Goal: Information Seeking & Learning: Learn about a topic

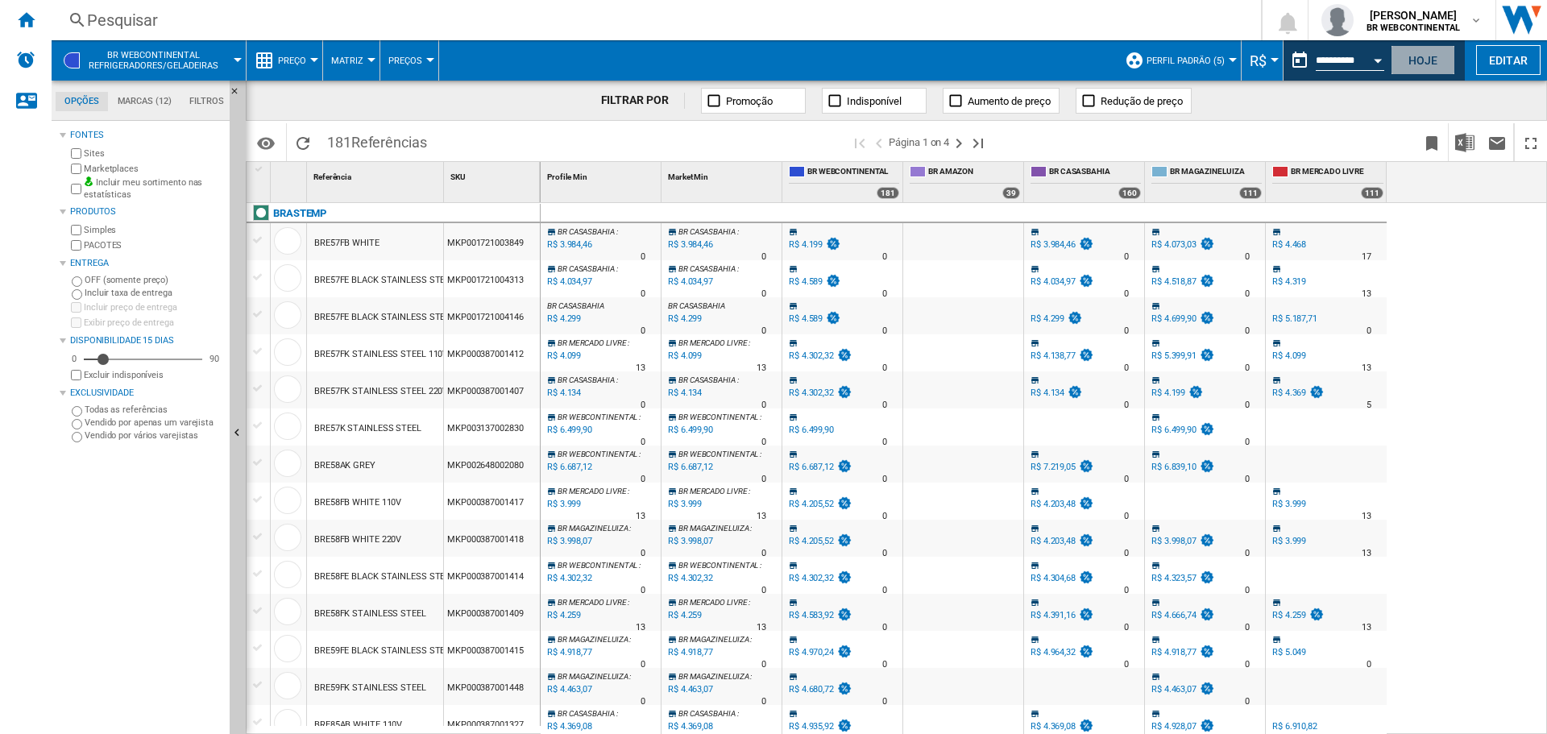
click at [1445, 59] on button "Hoje" at bounding box center [1422, 60] width 64 height 30
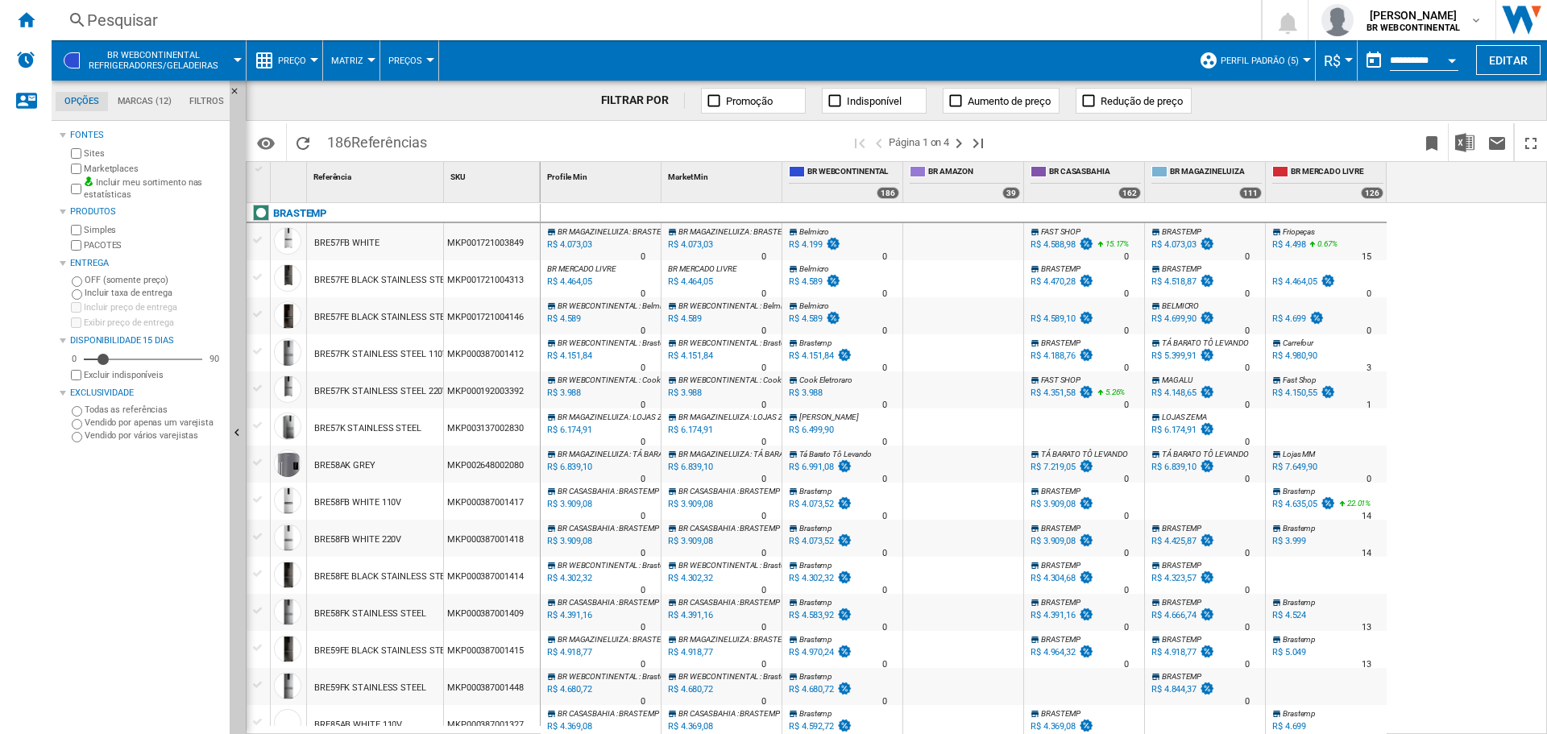
click at [232, 58] on button "BR WEBCONTINENTAL Refrigeradores/geladeiras" at bounding box center [162, 60] width 146 height 40
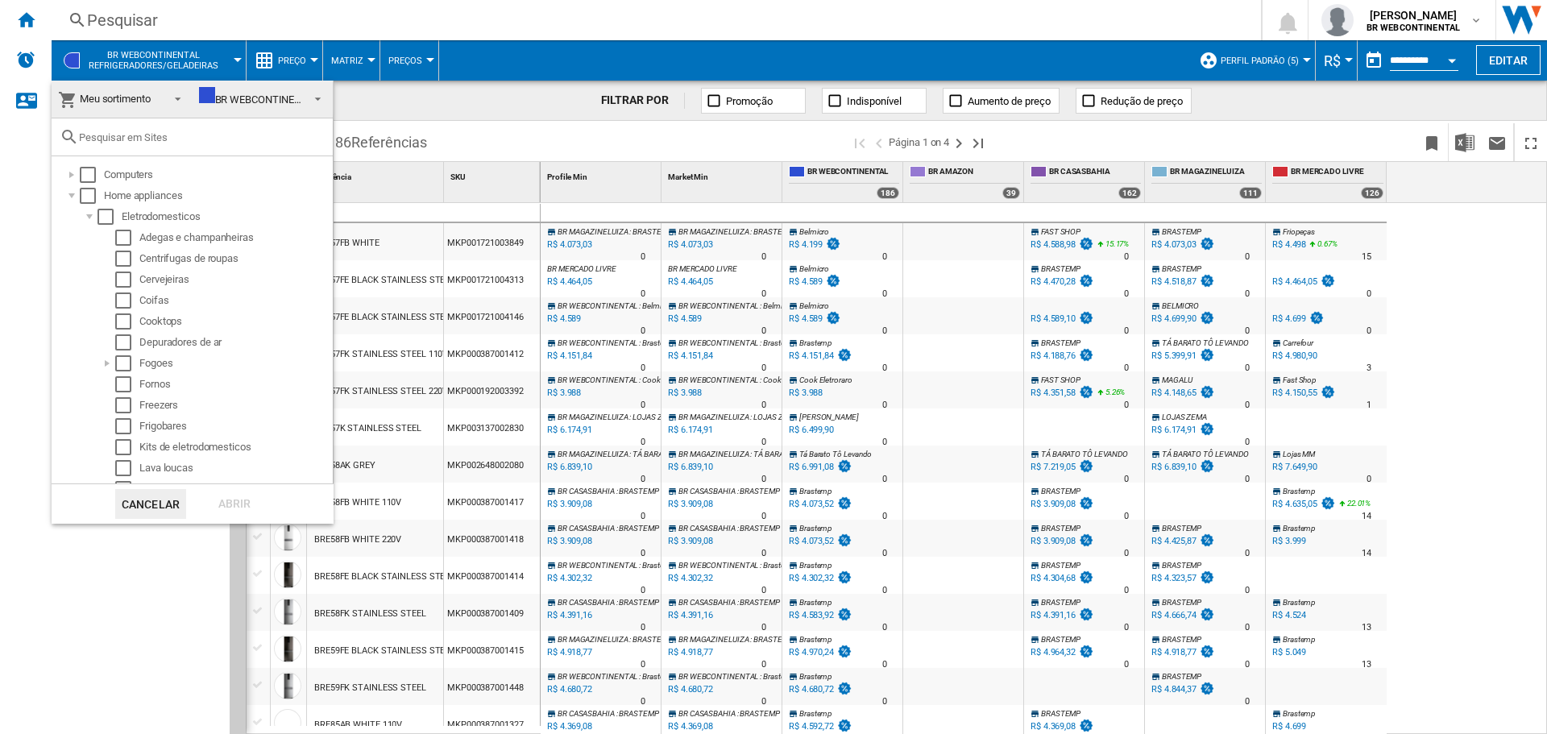
click at [153, 100] on span "Meu sortimento" at bounding box center [109, 99] width 102 height 23
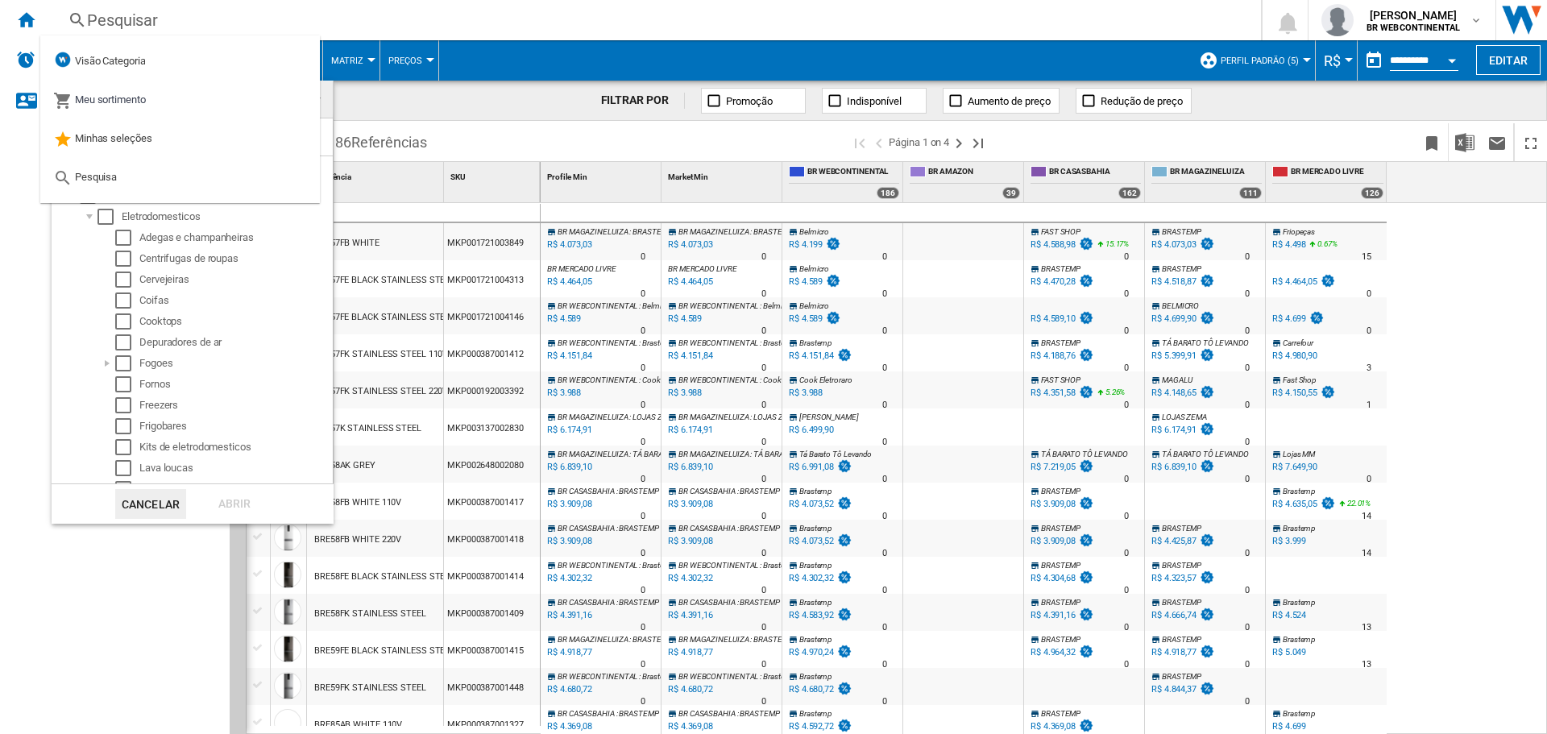
click at [447, 105] on md-backdrop at bounding box center [773, 367] width 1547 height 734
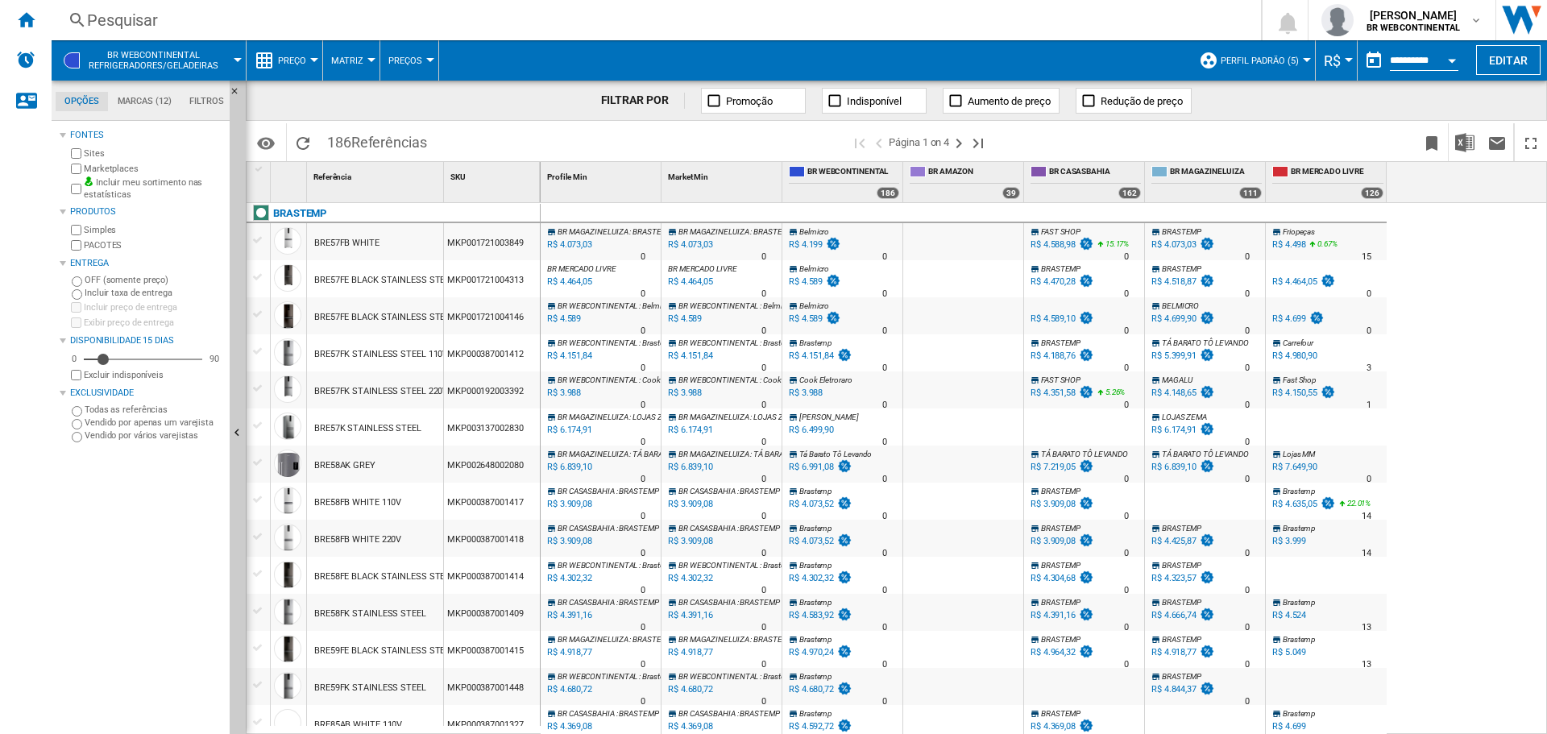
click at [230, 56] on button "BR WEBCONTINENTAL Refrigeradores/geladeiras" at bounding box center [162, 60] width 146 height 40
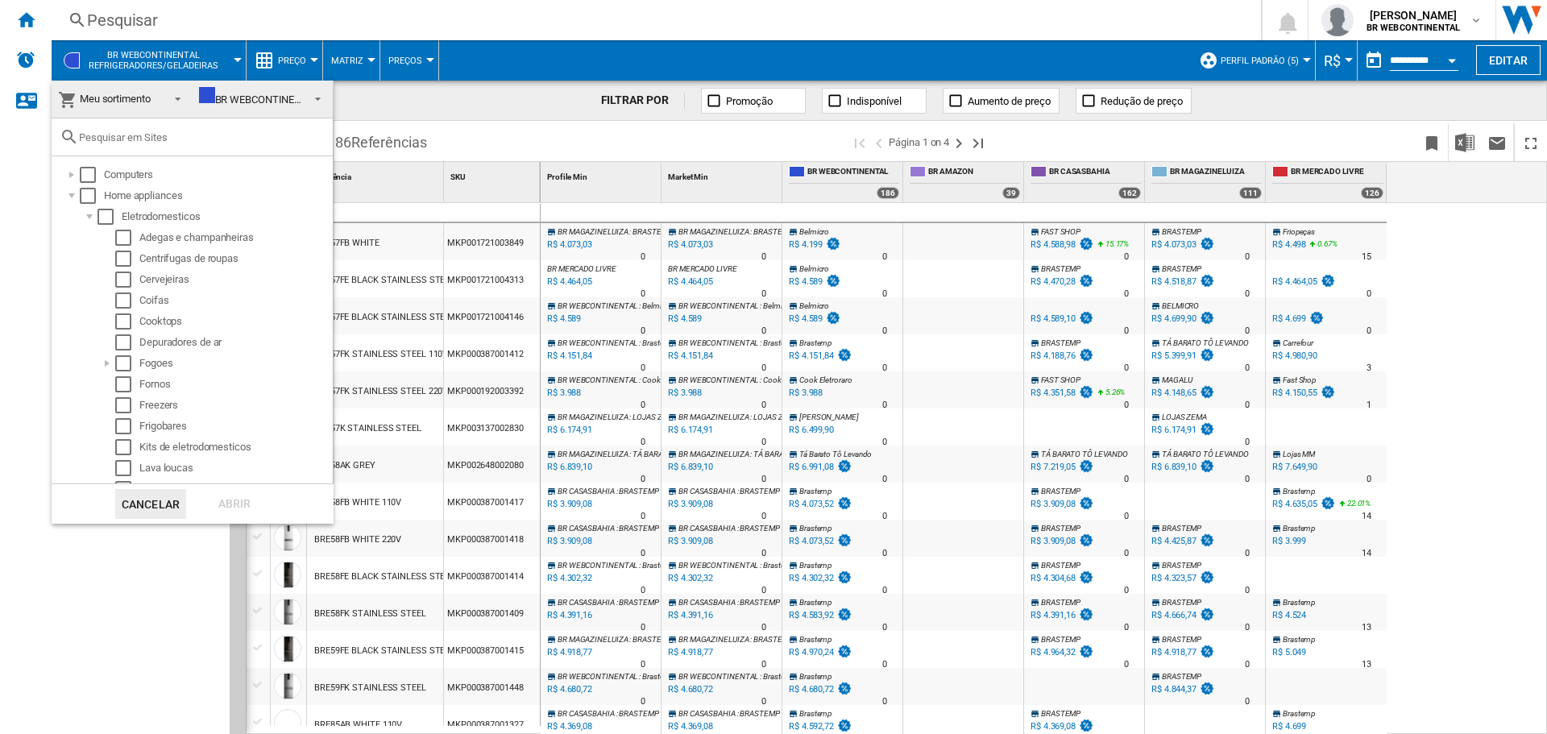
click at [230, 56] on md-backdrop at bounding box center [773, 367] width 1547 height 734
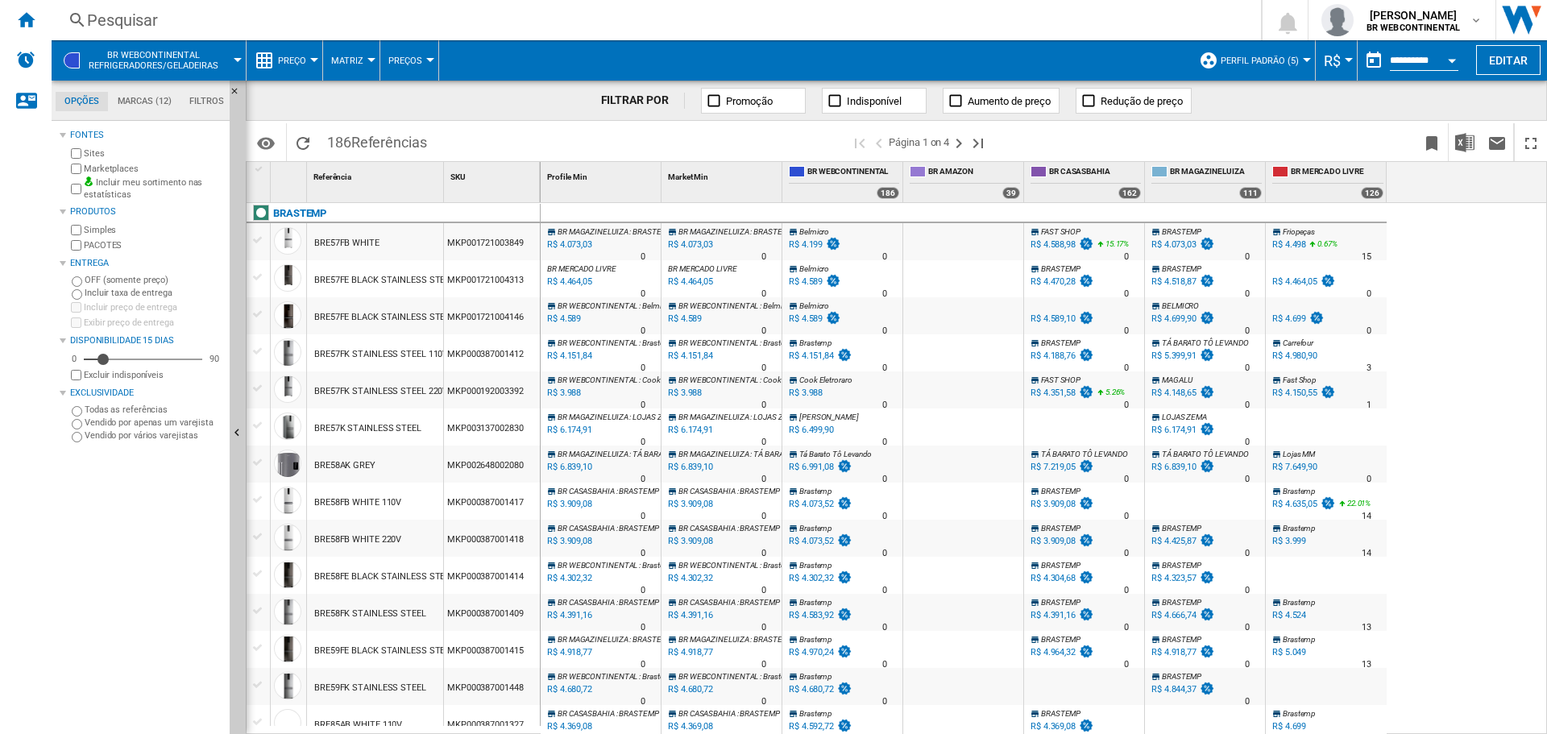
click at [310, 51] on button "Preço" at bounding box center [296, 60] width 36 height 40
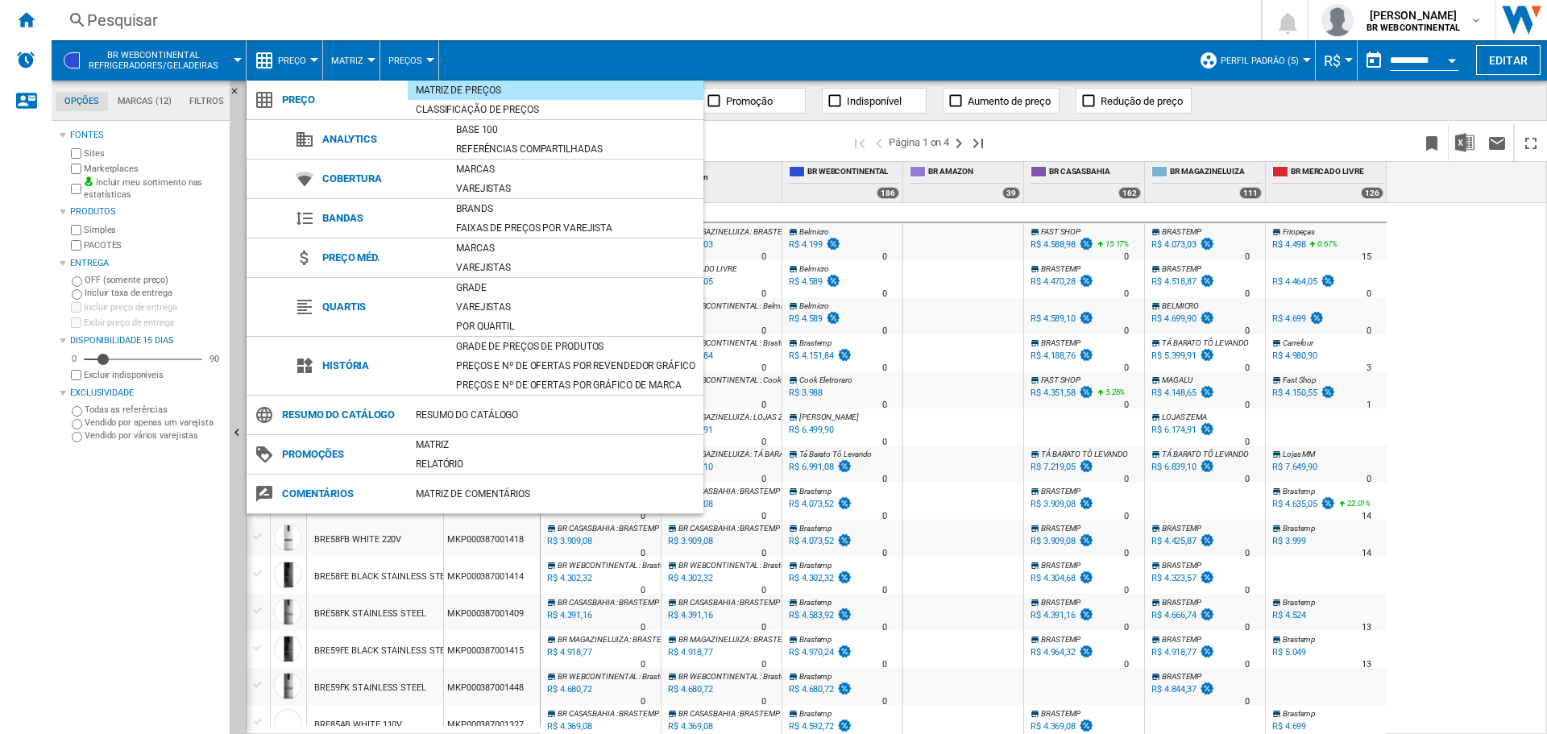
click at [765, 128] on md-backdrop at bounding box center [773, 367] width 1547 height 734
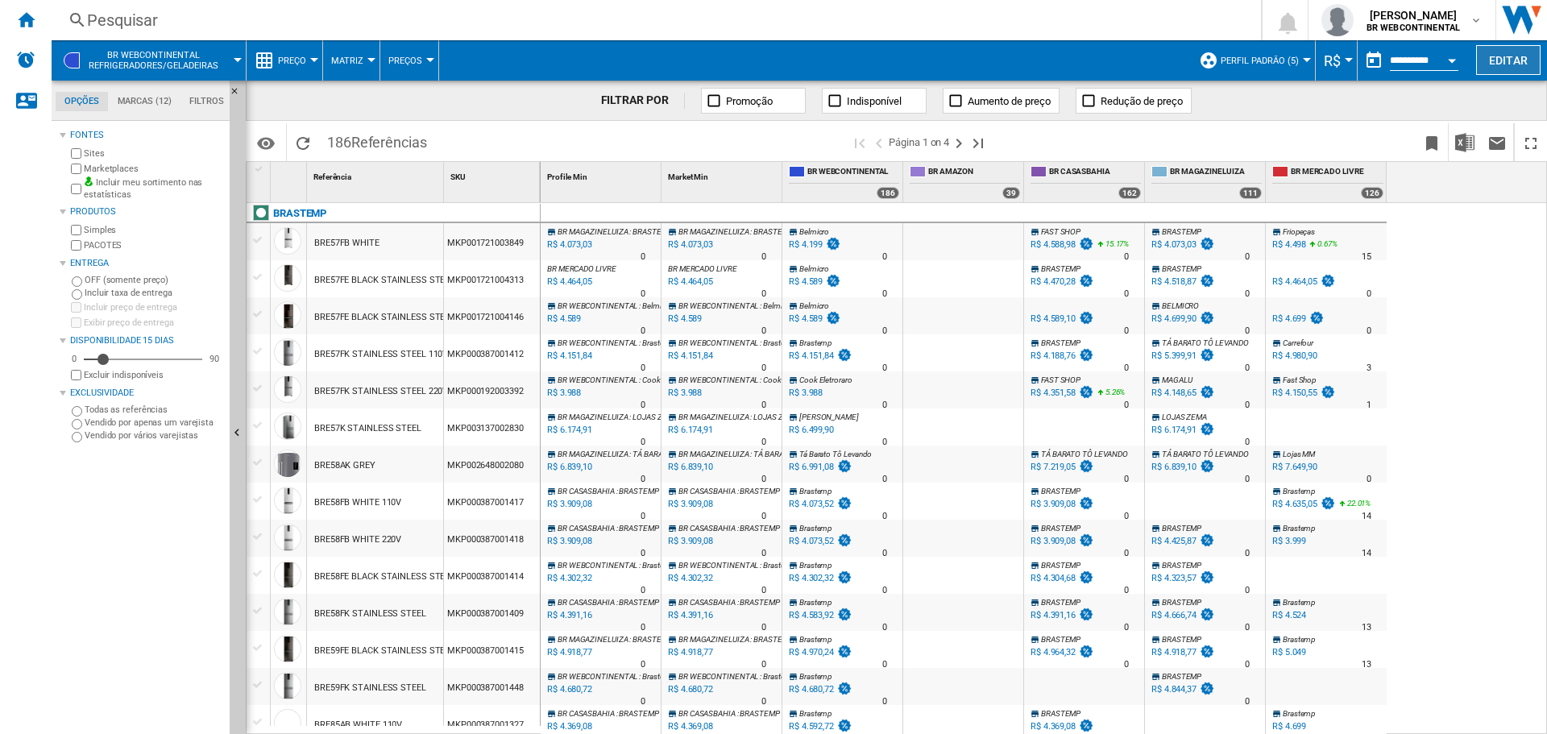
click at [1496, 68] on button "Editar" at bounding box center [1508, 60] width 64 height 30
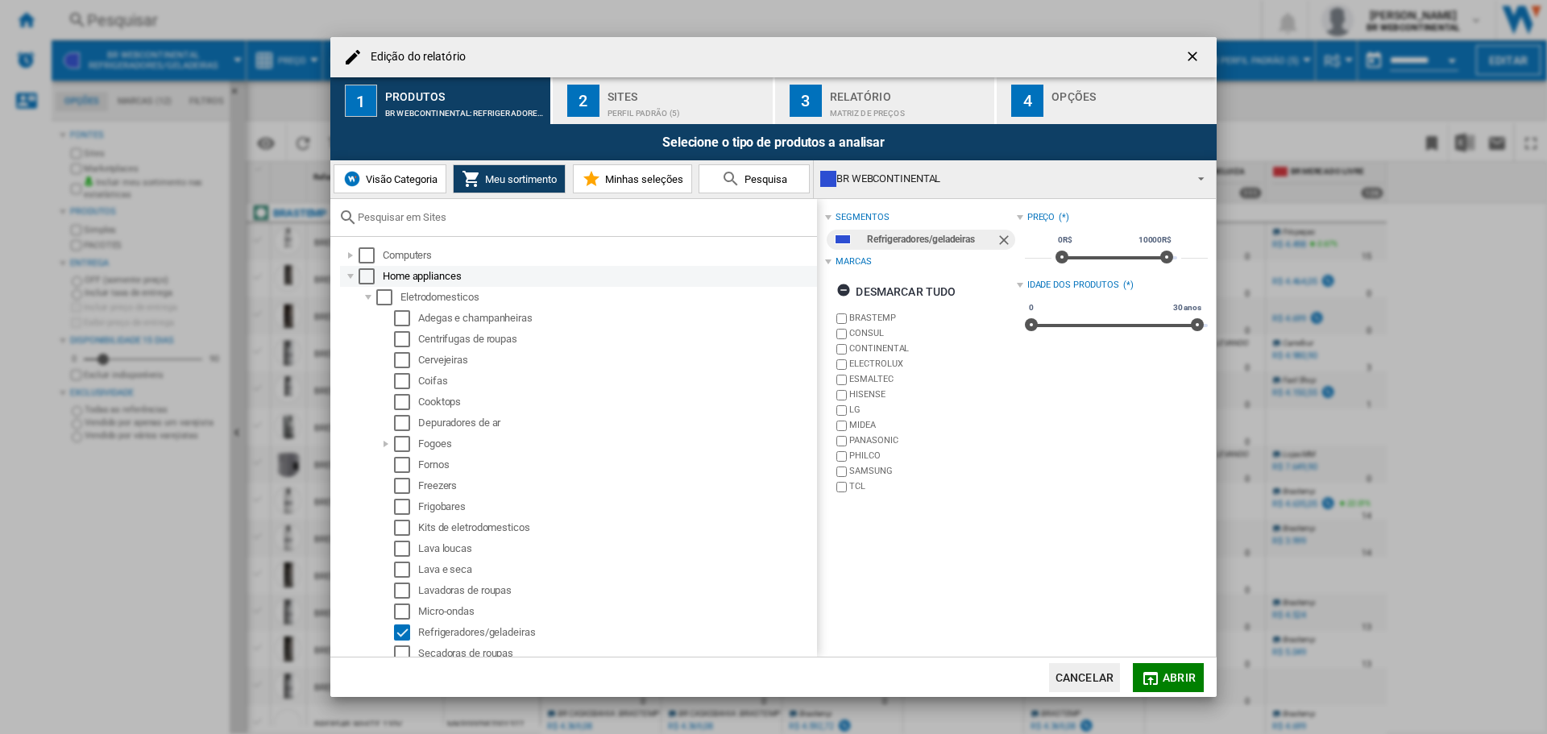
click at [348, 276] on div at bounding box center [350, 276] width 16 height 16
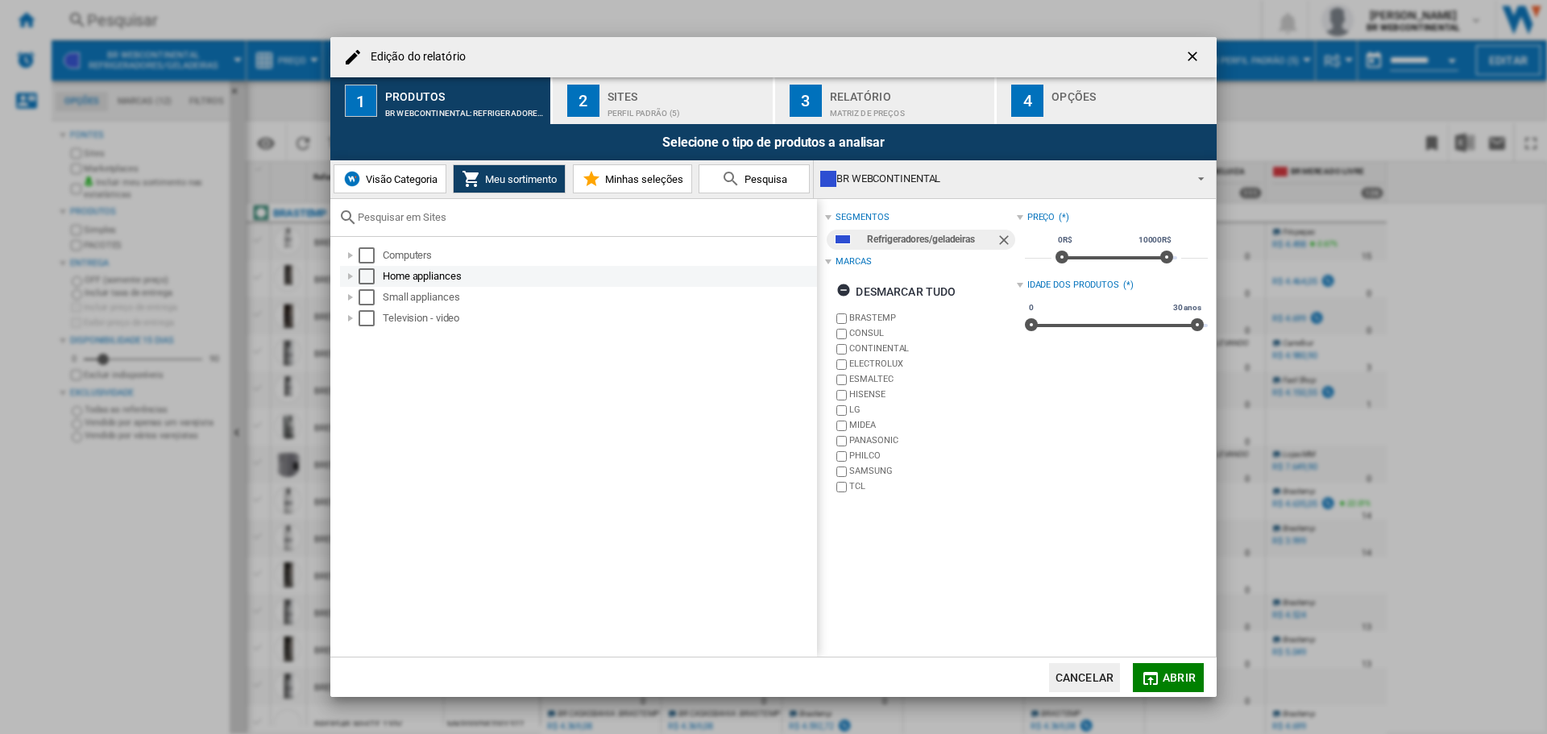
click at [416, 272] on div "Home appliances" at bounding box center [599, 276] width 432 height 16
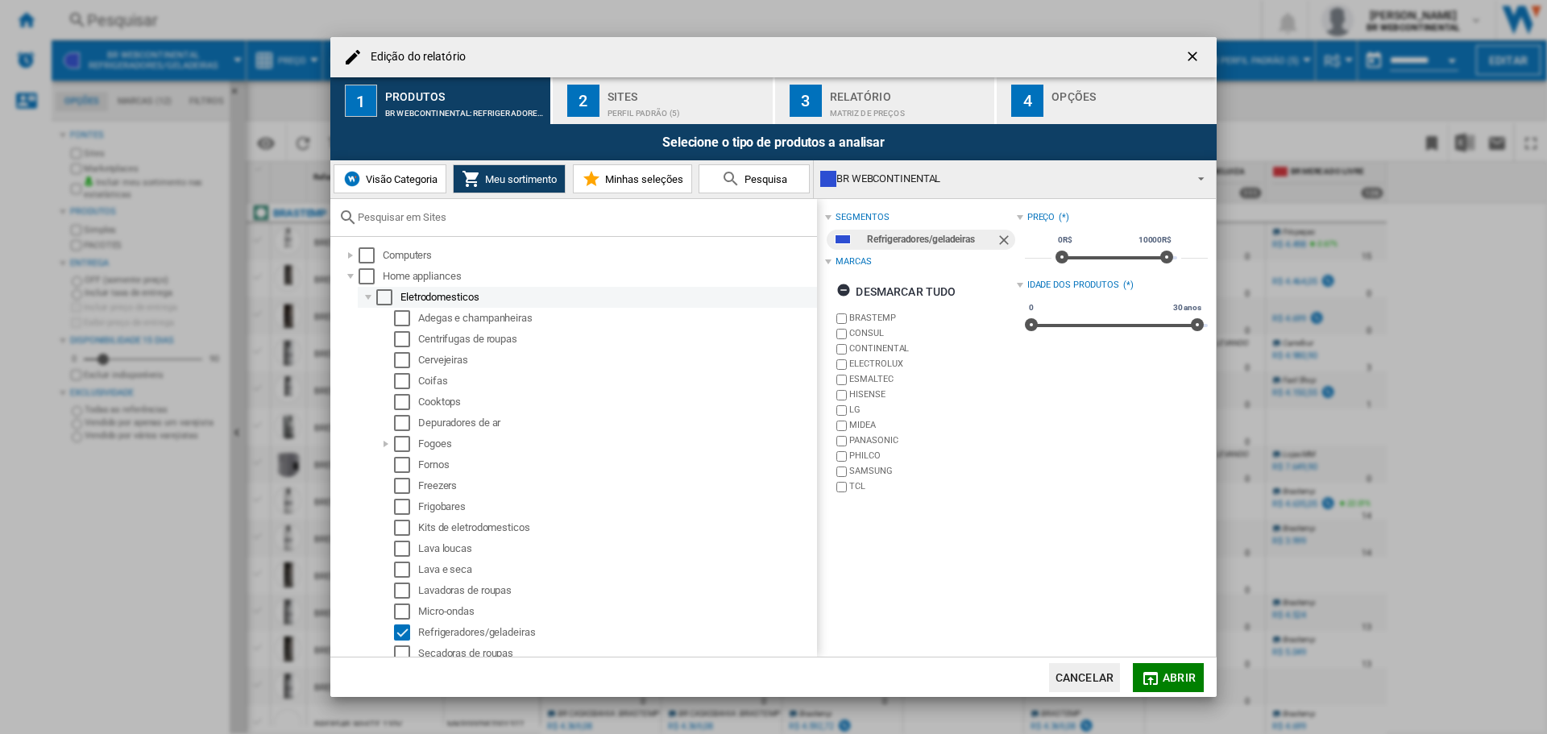
click at [365, 296] on div at bounding box center [368, 297] width 16 height 16
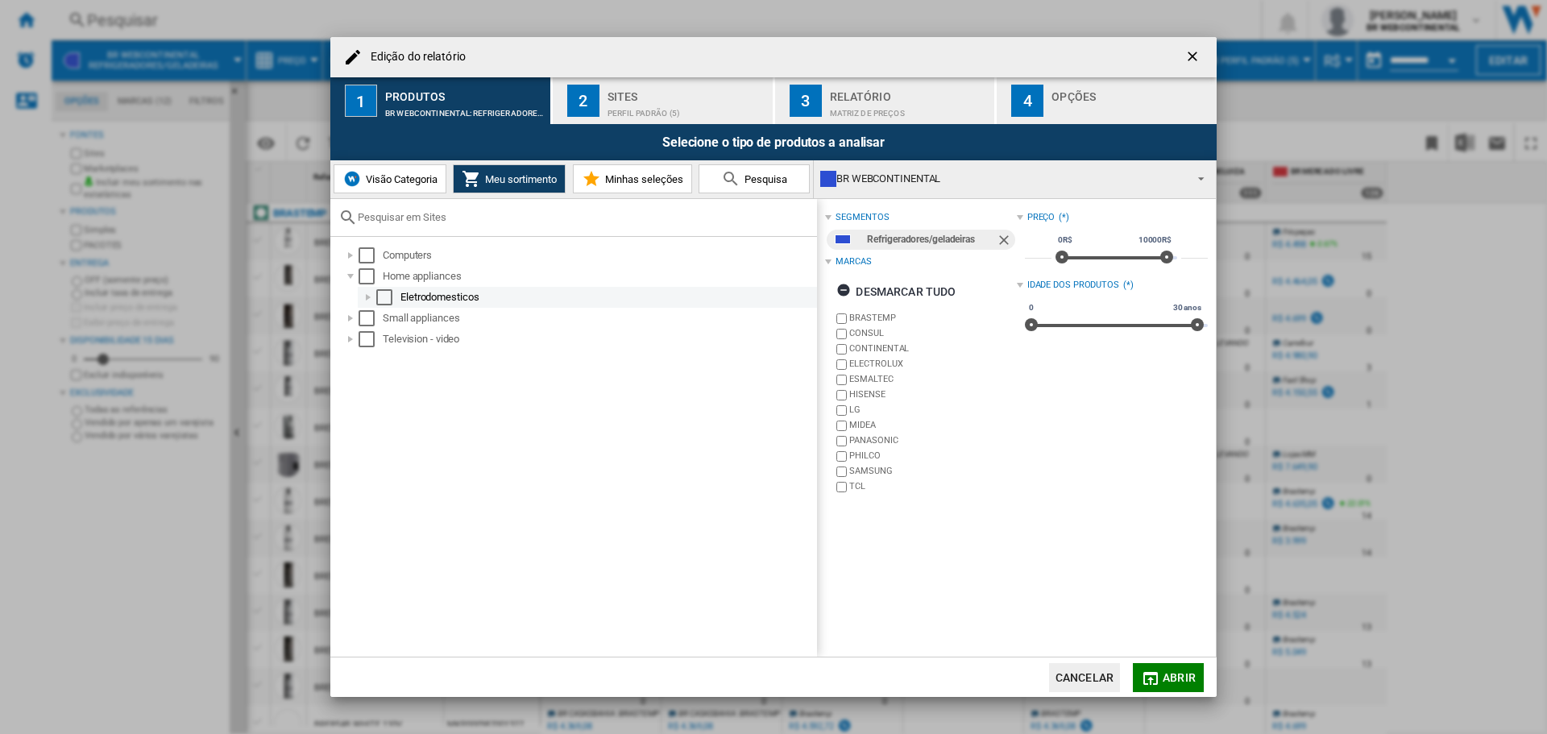
click at [432, 290] on div "Eletrodomesticos" at bounding box center [607, 297] width 414 height 16
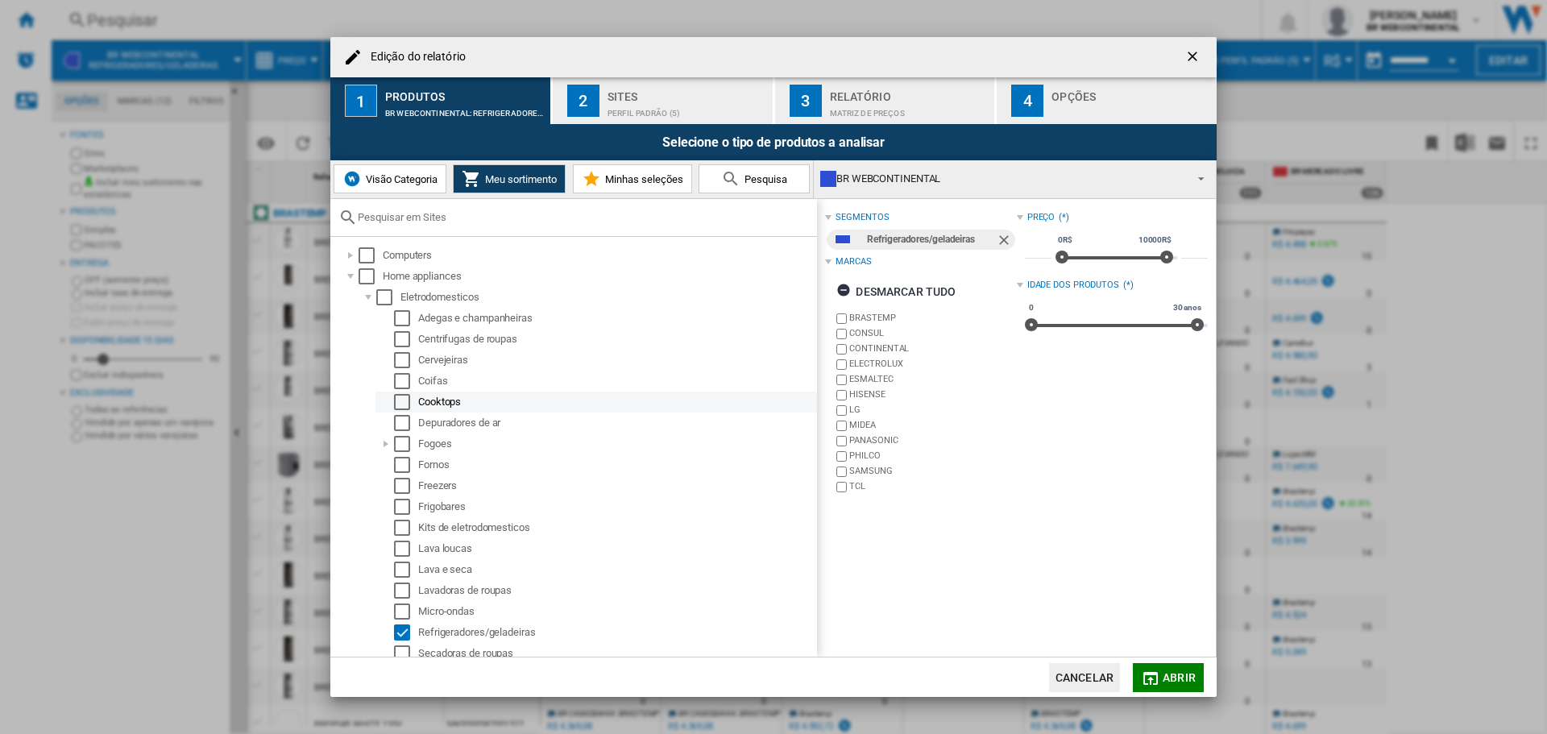
scroll to position [48, 0]
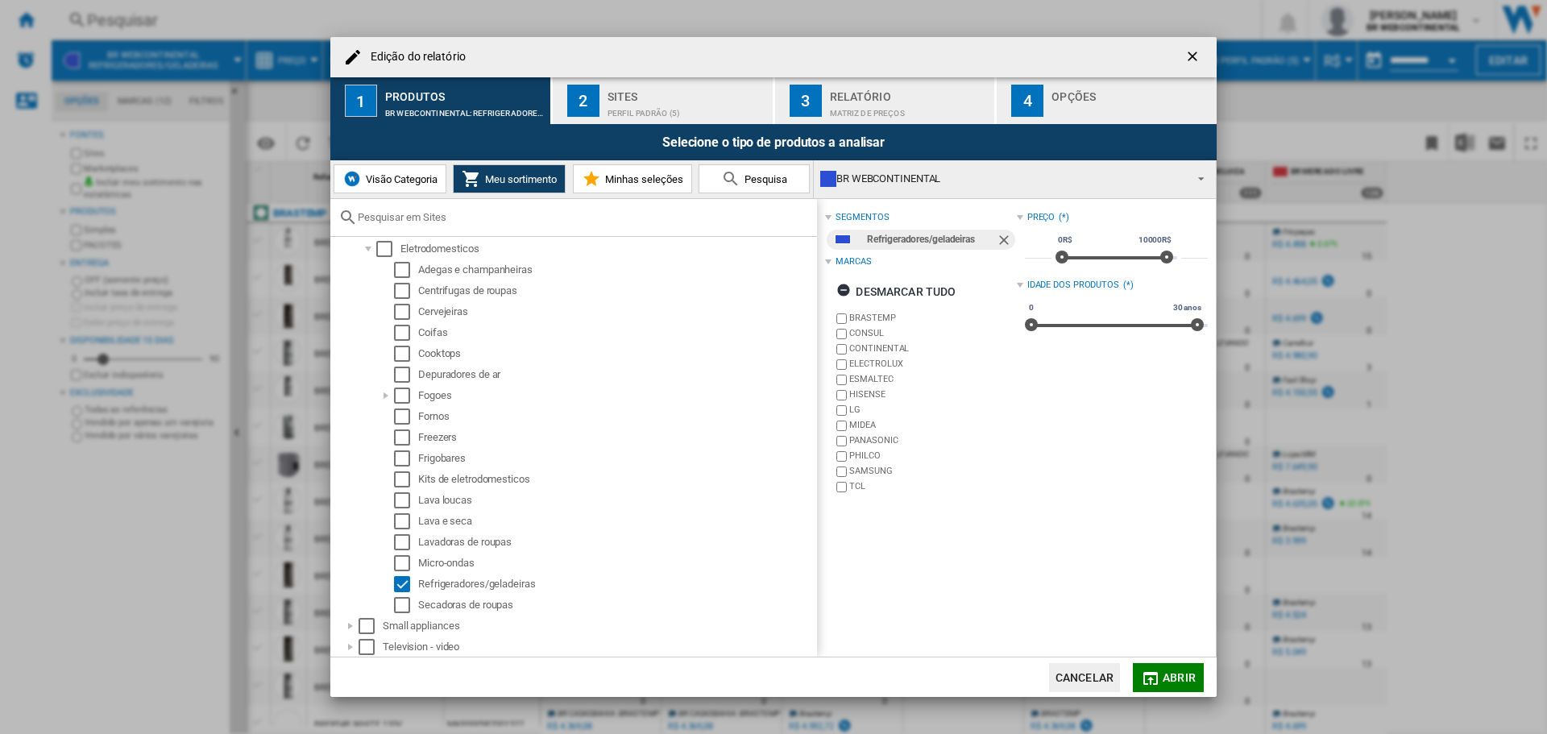
click at [364, 261] on ol "Adegas e champanheiras Centrifugas de roupas Cervejeiras Coifas Cooktops Depura…" at bounding box center [587, 437] width 459 height 356
click at [358, 246] on div "Eletrodomesticos" at bounding box center [587, 248] width 459 height 21
click at [352, 250] on ol "Eletrodomesticos Adegas e champanheiras Centrifugas de roupas Cervejeiras Coifa…" at bounding box center [578, 426] width 477 height 377
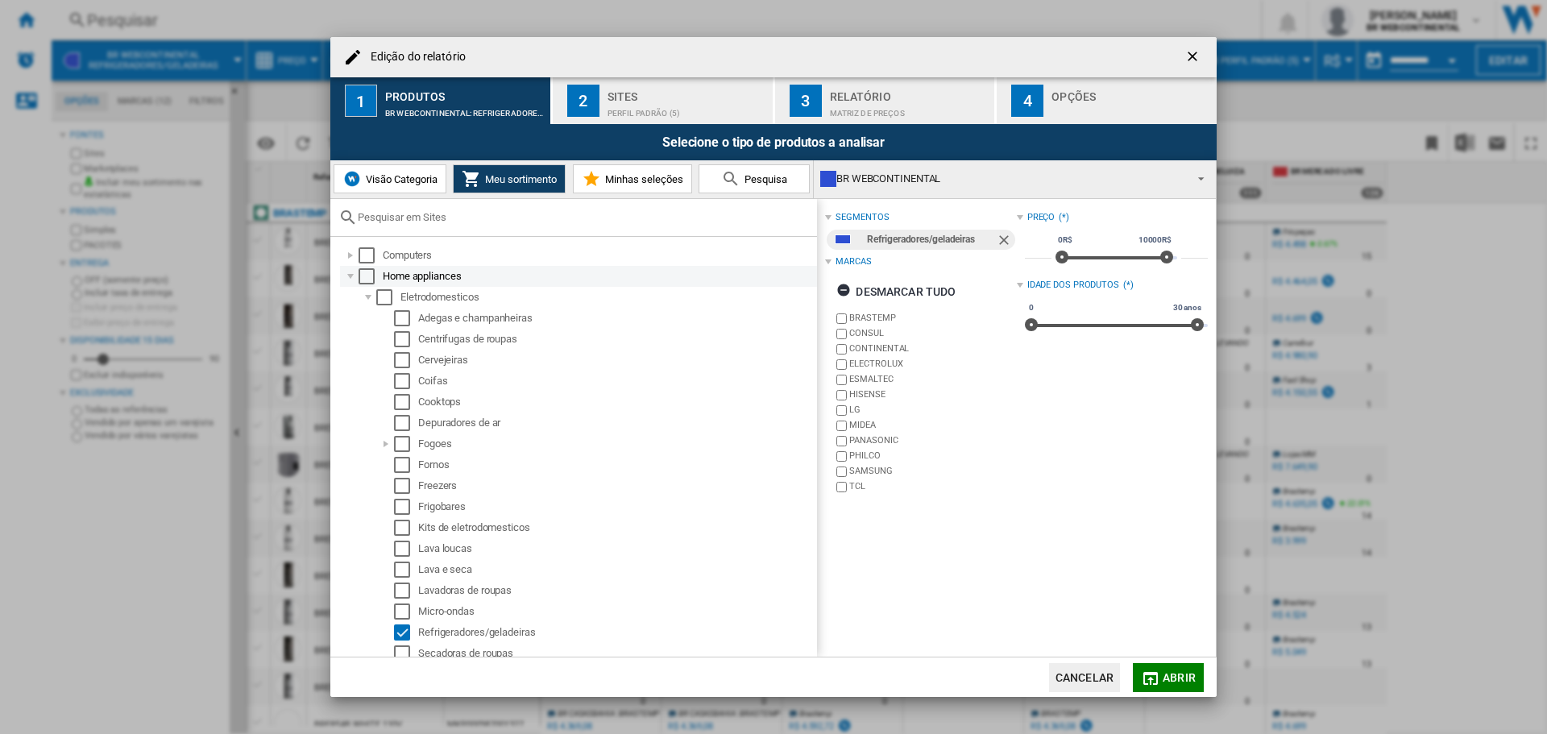
click at [346, 275] on div at bounding box center [350, 276] width 16 height 16
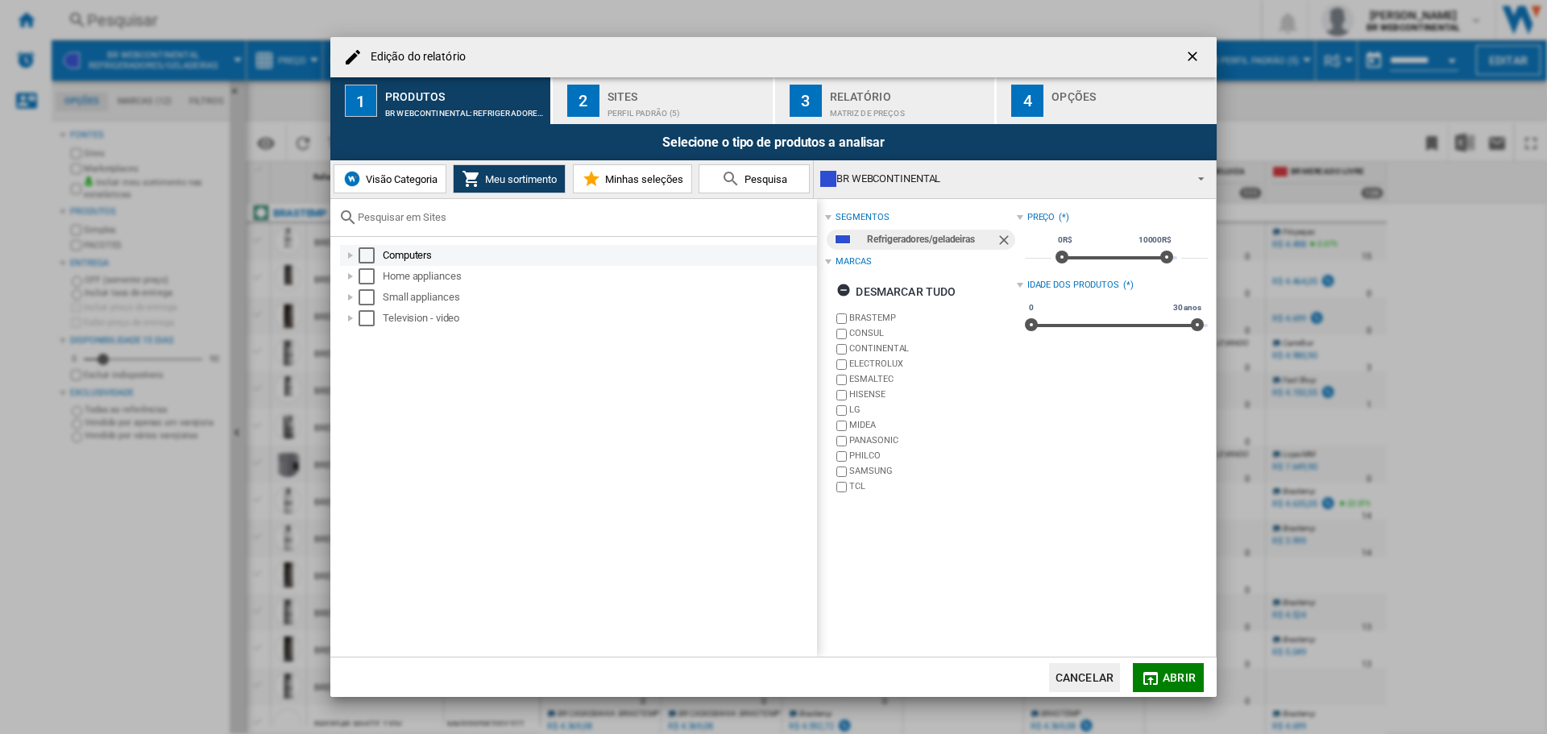
click at [448, 245] on div "Computers" at bounding box center [578, 255] width 477 height 21
click at [442, 262] on div "Computers" at bounding box center [599, 255] width 432 height 16
click at [474, 362] on div "Small appliances" at bounding box center [599, 360] width 432 height 16
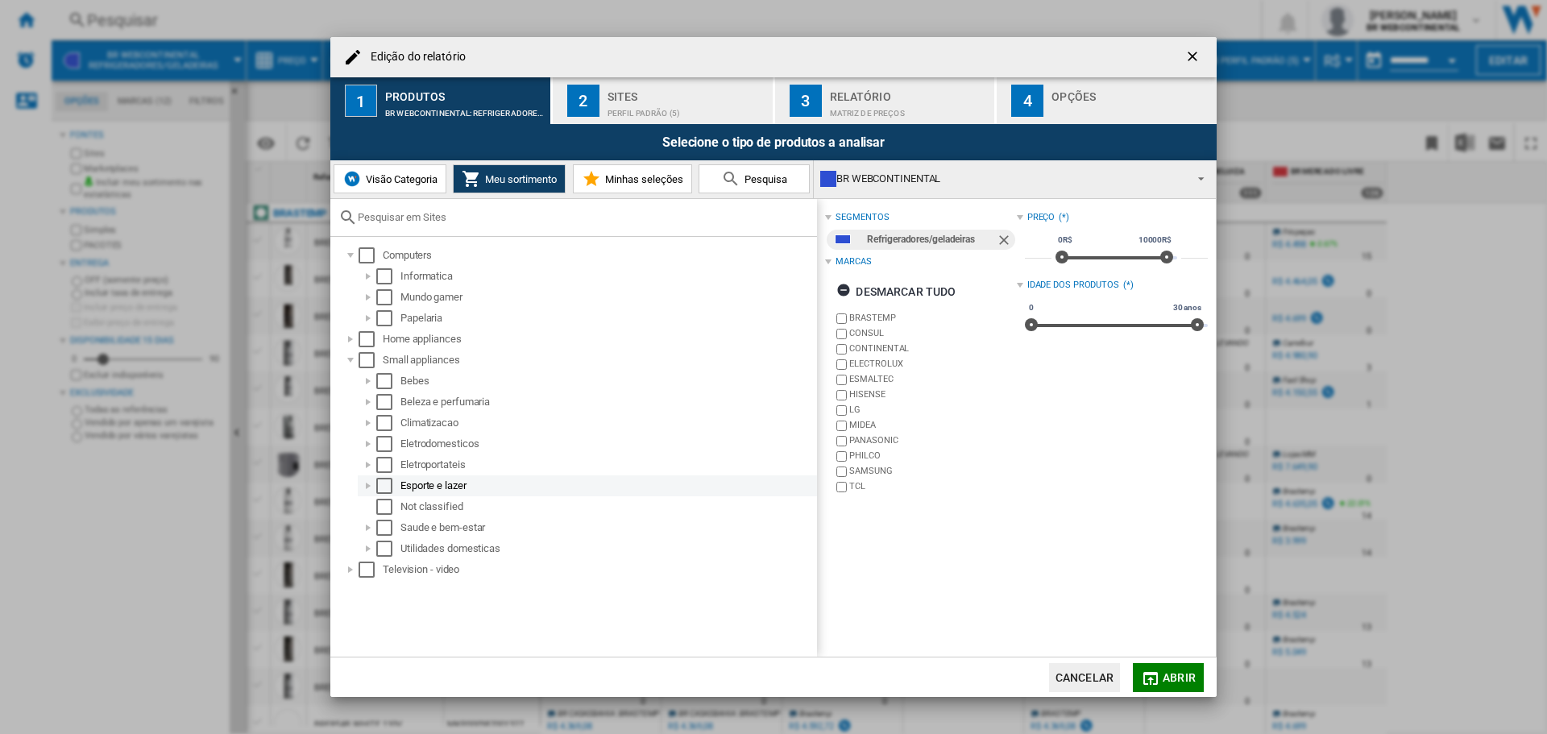
click at [488, 491] on div "Esporte e lazer" at bounding box center [607, 486] width 414 height 16
click at [586, 513] on div "Acessorios para esporte e lazer" at bounding box center [616, 507] width 396 height 16
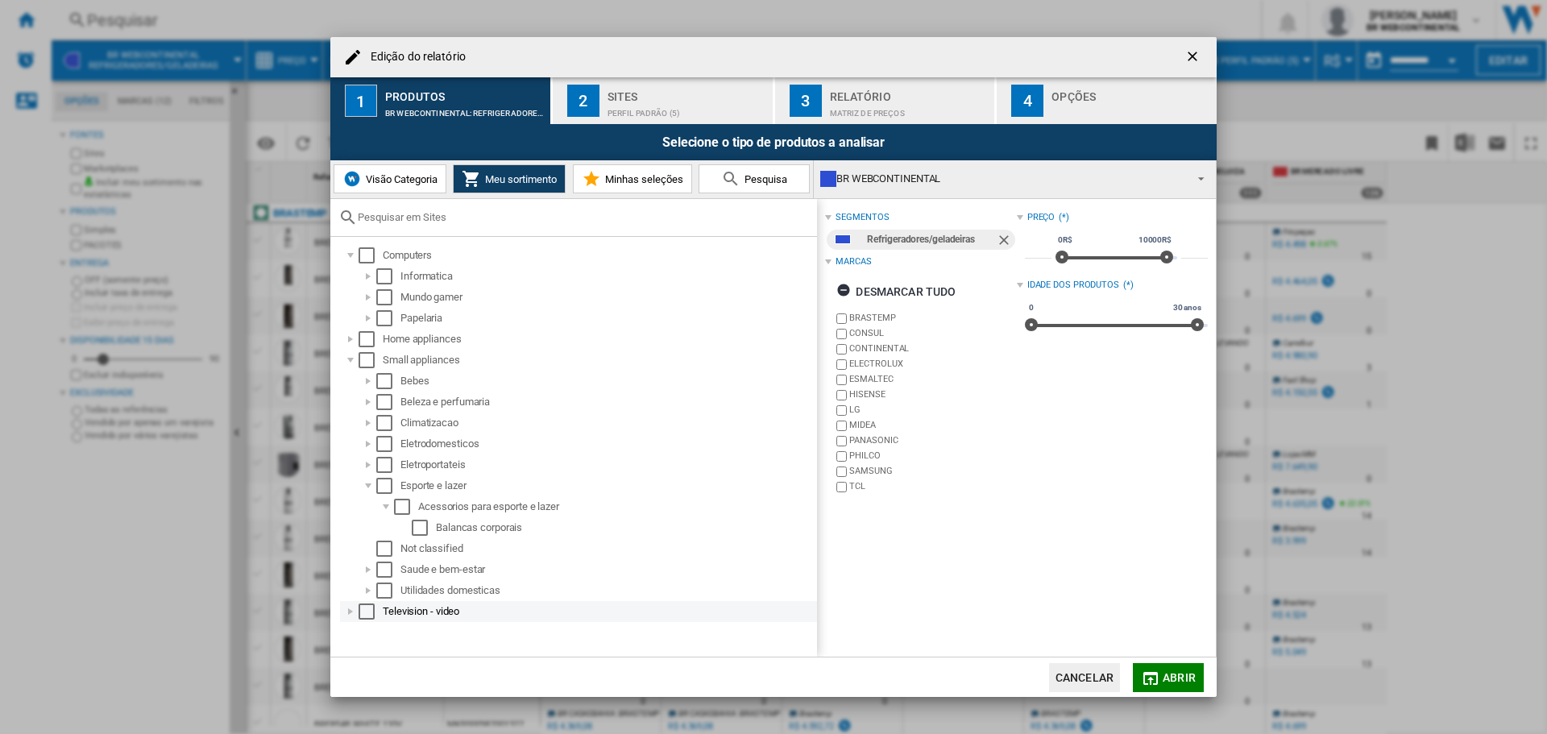
click at [471, 610] on div "Television - video" at bounding box center [599, 611] width 432 height 16
click at [481, 633] on div "Tv, audio e video" at bounding box center [607, 632] width 414 height 16
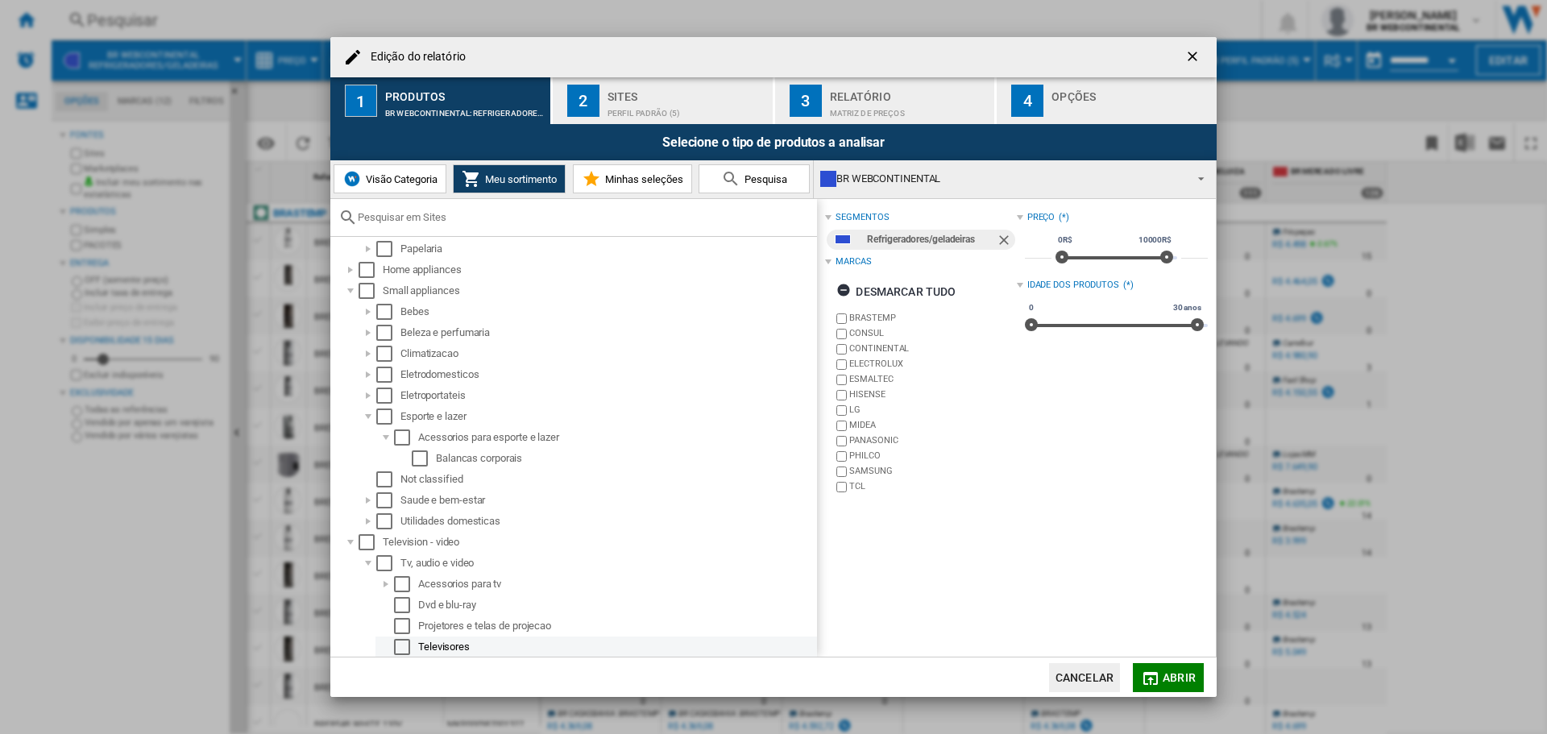
click at [491, 648] on div "Televisores" at bounding box center [616, 647] width 396 height 16
click at [401, 646] on div "Select" at bounding box center [402, 647] width 16 height 16
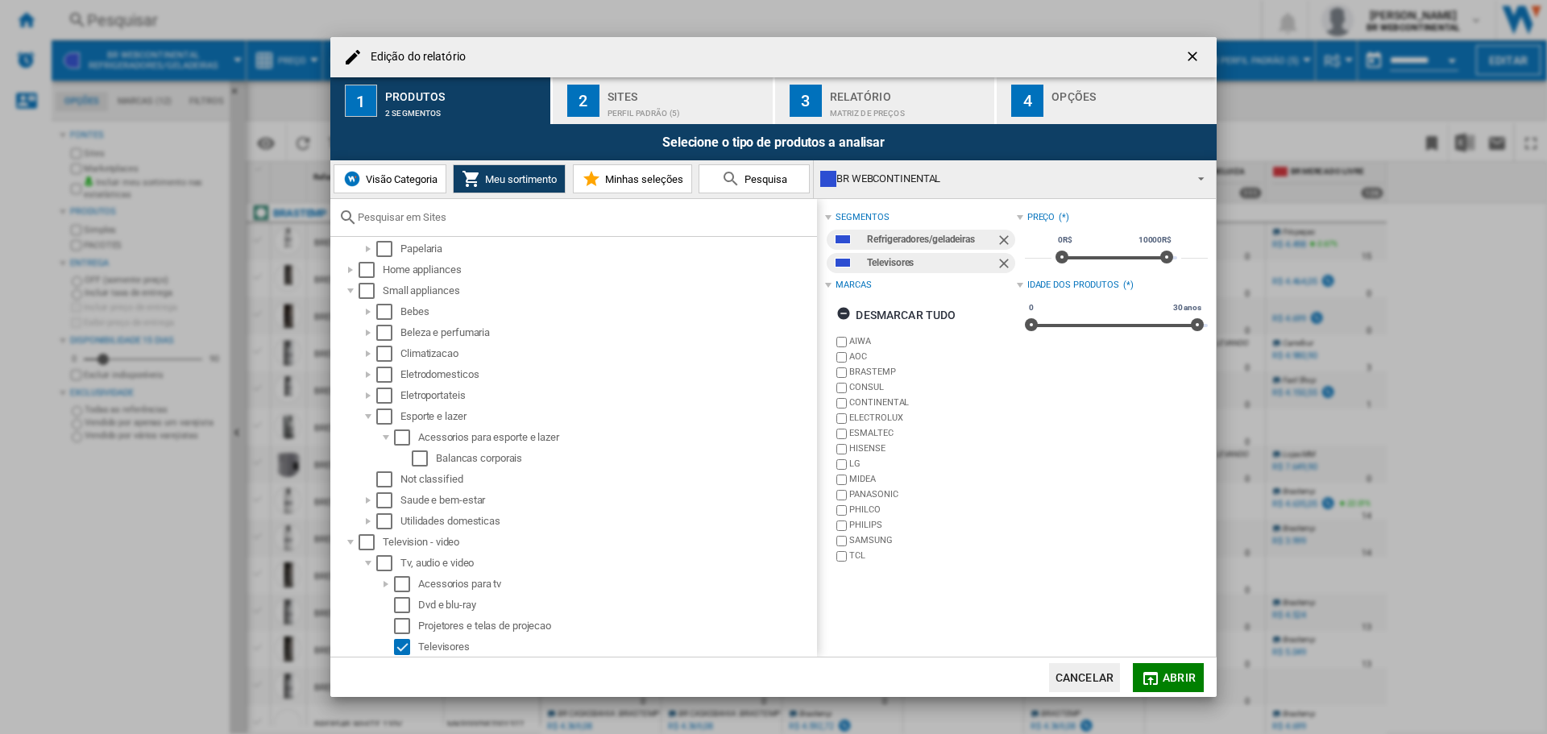
click at [998, 236] on ng-md-icon "Remover" at bounding box center [1005, 241] width 19 height 19
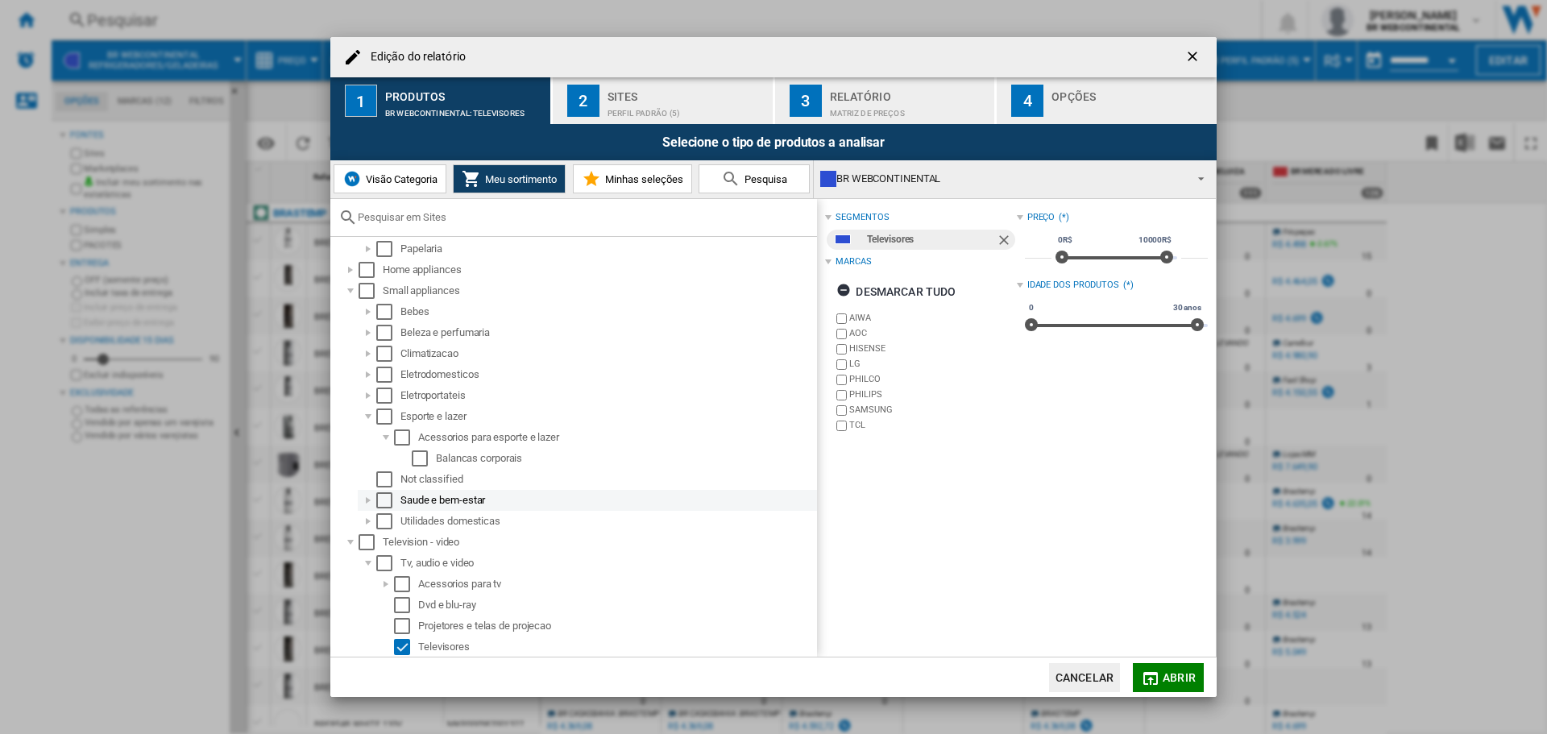
scroll to position [79, 0]
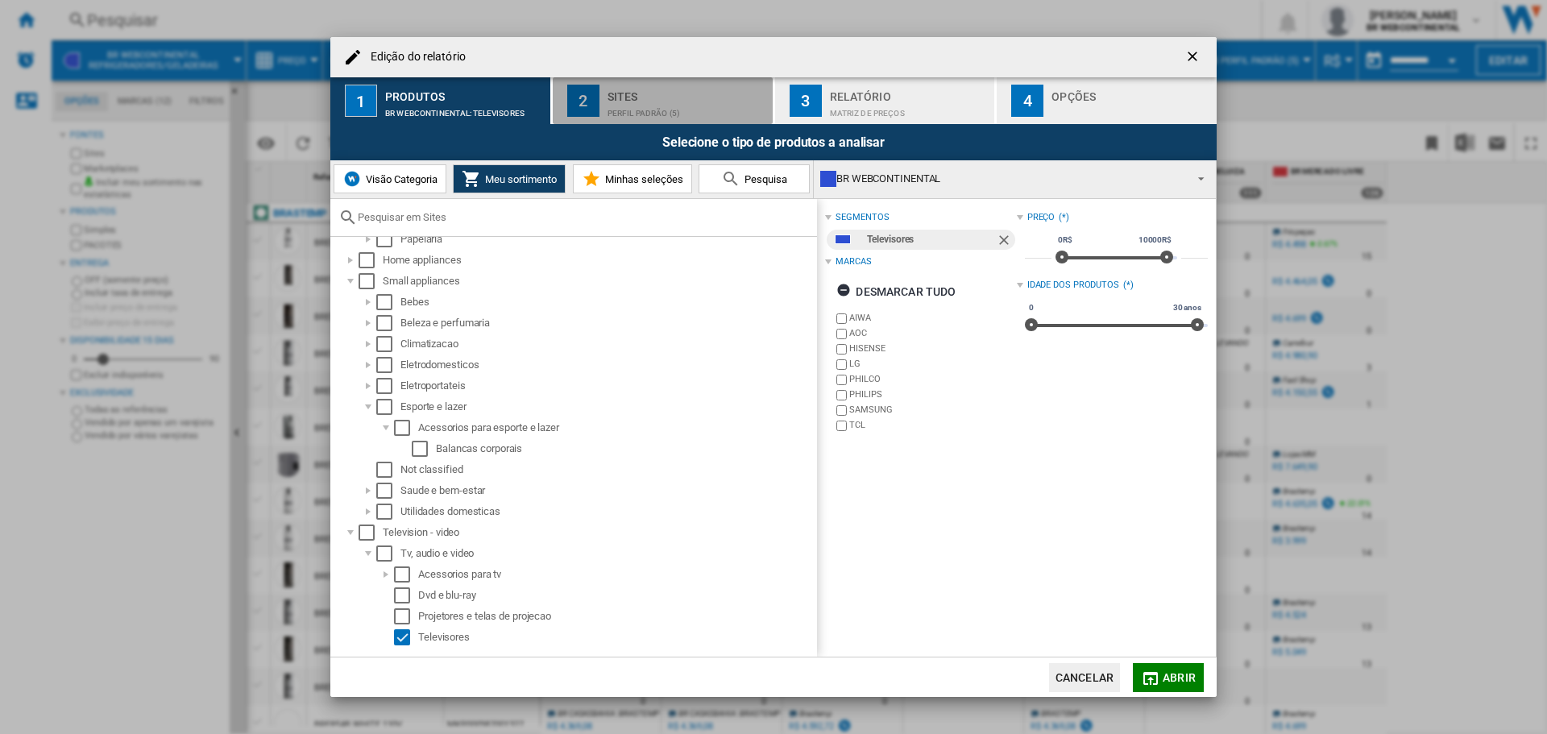
click at [697, 109] on div "Perfil padrão (5)" at bounding box center [686, 109] width 159 height 17
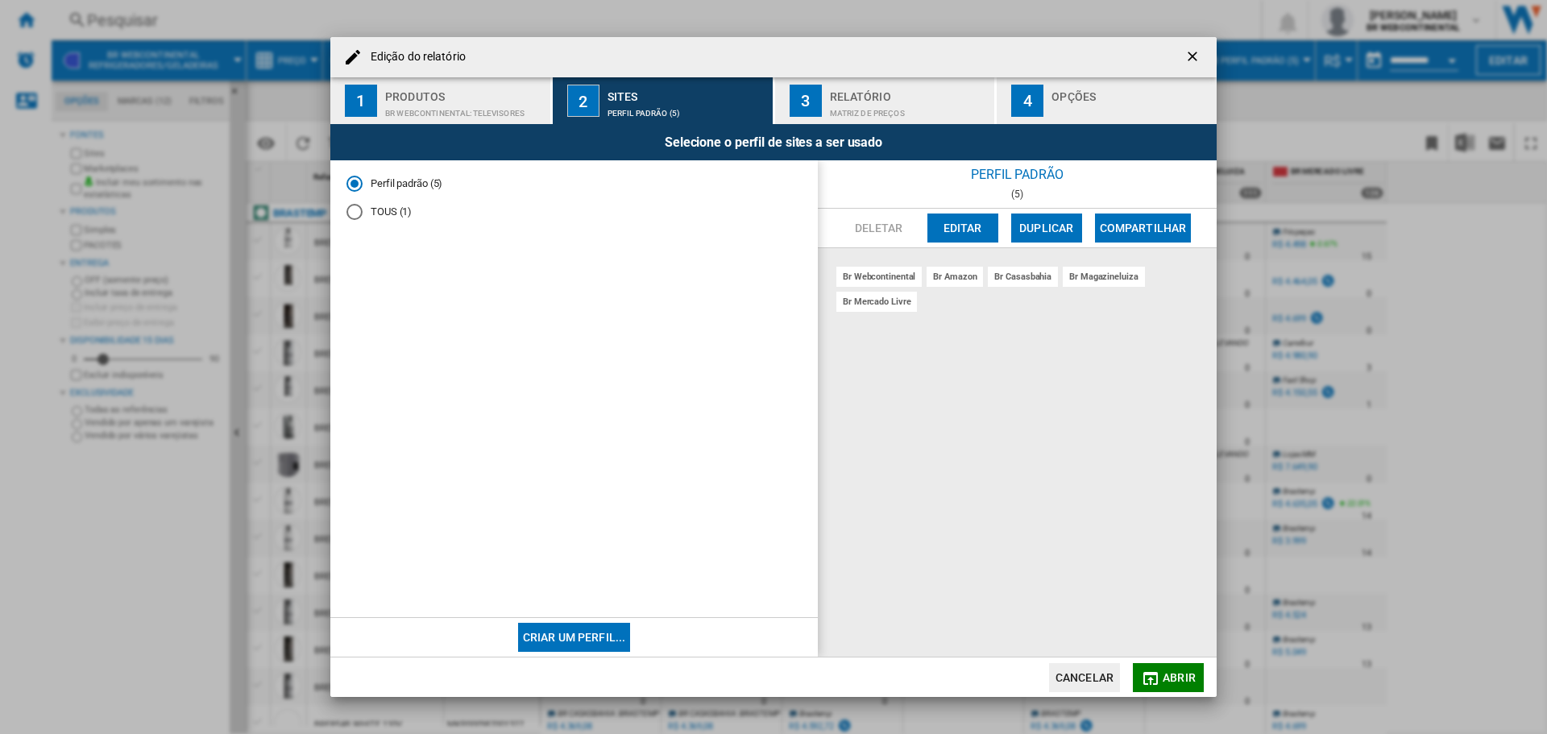
click at [594, 623] on button "Criar um perfil..." at bounding box center [574, 637] width 113 height 29
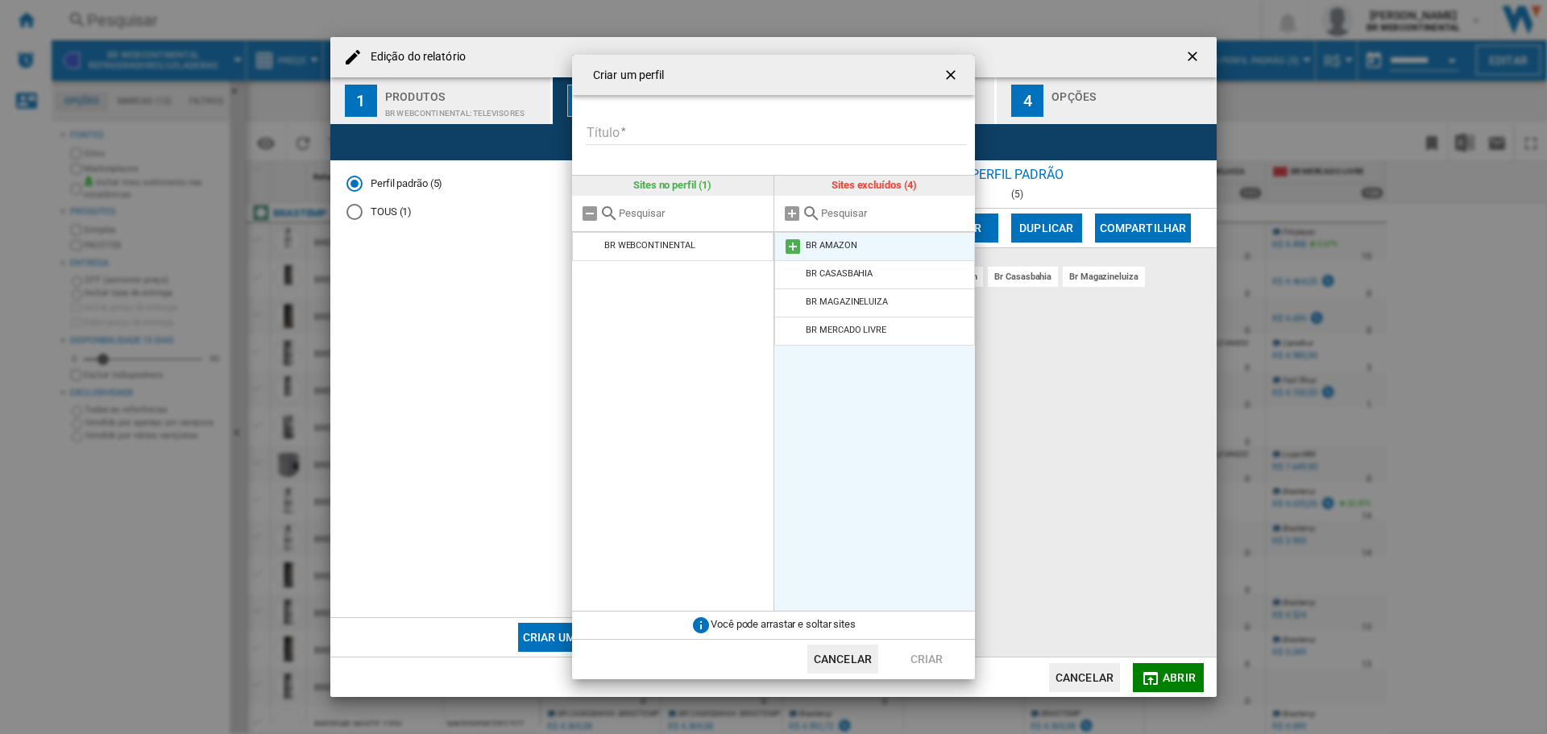
click at [790, 242] on md-icon at bounding box center [792, 246] width 19 height 19
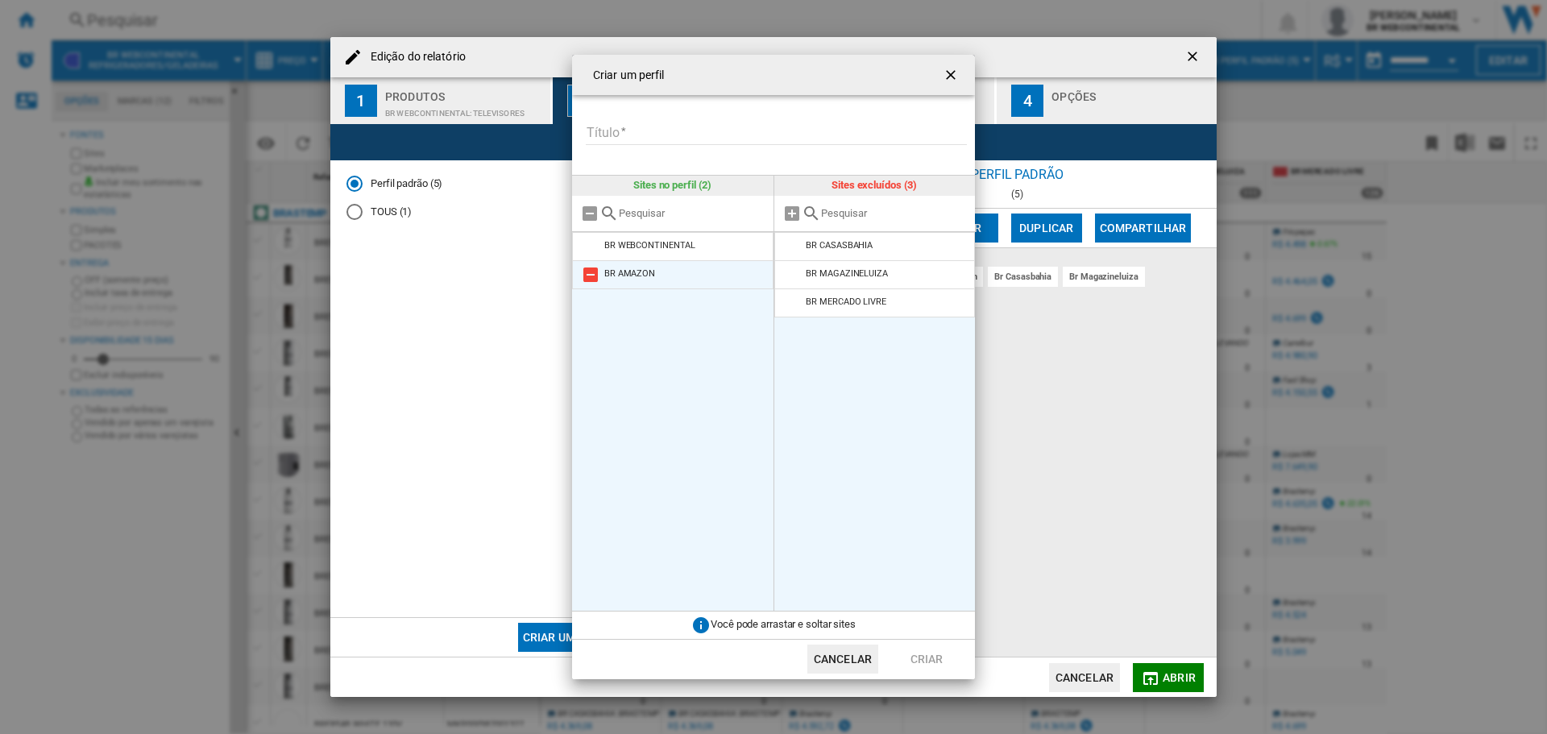
click at [591, 277] on md-icon at bounding box center [590, 274] width 19 height 19
click at [793, 245] on md-icon at bounding box center [792, 246] width 19 height 19
click at [793, 305] on md-icon at bounding box center [792, 302] width 19 height 19
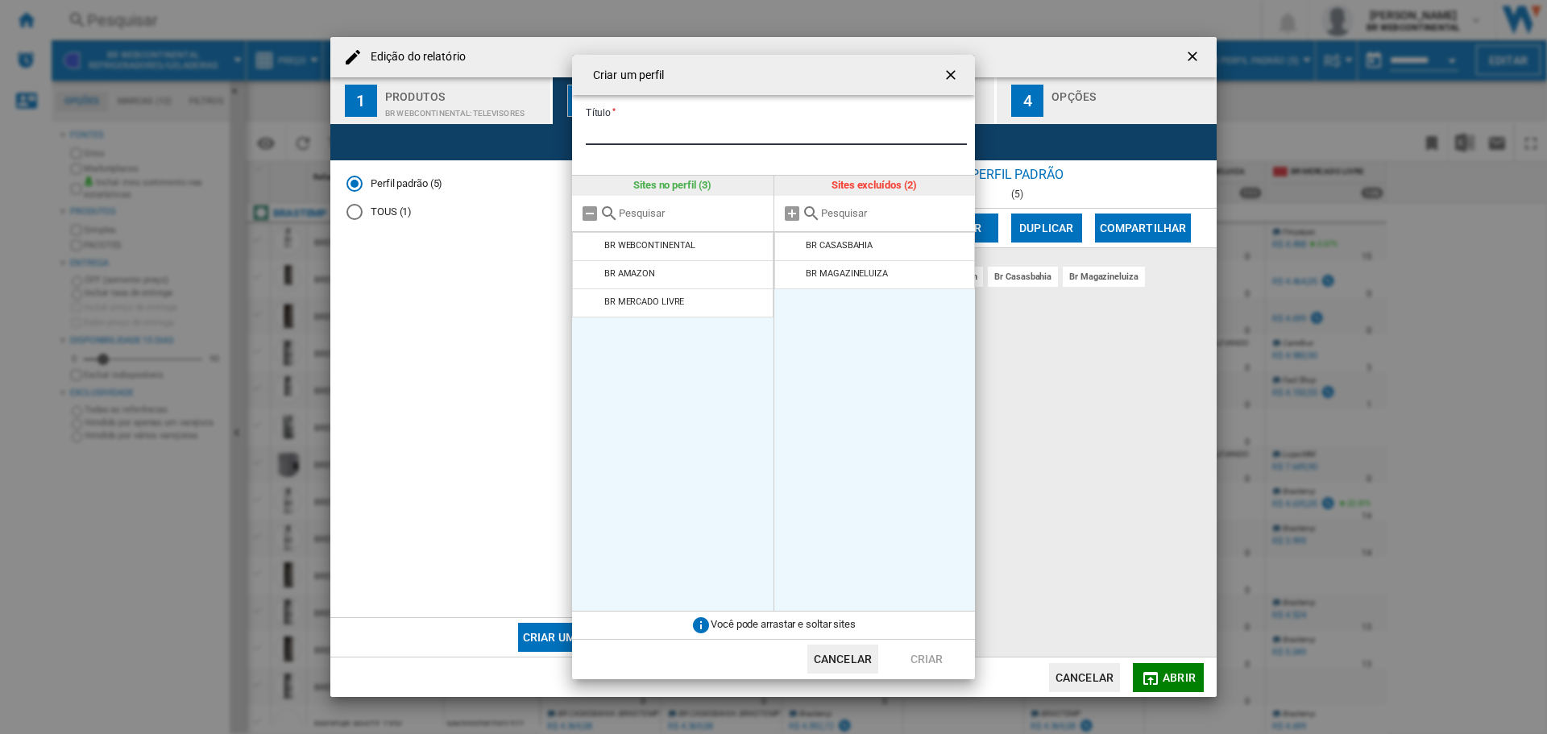
click at [645, 137] on input "Título" at bounding box center [776, 133] width 381 height 24
click at [946, 85] on button "button" at bounding box center [952, 75] width 32 height 32
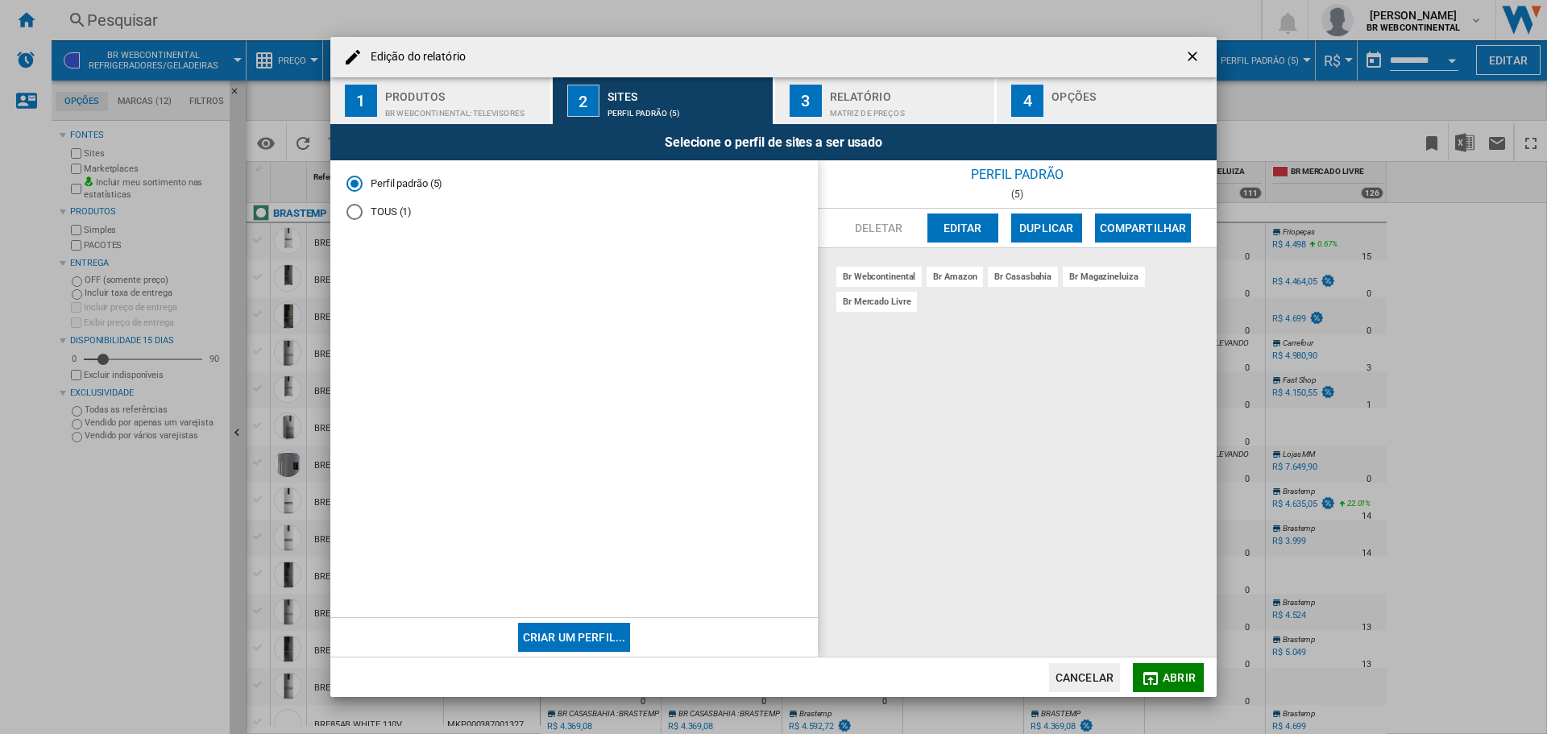
click at [962, 281] on div "br amazon" at bounding box center [954, 277] width 56 height 20
click at [901, 302] on div "br mercado livre" at bounding box center [876, 302] width 81 height 20
click at [425, 182] on md-radio-button "Perfil padrão (5)" at bounding box center [573, 183] width 455 height 15
click at [899, 101] on div "Matriz de preços" at bounding box center [909, 109] width 159 height 17
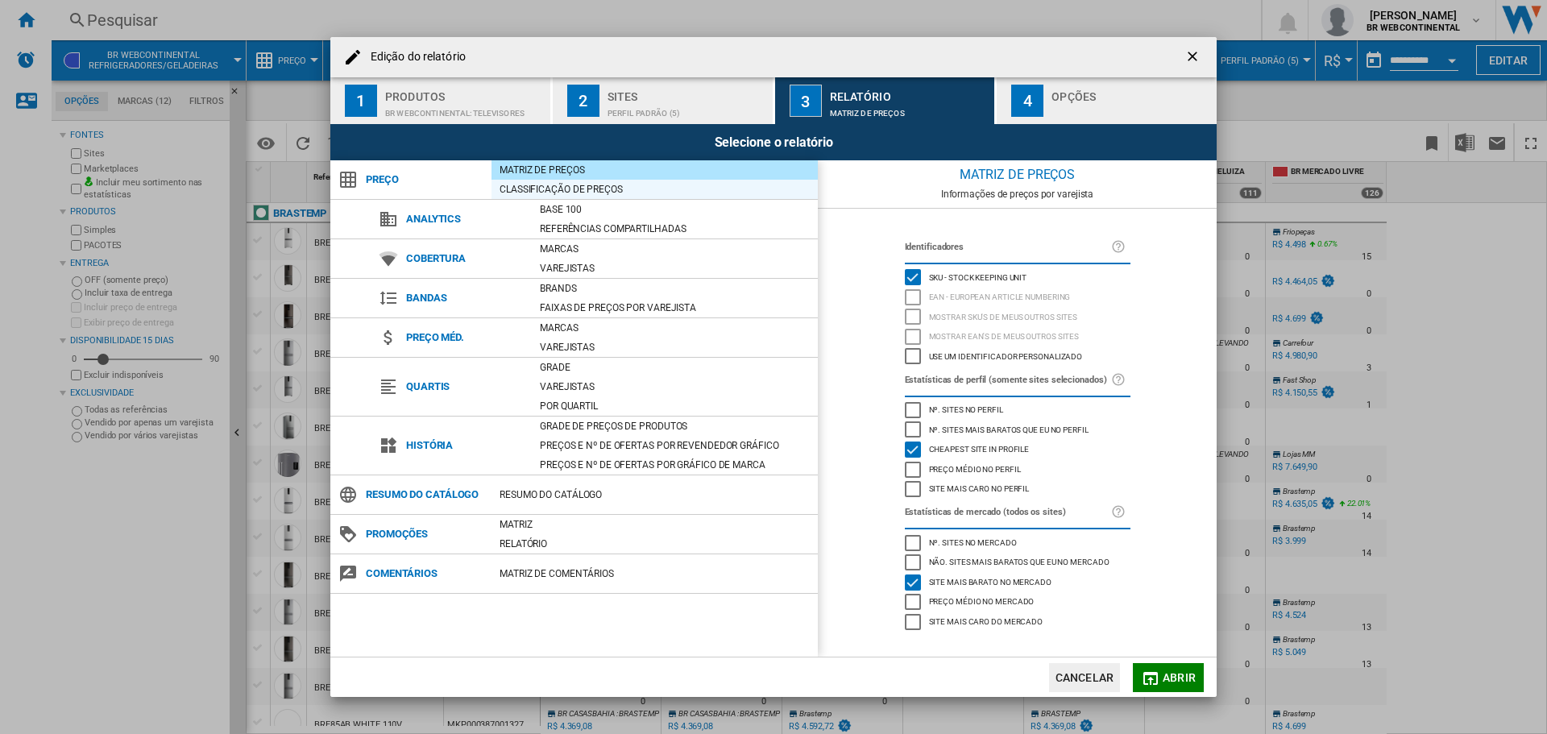
click at [546, 188] on div "Classificação de preços" at bounding box center [654, 189] width 326 height 16
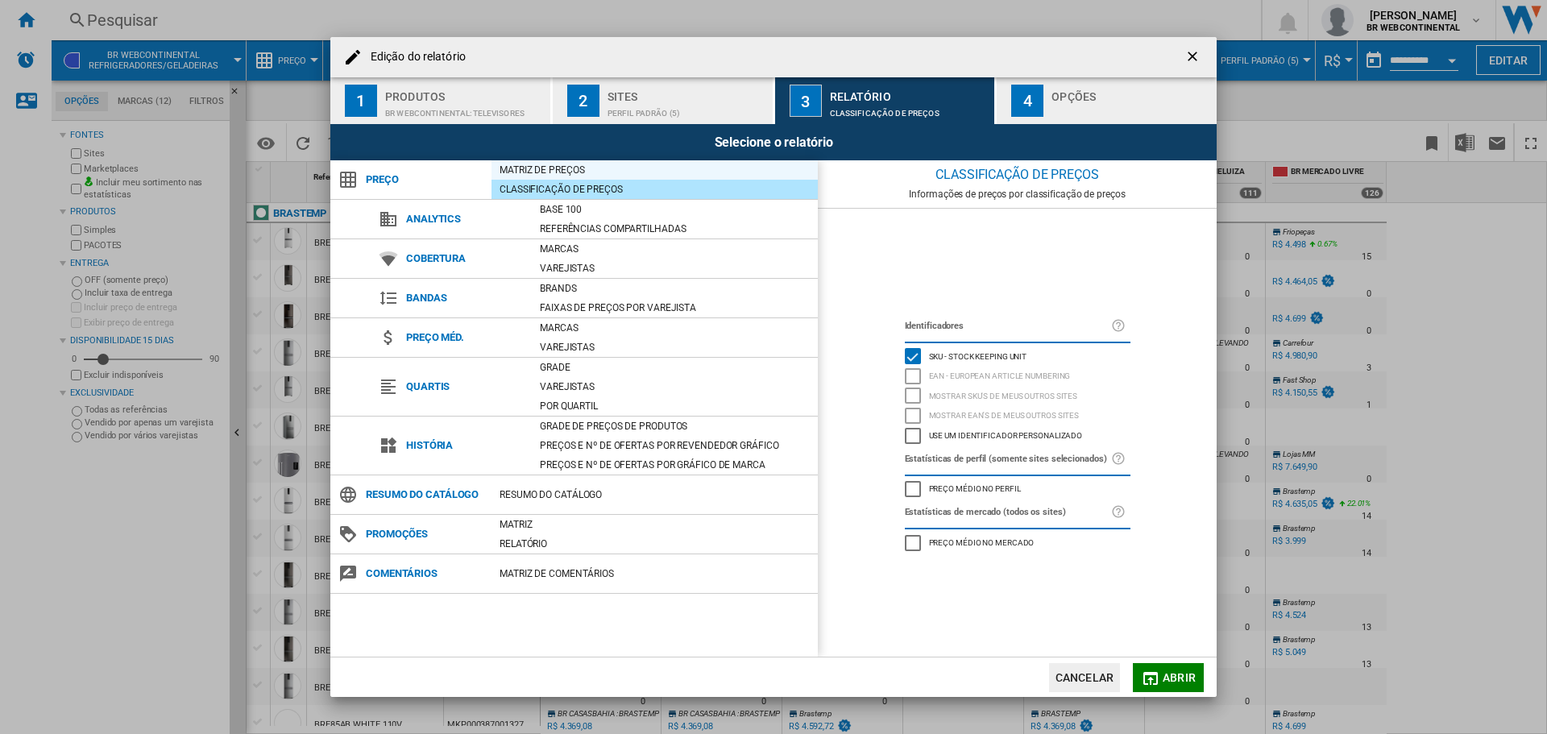
click at [533, 162] on div "Matriz de preços" at bounding box center [654, 170] width 326 height 16
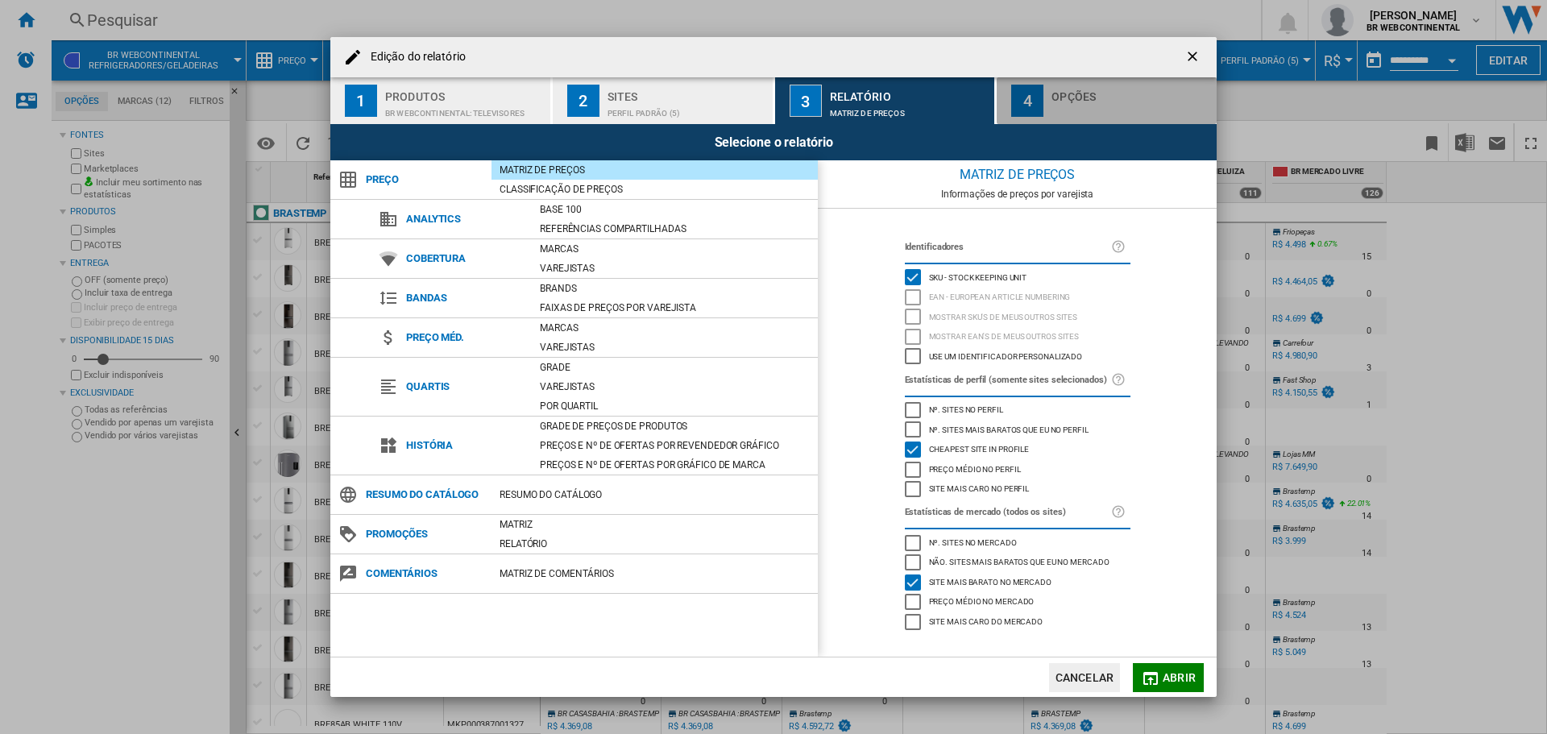
click at [1079, 97] on div "Opções" at bounding box center [1130, 92] width 159 height 17
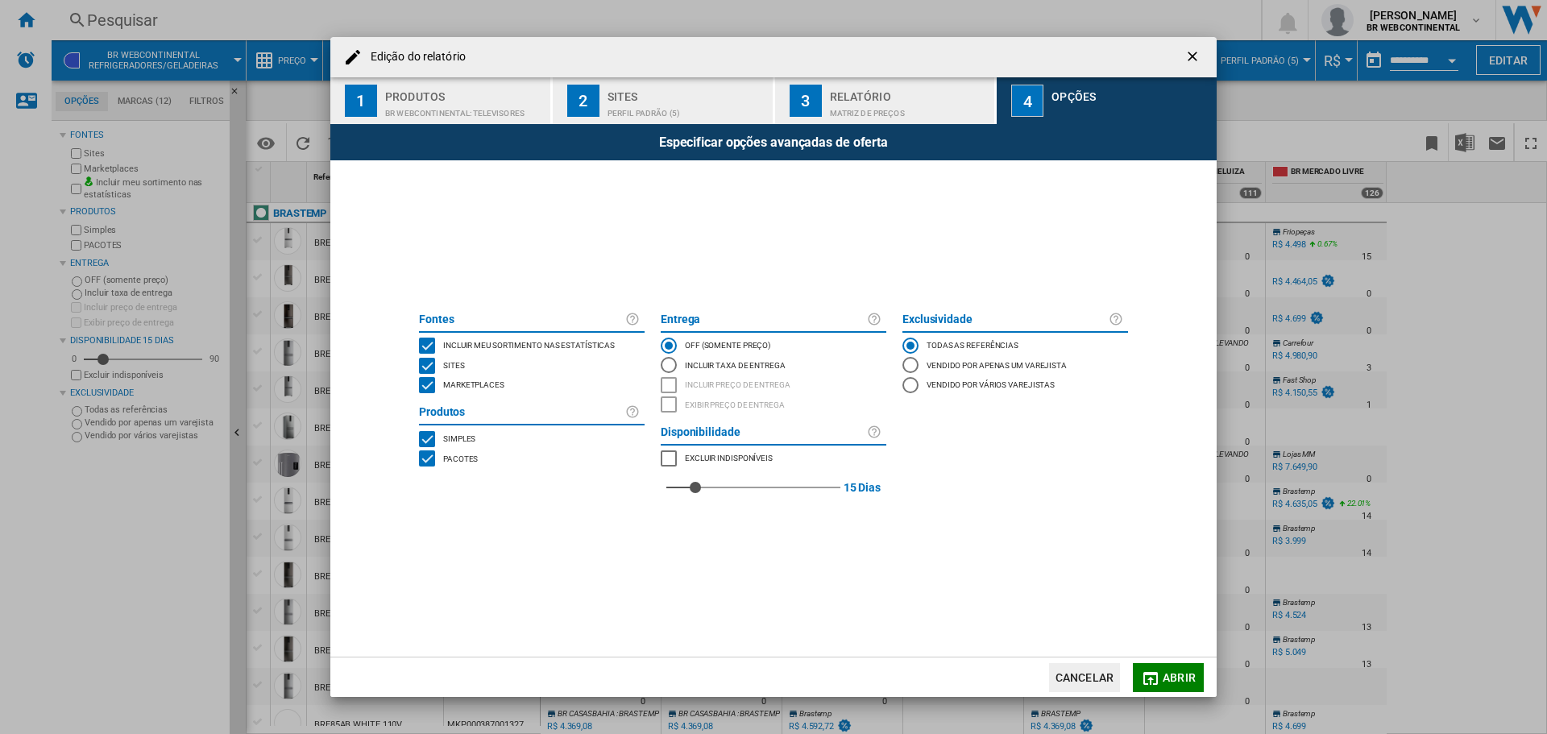
click at [737, 366] on md-radio-button "Incluir taxa de entrega" at bounding box center [774, 364] width 226 height 19
click at [760, 384] on span "Incluir preço de entrega" at bounding box center [738, 383] width 106 height 11
click at [735, 379] on span "Incluir preço de entrega" at bounding box center [738, 383] width 106 height 11
click at [677, 342] on md-radio-button "OFF (somente preço)" at bounding box center [774, 345] width 226 height 19
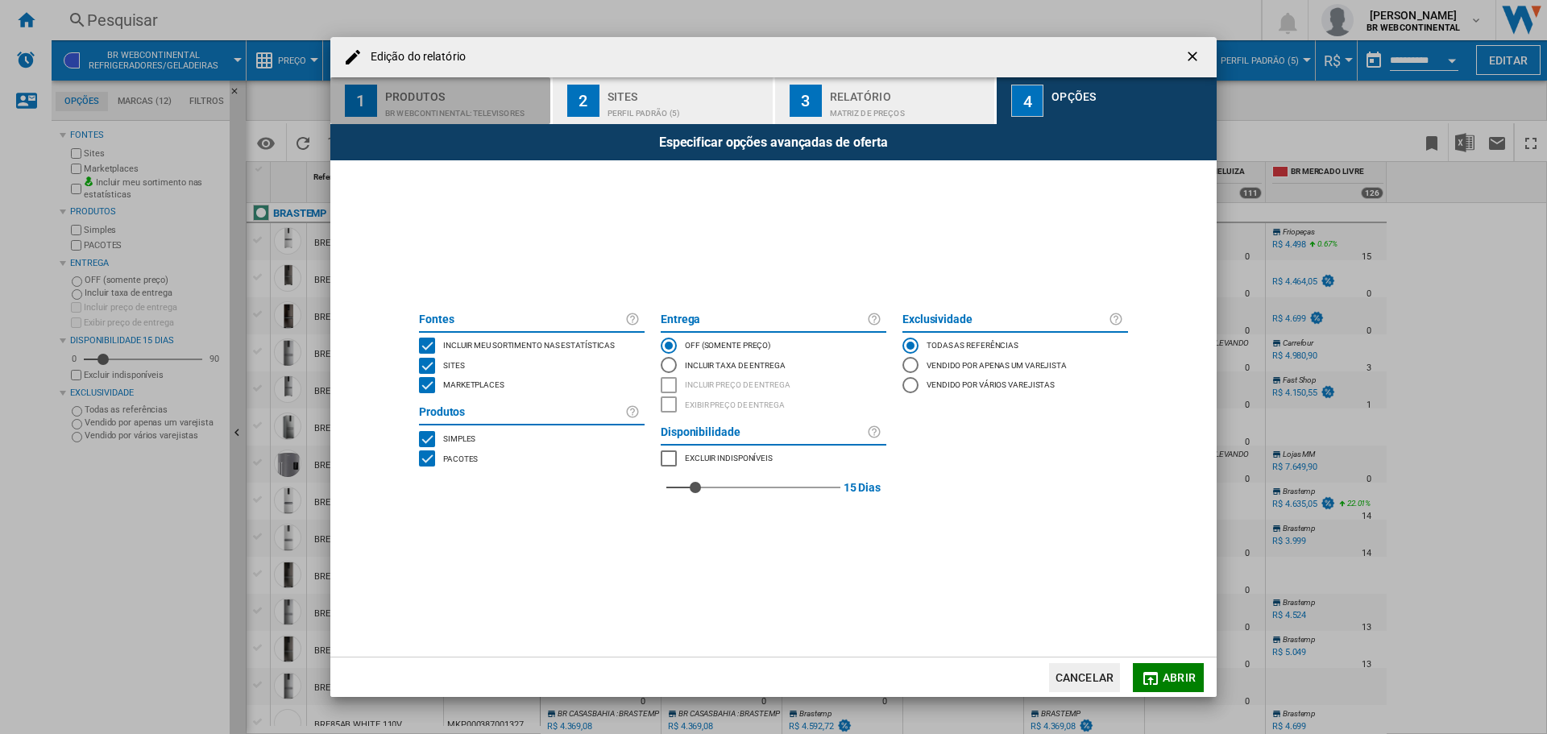
click at [449, 101] on div "BR WEBCONTINENTAL:Televisores" at bounding box center [464, 109] width 159 height 17
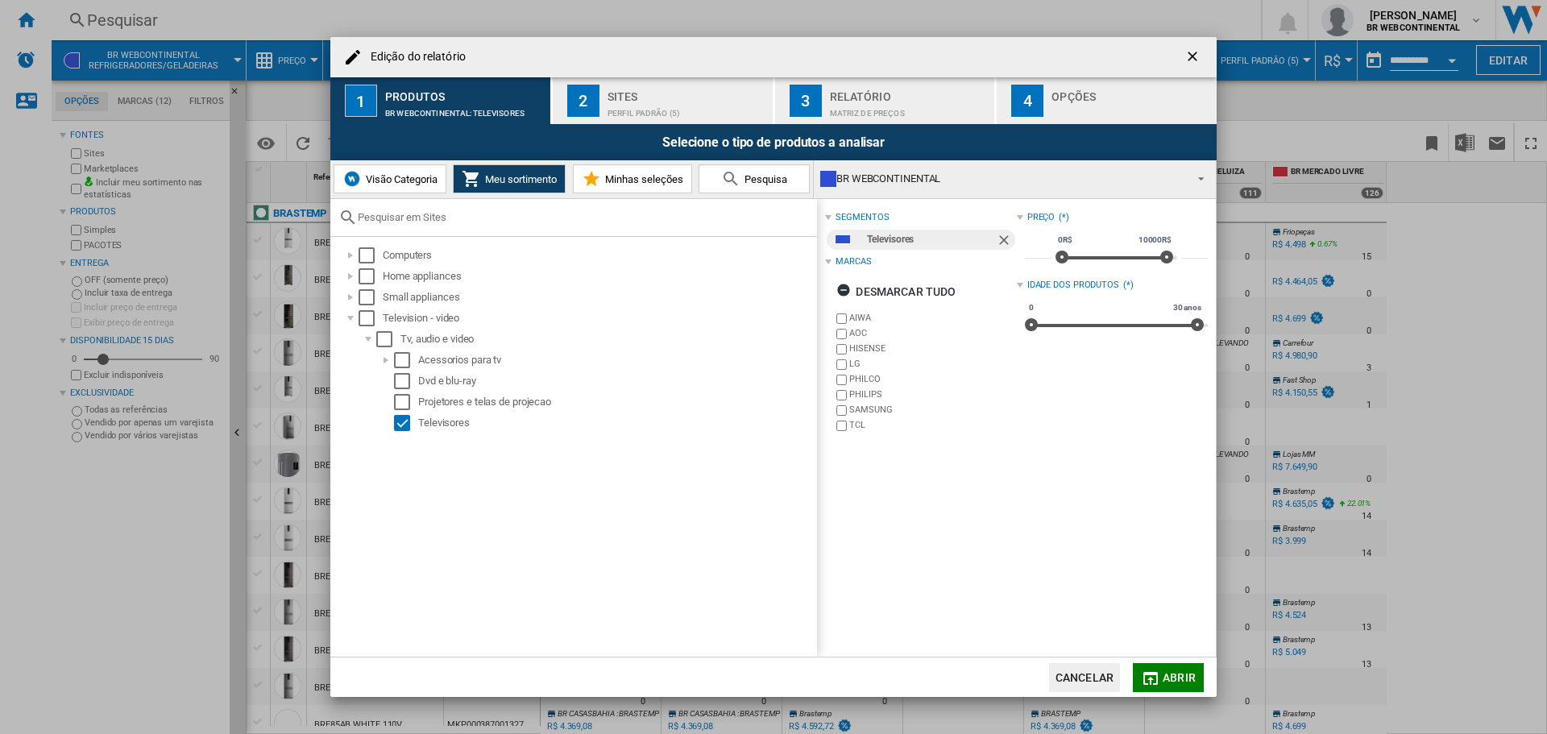
click at [661, 96] on div "Sites" at bounding box center [686, 92] width 159 height 17
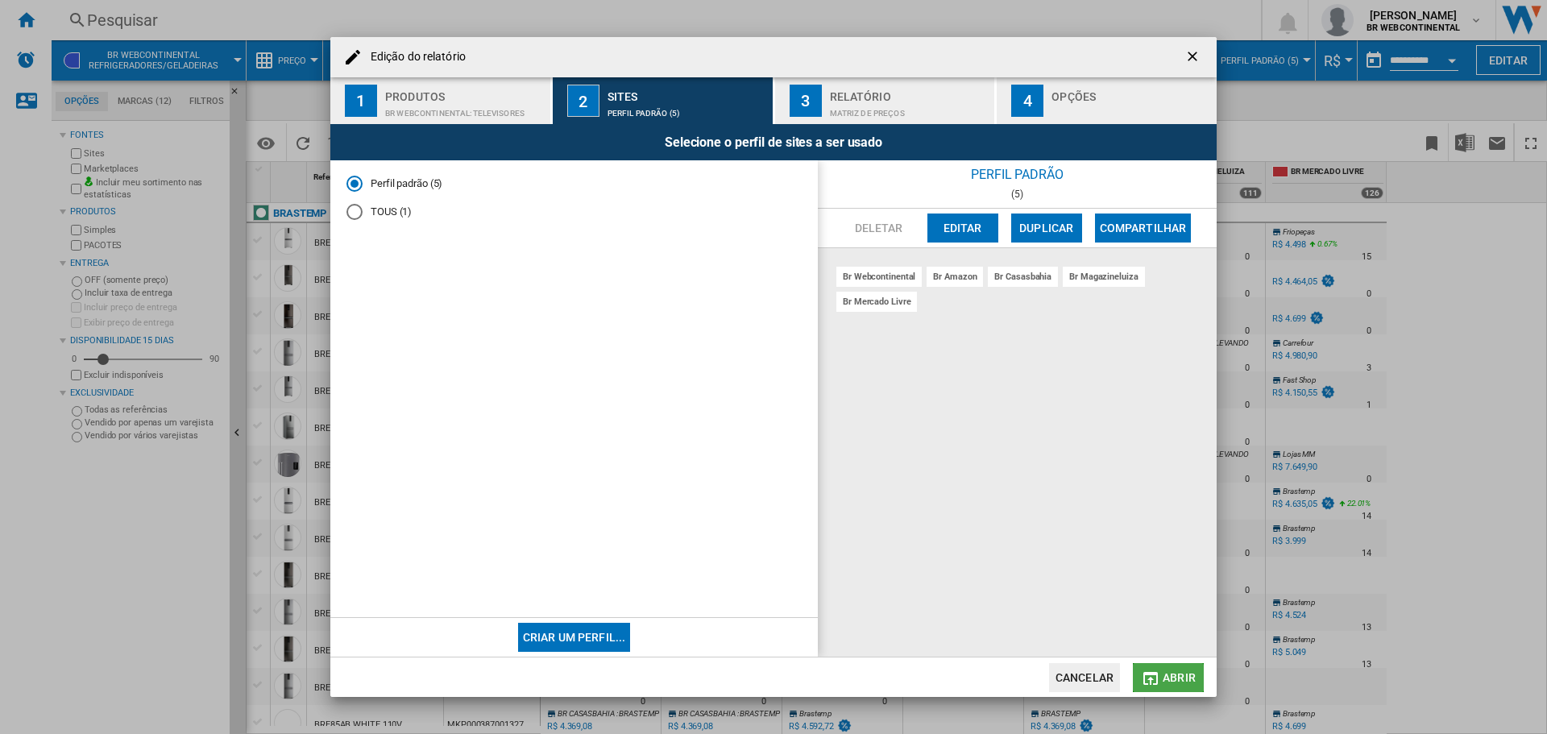
click at [1155, 672] on md-icon "button" at bounding box center [1150, 678] width 19 height 19
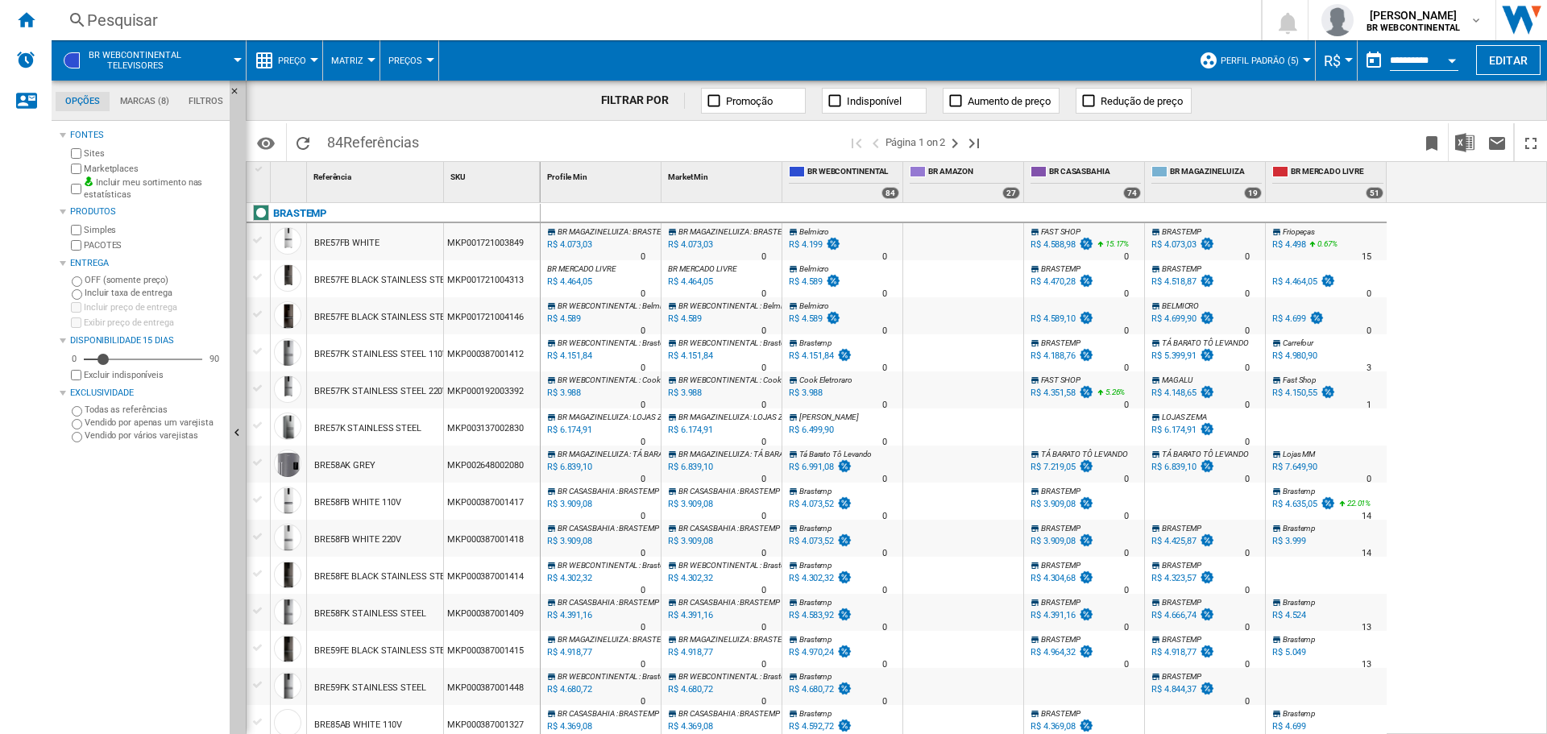
click at [240, 57] on md-menu "BR WEBCONTINENTAL Televisores" at bounding box center [149, 60] width 195 height 40
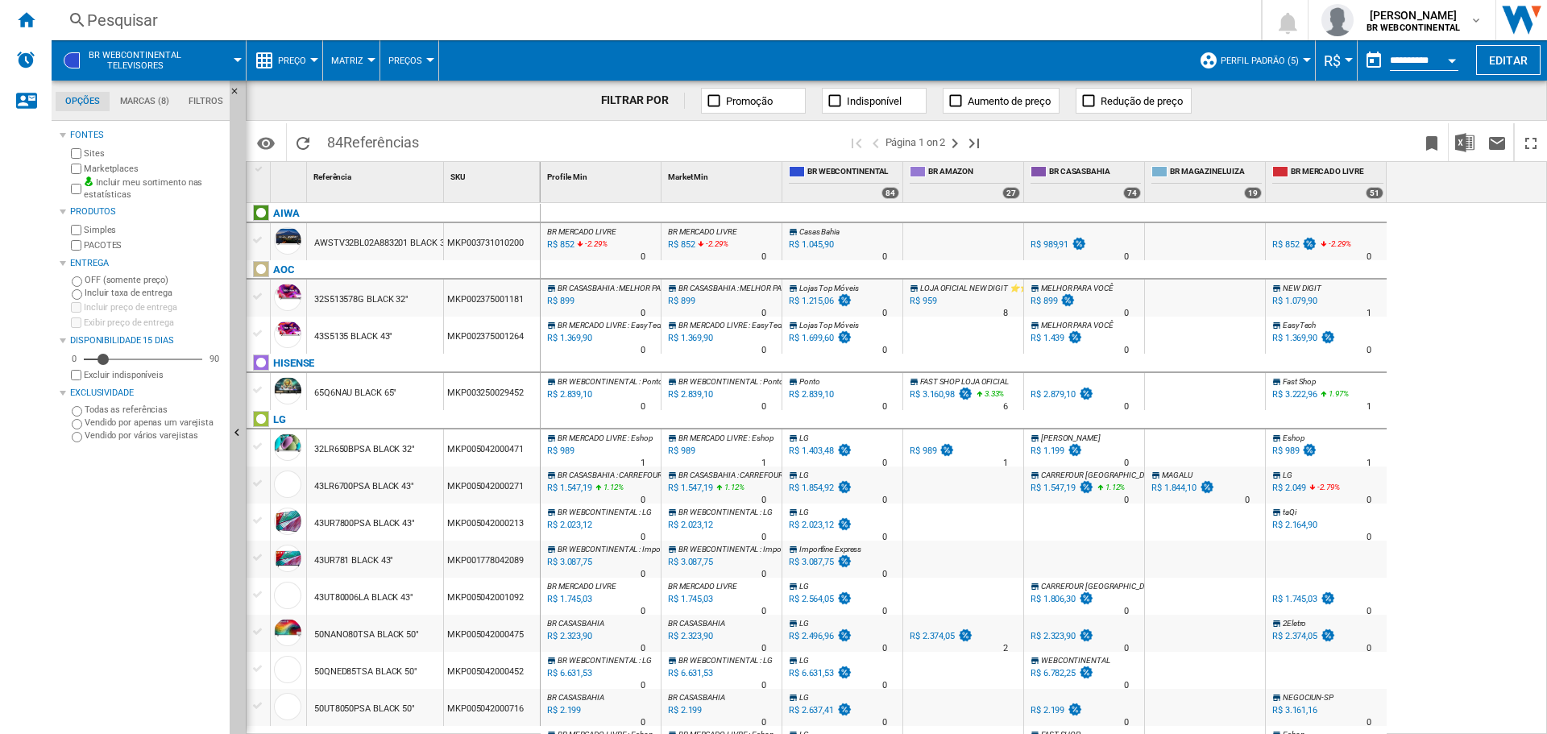
click at [175, 53] on span "BR WEBCONTINENTAL Televisores" at bounding box center [135, 60] width 93 height 21
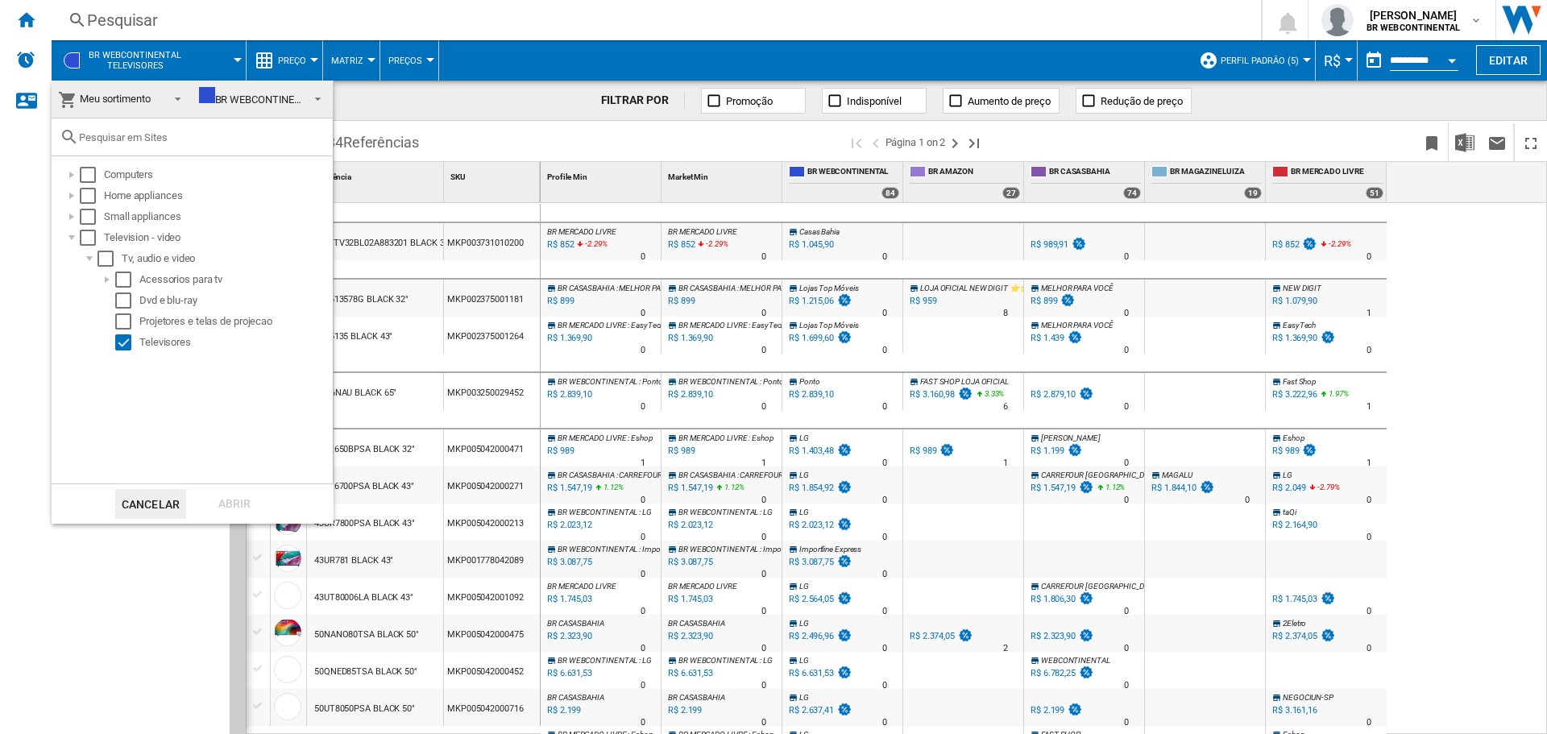
click at [172, 95] on span at bounding box center [173, 97] width 19 height 23
click at [324, 98] on md-select-value "BR WEBCONTINENTAL" at bounding box center [263, 100] width 141 height 38
click at [472, 100] on md-backdrop at bounding box center [773, 367] width 1547 height 734
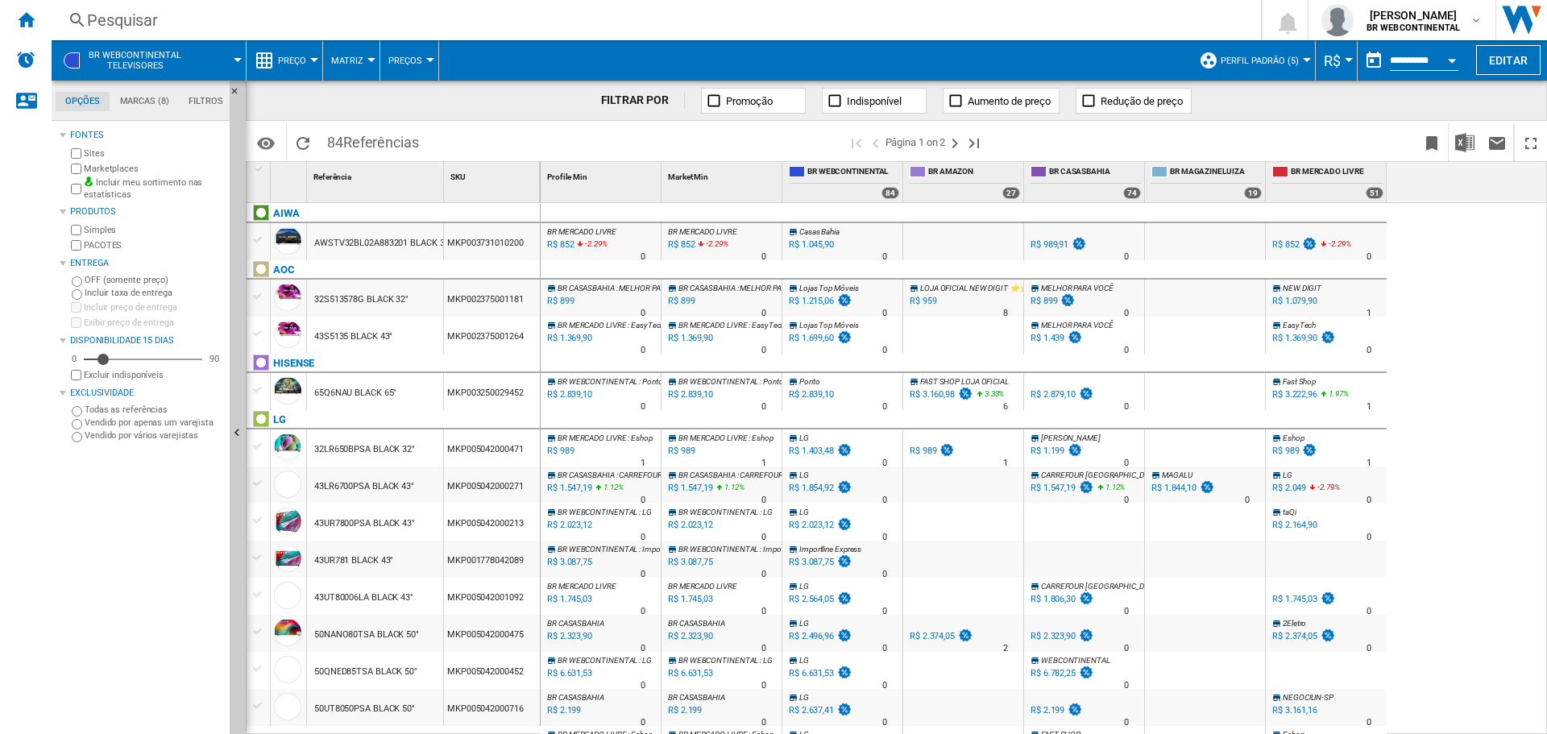
click at [831, 300] on div "R$ 1.215,06" at bounding box center [811, 301] width 45 height 10
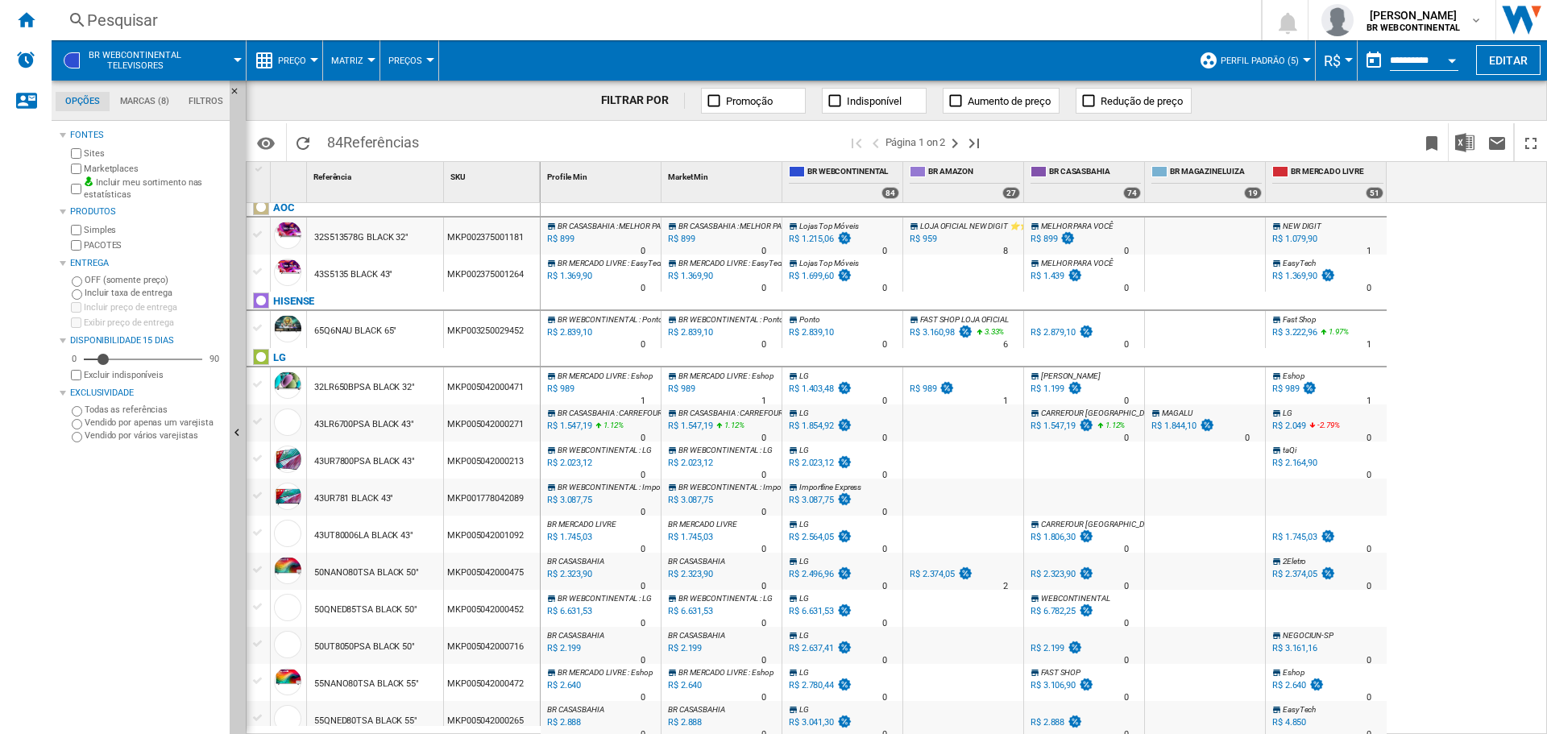
scroll to position [104, 0]
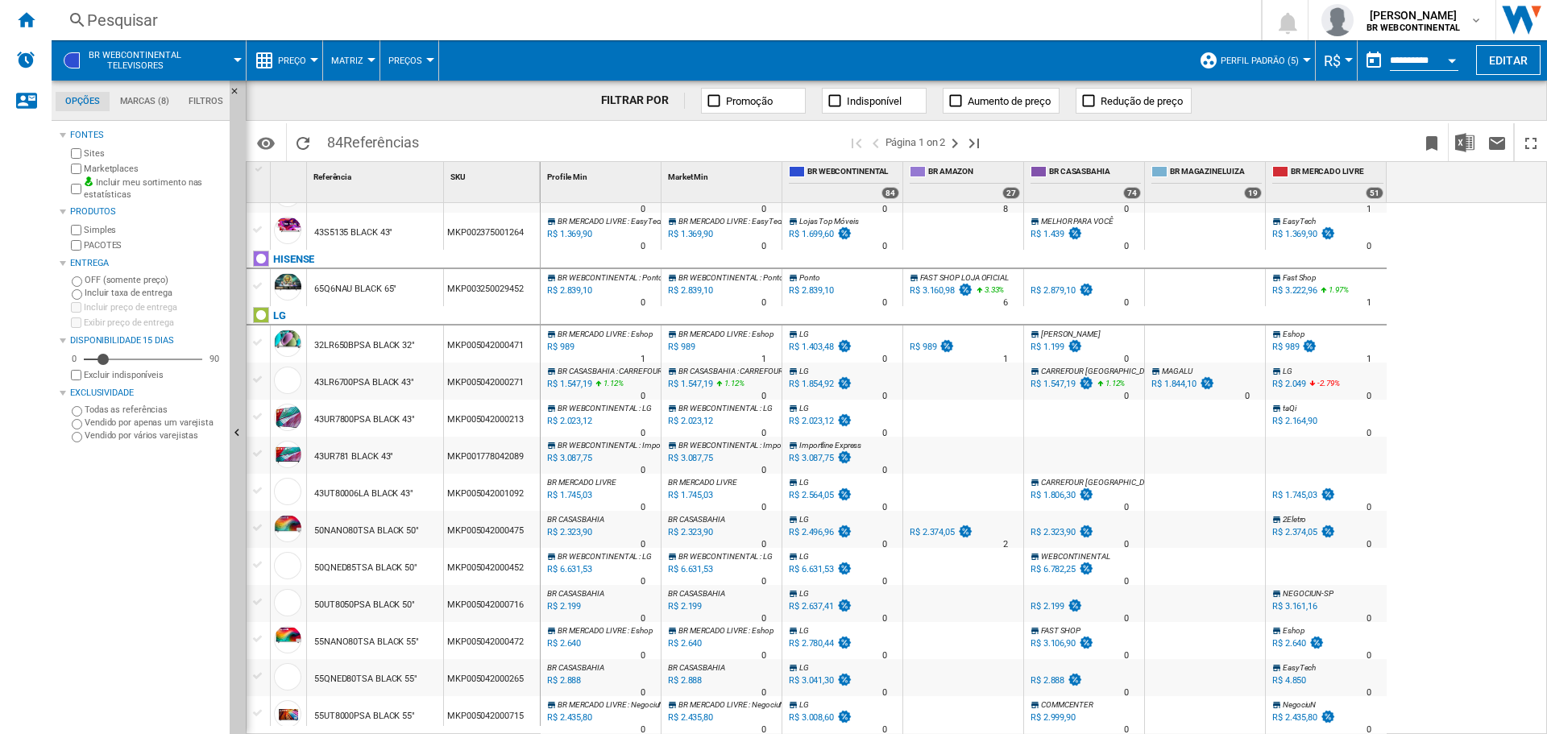
click at [254, 338] on div at bounding box center [258, 342] width 17 height 14
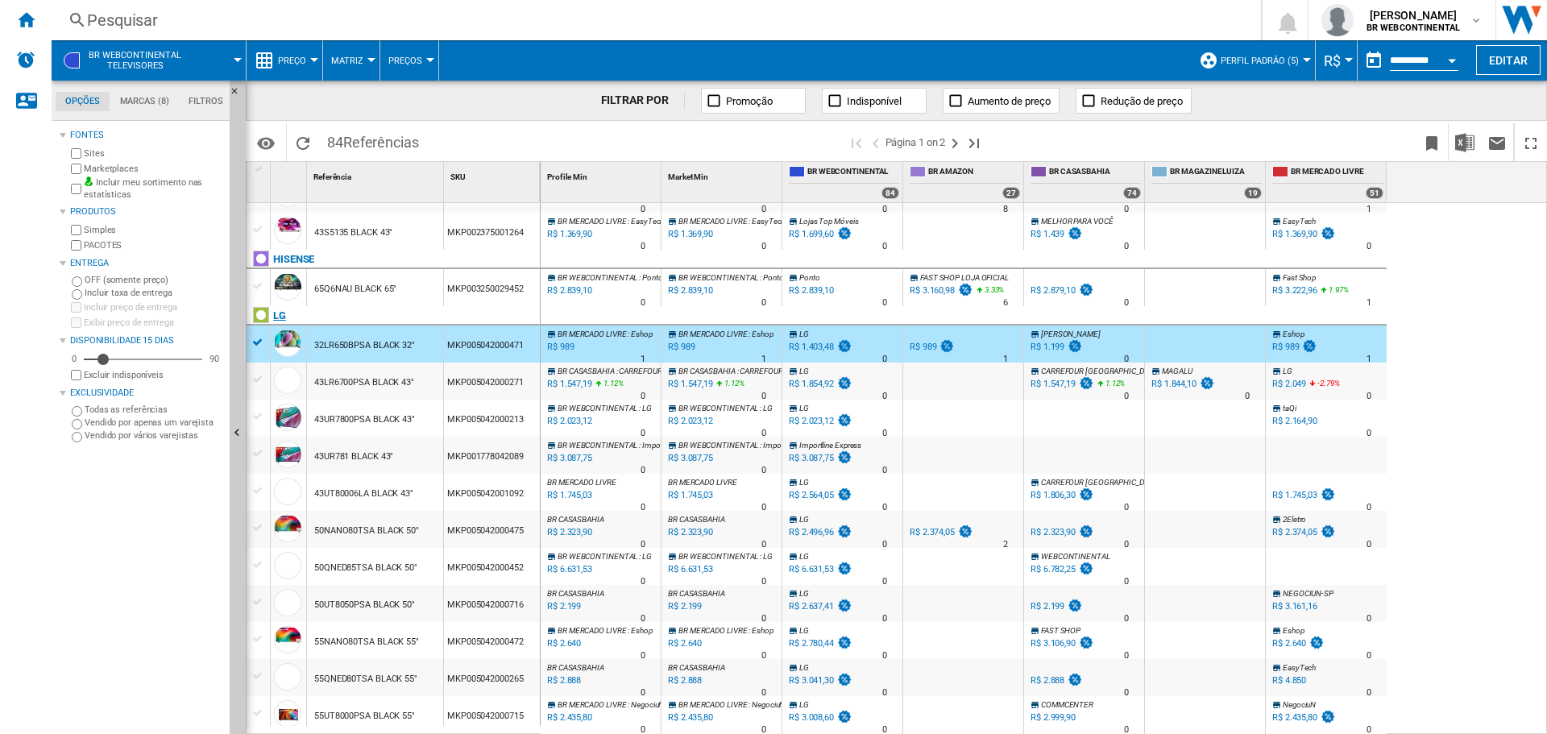
click at [257, 339] on div "LG" at bounding box center [397, 324] width 294 height 37
click at [255, 341] on div "LG" at bounding box center [397, 324] width 294 height 37
click at [750, 92] on button "Promoção" at bounding box center [753, 101] width 105 height 26
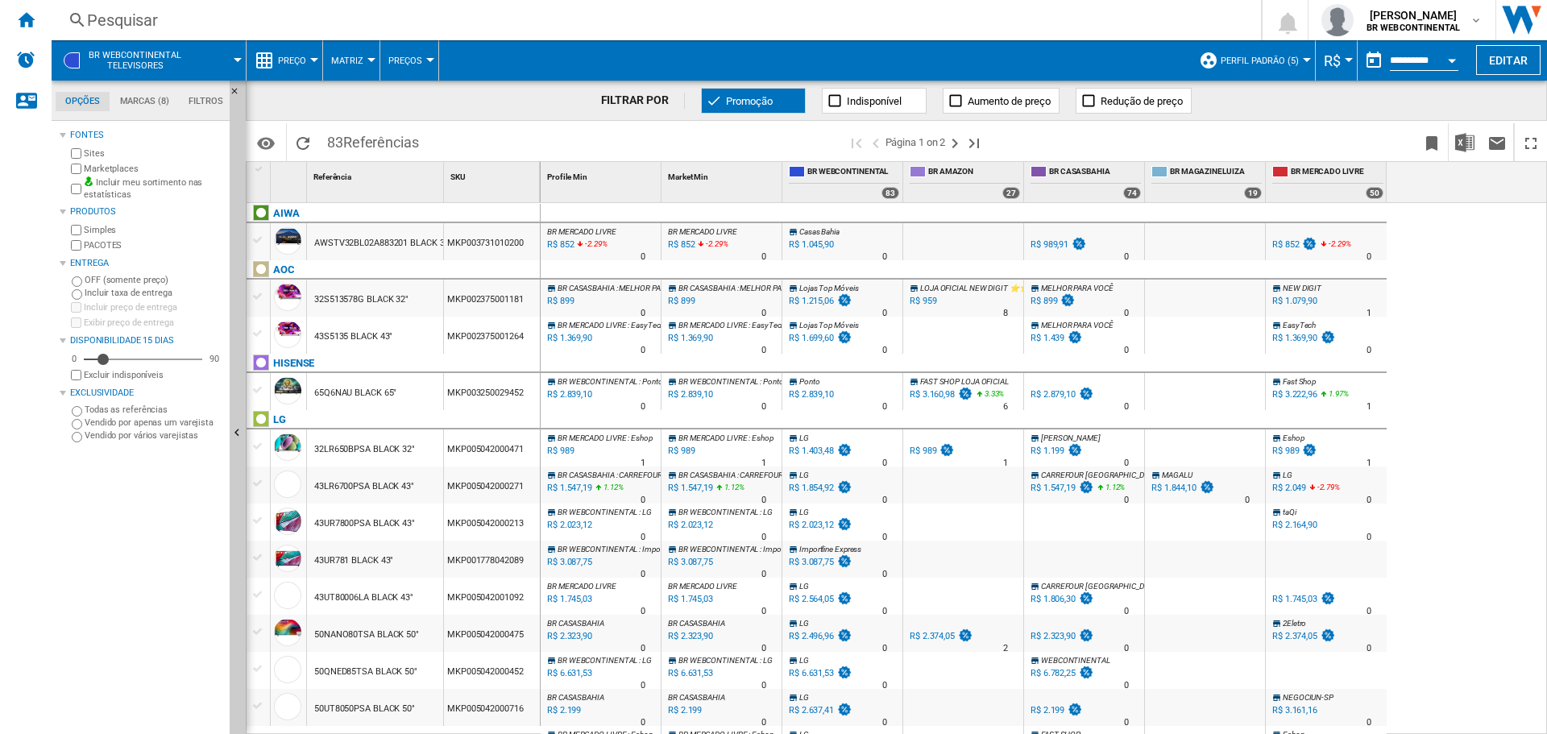
click at [714, 97] on ng-md-icon at bounding box center [714, 101] width 16 height 16
click at [1010, 99] on span "Aumento de preço" at bounding box center [1008, 101] width 83 height 12
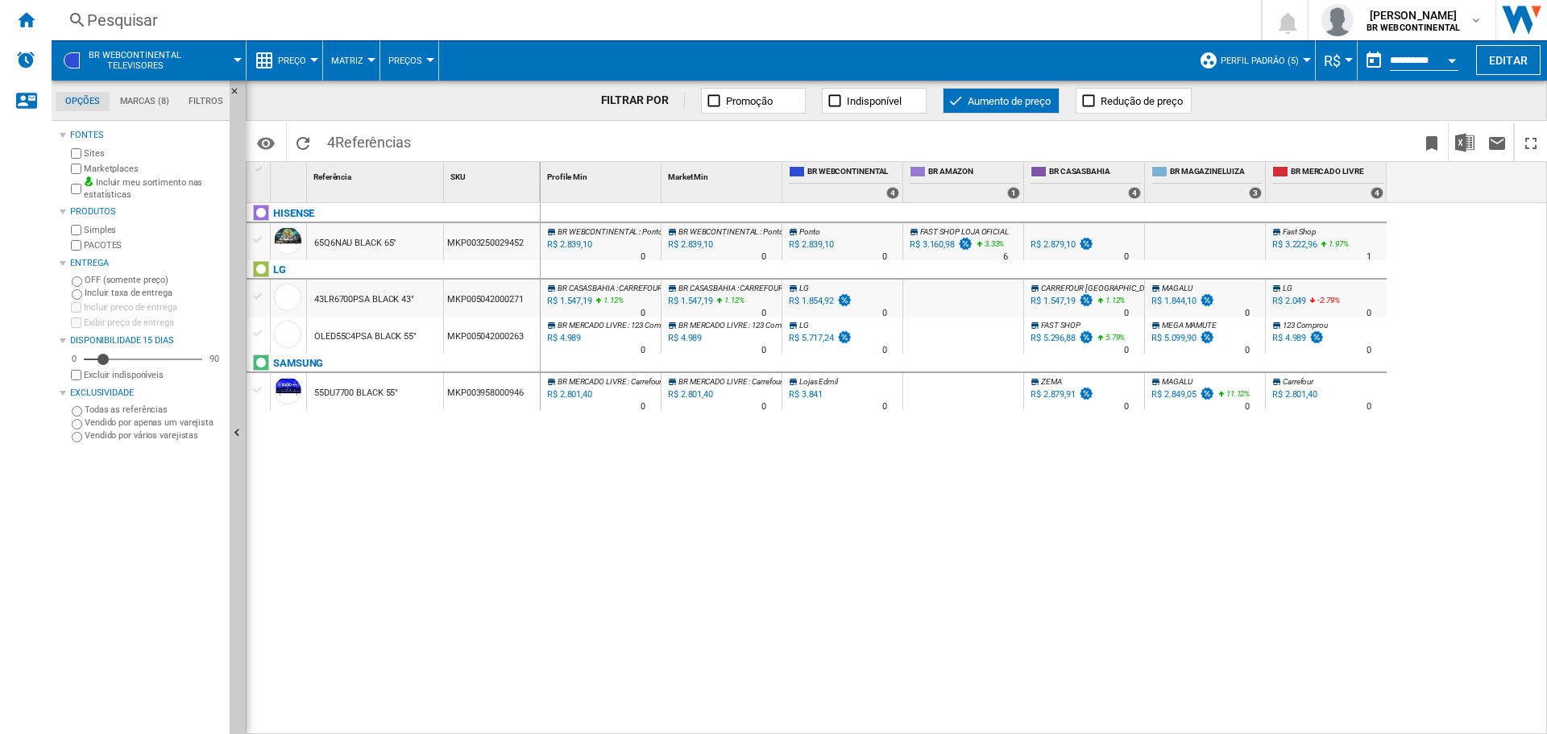
click at [1000, 99] on span "Aumento de preço" at bounding box center [1008, 101] width 83 height 12
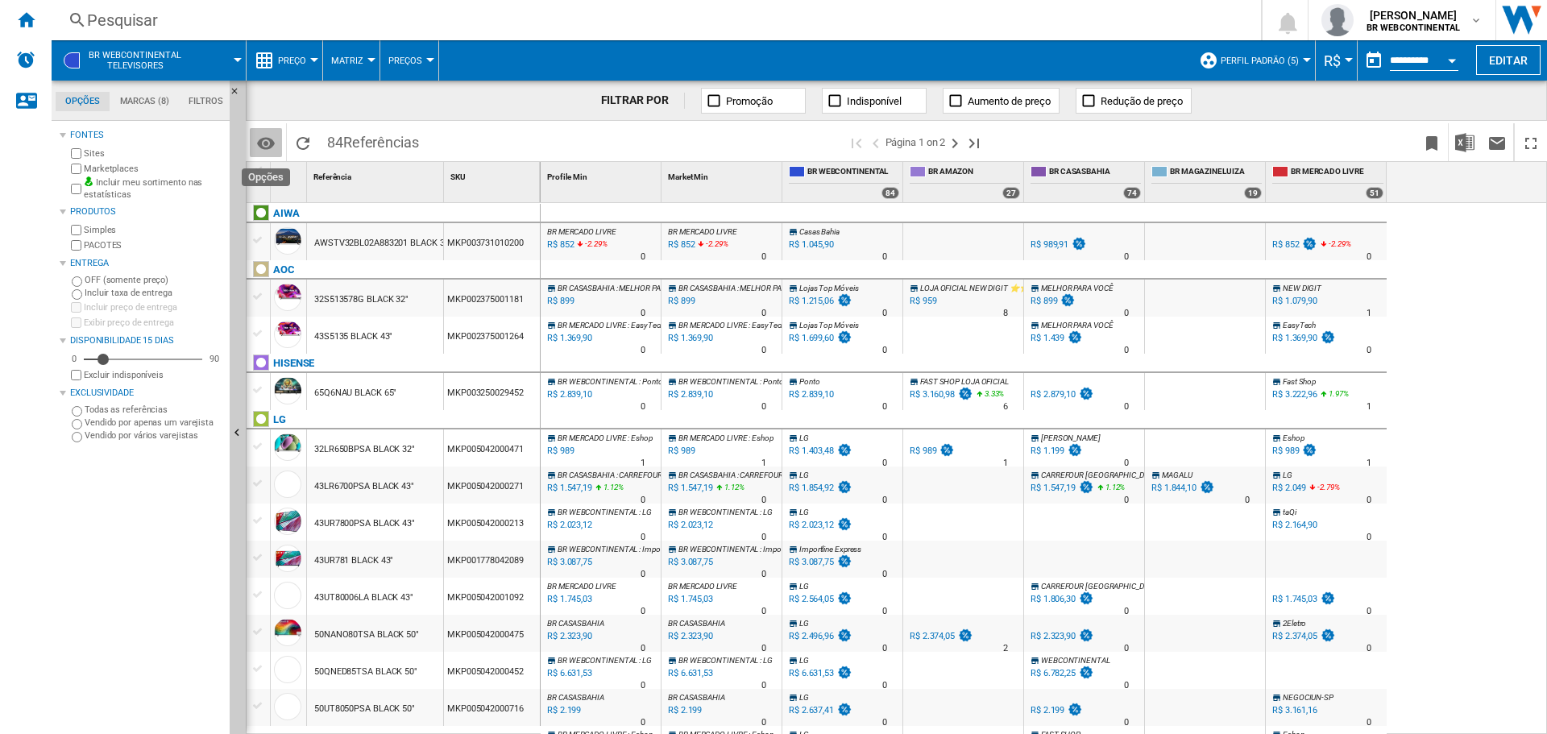
click at [257, 137] on md-icon "Opções" at bounding box center [265, 143] width 19 height 19
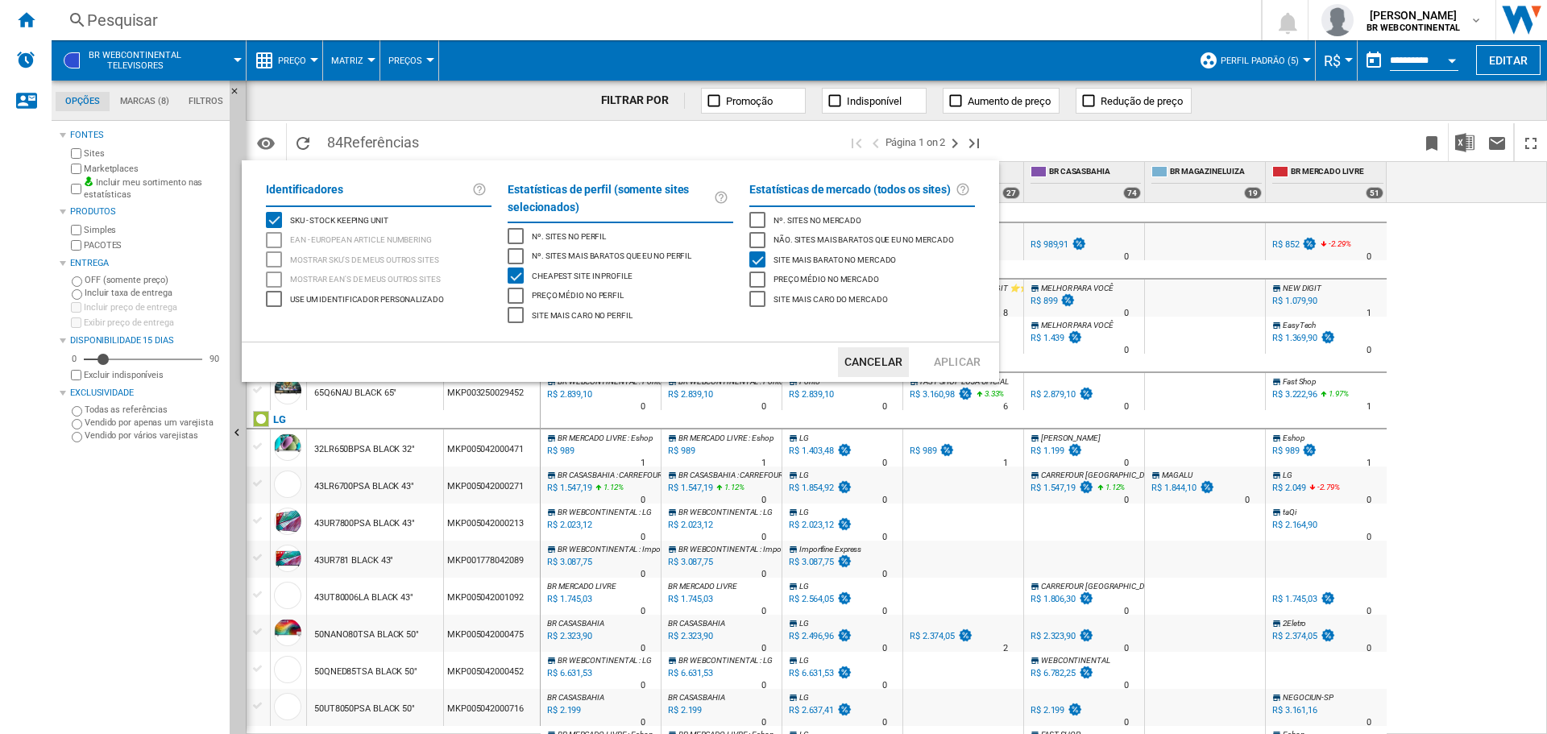
click at [828, 277] on span "Preço médio no mercado" at bounding box center [826, 277] width 106 height 11
click at [975, 354] on button "Aplicar" at bounding box center [956, 362] width 71 height 30
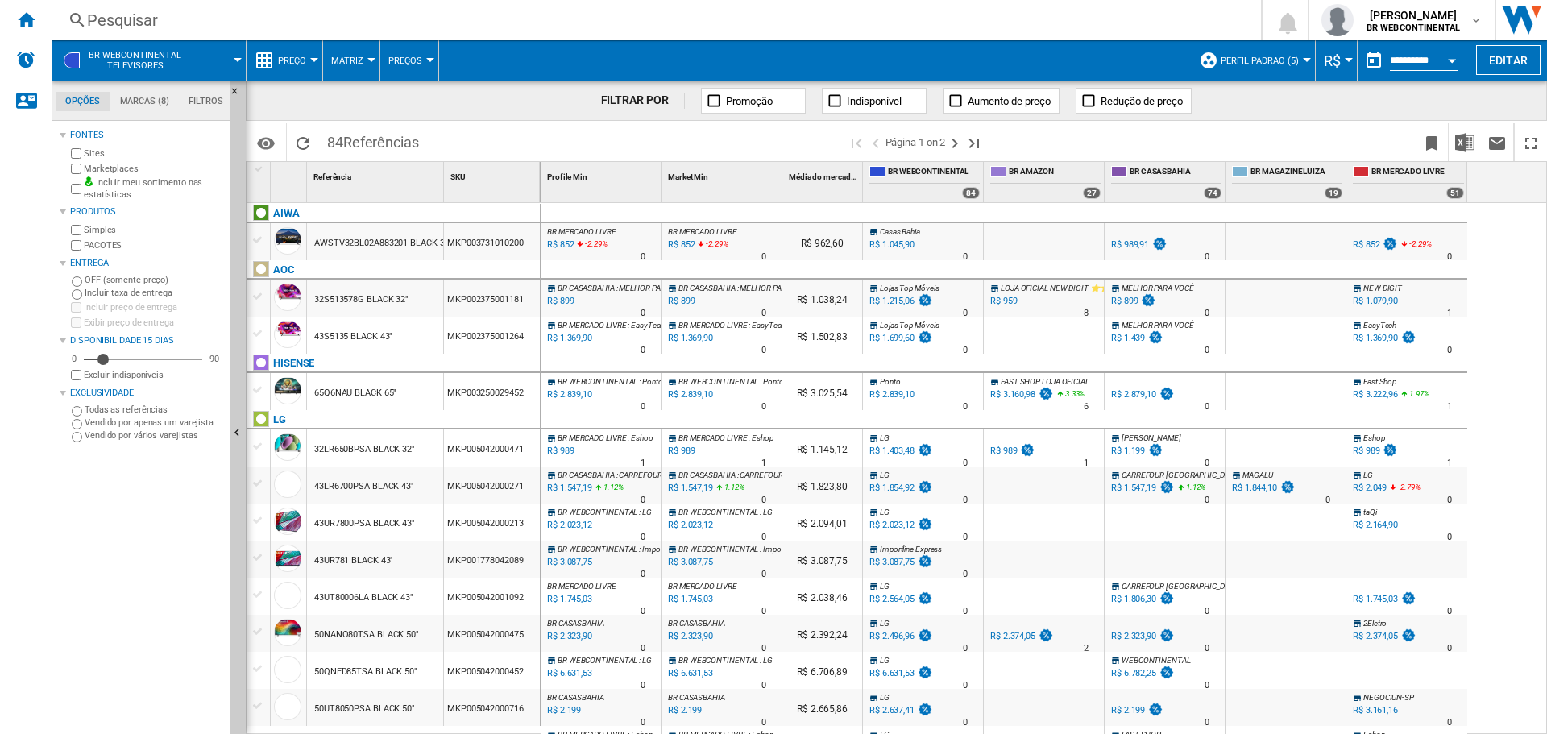
scroll to position [127, 0]
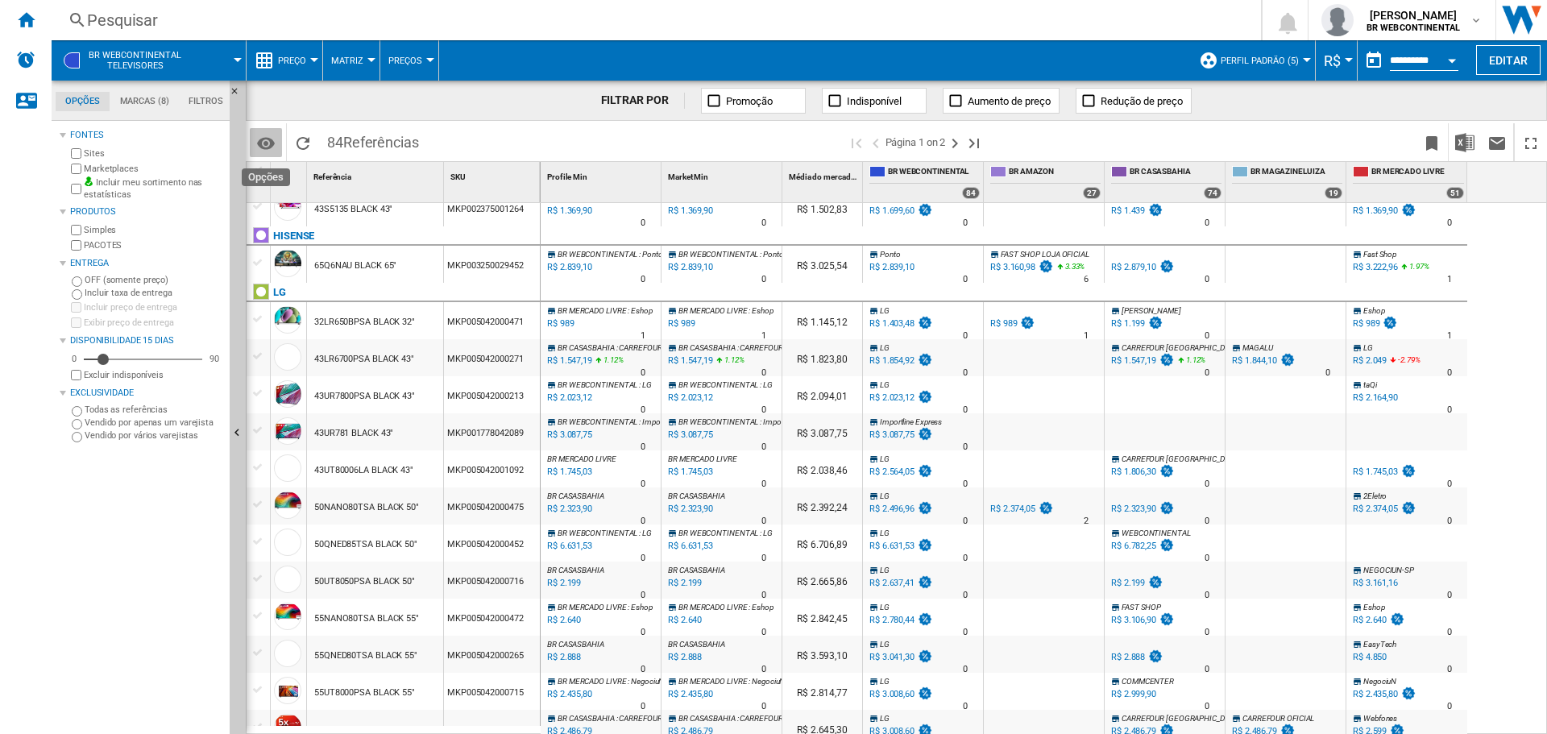
click at [276, 130] on button "Opções" at bounding box center [266, 142] width 32 height 29
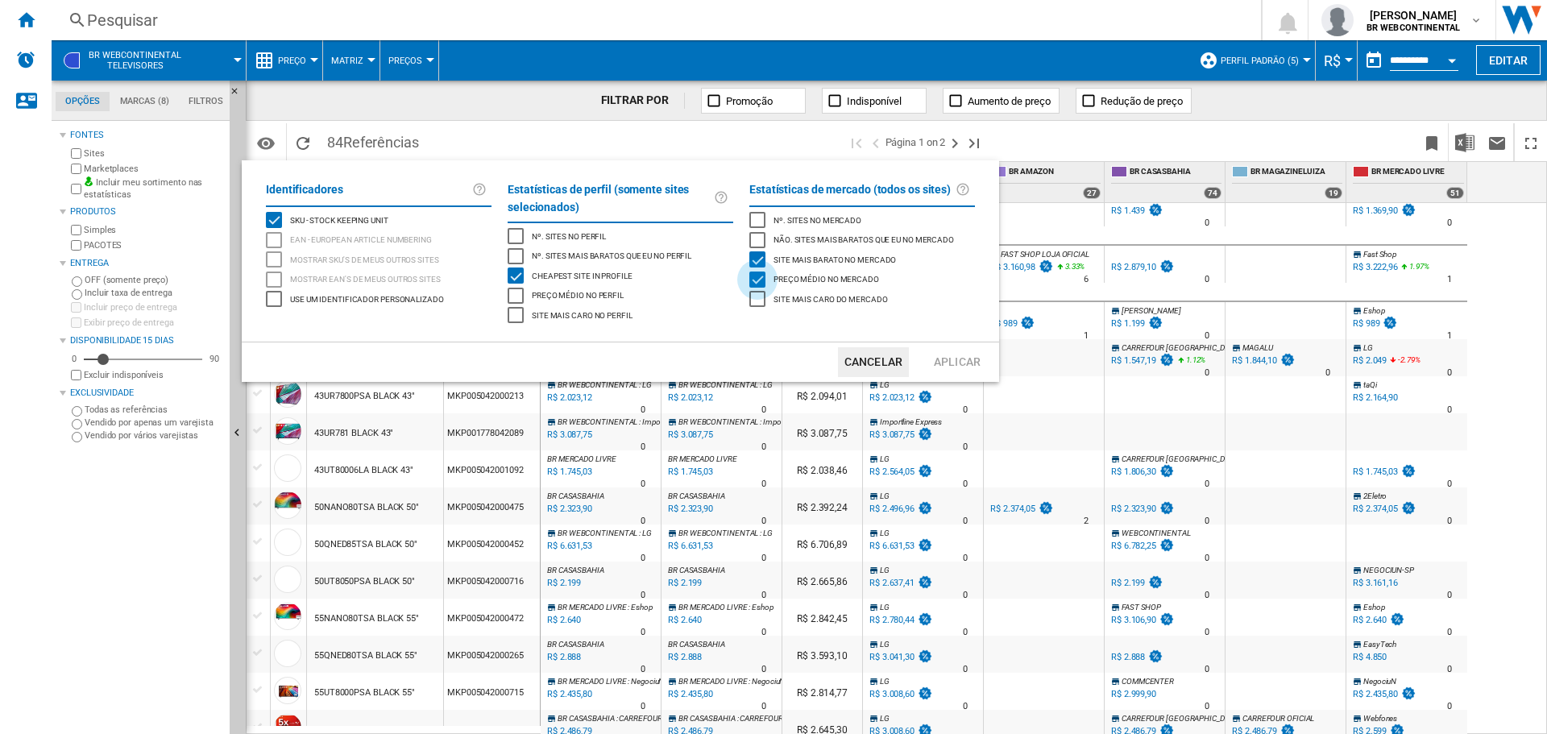
click at [758, 282] on div "Preço médio no mercado" at bounding box center [757, 279] width 16 height 16
click at [880, 354] on button "Cancelar" at bounding box center [873, 362] width 71 height 30
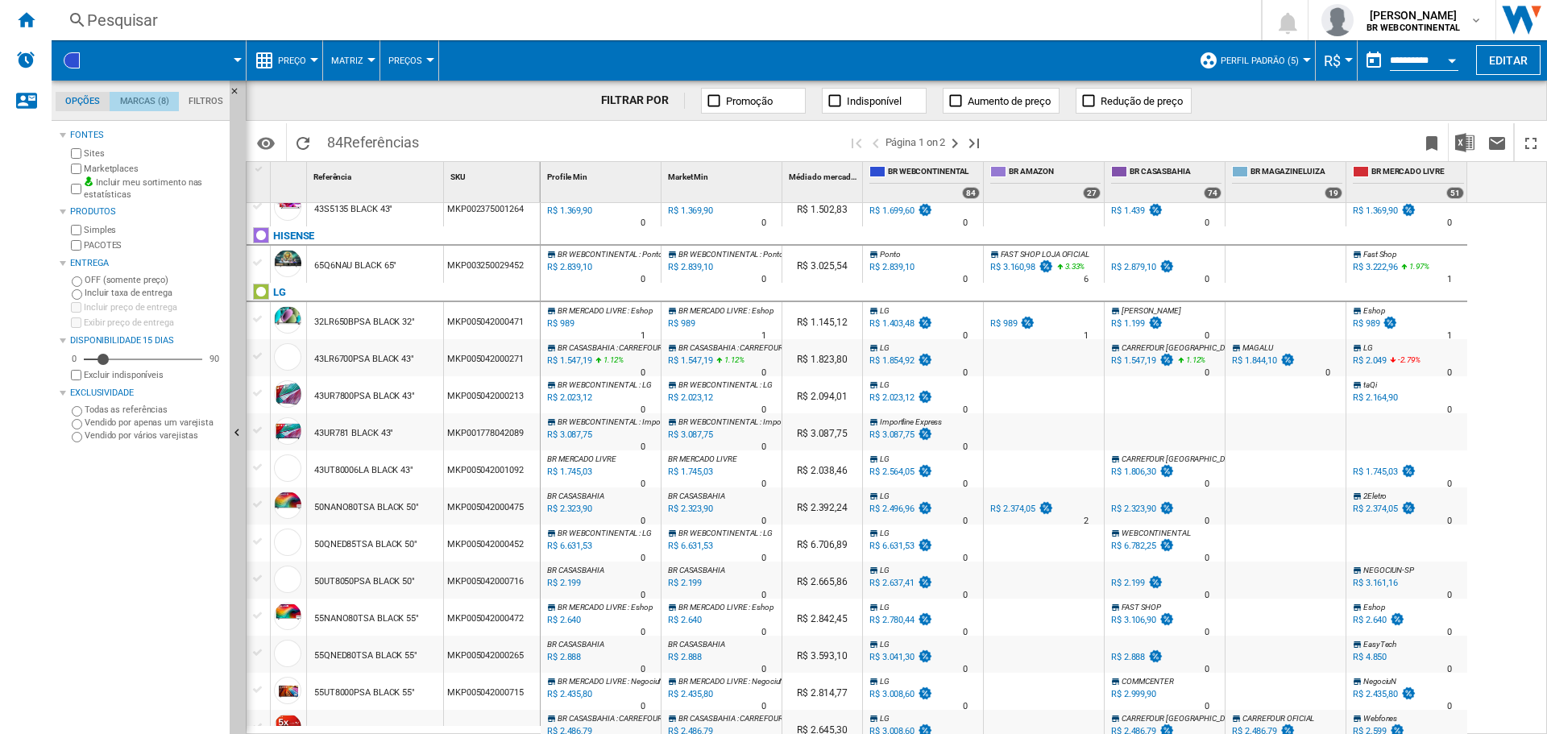
click at [134, 104] on md-tab-item "Marcas (8)" at bounding box center [144, 101] width 69 height 19
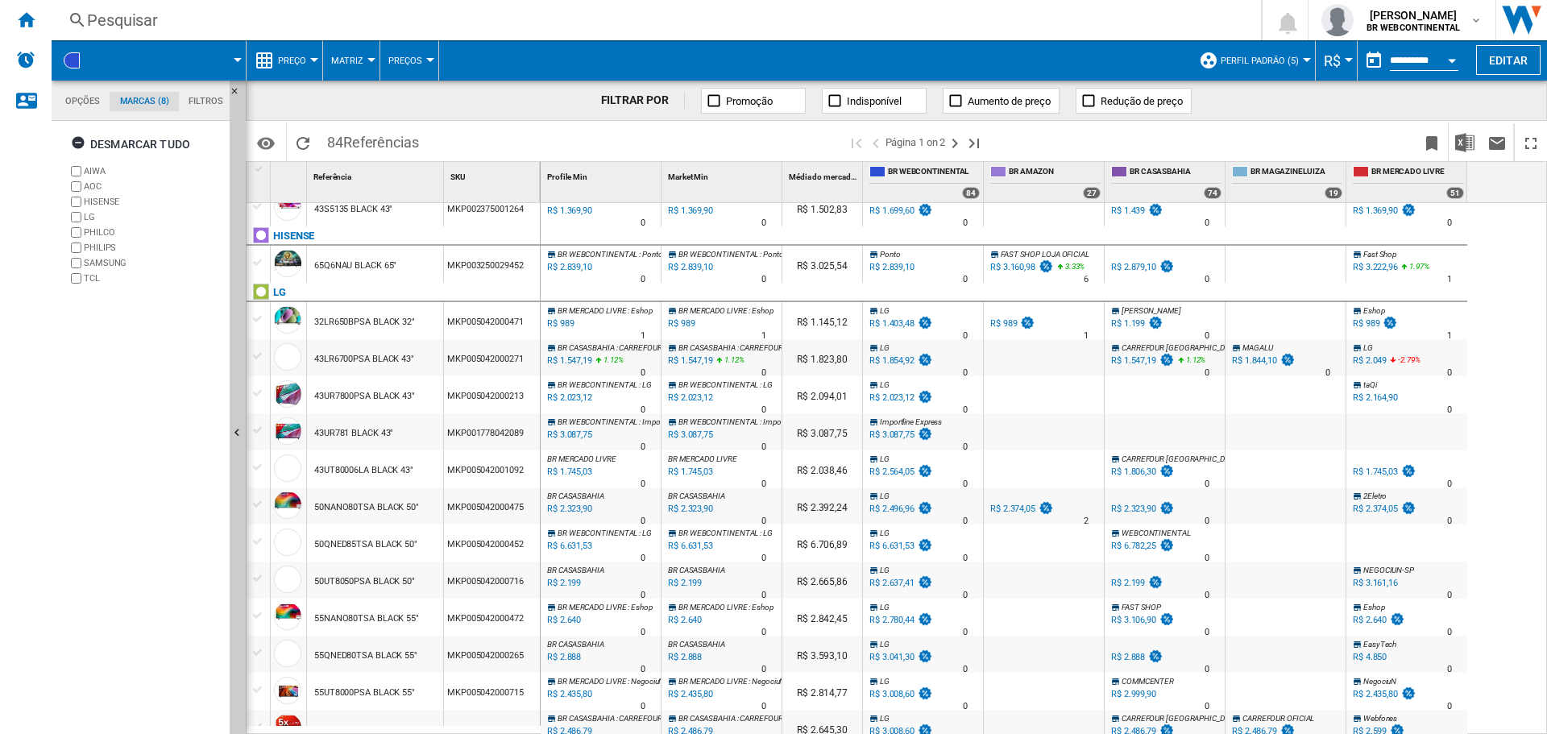
scroll to position [62, 0]
click at [79, 147] on ng-md-icon "button" at bounding box center [80, 144] width 19 height 19
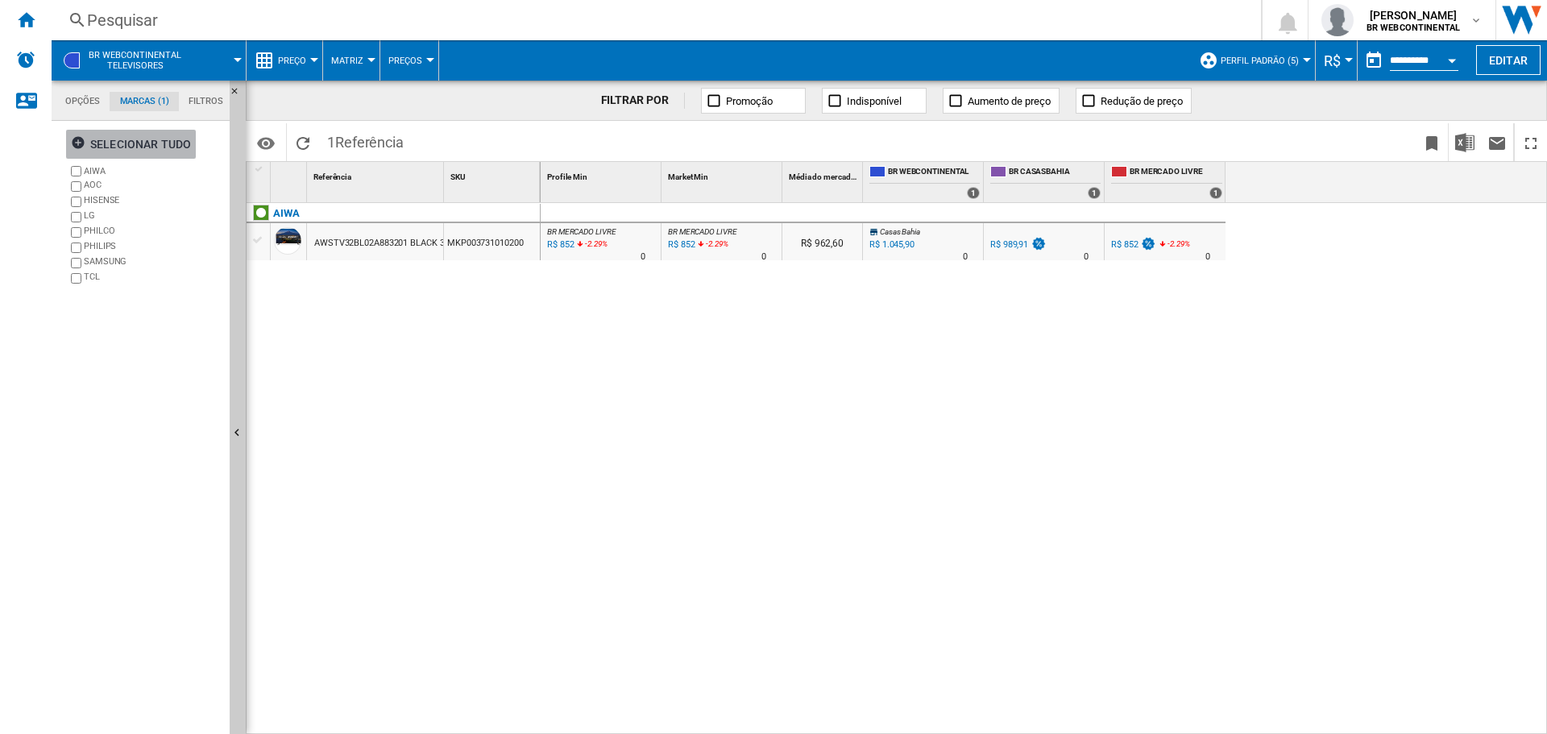
click at [102, 139] on div "Selecionar tudo" at bounding box center [131, 144] width 120 height 29
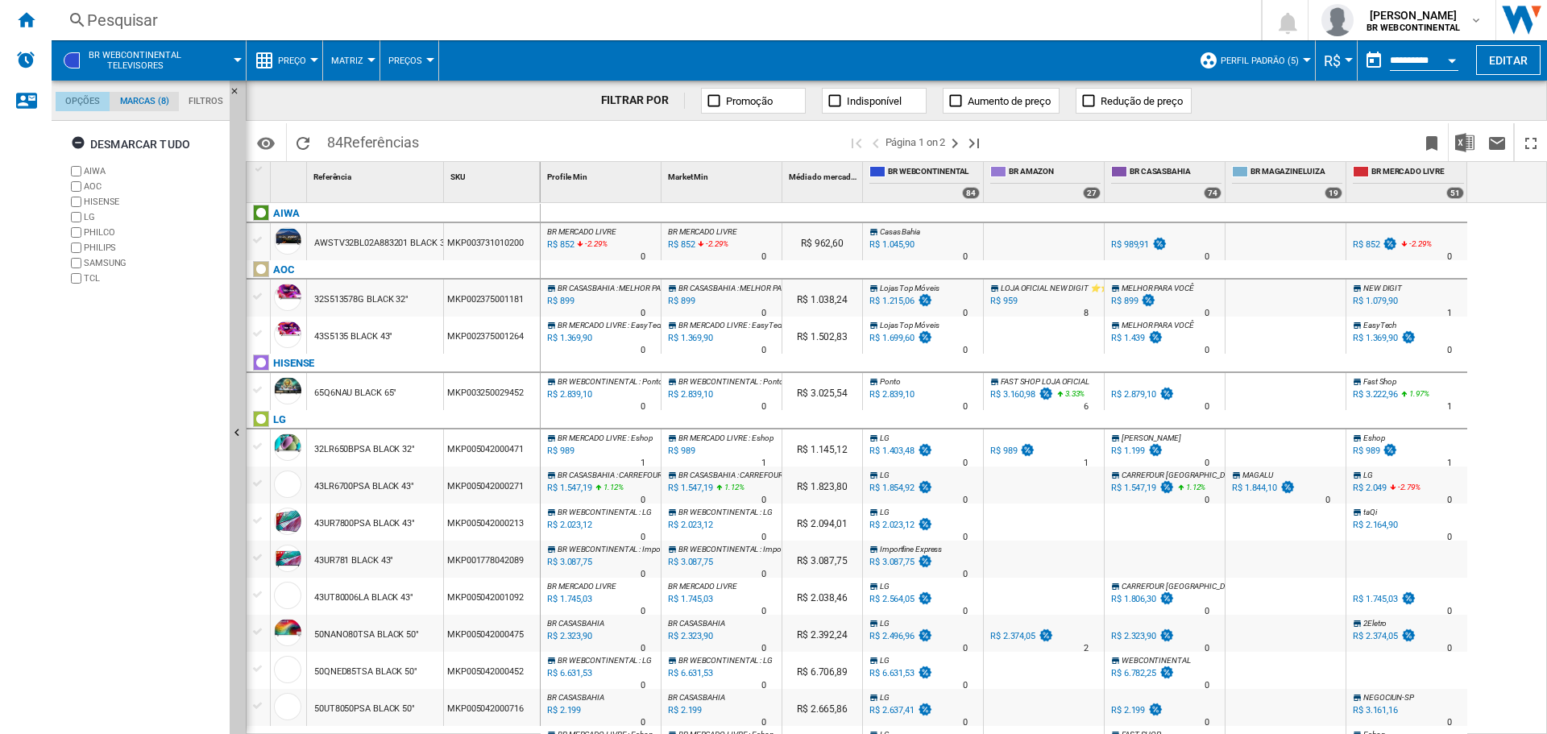
click at [87, 101] on md-tab-item "Opções" at bounding box center [83, 101] width 54 height 19
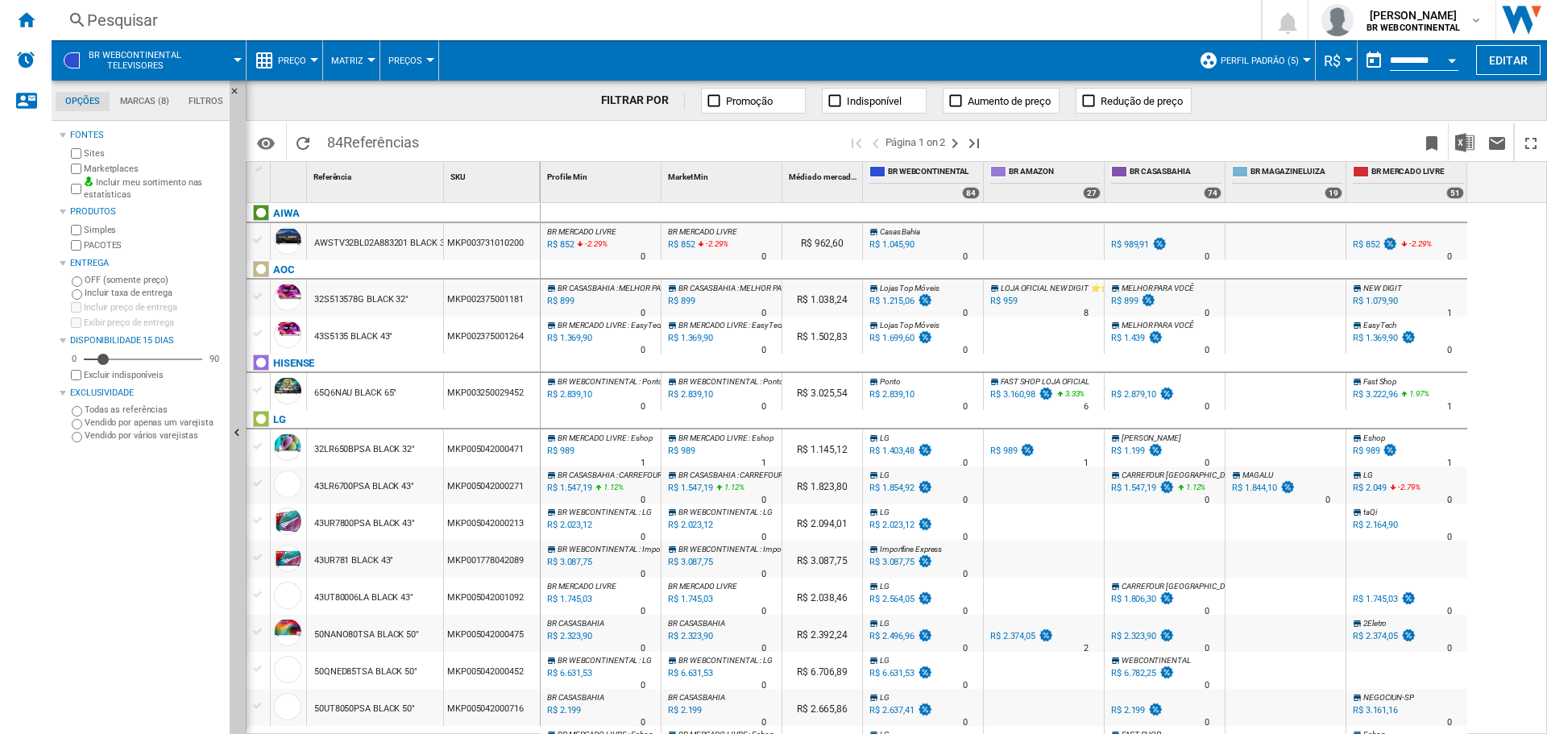
click at [140, 194] on label "Incluir meu sortimento nas estatísticas" at bounding box center [153, 188] width 139 height 25
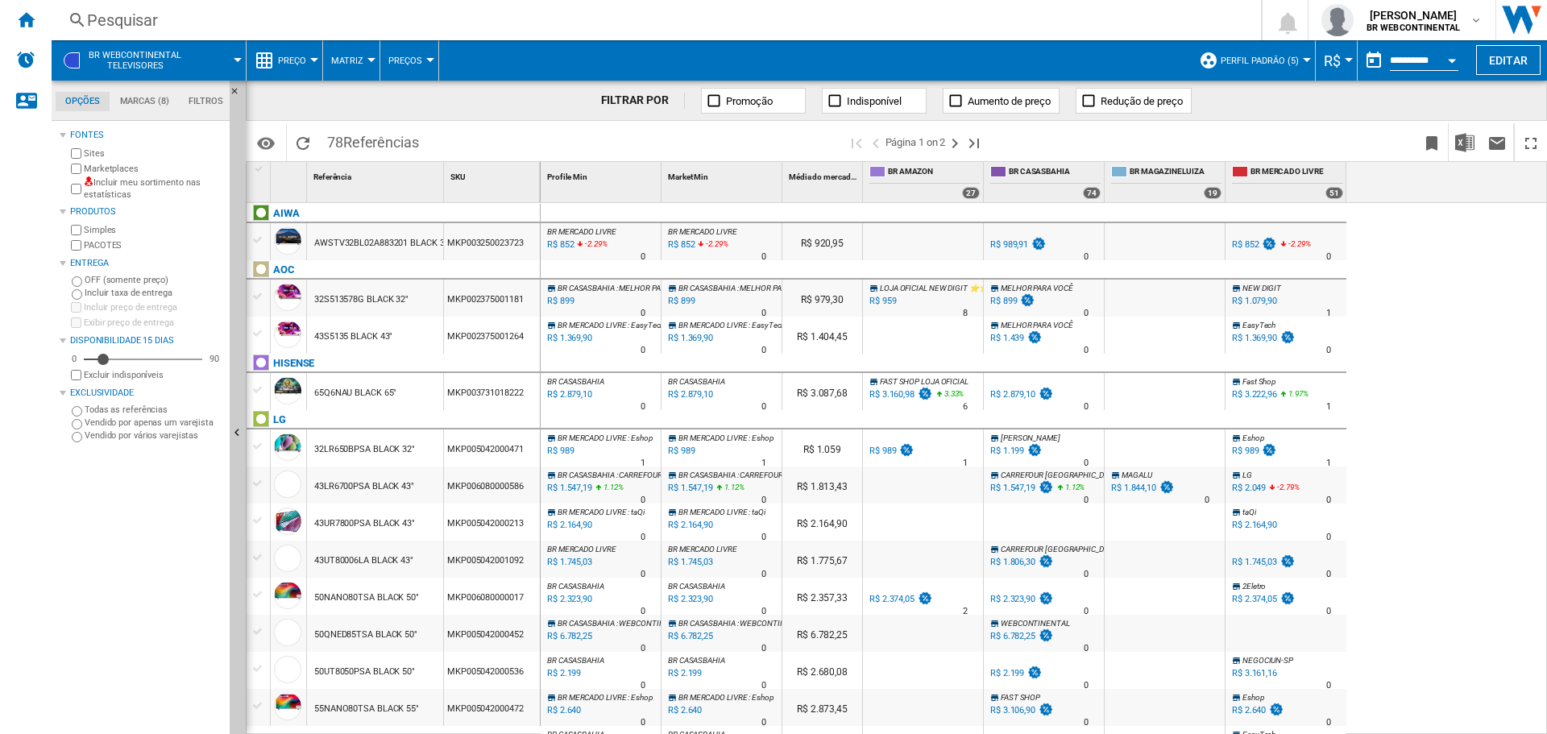
click at [125, 189] on label "Incluir meu sortimento nas estatísticas" at bounding box center [153, 188] width 139 height 25
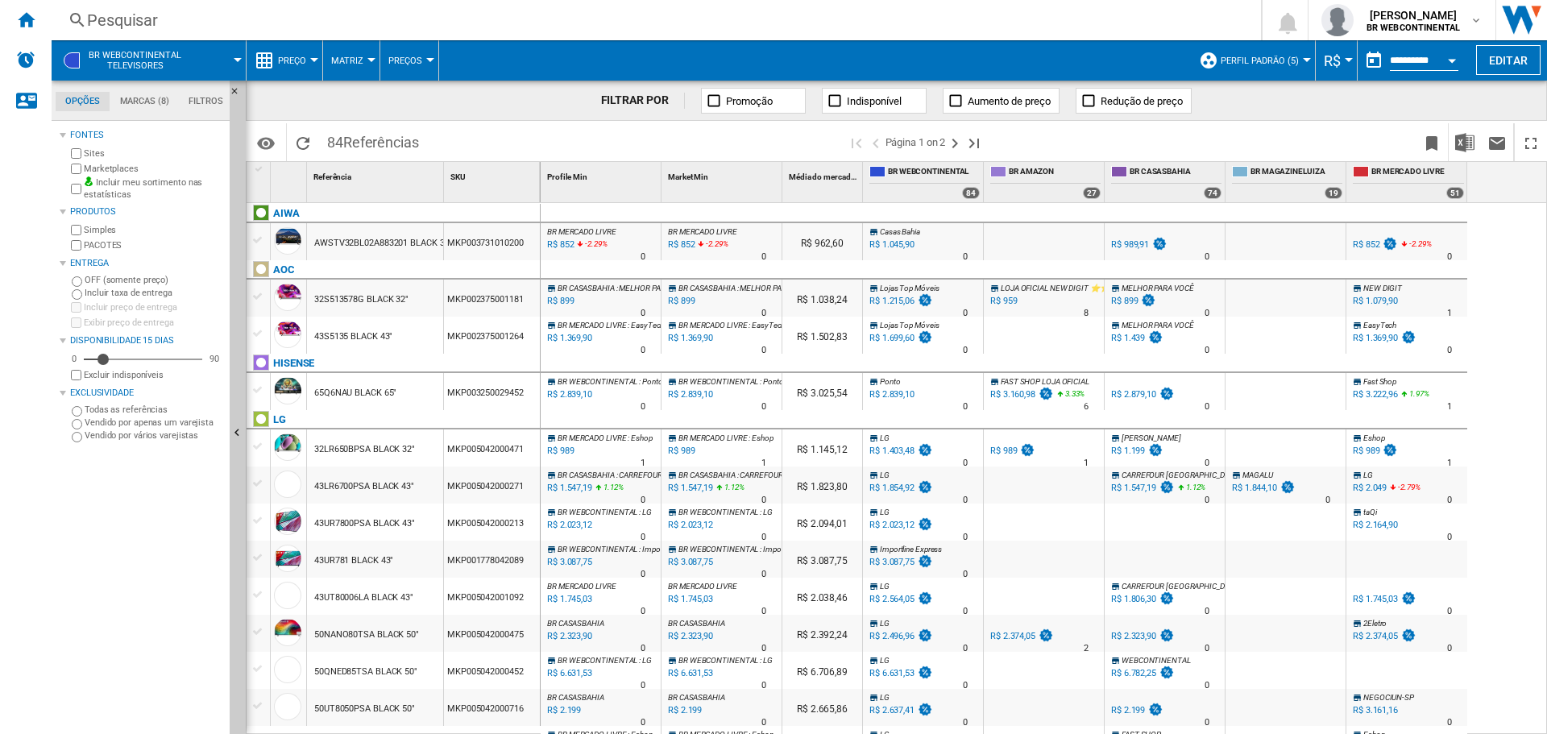
click at [87, 230] on label "Simples" at bounding box center [153, 230] width 139 height 12
click at [101, 293] on label "Incluir taxa de entrega" at bounding box center [154, 293] width 139 height 12
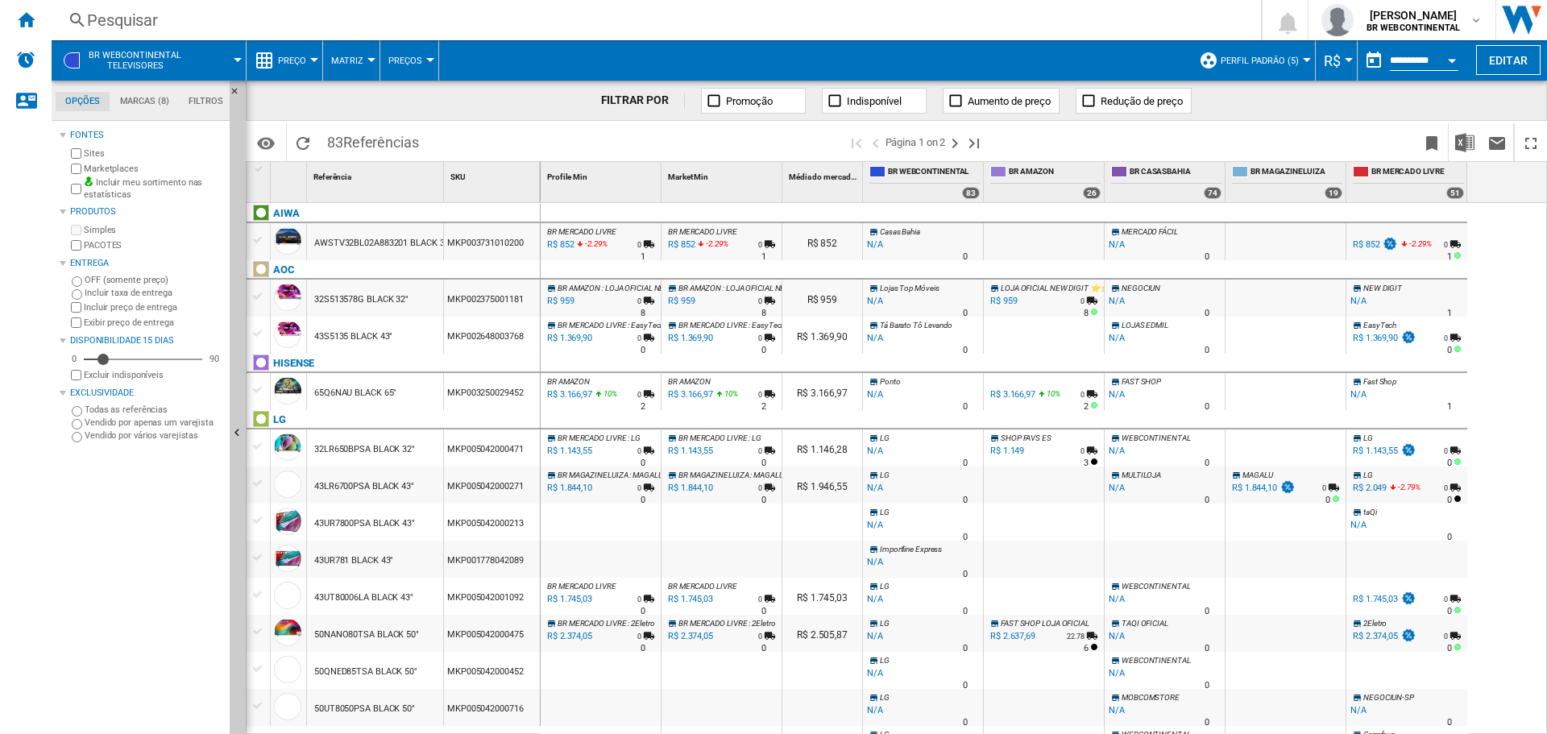
click at [137, 322] on label "Exibir preço de entrega" at bounding box center [153, 323] width 139 height 12
click at [103, 307] on label "Incluir preço de entrega" at bounding box center [153, 307] width 139 height 12
click at [79, 275] on div "OFF (somente preço)" at bounding box center [145, 280] width 155 height 13
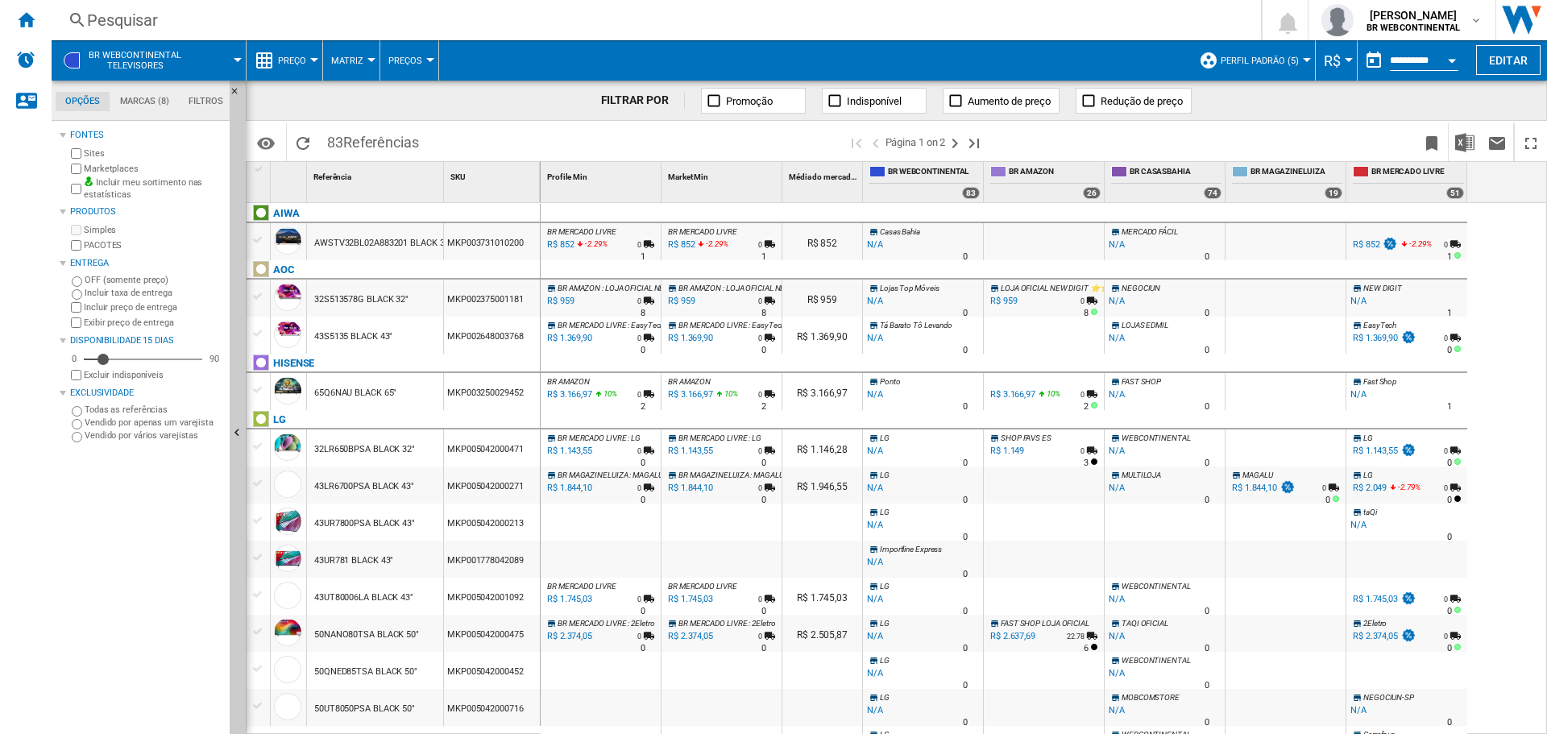
click at [112, 306] on label "Incluir preço de entrega" at bounding box center [153, 307] width 139 height 12
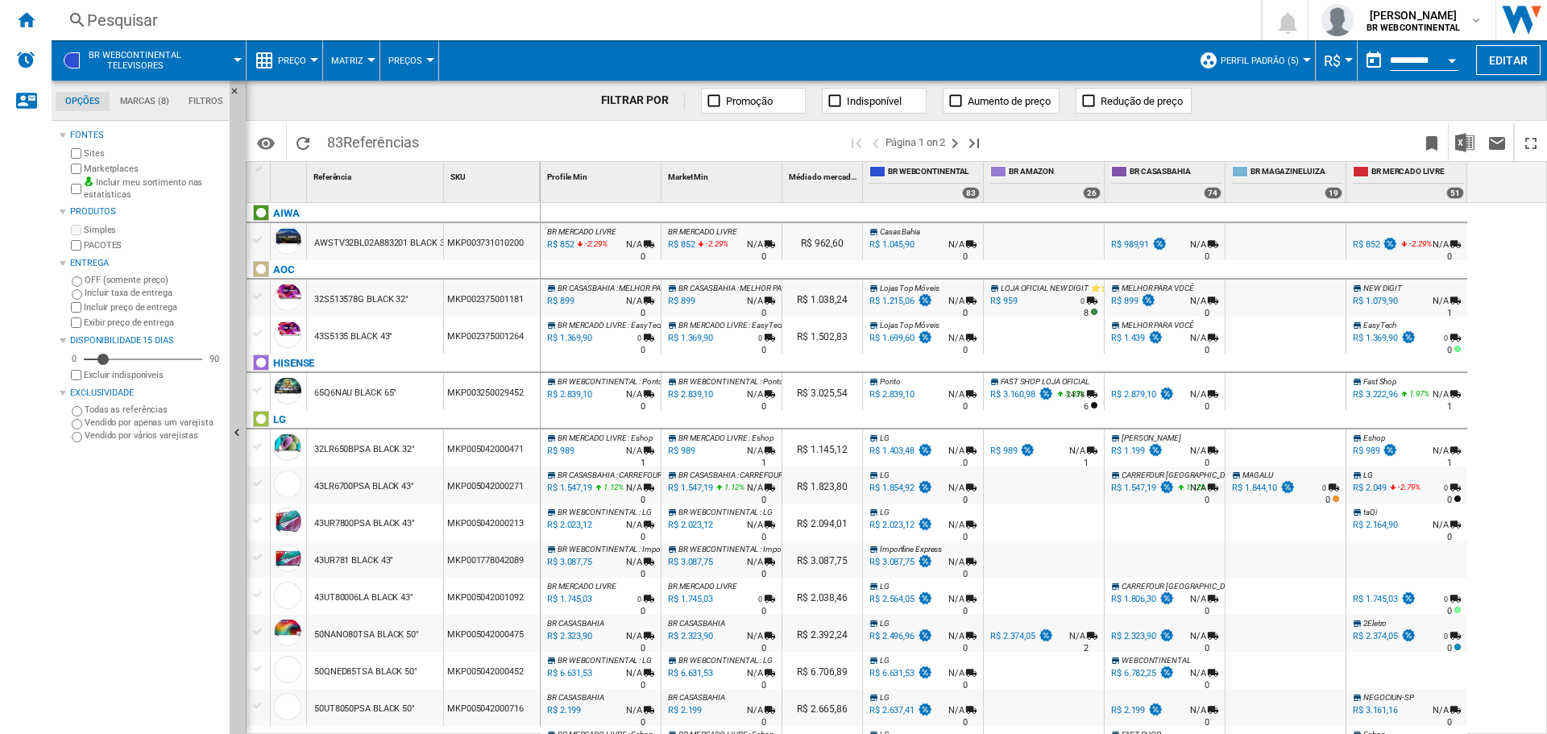
click at [154, 320] on label "Exibir preço de entrega" at bounding box center [153, 323] width 139 height 12
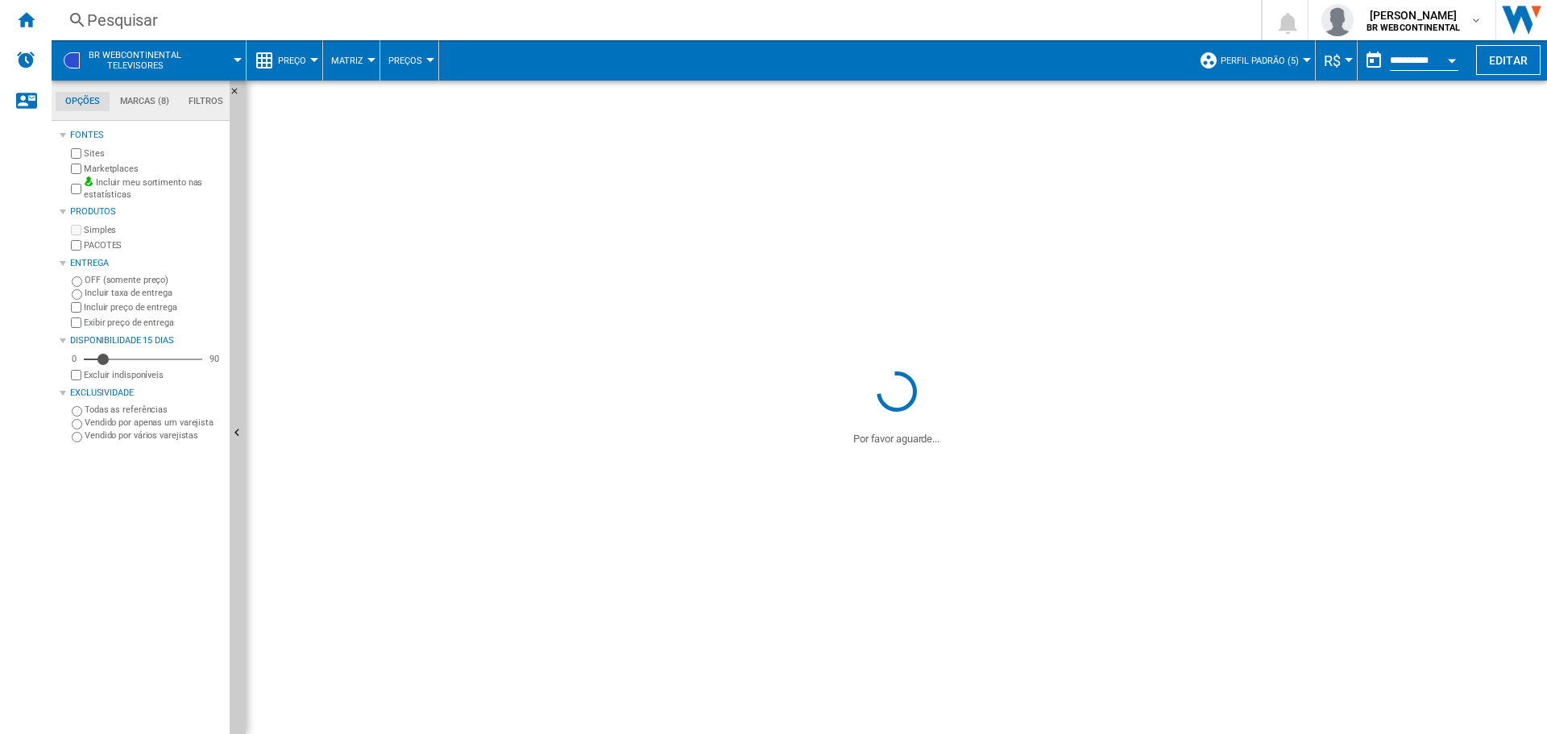
click at [133, 306] on label "Incluir preço de entrega" at bounding box center [153, 307] width 139 height 12
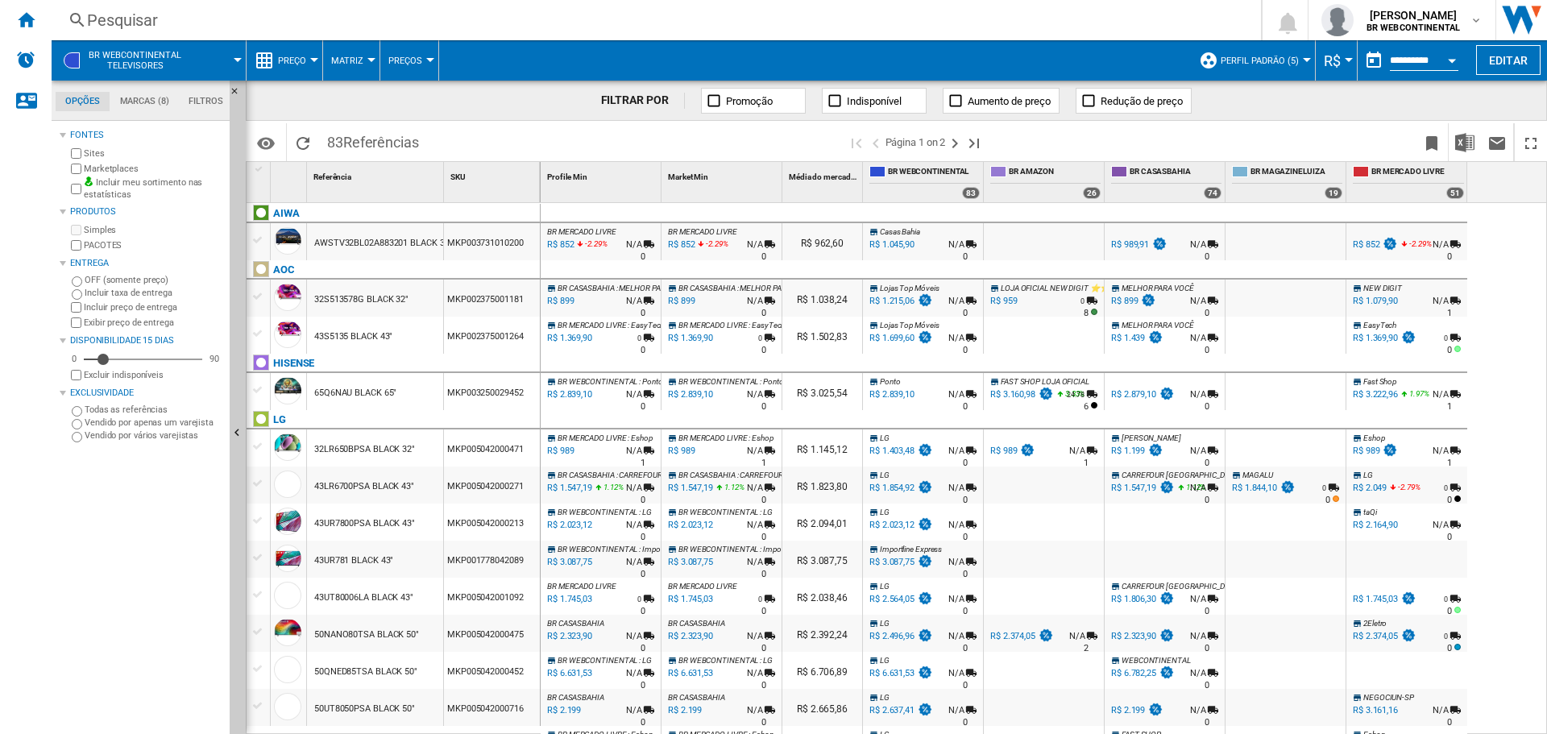
click at [130, 306] on label "Incluir preço de entrega" at bounding box center [153, 307] width 139 height 12
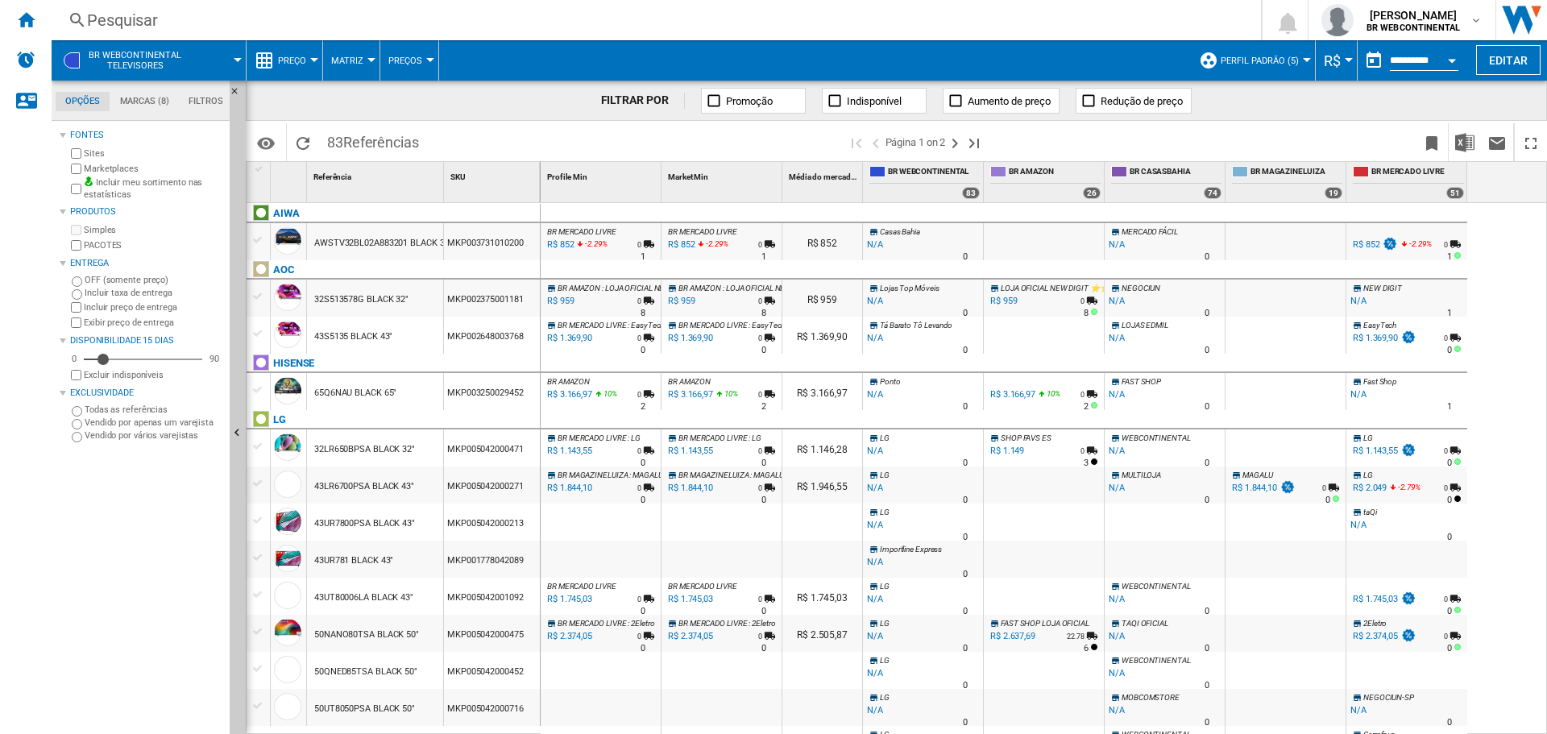
click at [130, 325] on label "Exibir preço de entrega" at bounding box center [153, 323] width 139 height 12
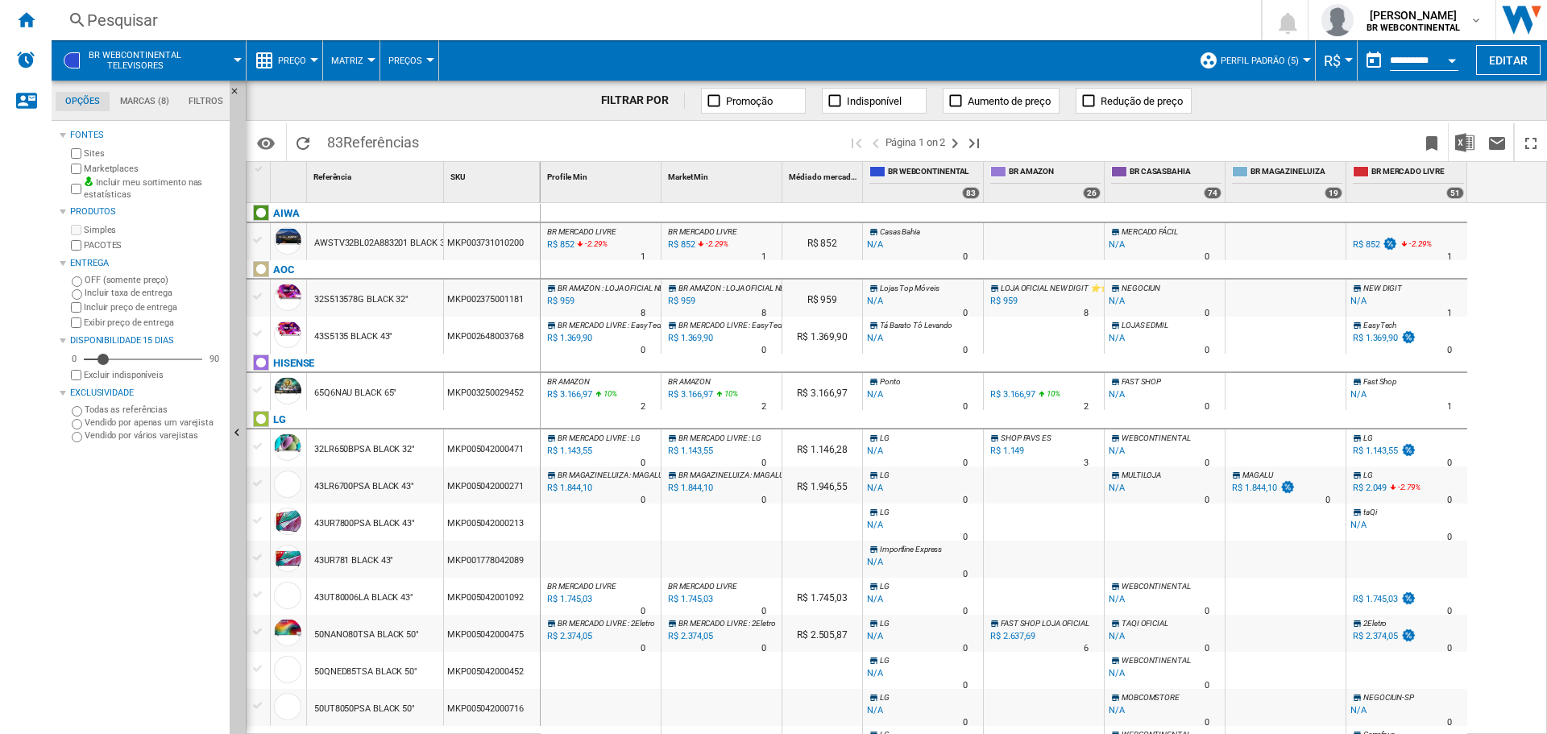
click at [104, 317] on label "Exibir preço de entrega" at bounding box center [153, 323] width 139 height 12
click at [99, 307] on label "Incluir preço de entrega" at bounding box center [153, 307] width 139 height 12
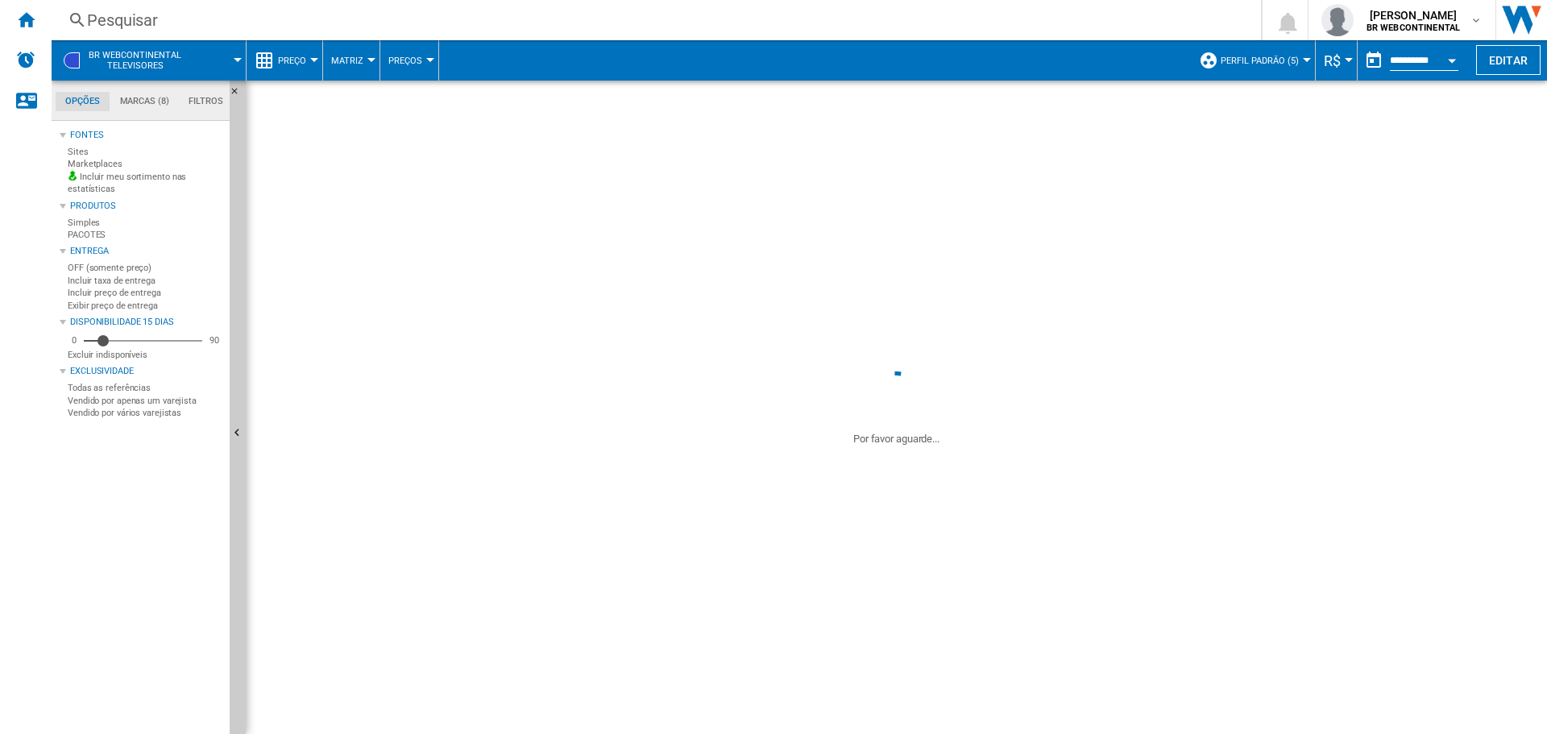
click at [214, 56] on span at bounding box center [221, 60] width 34 height 40
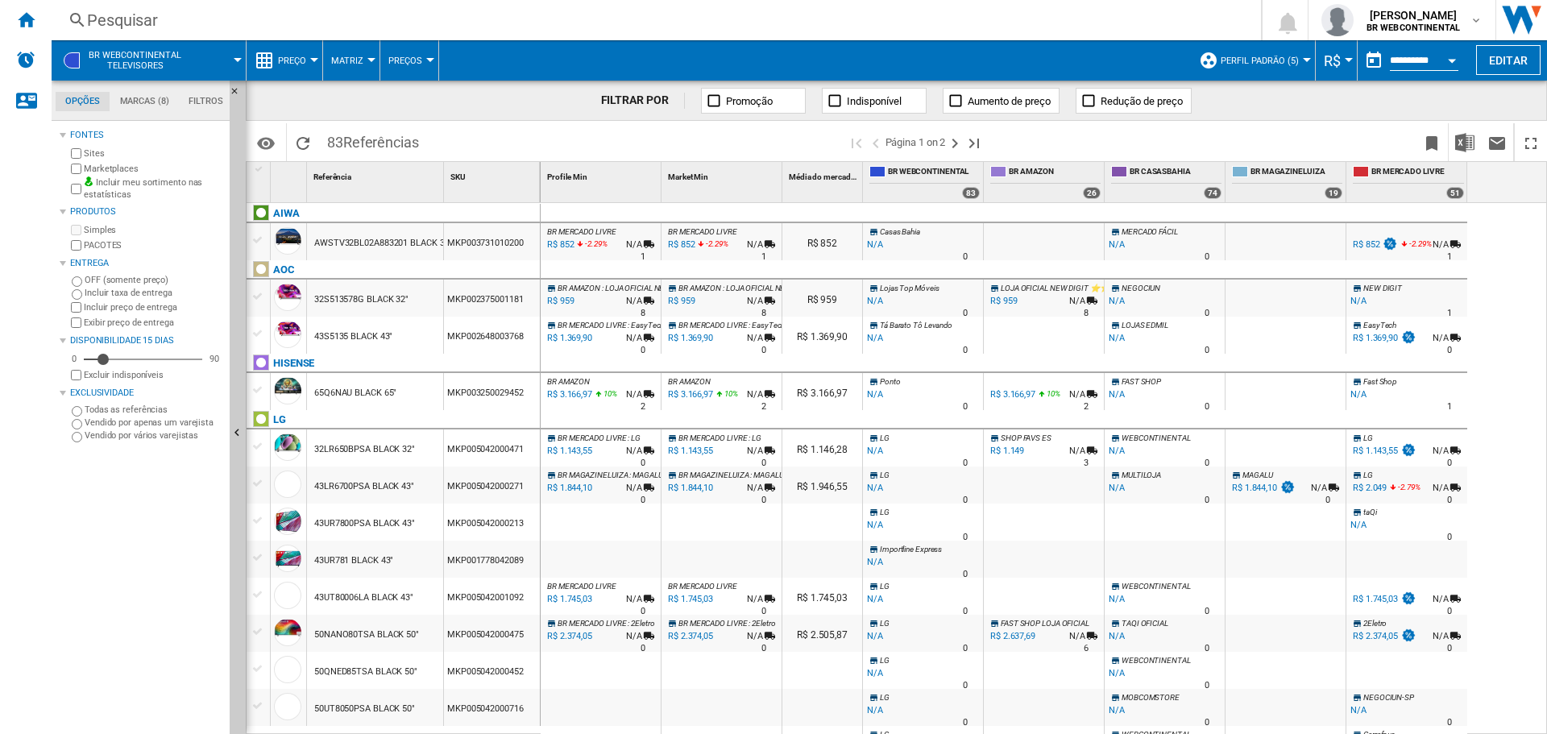
click at [224, 56] on md-backdrop at bounding box center [773, 367] width 1547 height 734
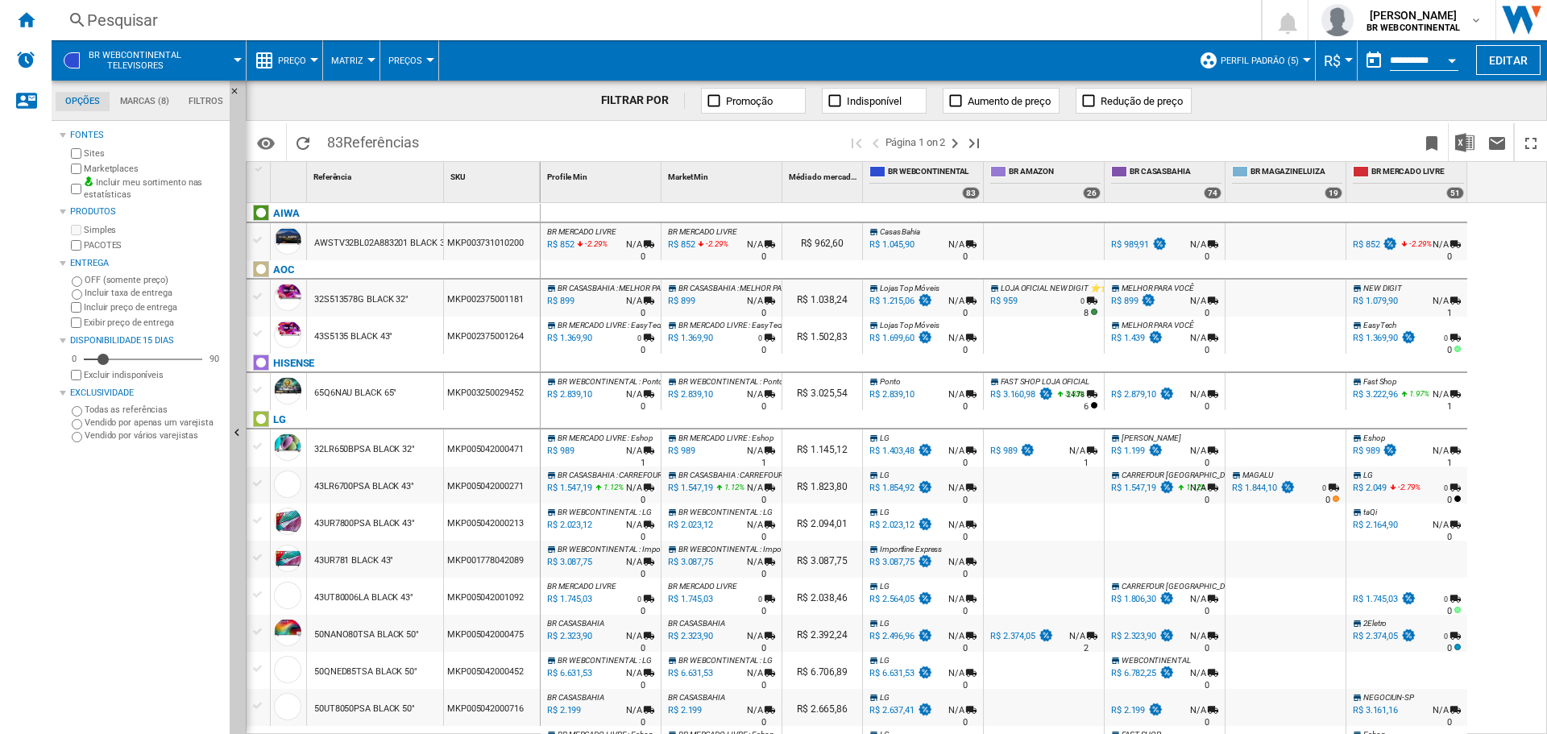
click at [183, 58] on md-backdrop at bounding box center [773, 367] width 1547 height 734
click at [231, 63] on md-backdrop at bounding box center [773, 367] width 1547 height 734
click at [309, 60] on md-backdrop at bounding box center [773, 367] width 1547 height 734
click at [317, 62] on md-backdrop at bounding box center [773, 367] width 1547 height 734
click at [732, 135] on md-backdrop at bounding box center [773, 367] width 1547 height 734
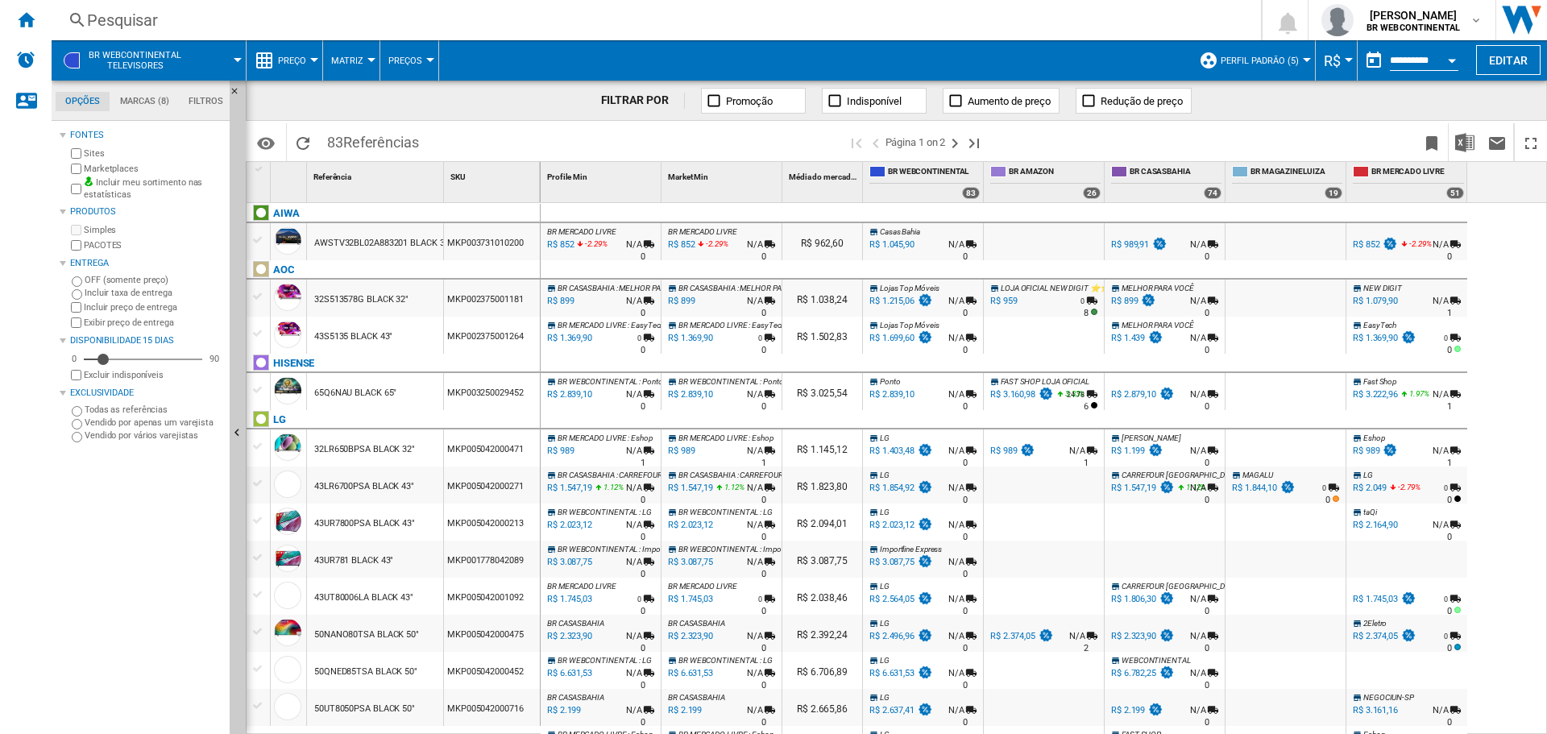
click at [429, 429] on md-backdrop at bounding box center [773, 367] width 1547 height 734
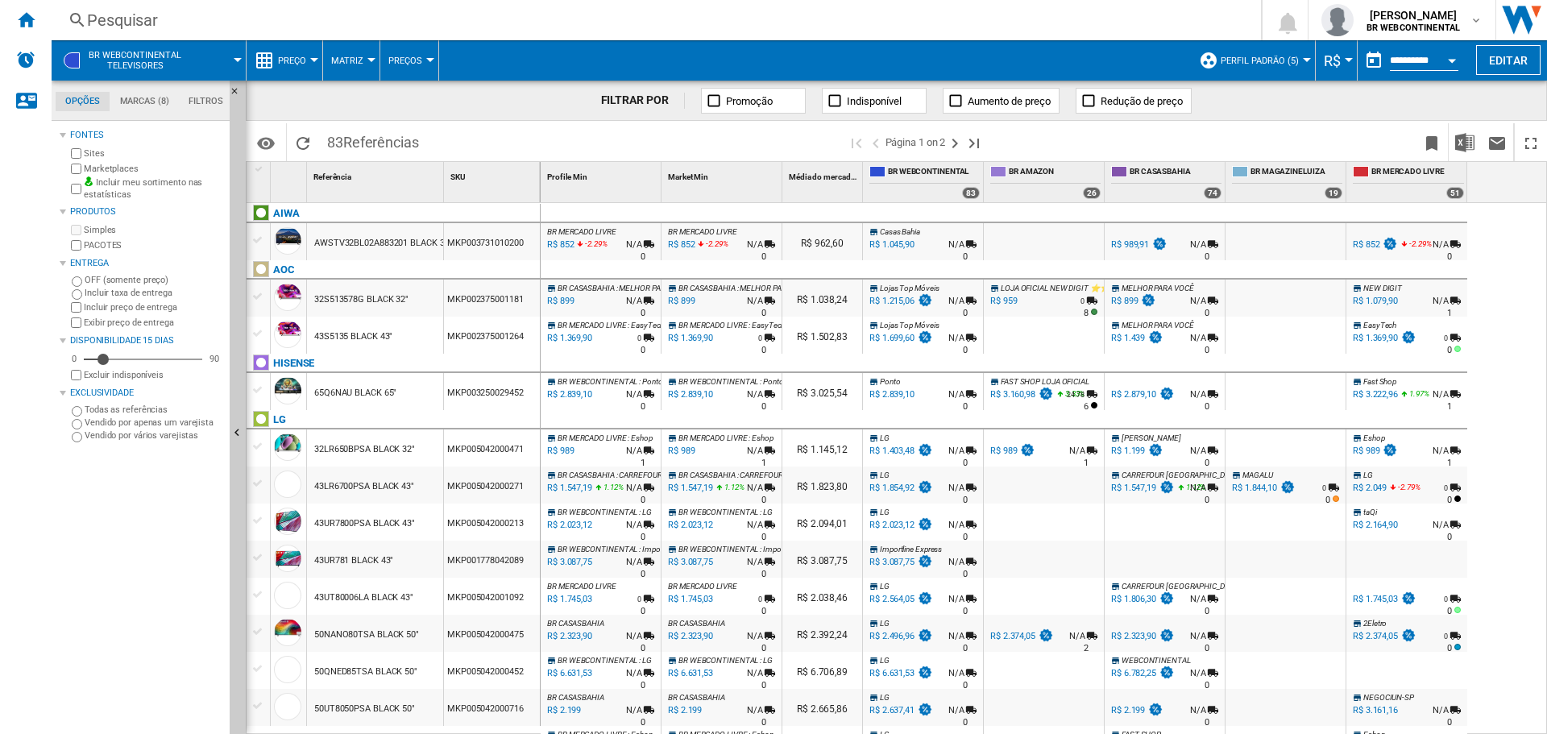
click at [429, 429] on md-backdrop at bounding box center [773, 367] width 1547 height 734
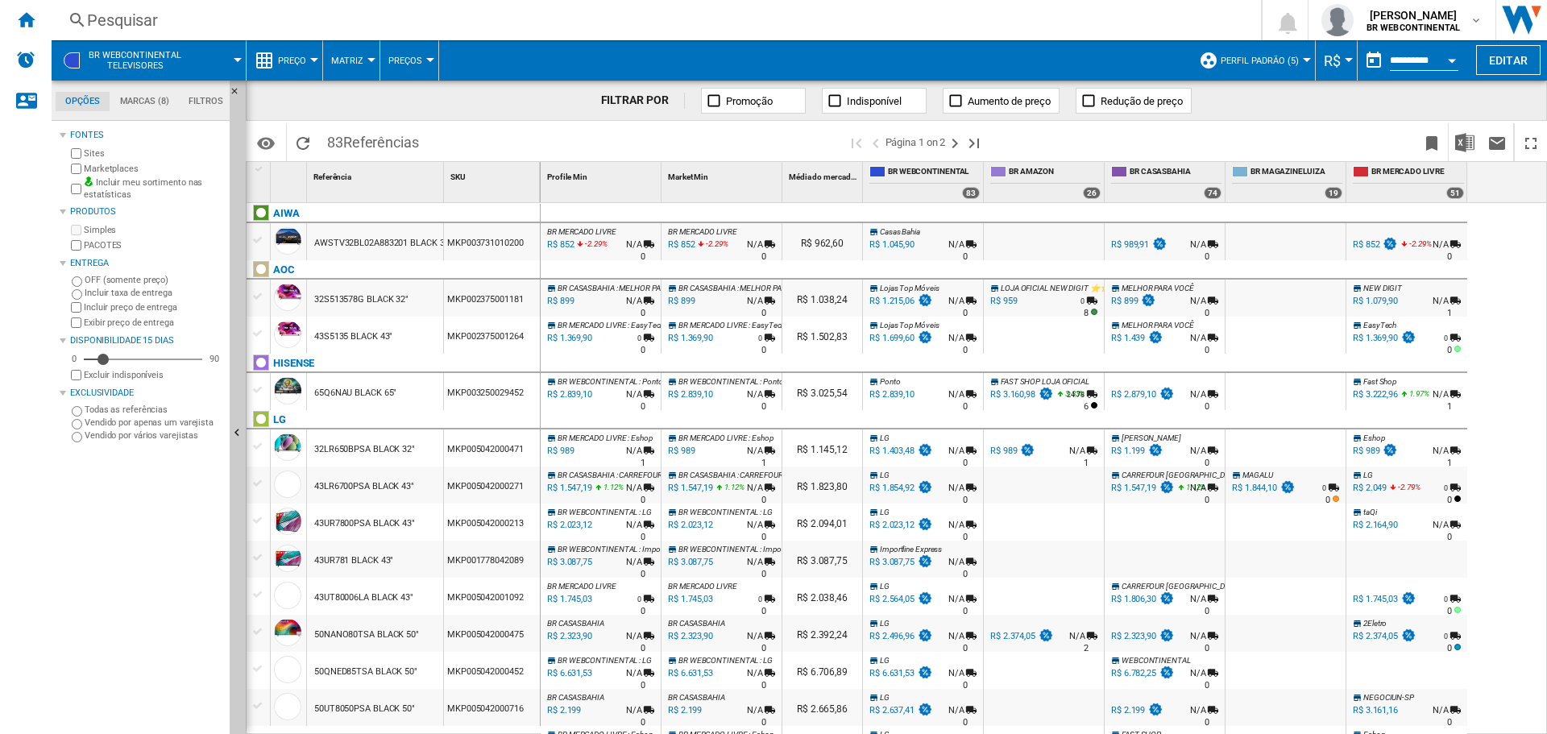
click at [1178, 150] on md-backdrop at bounding box center [773, 367] width 1547 height 734
click at [229, 53] on span at bounding box center [221, 60] width 34 height 40
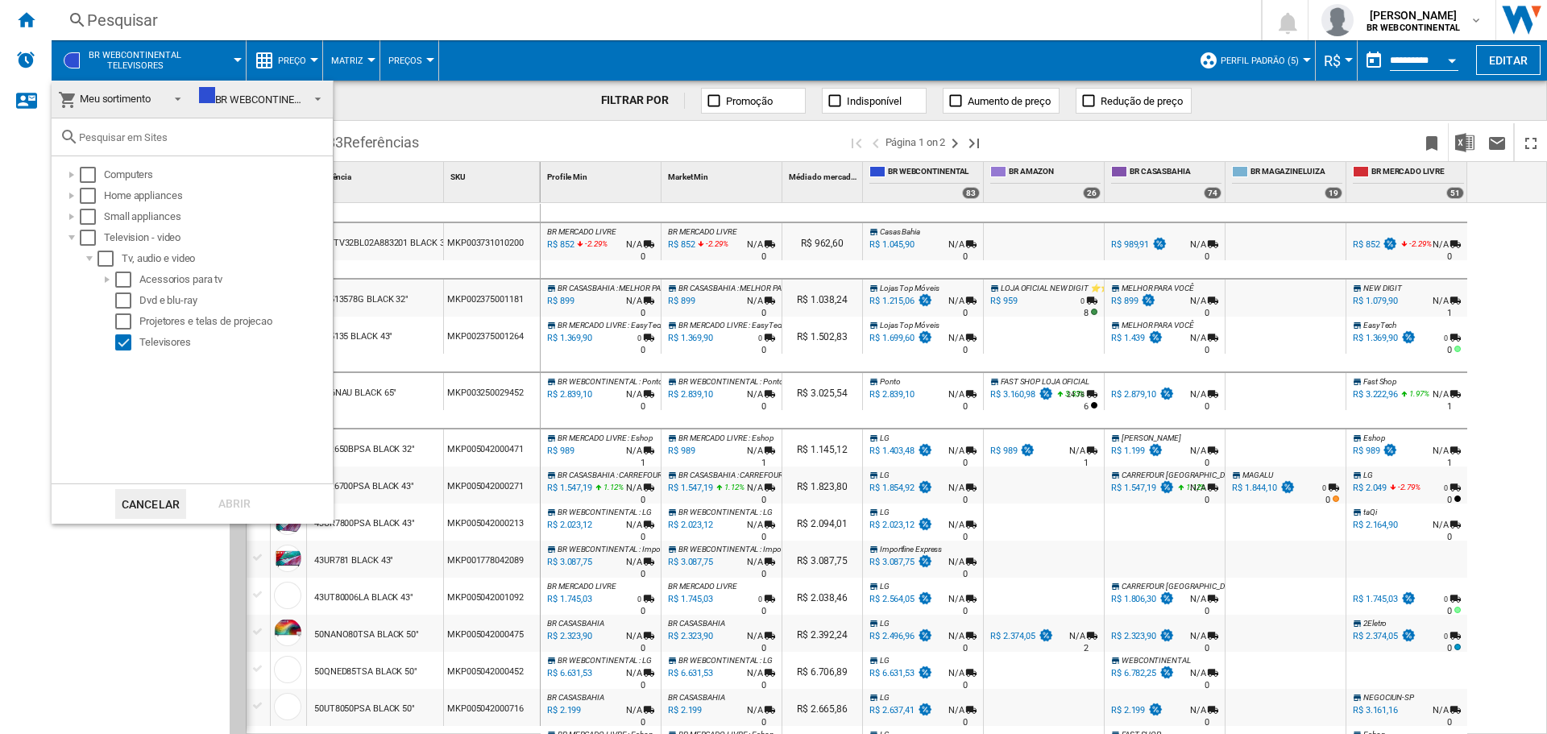
click at [311, 55] on md-backdrop at bounding box center [773, 367] width 1547 height 734
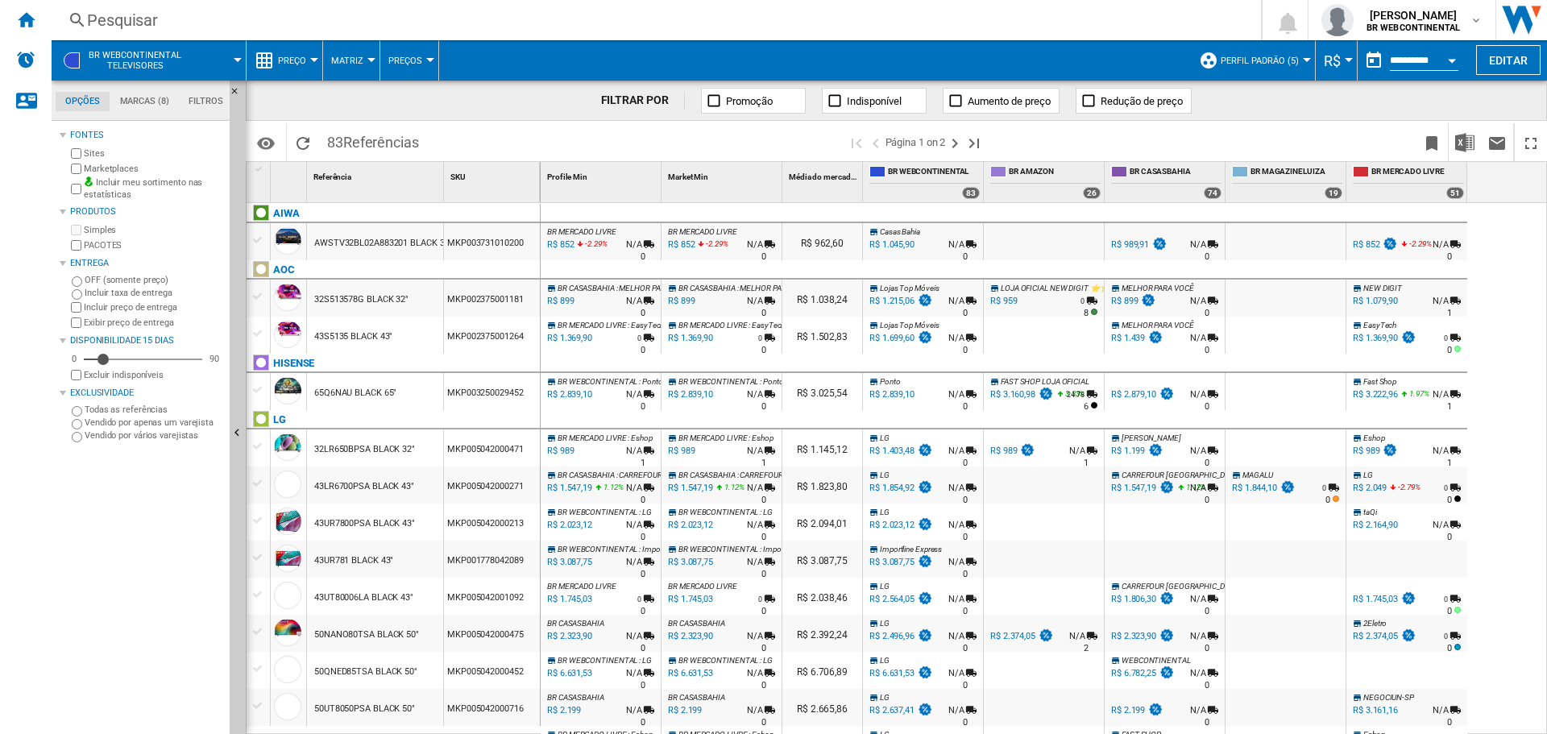
click at [311, 55] on button "Preço" at bounding box center [296, 60] width 36 height 40
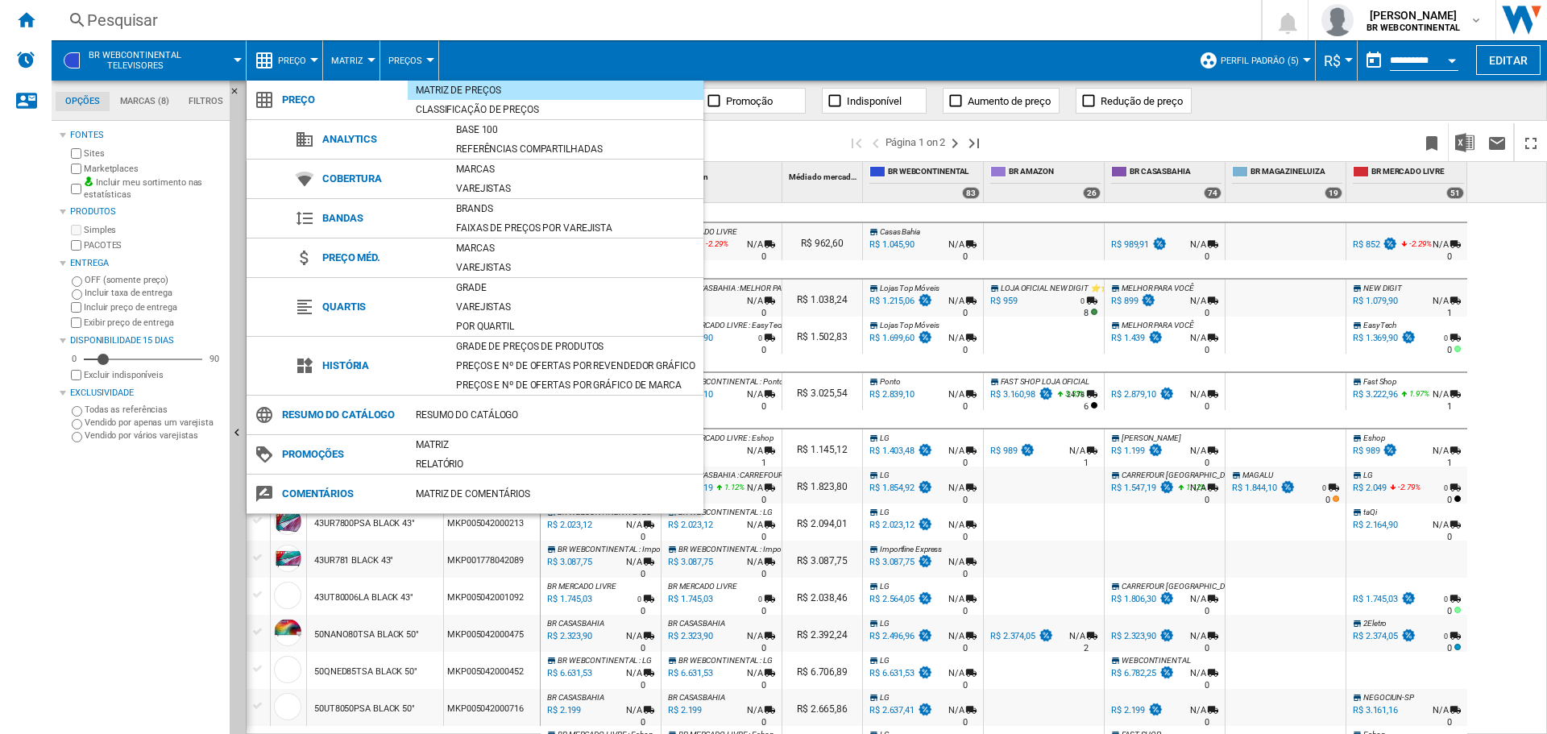
click at [1283, 52] on md-backdrop at bounding box center [773, 367] width 1547 height 734
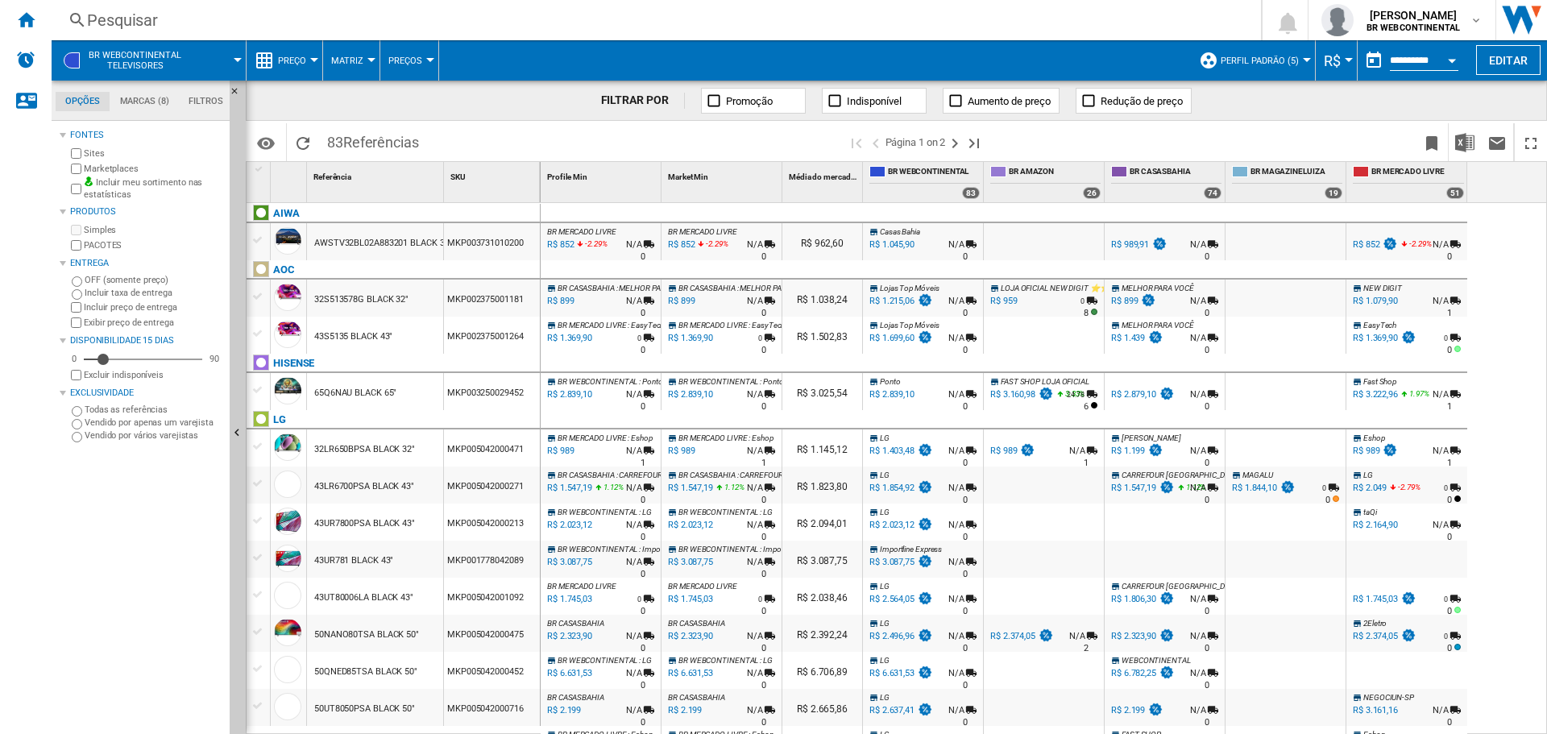
click at [1283, 52] on button "Perfil padrão (5)" at bounding box center [1263, 60] width 86 height 40
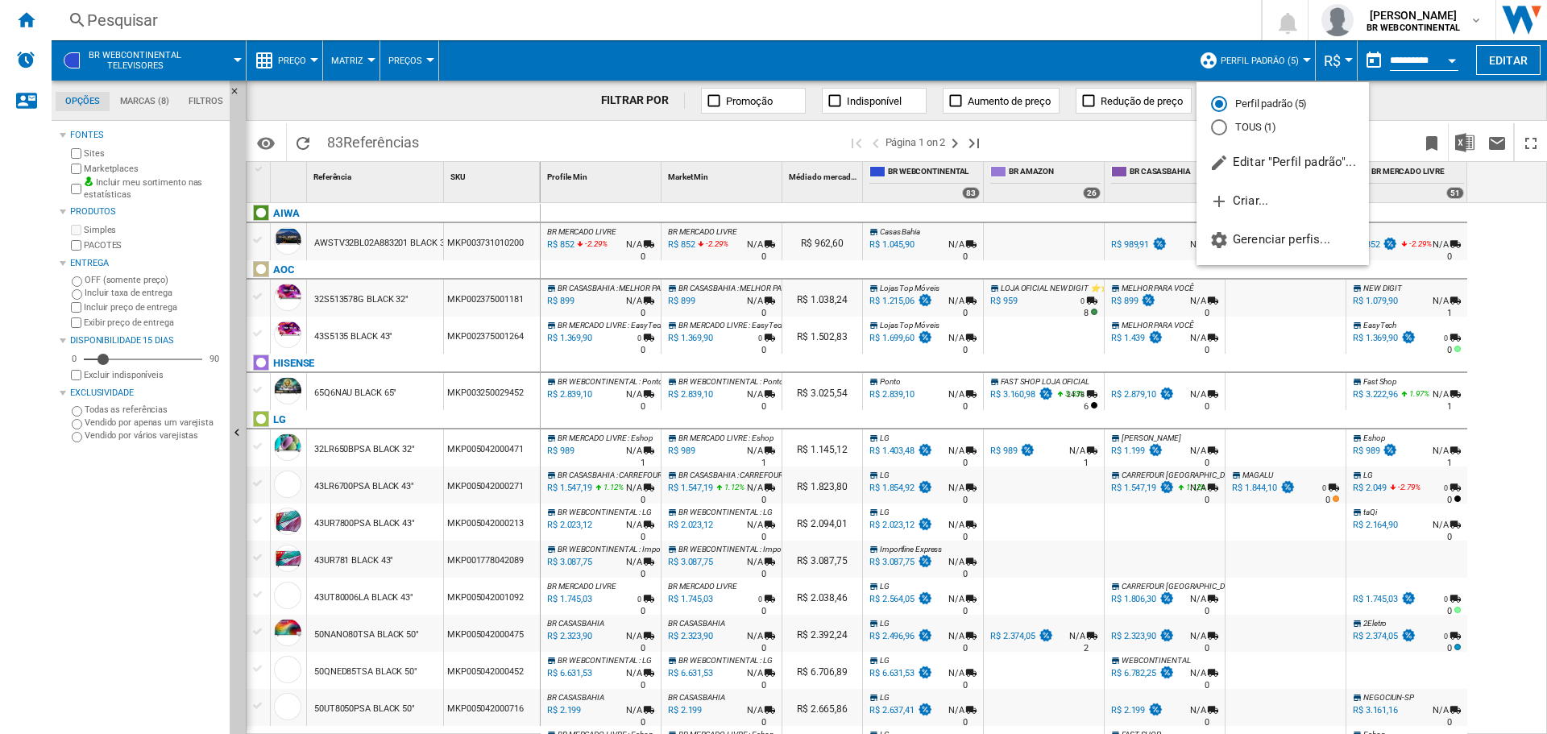
click at [1162, 62] on md-backdrop at bounding box center [773, 367] width 1547 height 734
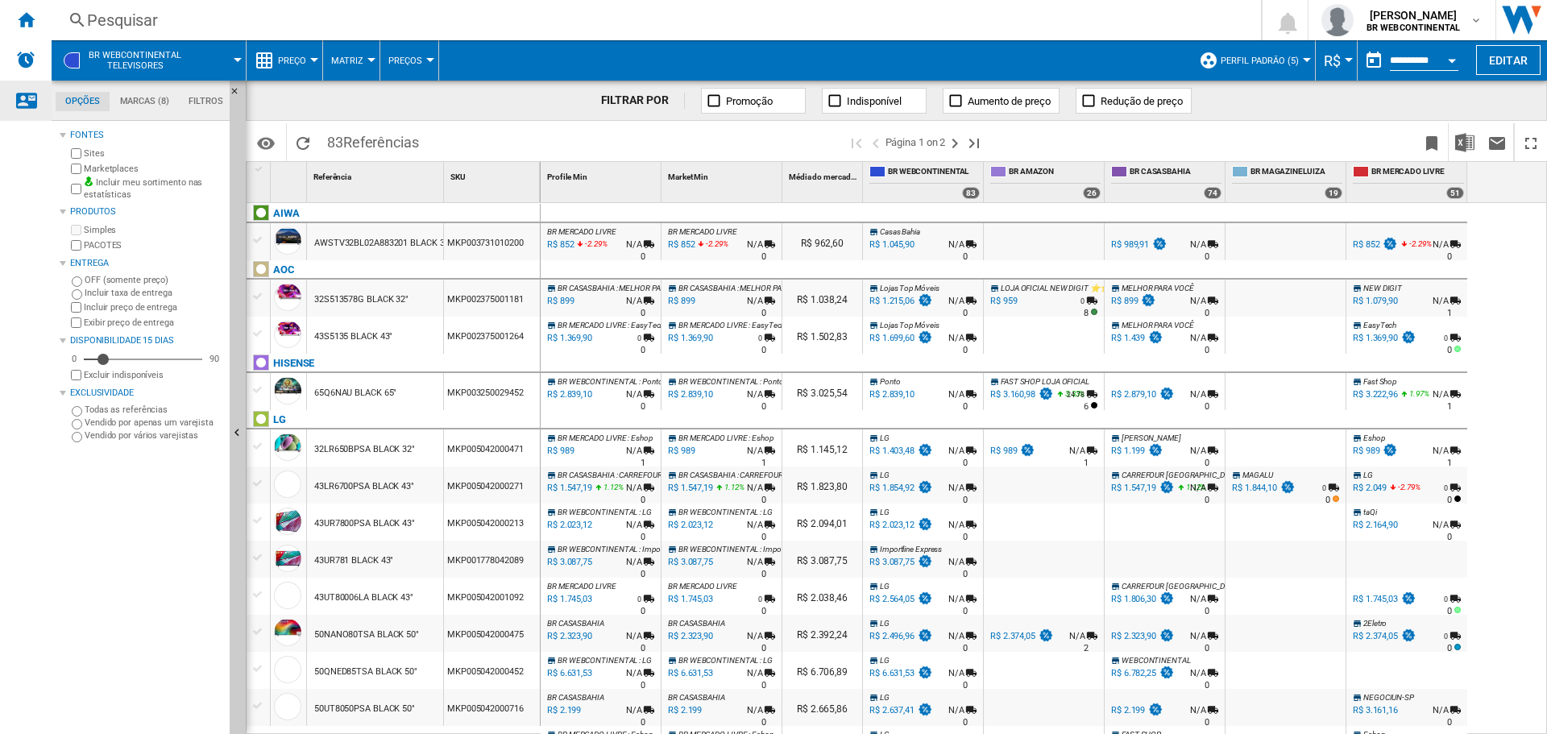
click at [39, 88] on div "Fale conosco" at bounding box center [26, 101] width 52 height 40
click at [23, 72] on div "Alertas" at bounding box center [26, 60] width 52 height 40
click at [28, 8] on div "Início" at bounding box center [26, 20] width 52 height 40
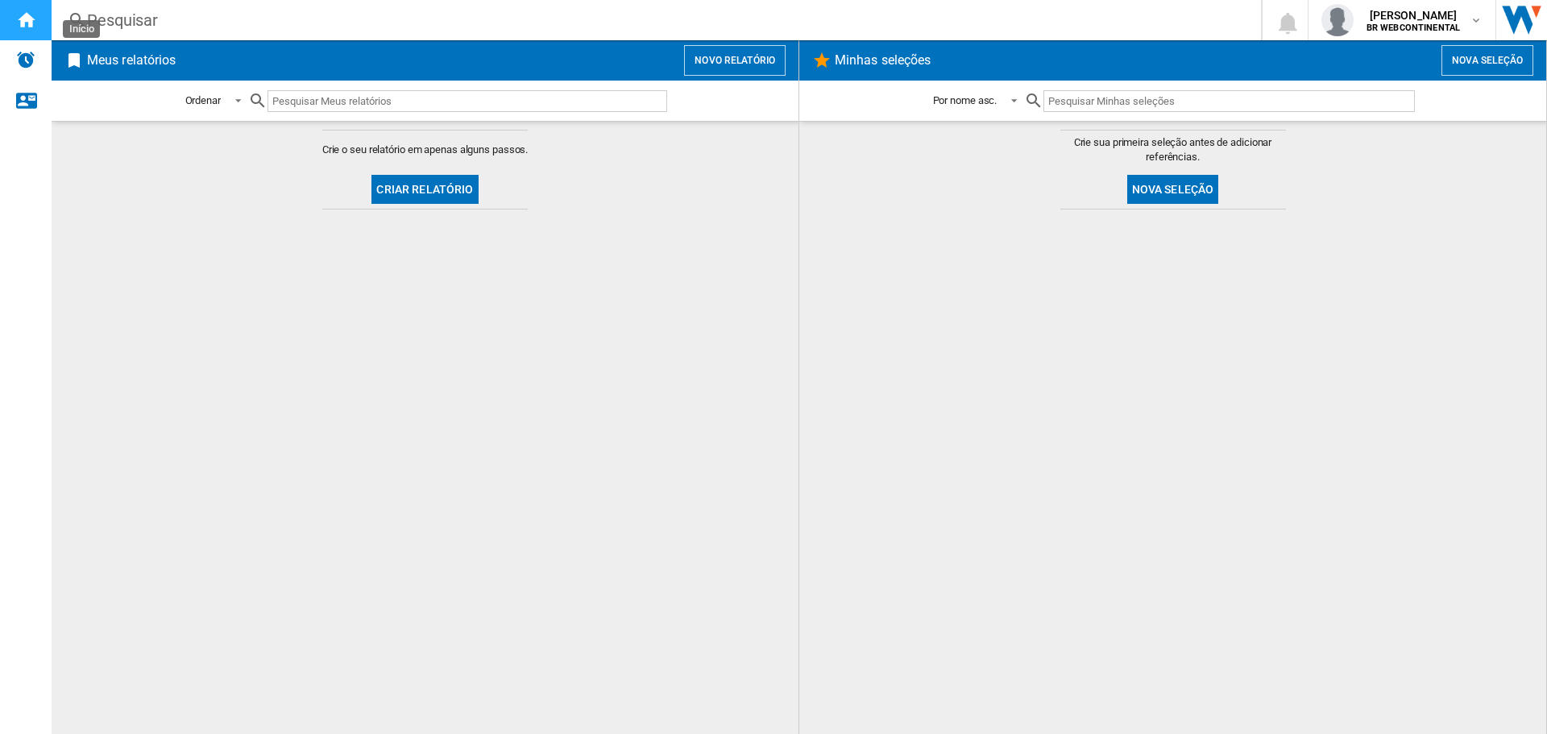
click at [21, 27] on ng-md-icon "Início" at bounding box center [25, 19] width 19 height 19
click at [6, 68] on div "Alertas" at bounding box center [26, 60] width 52 height 40
click at [433, 95] on input "text" at bounding box center [467, 101] width 400 height 22
click at [374, 103] on input "text" at bounding box center [467, 101] width 400 height 22
type input "r"
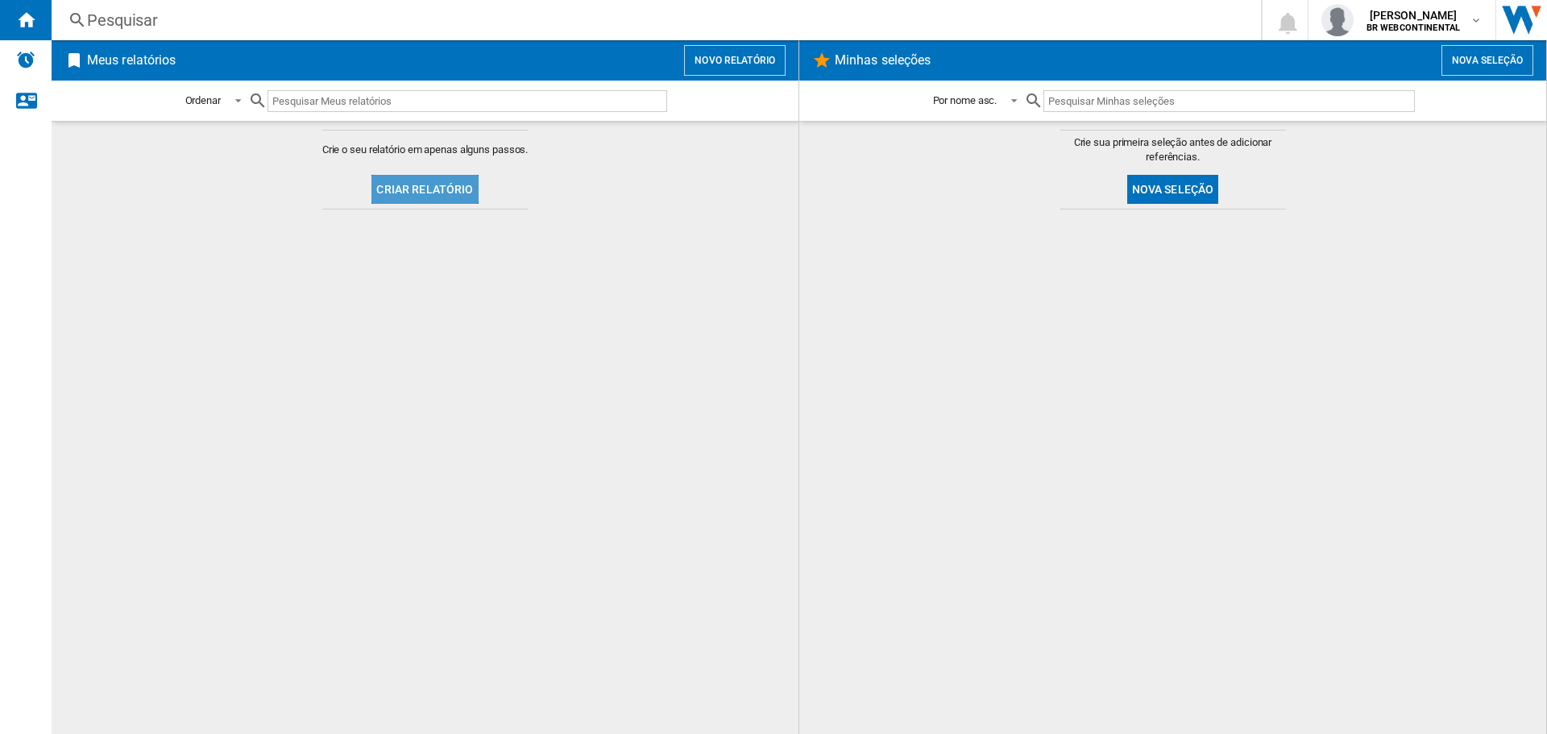
click at [462, 186] on button "Criar relatório" at bounding box center [424, 189] width 106 height 29
click at [92, 6] on div "Pesquisar Pesquisar 0 [PERSON_NAME] BR WEBCONTINENTAL BR WEBCONTINENTAL Minhas …" at bounding box center [799, 20] width 1495 height 40
click at [135, 23] on div "Pesquisar" at bounding box center [653, 20] width 1132 height 23
click at [1437, 19] on span "[PERSON_NAME]" at bounding box center [1412, 15] width 93 height 16
click at [19, 53] on img "Alertas" at bounding box center [25, 59] width 19 height 19
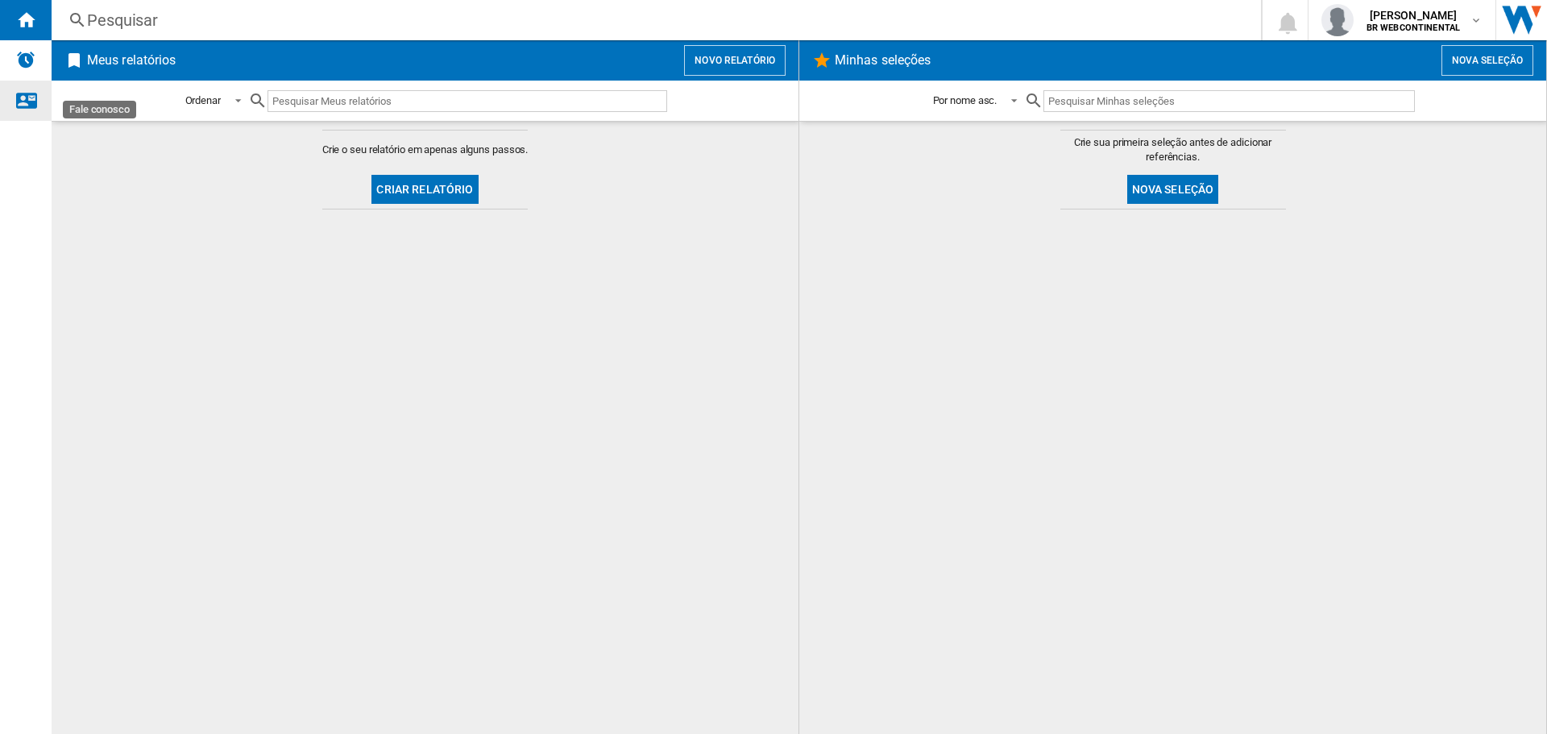
click at [23, 96] on ng-md-icon "Fale conosco" at bounding box center [25, 99] width 19 height 19
click at [888, 64] on h2 "Minhas seleções" at bounding box center [882, 60] width 103 height 31
click at [469, 194] on button "Criar relatório" at bounding box center [424, 189] width 106 height 29
click at [383, 96] on input "text" at bounding box center [467, 101] width 400 height 22
type input "refrige"
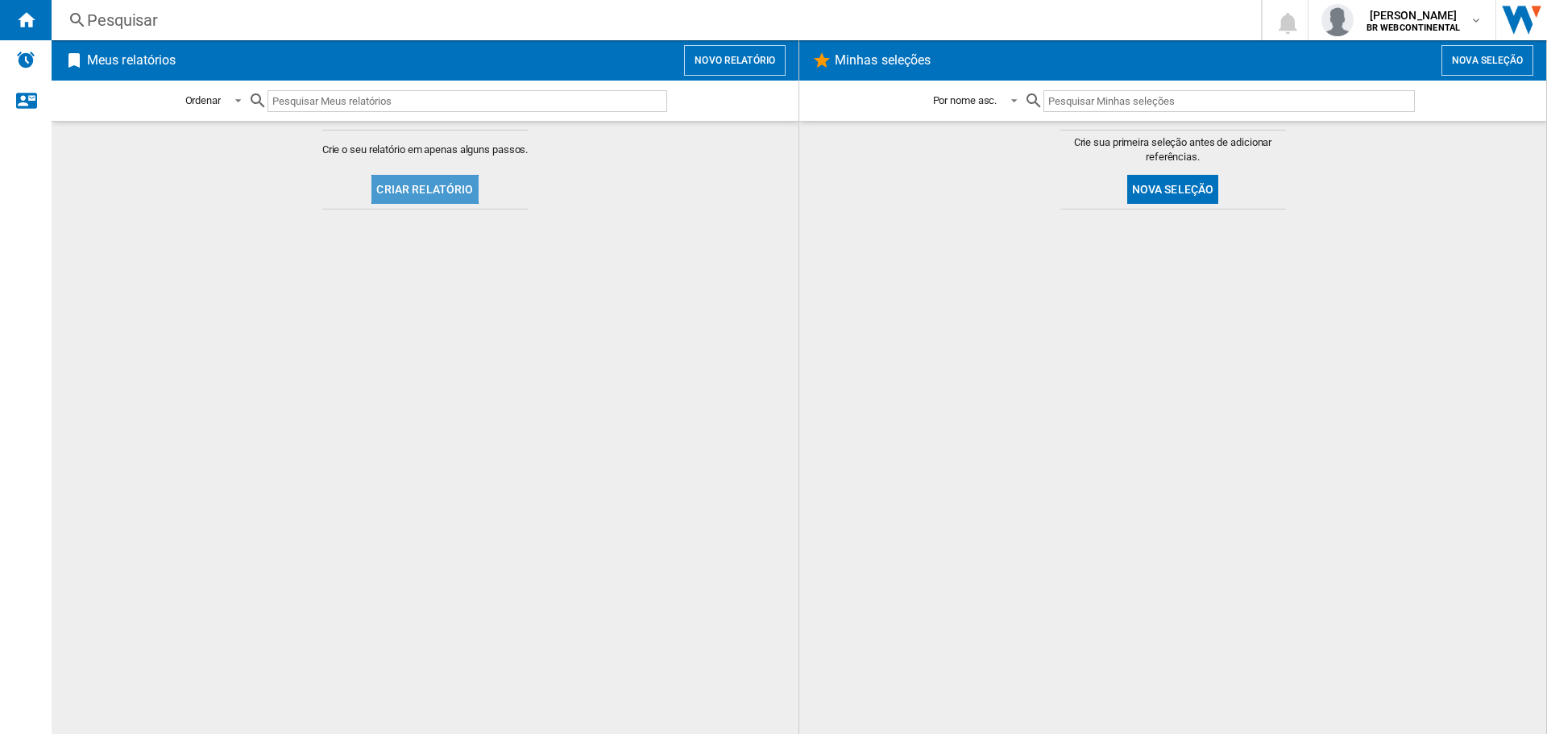
click at [443, 201] on button "Criar relatório" at bounding box center [424, 189] width 106 height 29
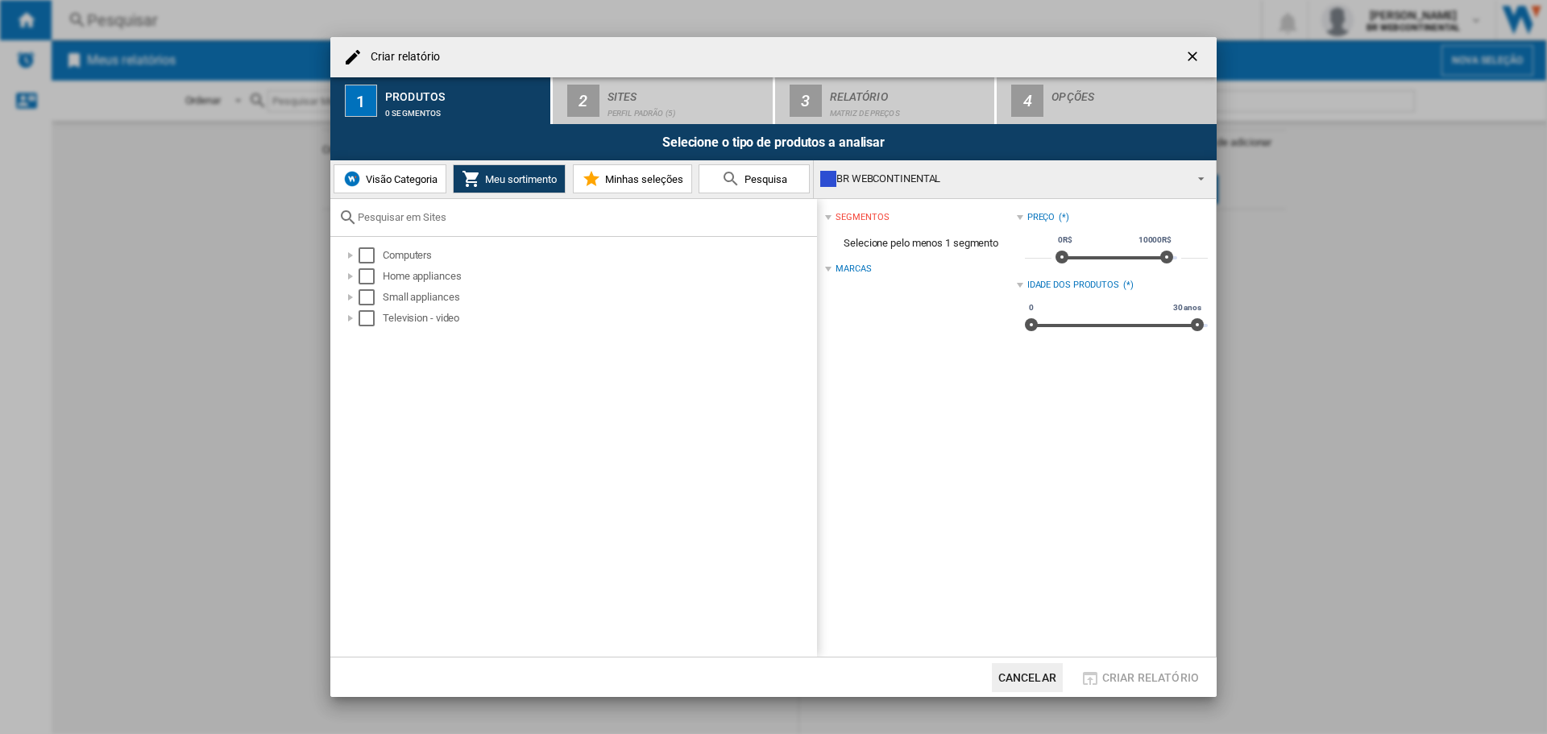
click at [437, 184] on span "Visão Categoria" at bounding box center [400, 179] width 76 height 12
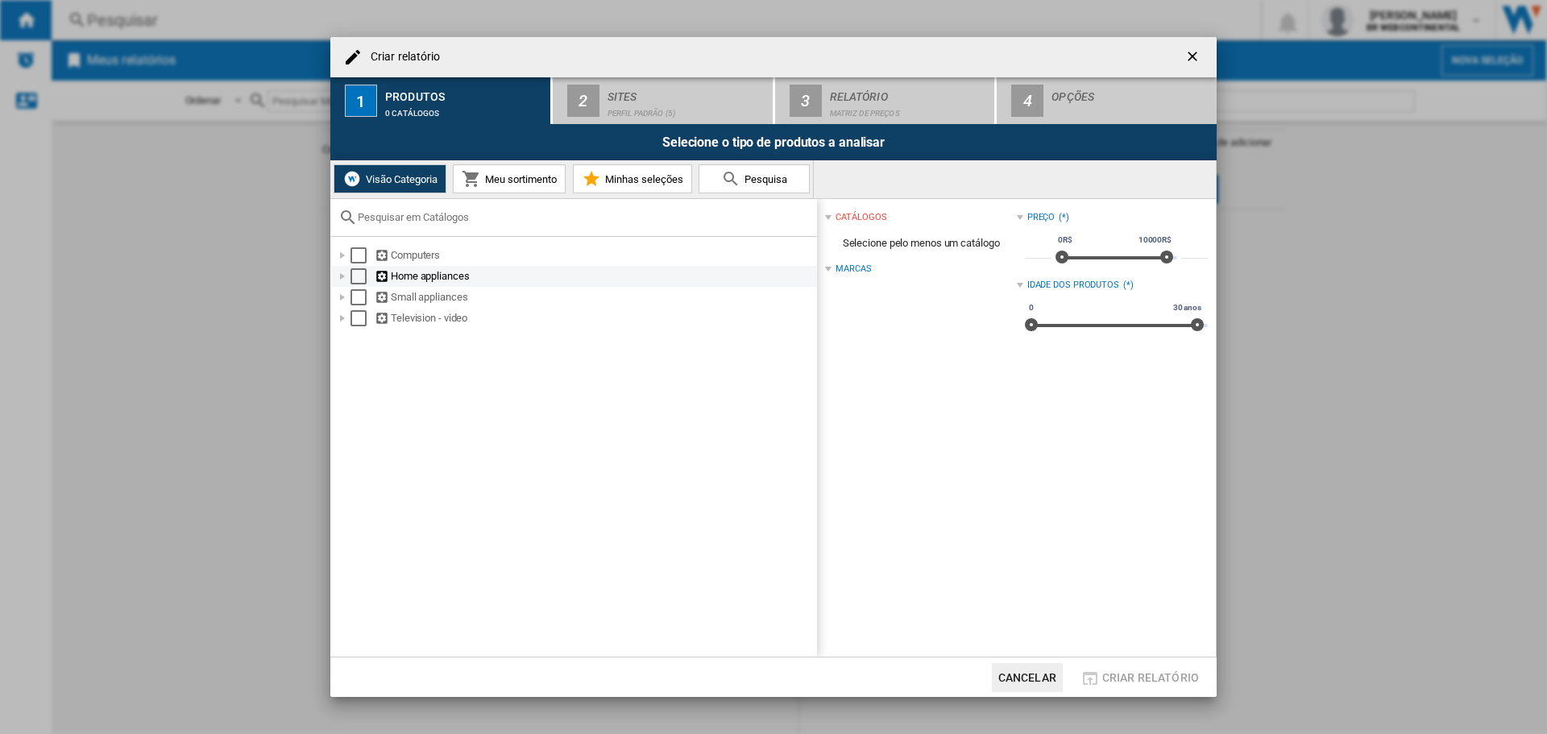
click at [342, 276] on div "Criar relatório ..." at bounding box center [342, 276] width 16 height 16
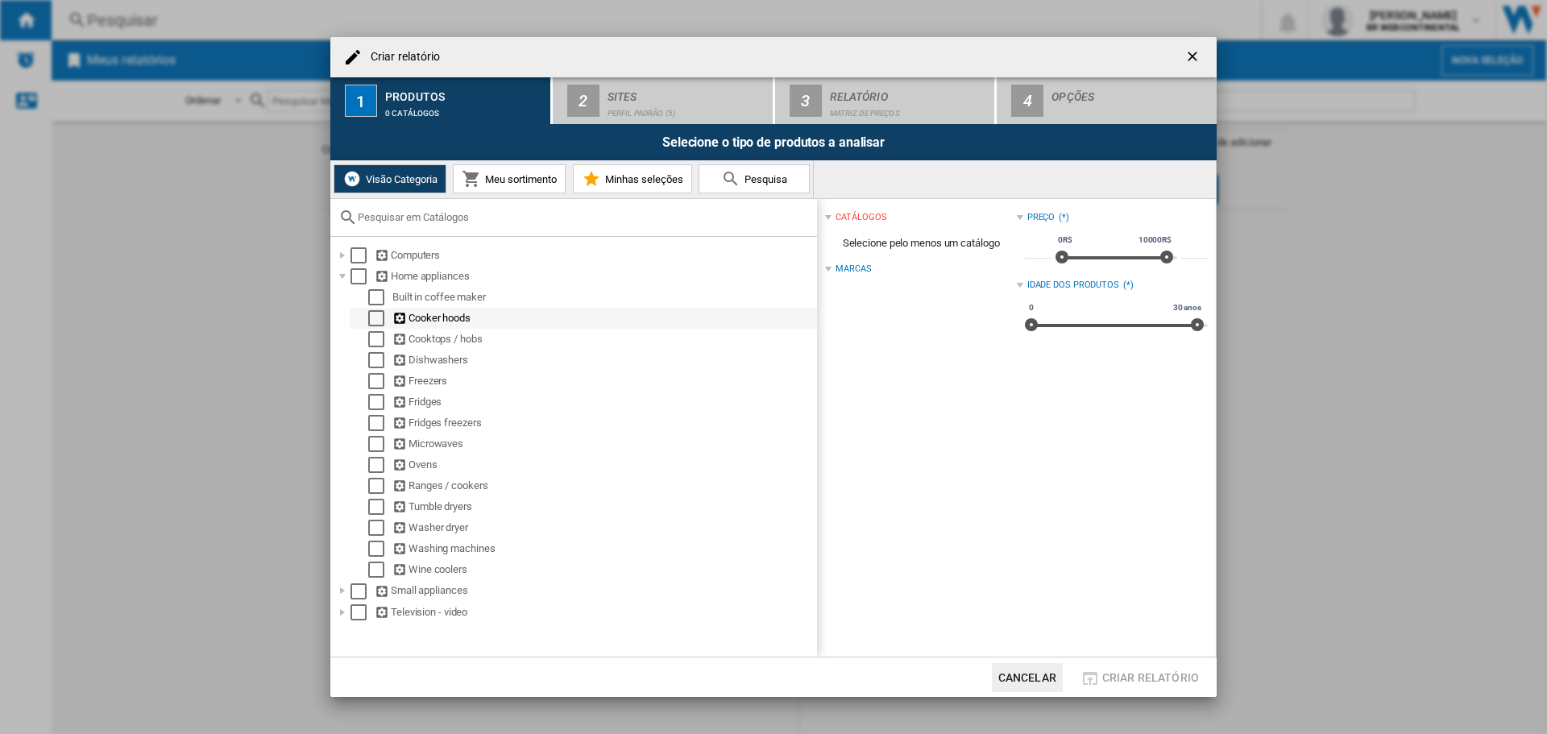
click at [449, 310] on div "Cooker hoods" at bounding box center [603, 318] width 422 height 16
click at [380, 322] on div "Select" at bounding box center [376, 318] width 16 height 16
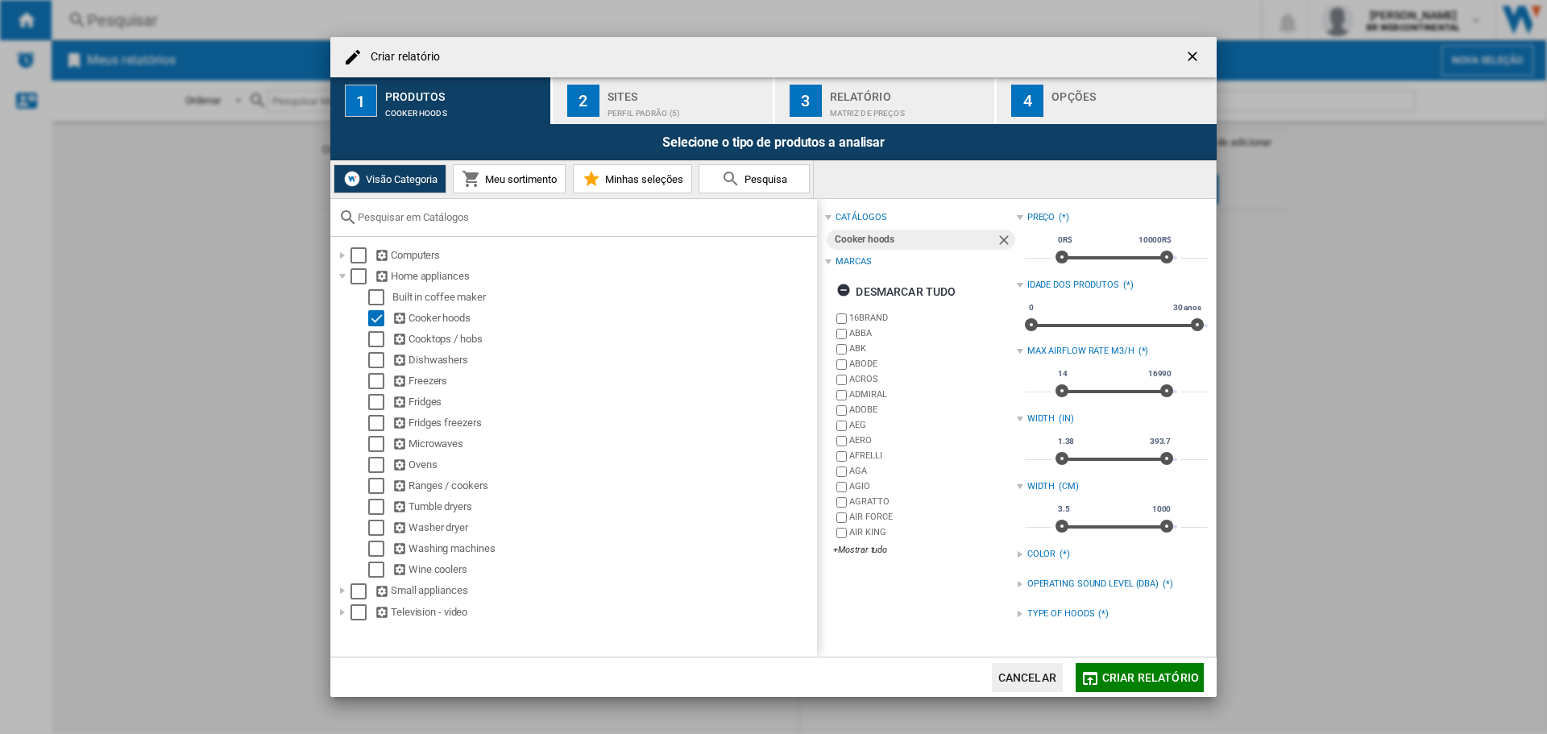
click at [535, 174] on span "Meu sortimento" at bounding box center [519, 179] width 76 height 12
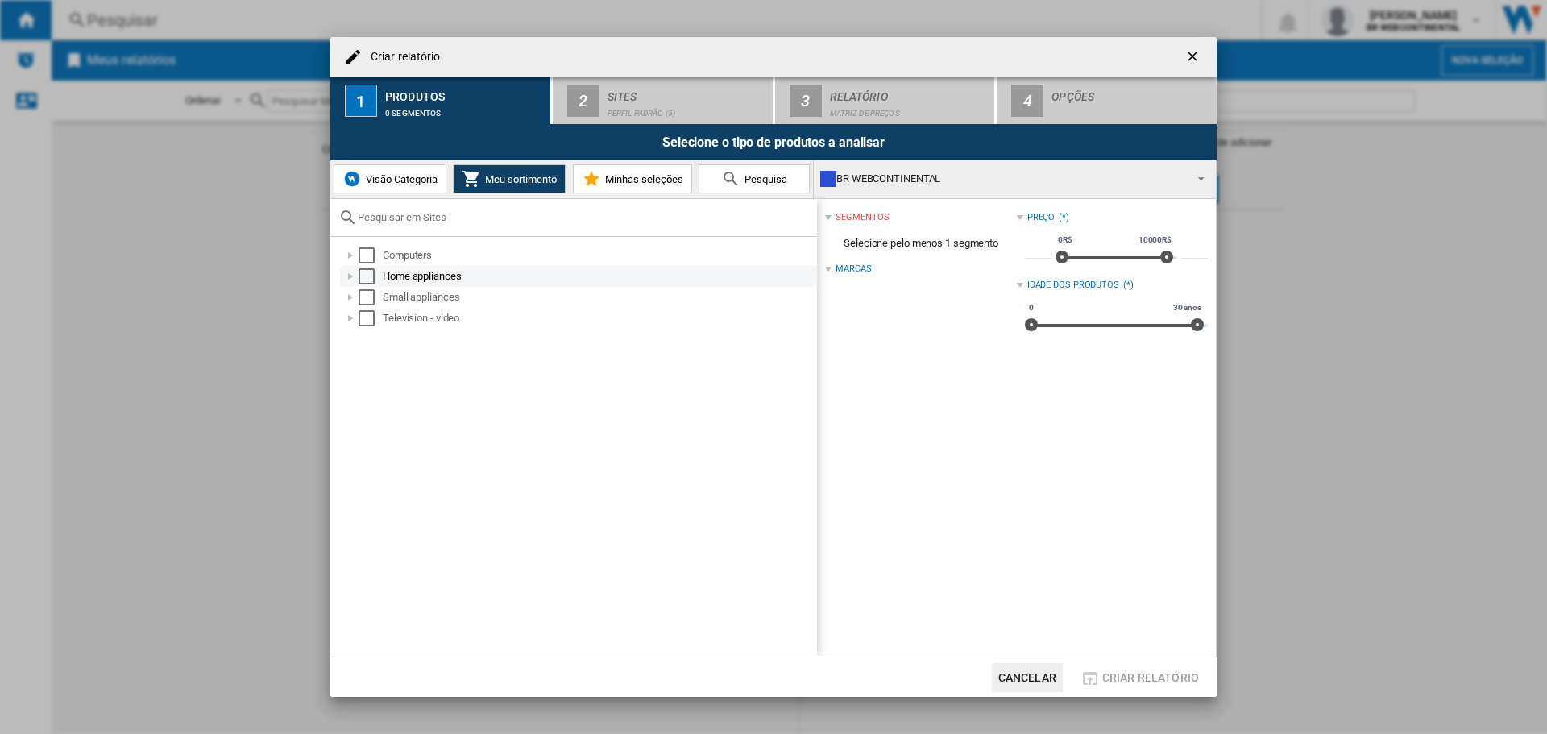
click at [353, 279] on div "Criar relatório ..." at bounding box center [350, 276] width 16 height 16
click at [362, 292] on div "Criar relatório ..." at bounding box center [368, 297] width 16 height 16
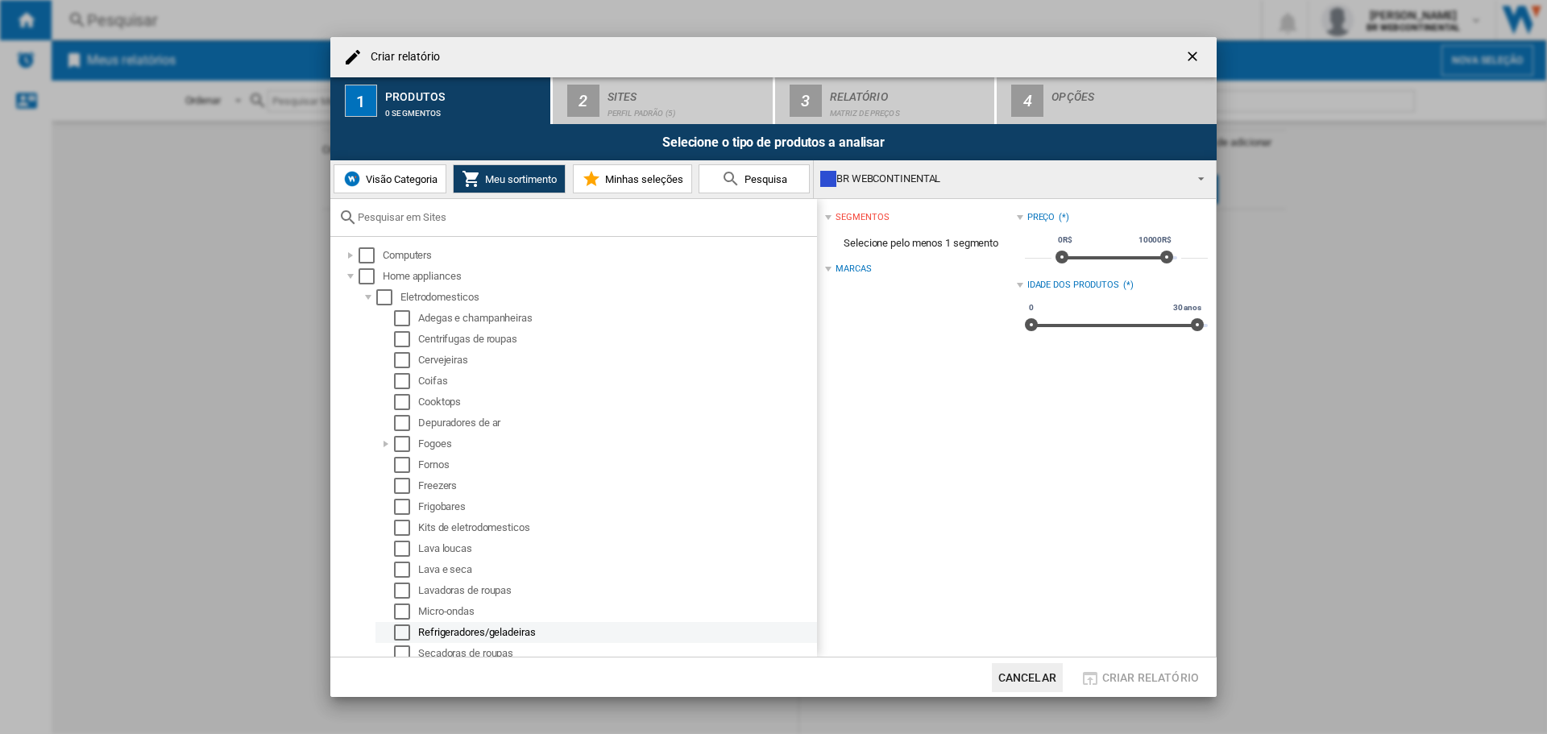
click at [493, 622] on div "Refrigeradores/geladeiras" at bounding box center [595, 632] width 441 height 21
click at [402, 632] on div "Select" at bounding box center [402, 632] width 16 height 16
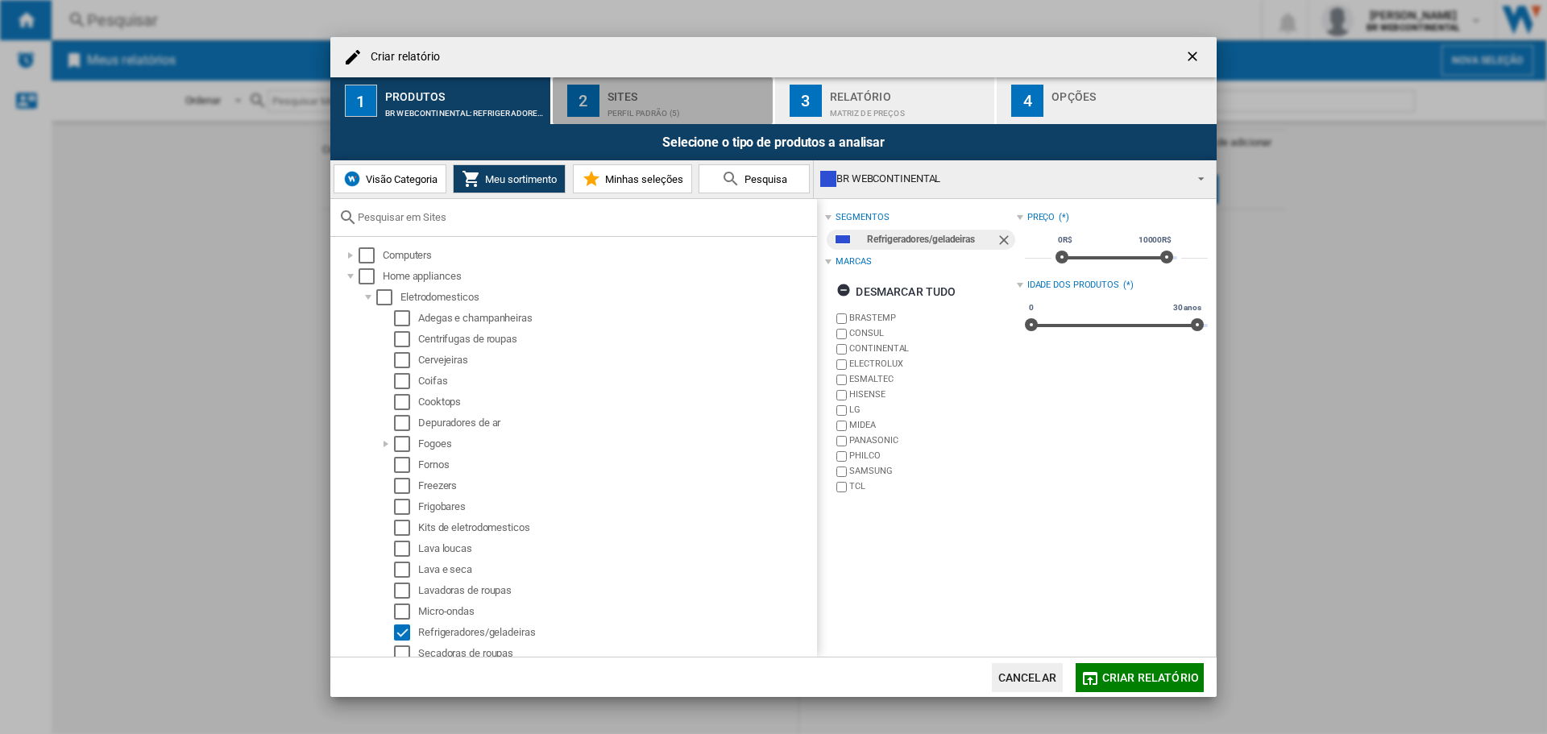
click at [758, 104] on div "Perfil padrão (5)" at bounding box center [686, 109] width 159 height 17
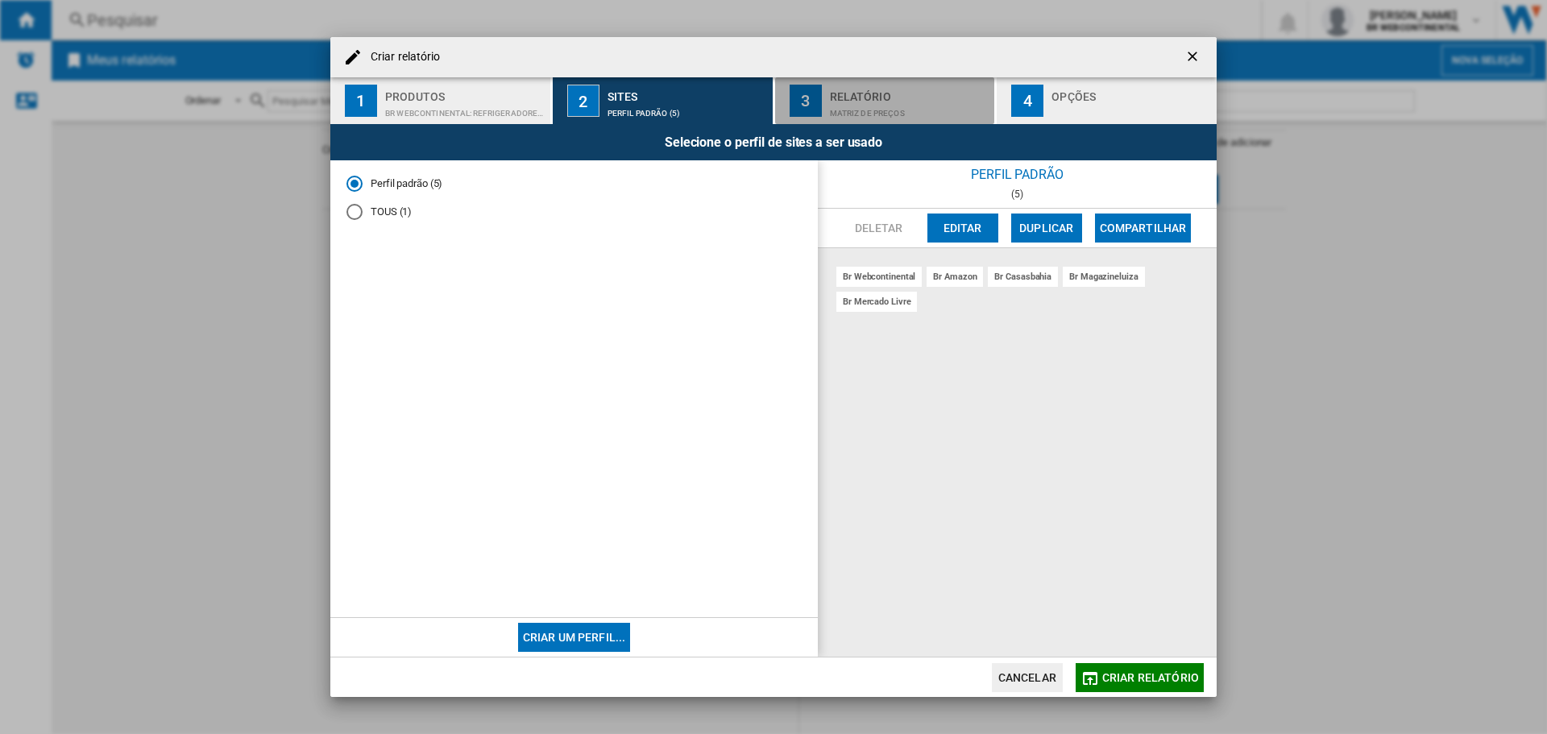
click at [962, 122] on button "3 Relatório Matriz de preços" at bounding box center [886, 100] width 222 height 47
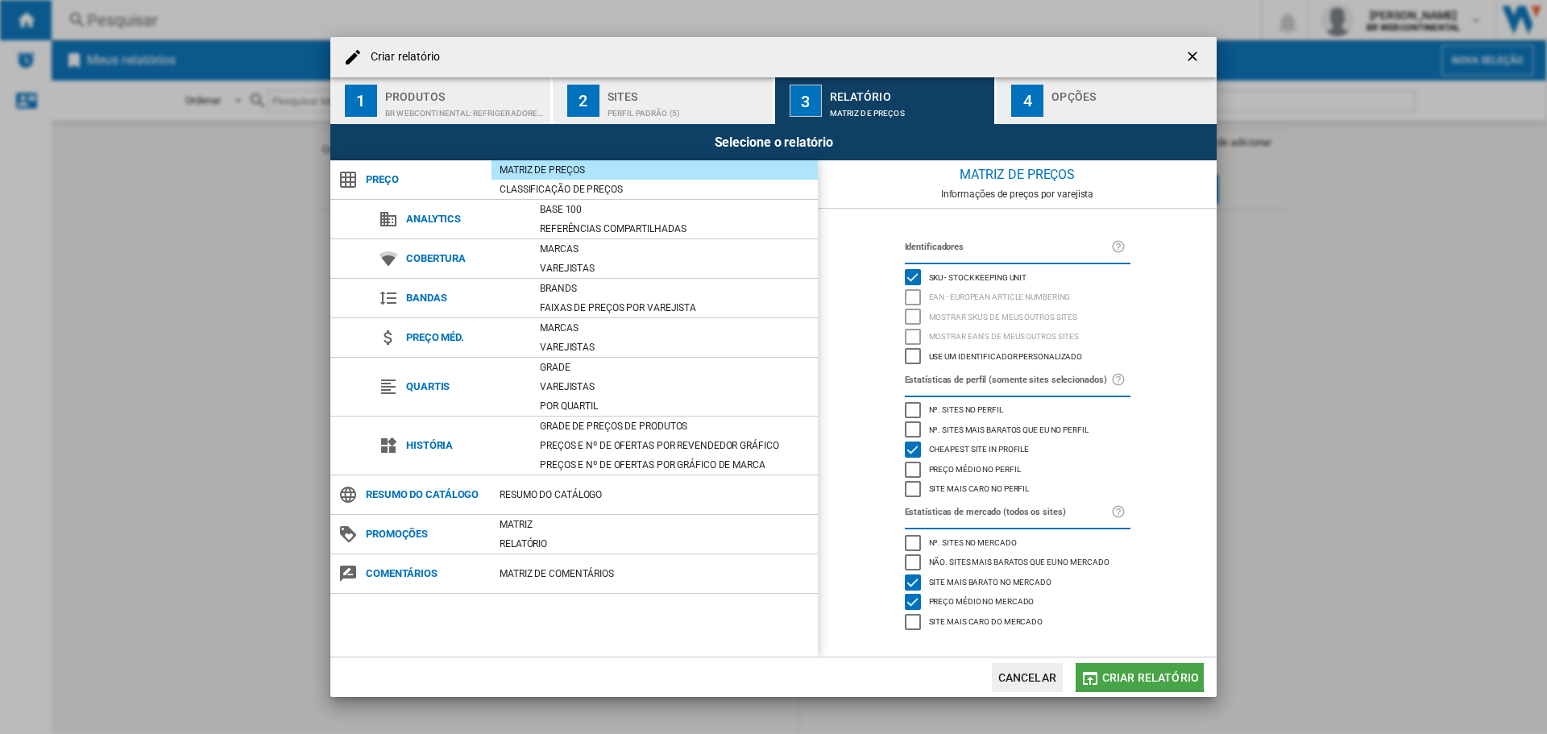
click at [1132, 663] on button "Criar relatório" at bounding box center [1139, 677] width 128 height 29
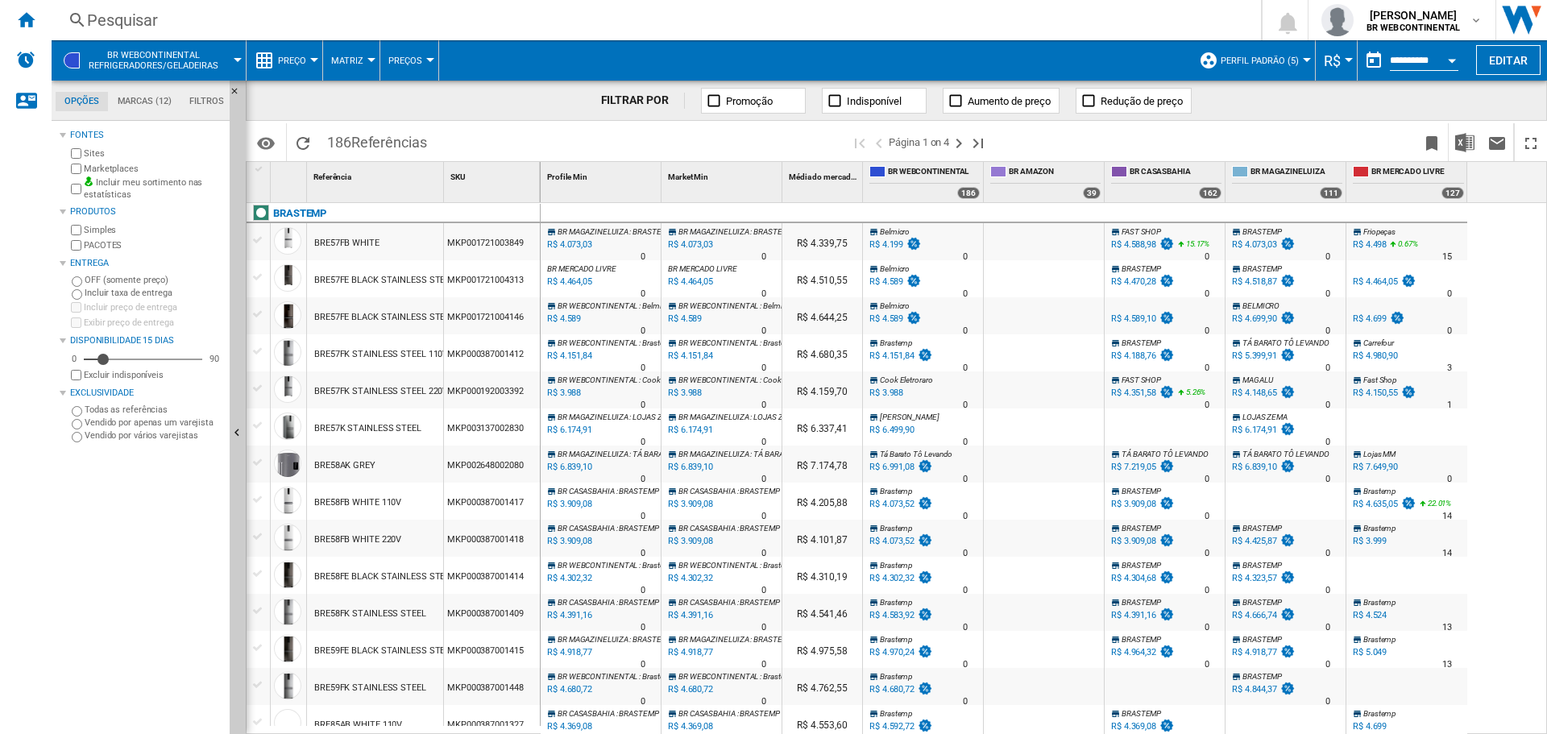
click at [99, 295] on label "Incluir taxa de entrega" at bounding box center [154, 293] width 139 height 12
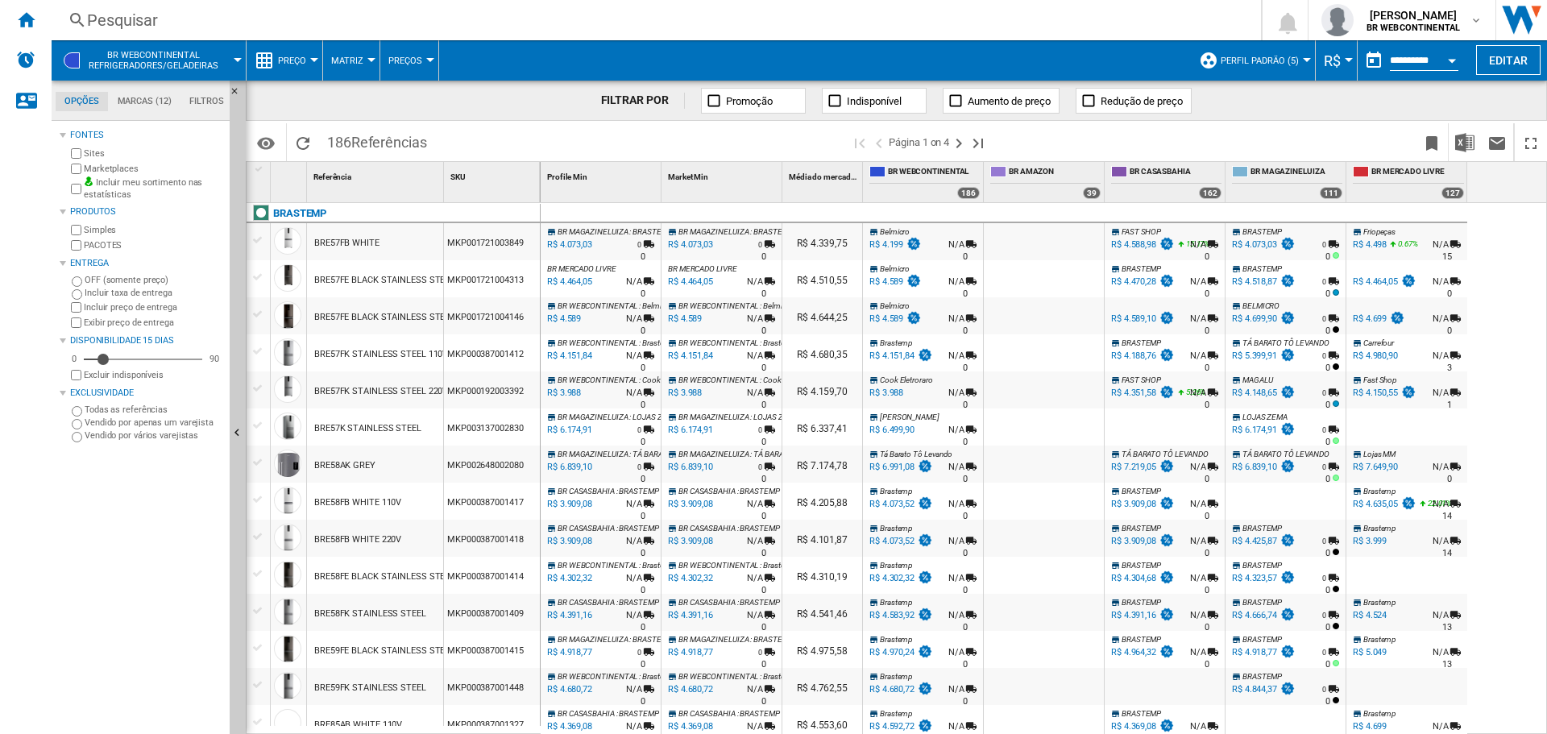
click at [102, 135] on div "Fontes" at bounding box center [146, 135] width 153 height 13
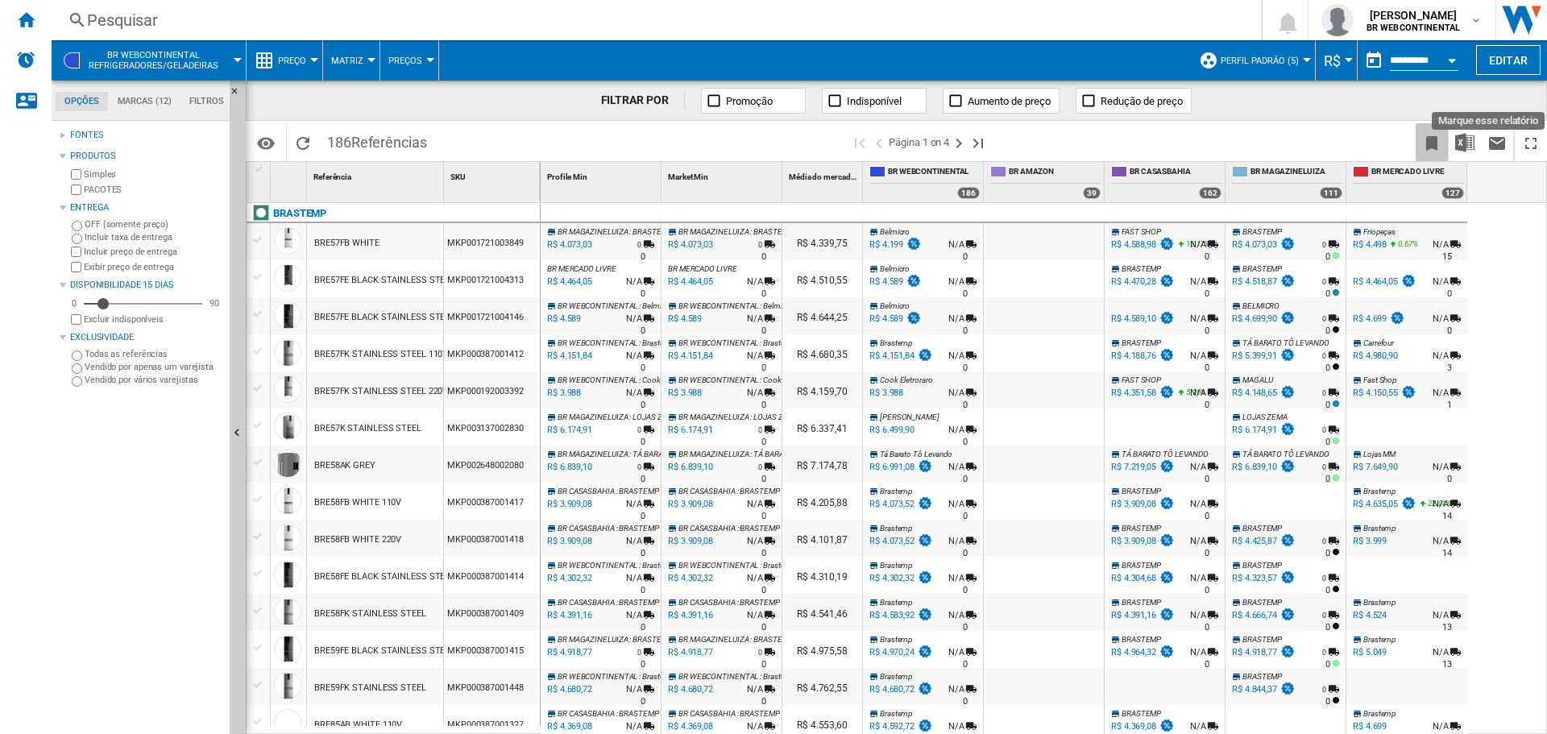
click at [1427, 143] on ng-md-icon "Marque esse relatório" at bounding box center [1431, 143] width 19 height 19
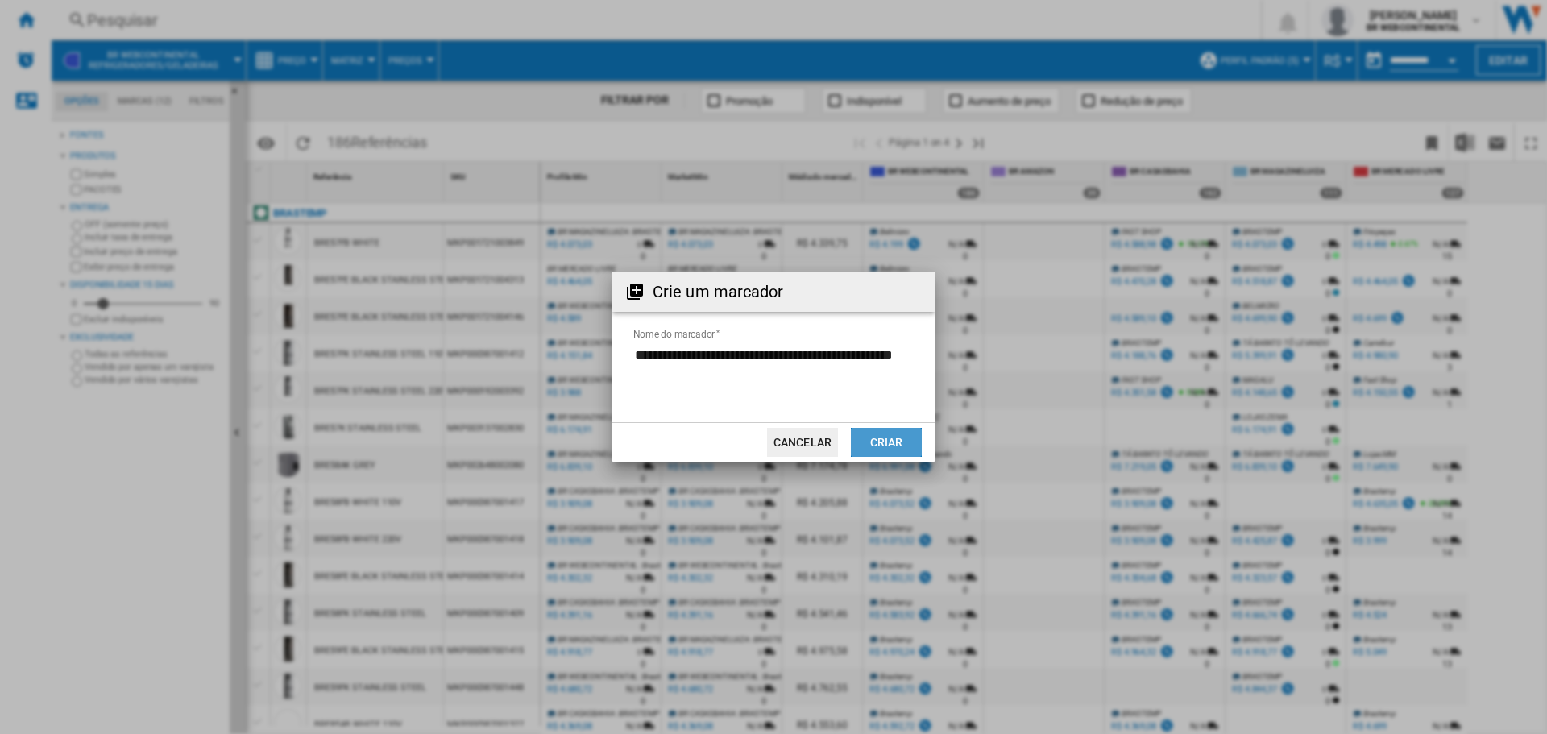
click at [894, 445] on button "Criar" at bounding box center [886, 442] width 71 height 29
click at [894, 445] on div "0.0 % R$ 6.499,90 % N/A" at bounding box center [899, 441] width 64 height 39
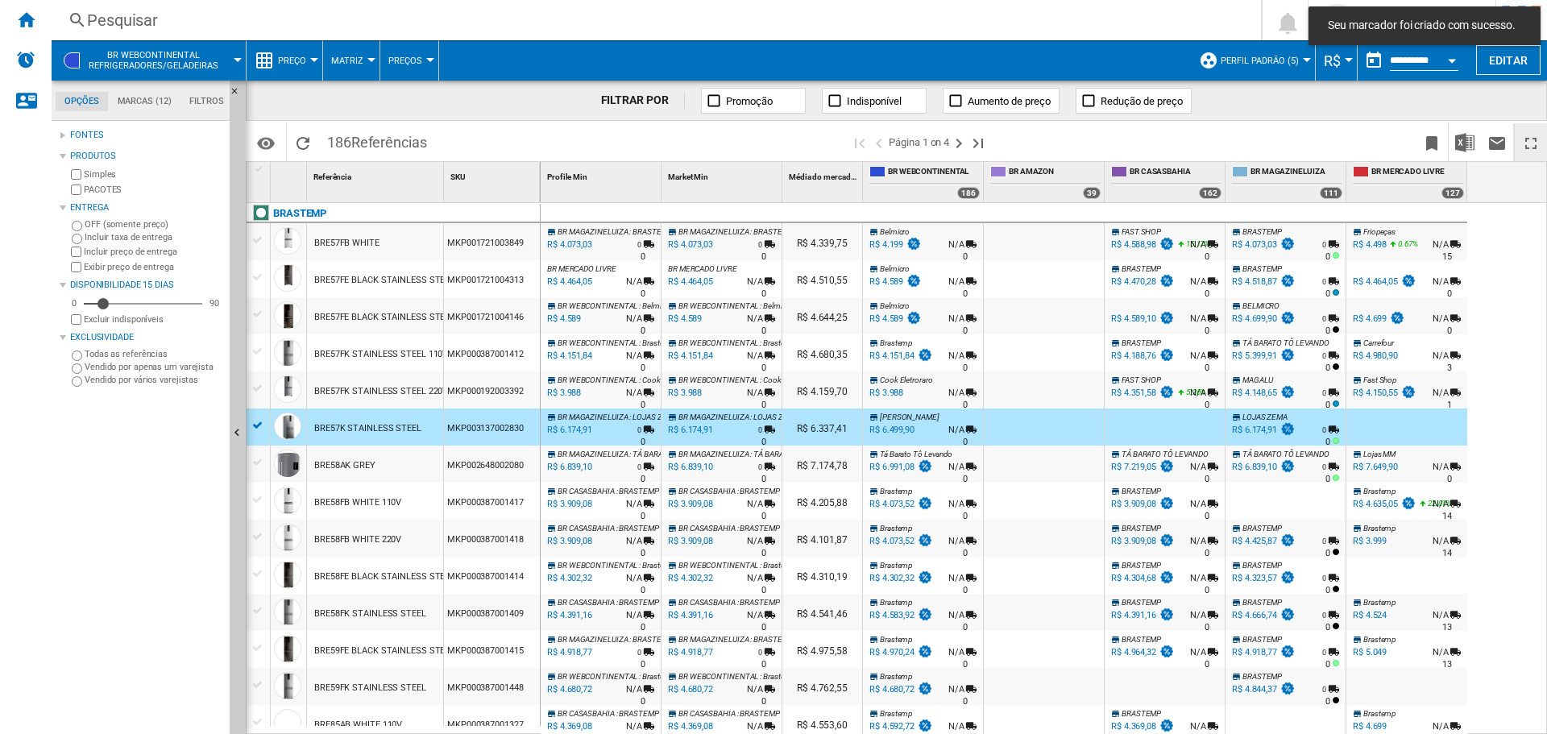
click at [1530, 146] on ng-md-icon "Maximizar" at bounding box center [1530, 143] width 19 height 19
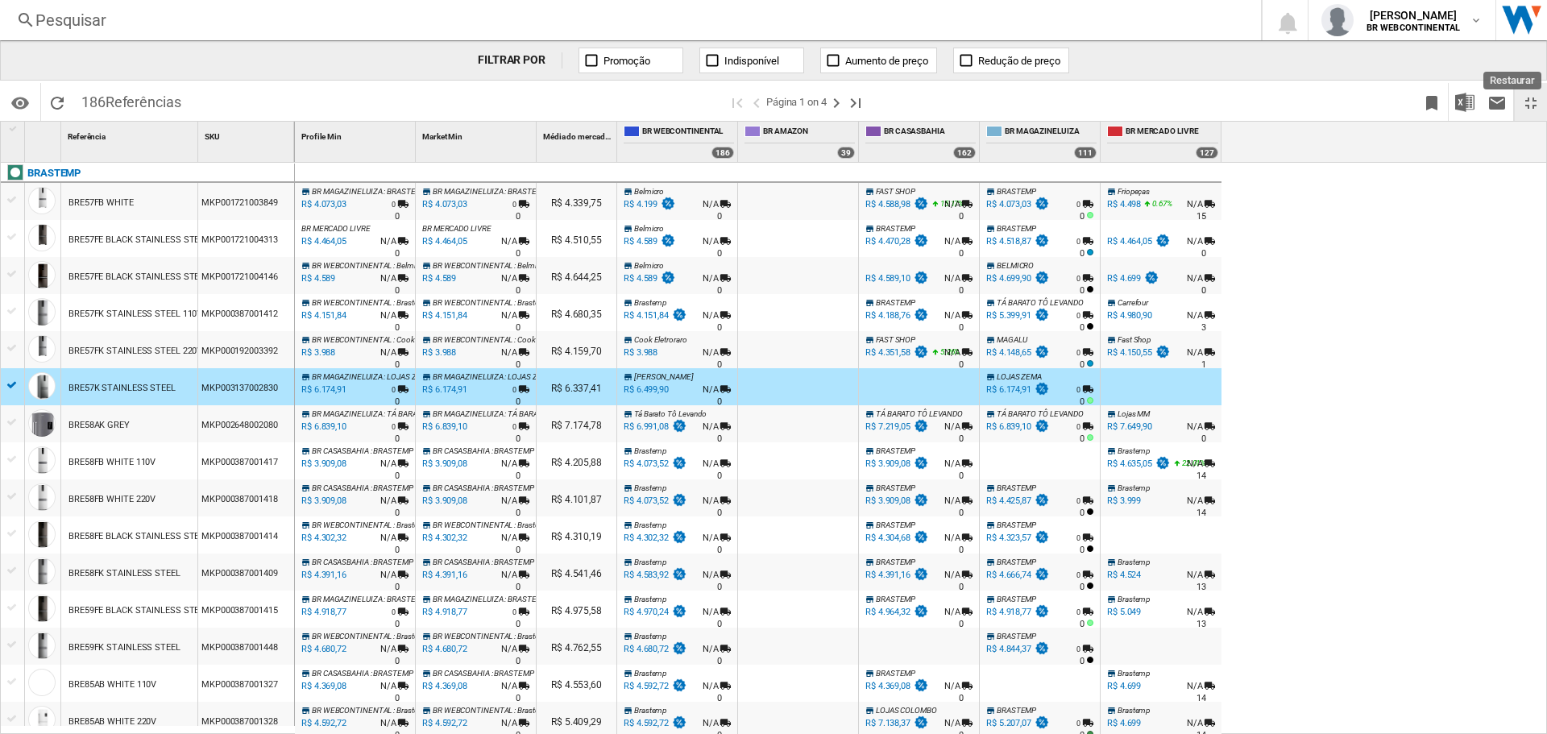
click at [1526, 94] on ng-md-icon "Restaurar" at bounding box center [1530, 102] width 19 height 19
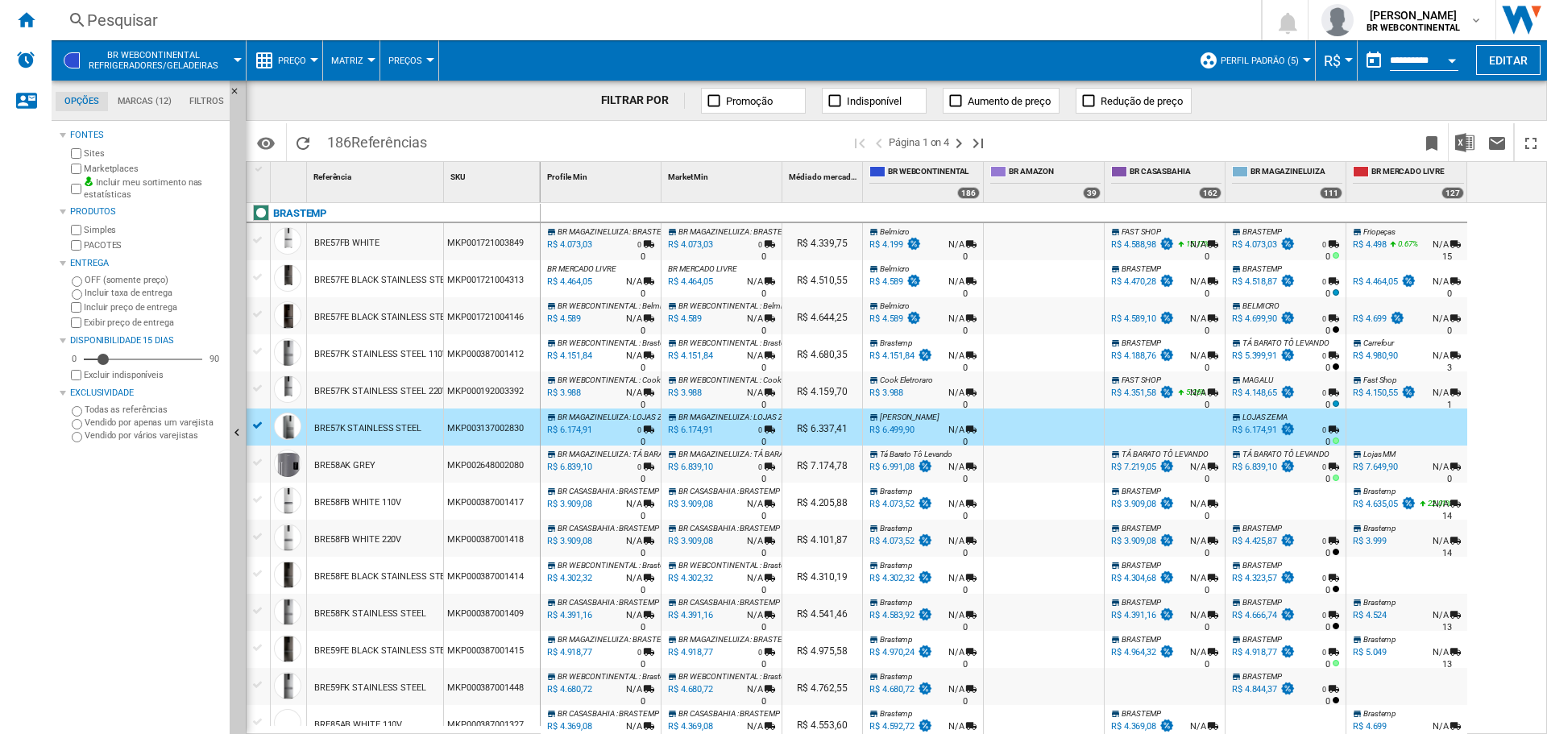
click at [371, 62] on md-menu "Matriz [GEOGRAPHIC_DATA] Ranking" at bounding box center [351, 60] width 57 height 40
click at [367, 59] on div at bounding box center [371, 60] width 8 height 4
click at [348, 148] on button "Ranking" at bounding box center [361, 138] width 77 height 39
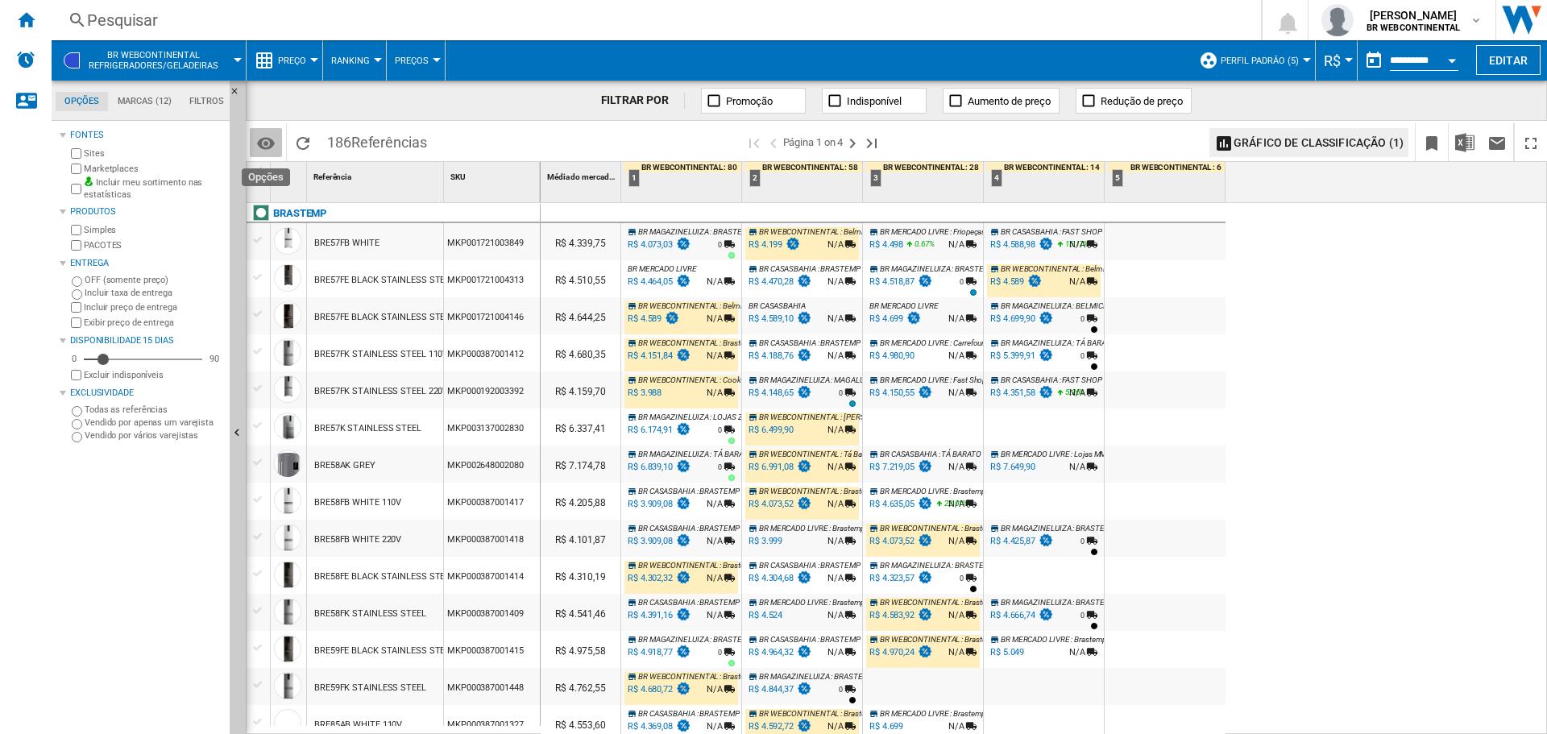
click at [275, 143] on md-icon "Opções" at bounding box center [265, 143] width 19 height 19
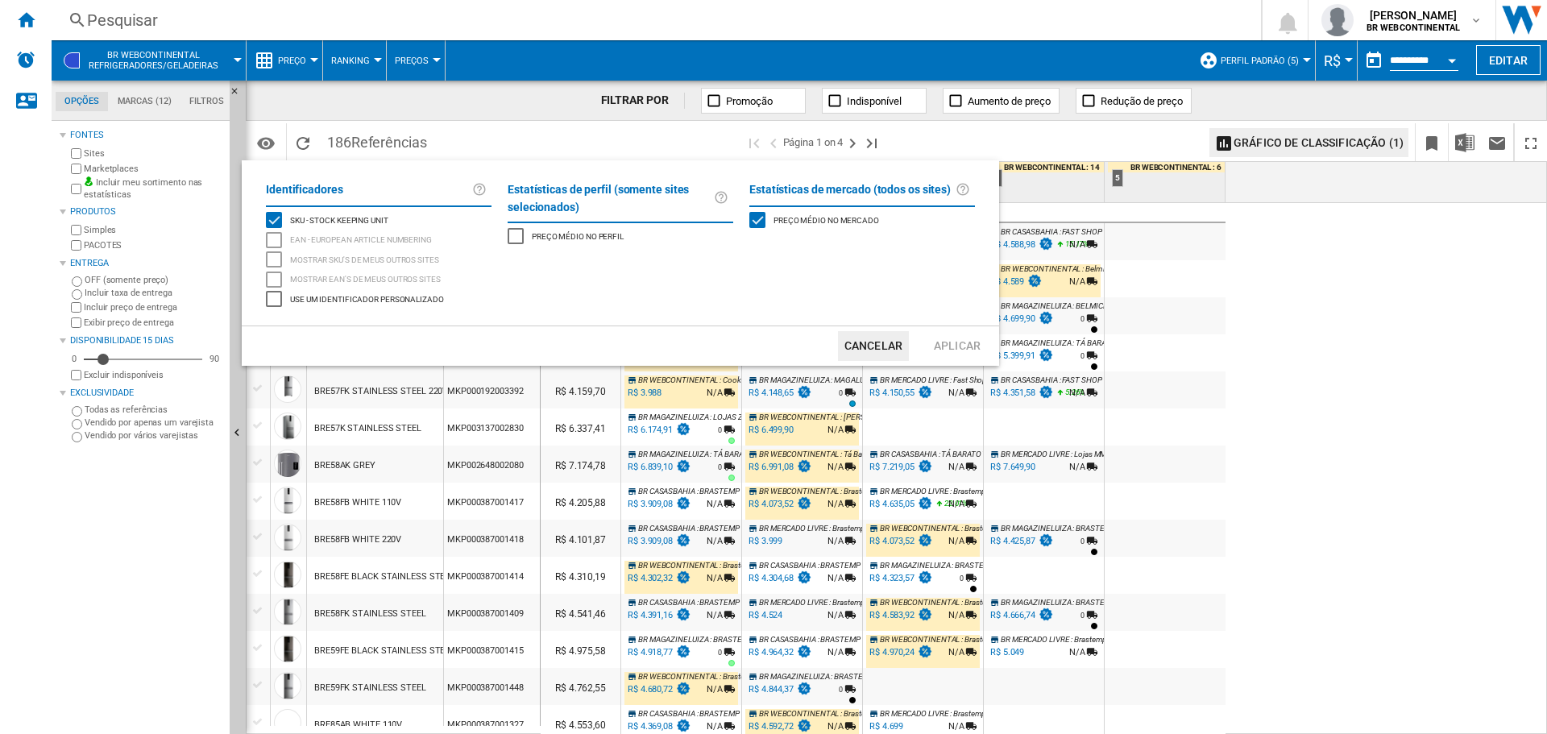
click at [565, 238] on span "Preço médio no perfil" at bounding box center [578, 235] width 92 height 11
click at [967, 344] on button "Aplicar" at bounding box center [956, 346] width 71 height 30
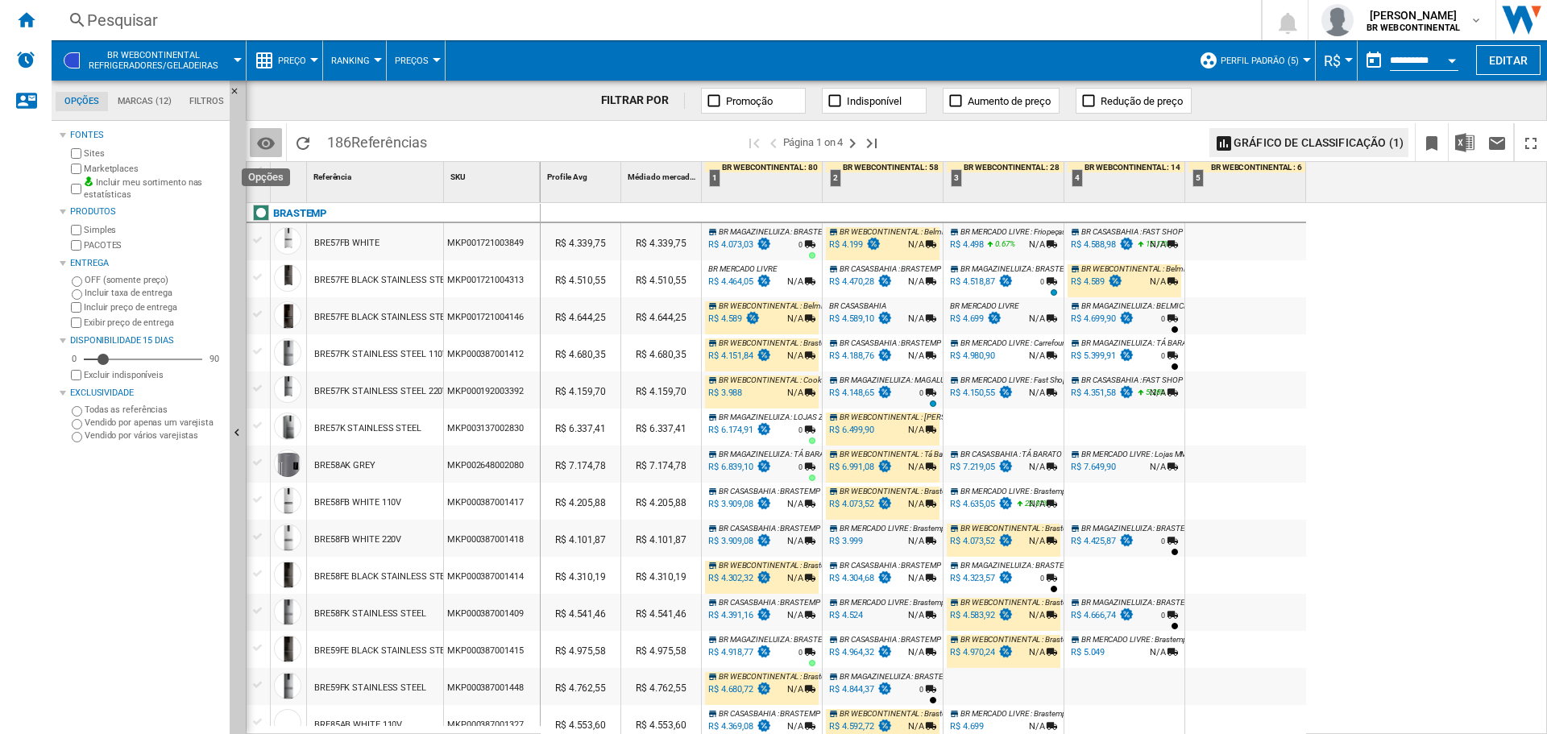
click at [275, 143] on md-icon "Opções" at bounding box center [265, 143] width 19 height 19
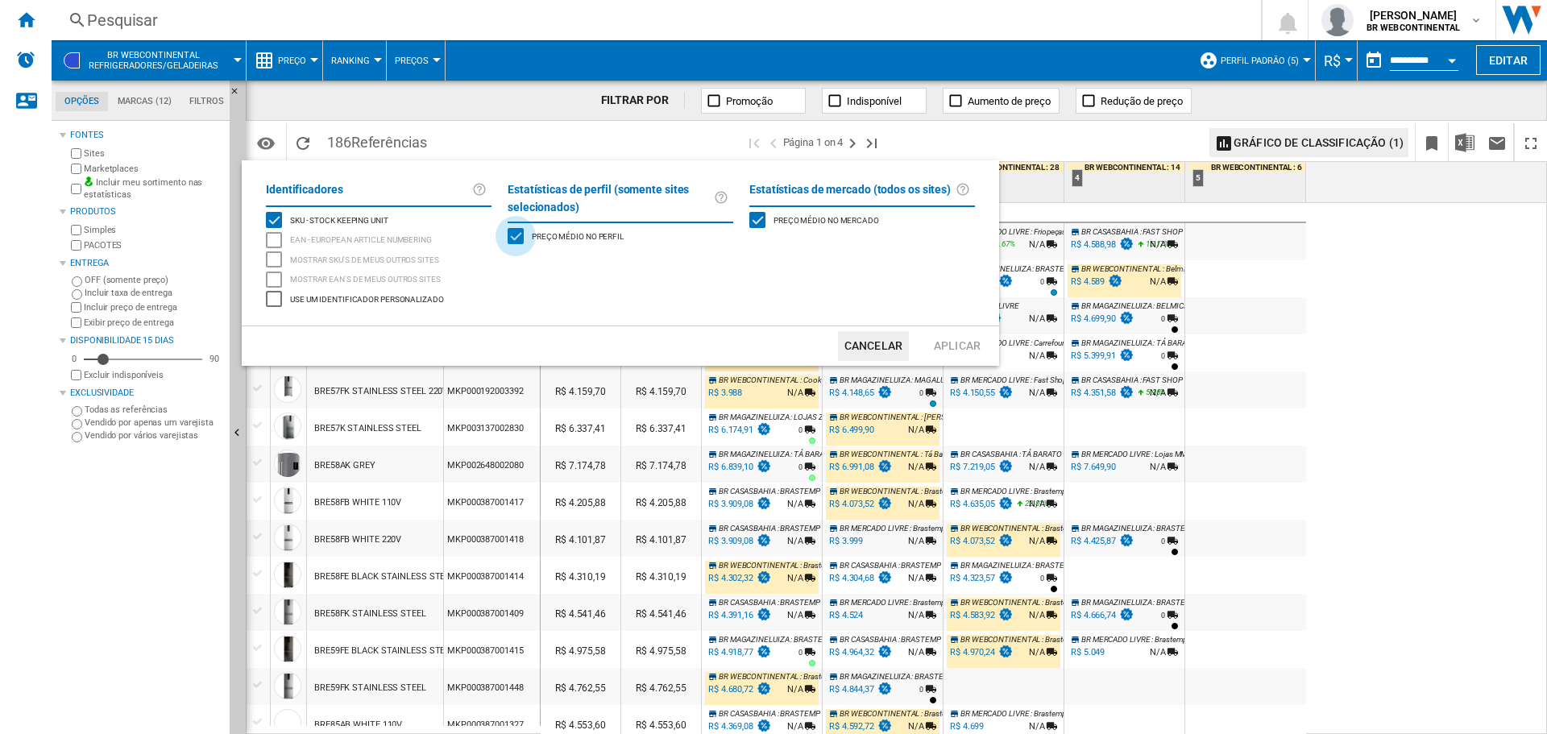
click at [512, 234] on div "Preço médio no perfil" at bounding box center [515, 236] width 16 height 16
click at [939, 346] on button "Aplicar" at bounding box center [956, 346] width 71 height 30
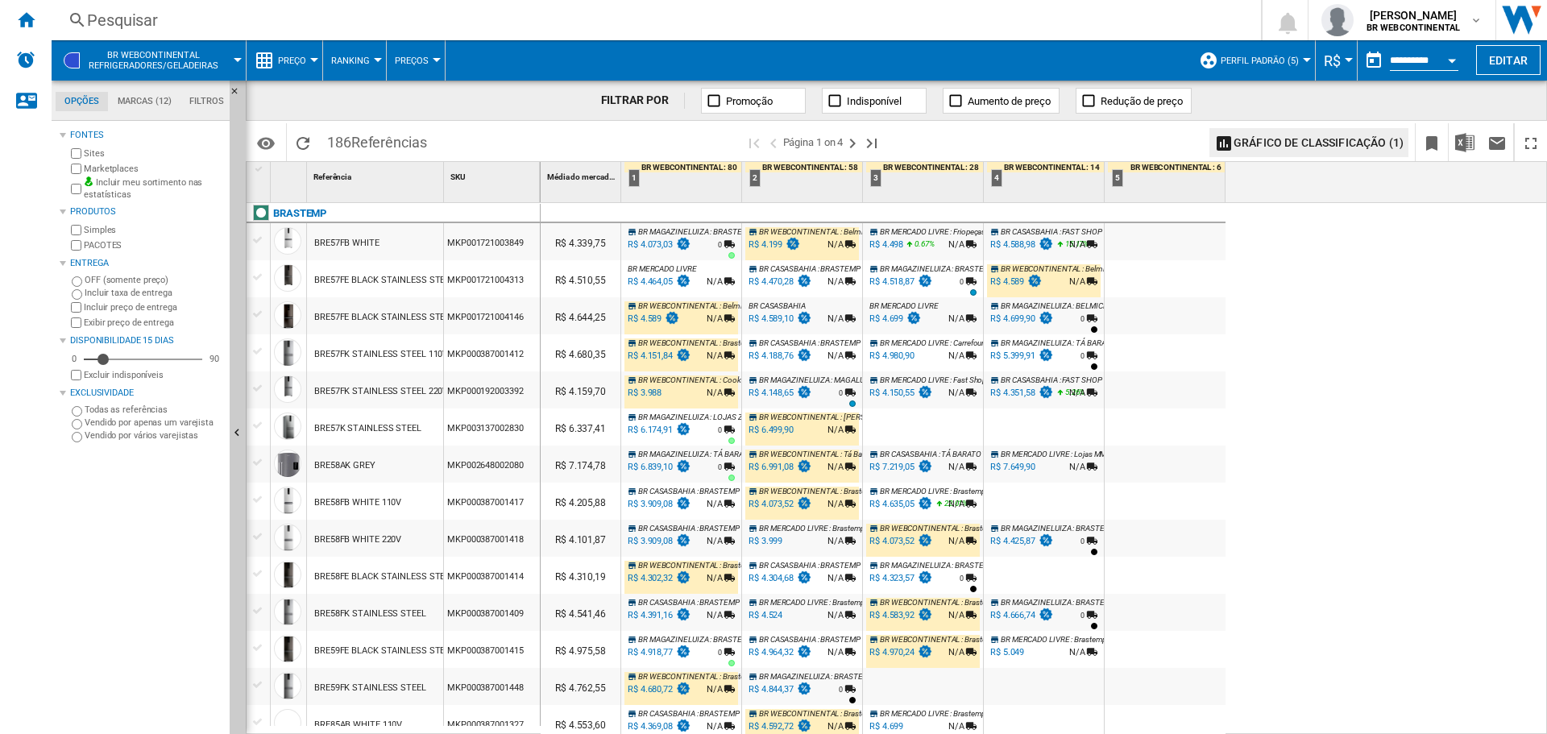
click at [700, 165] on div "BR WEBCONTINENTAL : 80" at bounding box center [682, 167] width 117 height 10
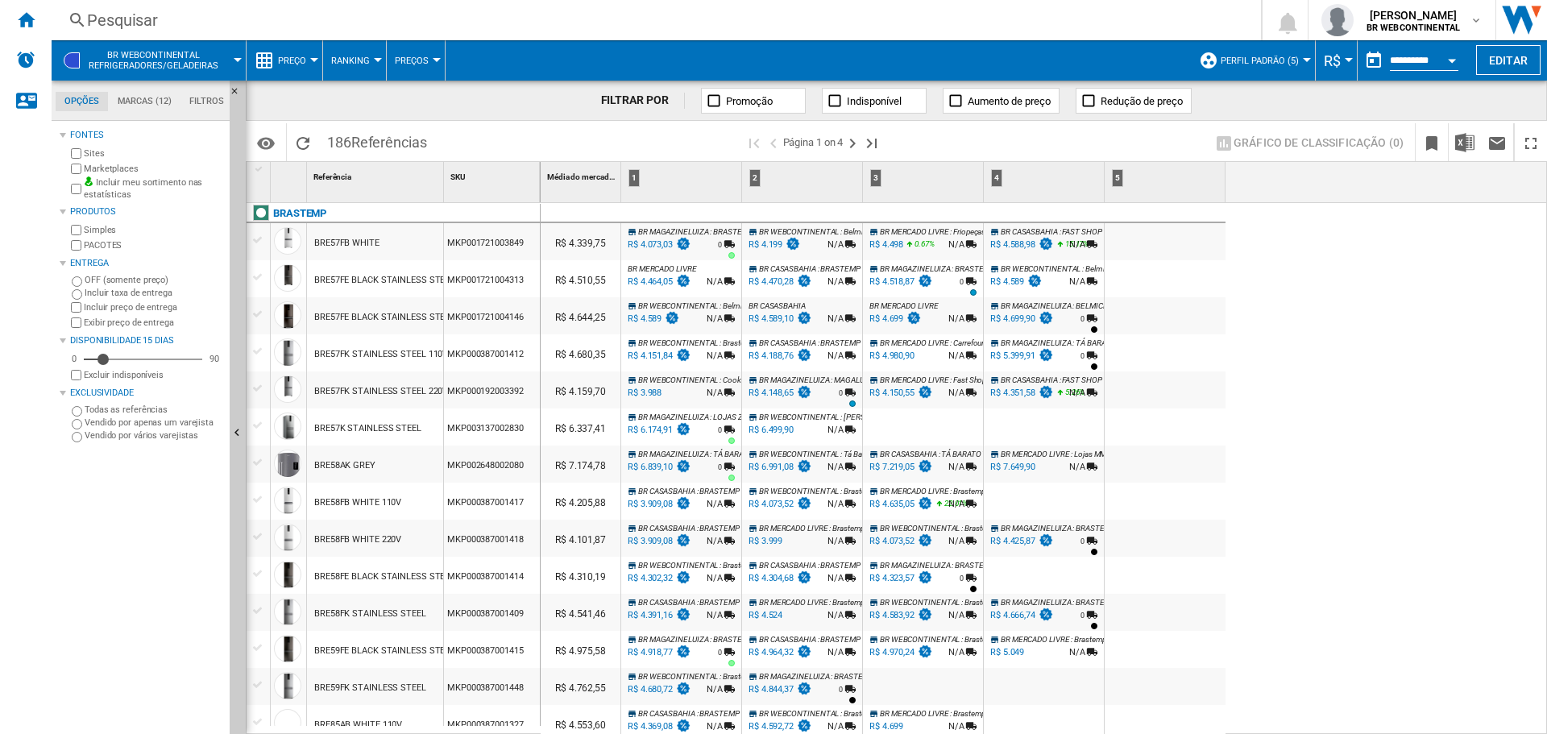
click at [631, 176] on div "1" at bounding box center [633, 178] width 11 height 18
click at [655, 176] on div "1 : : :" at bounding box center [682, 182] width 117 height 40
click at [640, 177] on div "1 : : :" at bounding box center [682, 182] width 117 height 40
click at [634, 178] on div "1" at bounding box center [633, 178] width 11 height 18
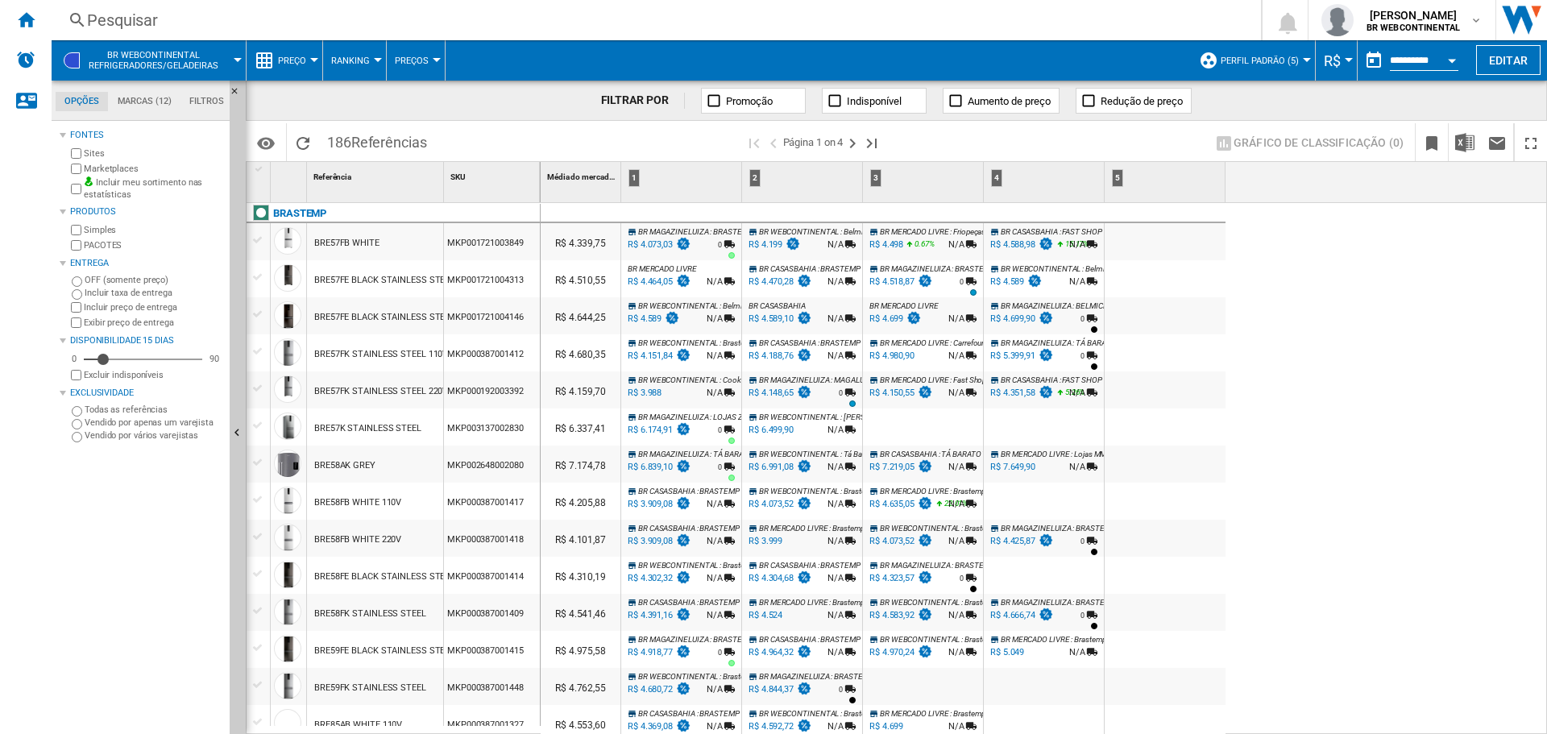
click at [678, 192] on div "1 : : :" at bounding box center [682, 182] width 117 height 40
click at [681, 175] on div "1 : : :" at bounding box center [682, 182] width 117 height 40
click at [370, 61] on button "Ranking" at bounding box center [354, 60] width 47 height 40
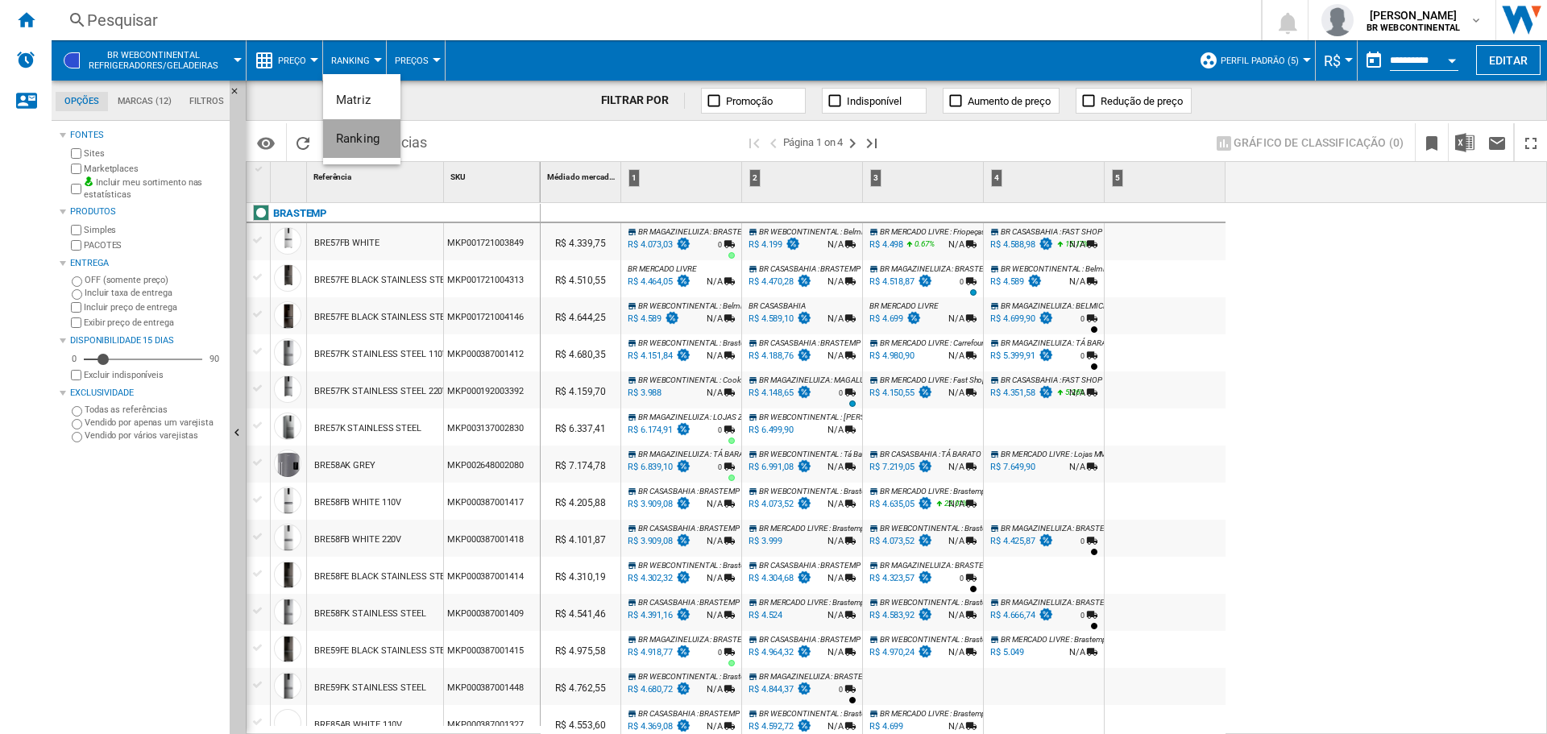
click at [366, 143] on span "Ranking" at bounding box center [357, 138] width 43 height 14
click at [354, 61] on span "Ranking" at bounding box center [350, 61] width 39 height 10
click at [358, 96] on span "Matriz" at bounding box center [353, 100] width 35 height 14
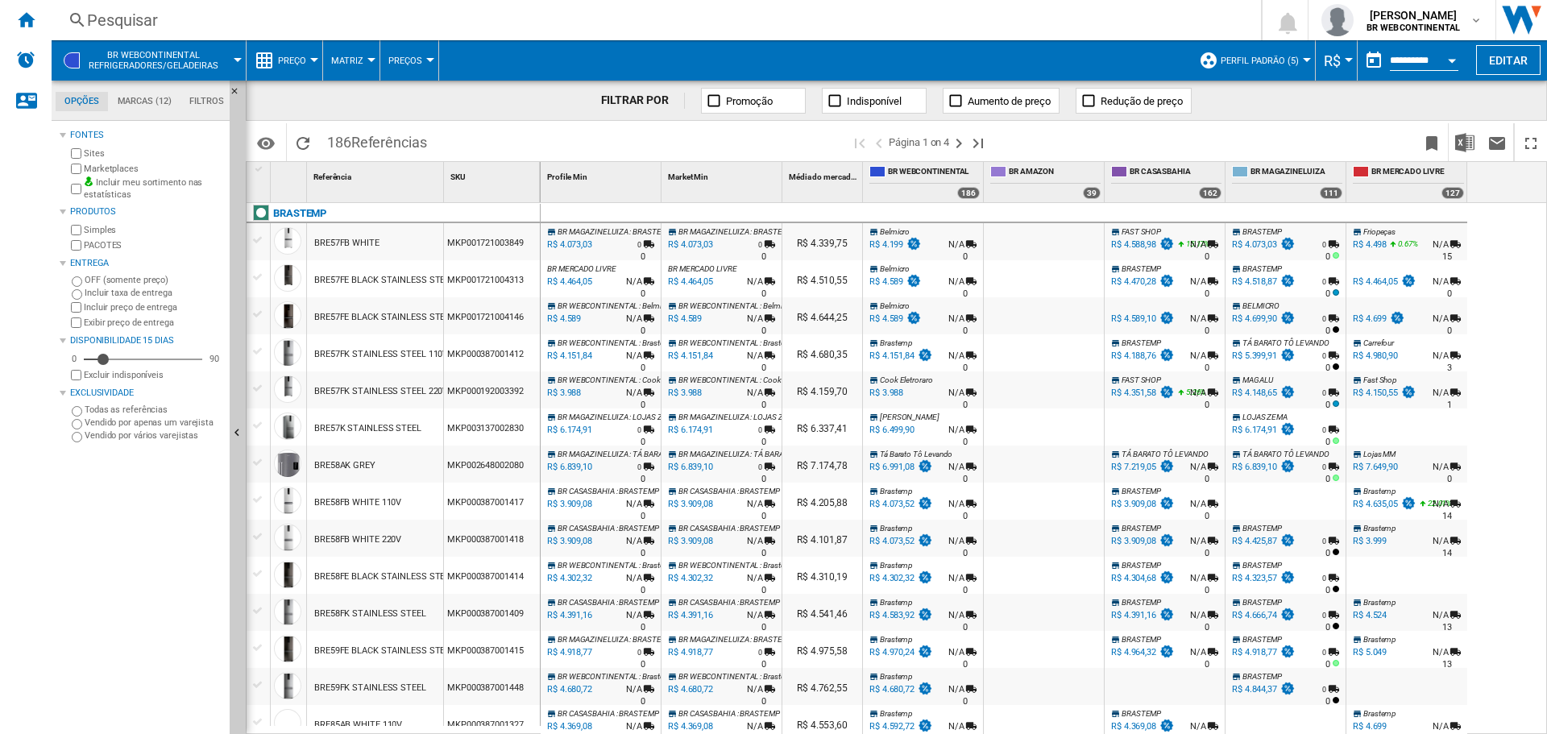
click at [370, 63] on button "Matriz" at bounding box center [351, 60] width 40 height 40
click at [360, 141] on span "Ranking" at bounding box center [357, 138] width 43 height 14
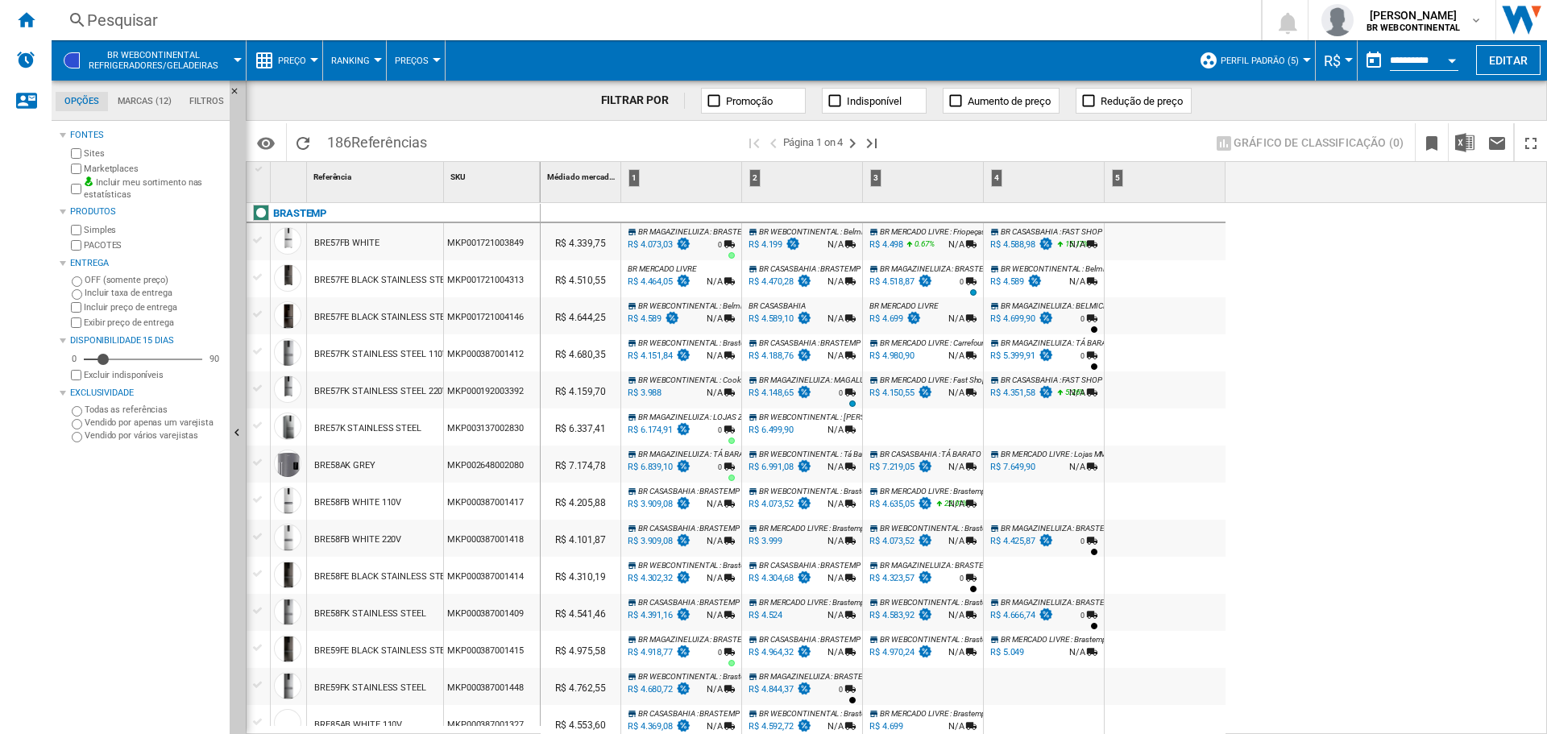
click at [1129, 193] on div "5 : : :" at bounding box center [1167, 182] width 118 height 40
click at [772, 437] on div "R$ 6.499,90" at bounding box center [770, 430] width 48 height 16
click at [638, 178] on div "1" at bounding box center [633, 178] width 11 height 18
click at [665, 175] on div "1 : : :" at bounding box center [682, 182] width 117 height 40
click at [259, 172] on div at bounding box center [260, 169] width 14 height 11
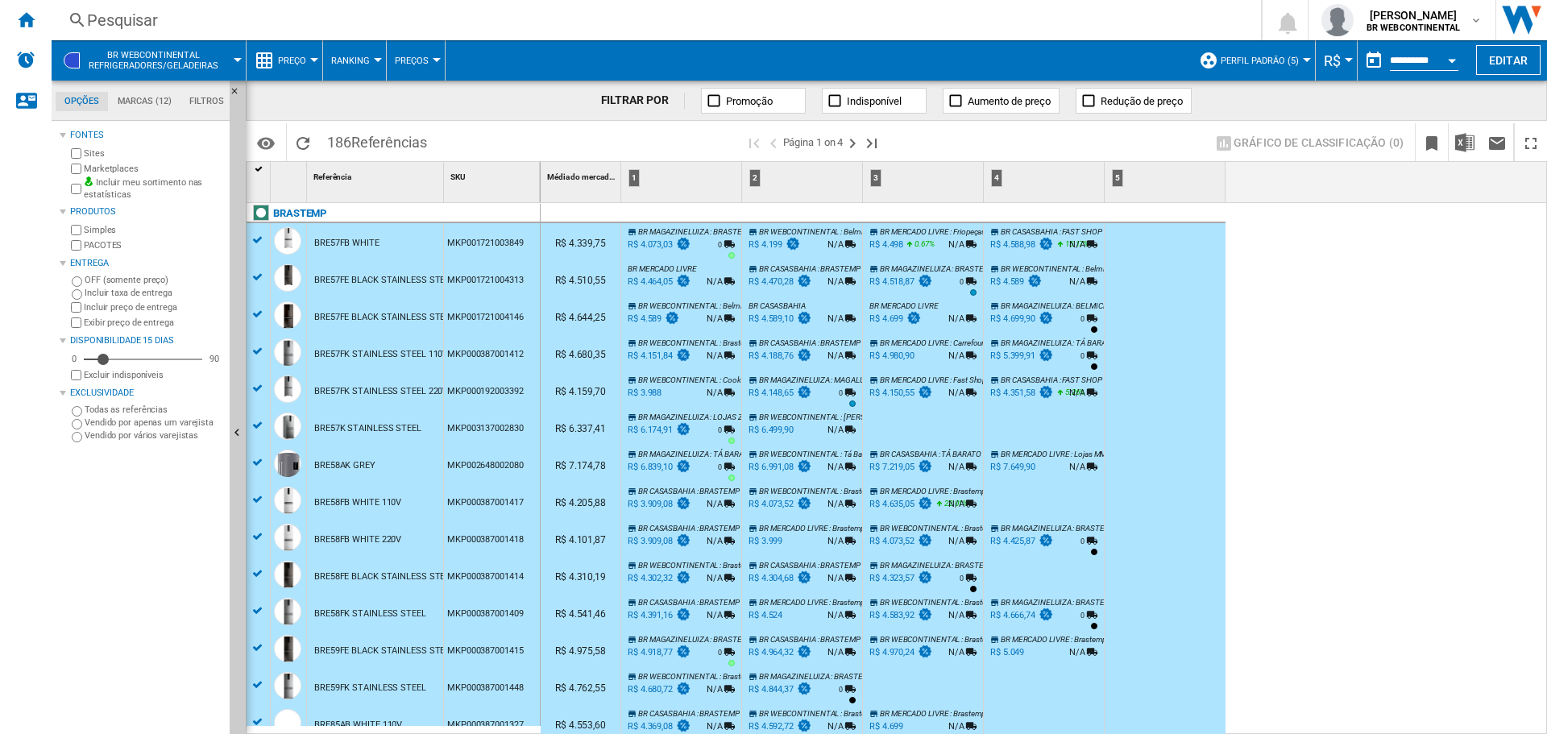
click at [259, 172] on div at bounding box center [260, 169] width 14 height 11
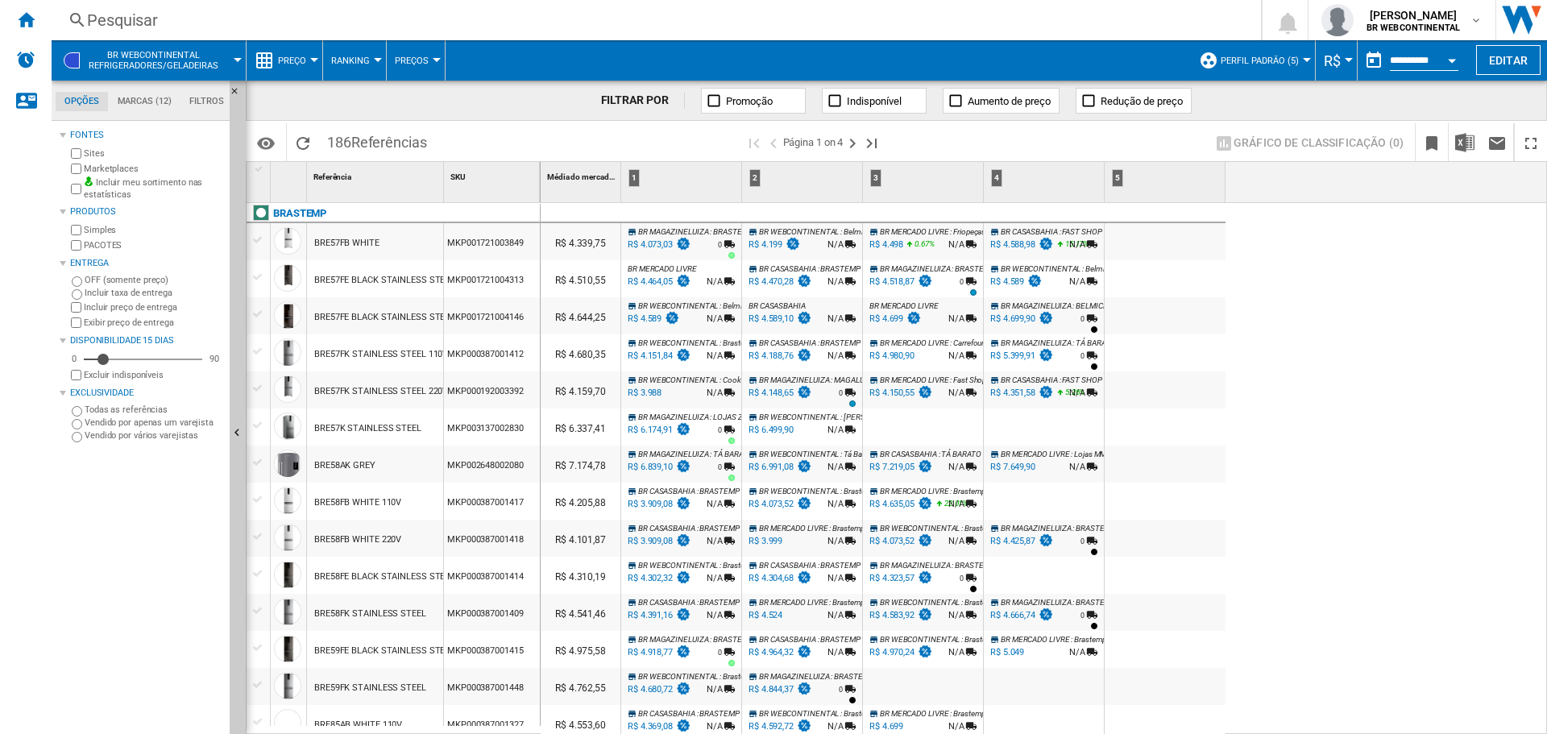
click at [433, 67] on button "Preços" at bounding box center [416, 60] width 42 height 40
click at [425, 96] on span "Preços" at bounding box center [418, 100] width 39 height 14
click at [425, 56] on span "Preços" at bounding box center [412, 61] width 34 height 10
click at [422, 143] on span "Lacunas" at bounding box center [422, 138] width 46 height 14
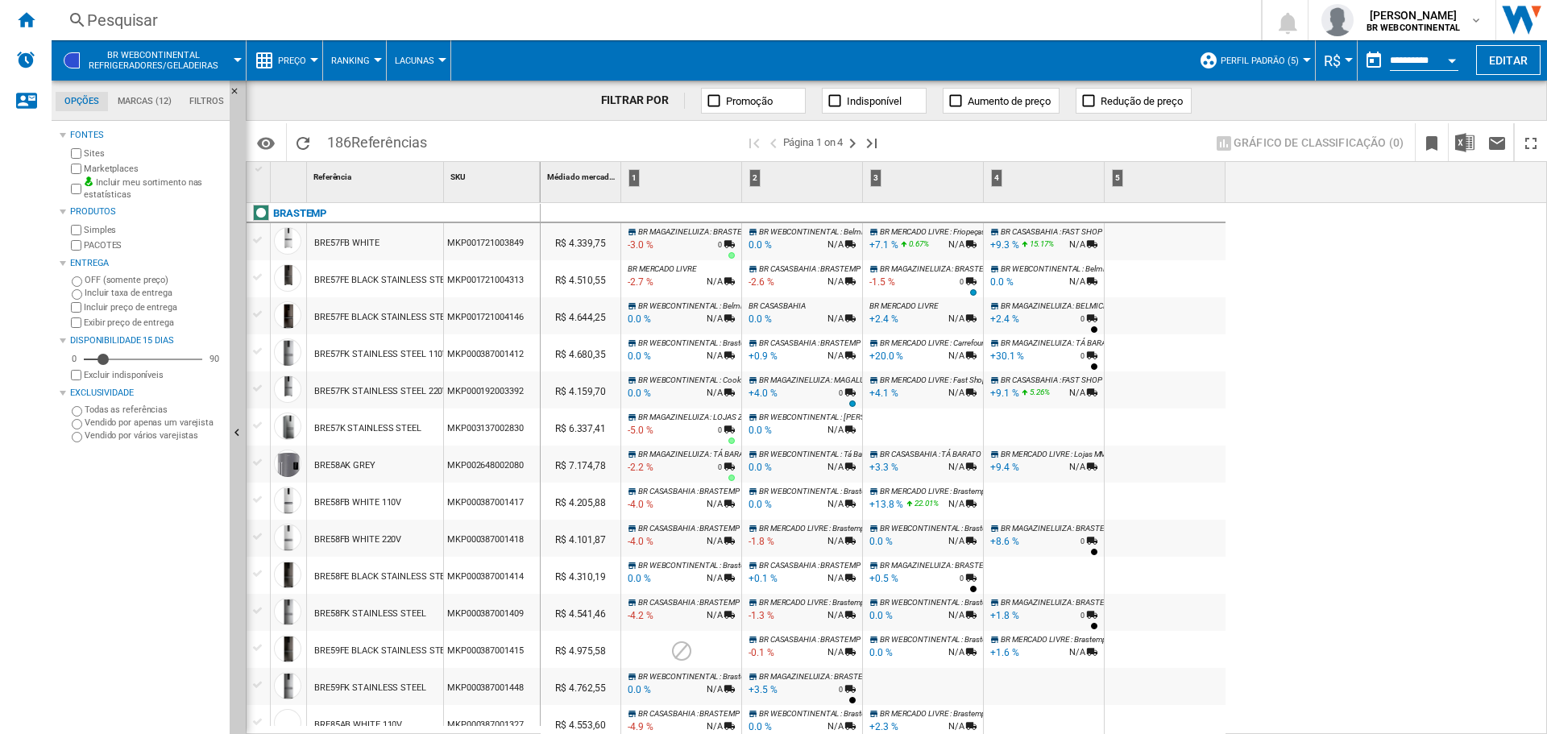
click at [437, 52] on button "Lacunas" at bounding box center [419, 60] width 48 height 40
click at [433, 182] on span "Vendido" at bounding box center [421, 177] width 45 height 14
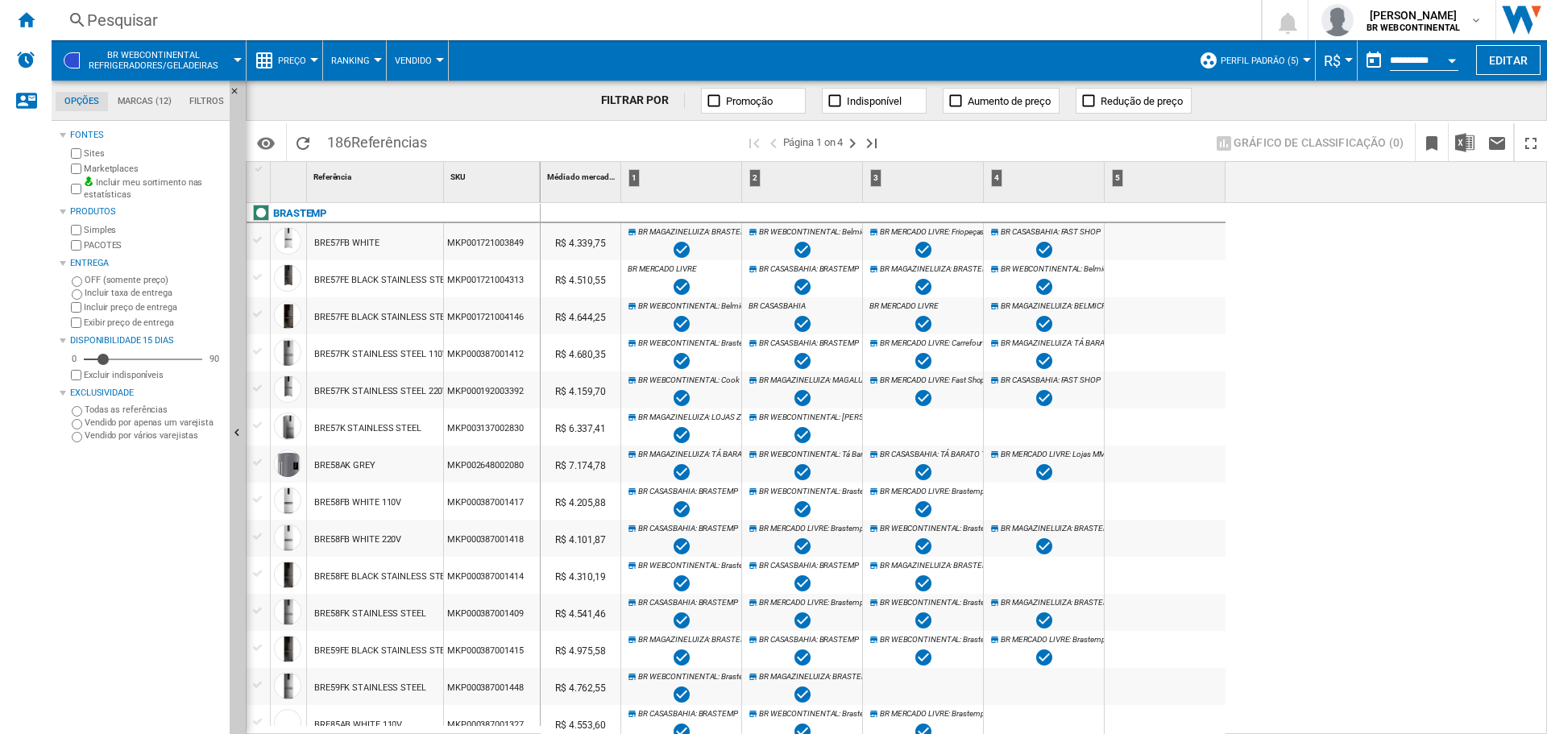
click at [437, 56] on button "Vendido" at bounding box center [417, 60] width 45 height 40
click at [409, 101] on span "Preços" at bounding box center [418, 100] width 39 height 14
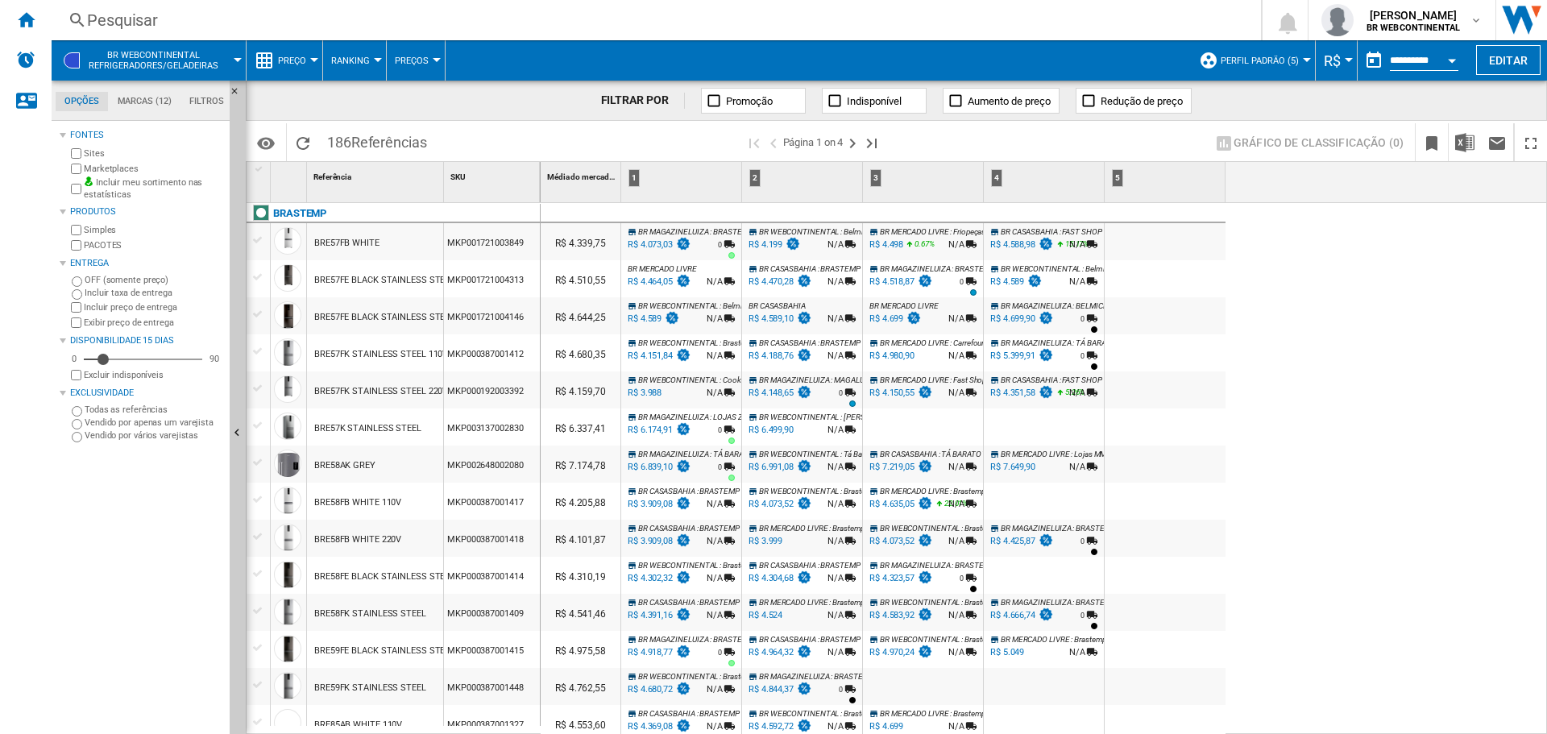
click at [309, 68] on button "Preço" at bounding box center [296, 60] width 36 height 40
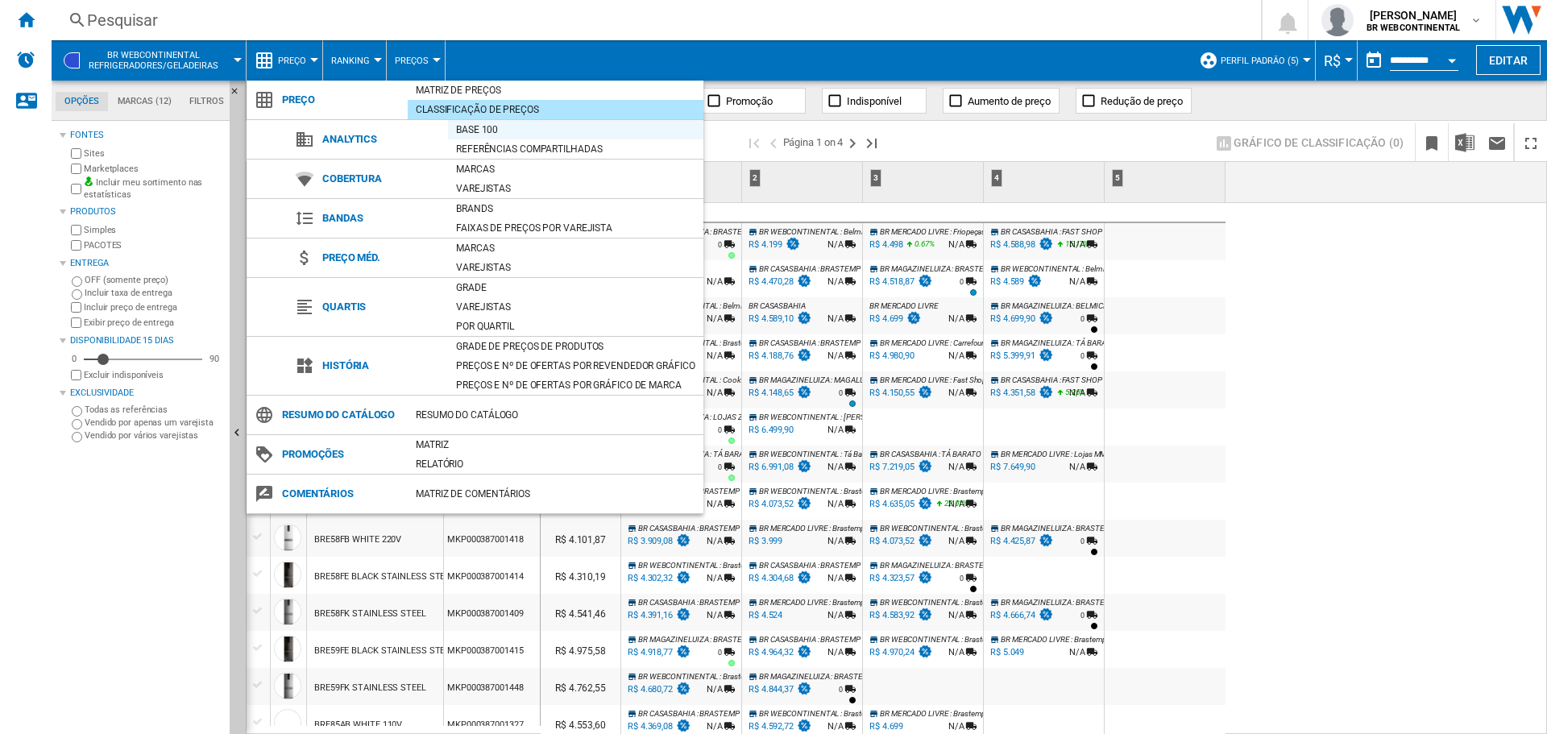
click at [459, 133] on div "Base 100" at bounding box center [575, 130] width 255 height 16
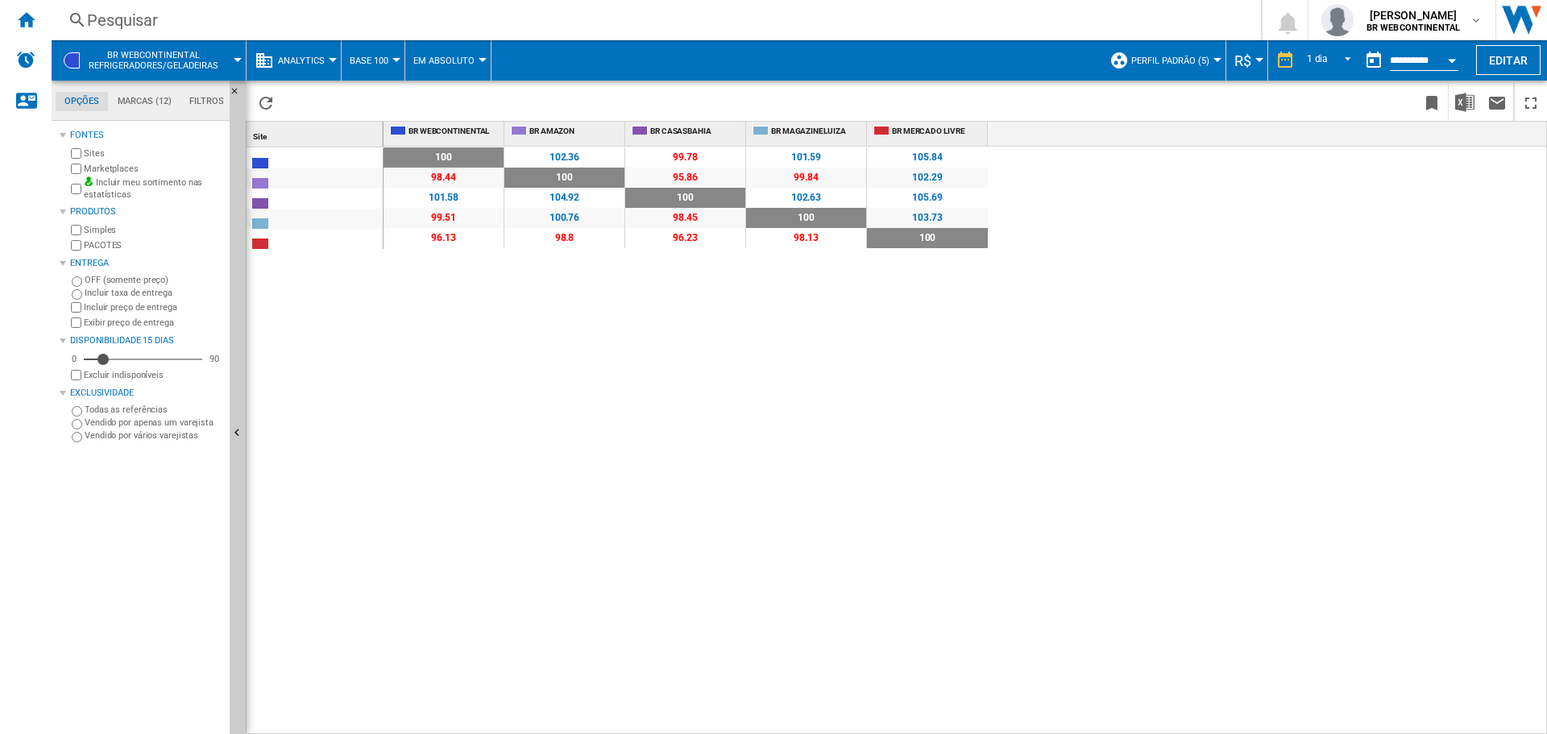
click at [398, 60] on div at bounding box center [396, 60] width 8 height 4
click at [334, 49] on md-backdrop at bounding box center [773, 367] width 1547 height 734
click at [334, 56] on md-menu "Analytics Preço Matriz de preços Classificação de preços Analytics Base 100 Ref…" at bounding box center [293, 60] width 95 height 40
click at [313, 63] on span "Analytics" at bounding box center [301, 61] width 47 height 10
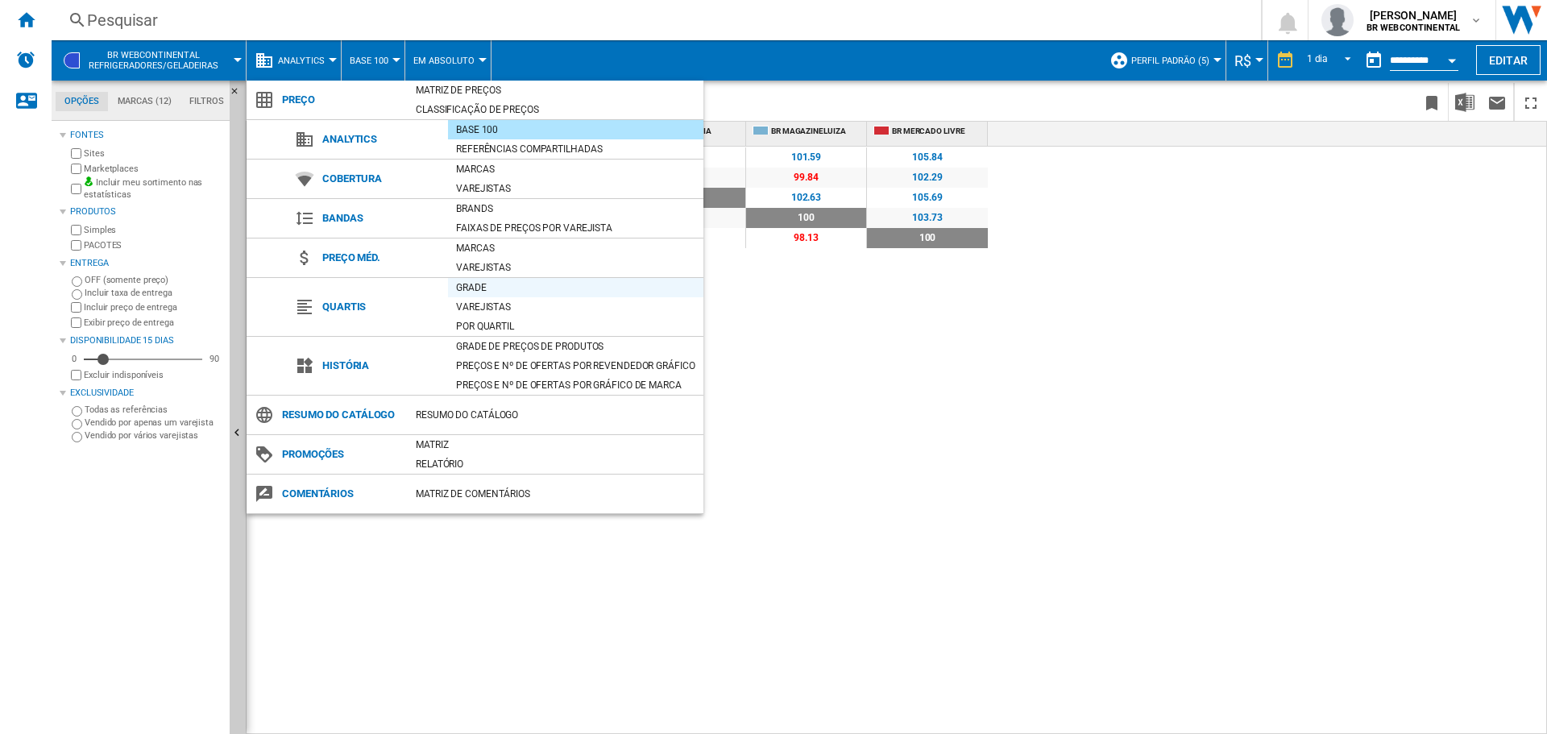
click at [466, 292] on div "Grade" at bounding box center [575, 288] width 255 height 16
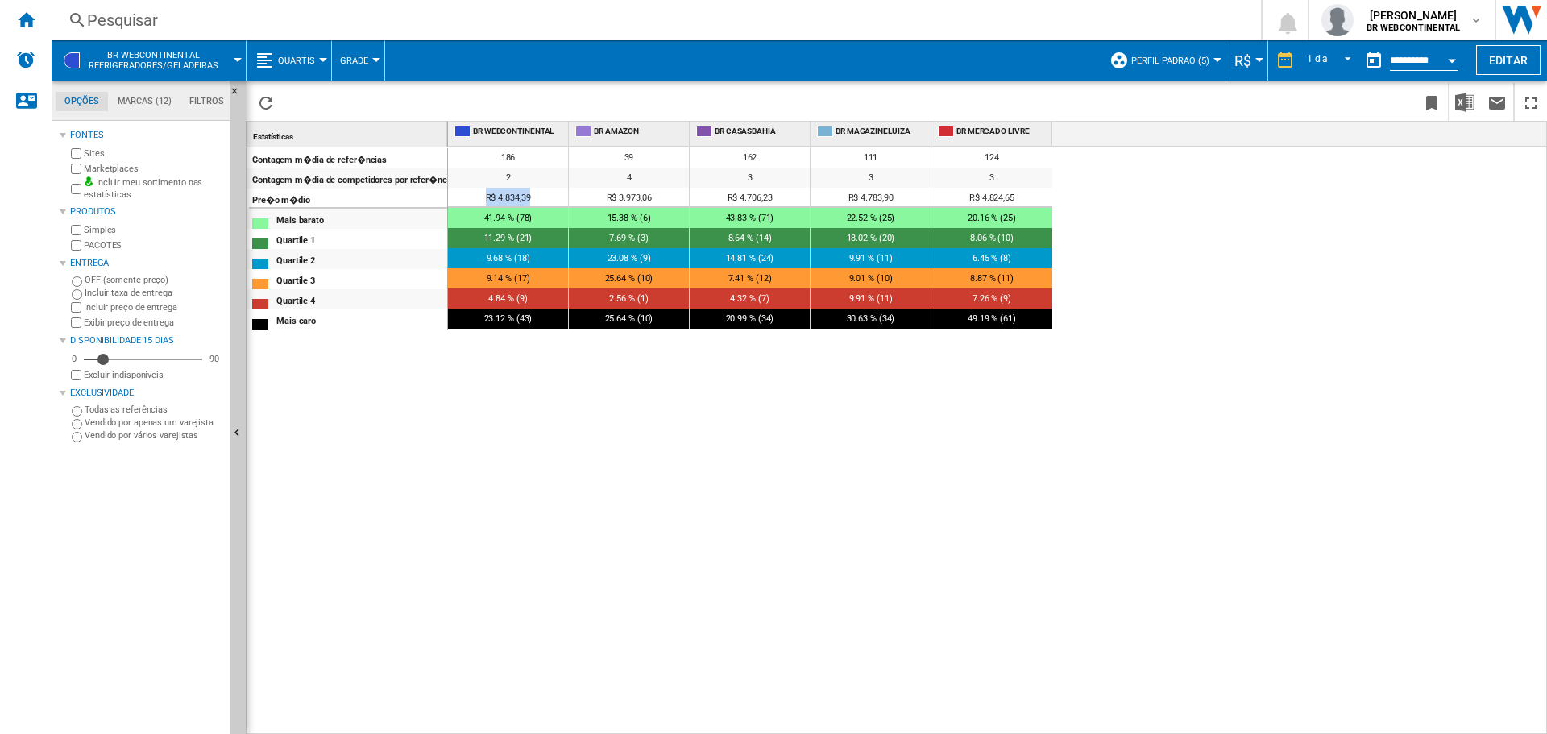
drag, startPoint x: 545, startPoint y: 201, endPoint x: 483, endPoint y: 202, distance: 61.2
click at [483, 202] on div "R$ 4.834,39" at bounding box center [508, 198] width 120 height 20
click at [752, 201] on span "R$ 4.706,23" at bounding box center [749, 198] width 45 height 10
click at [884, 195] on span "R$ 4.783,90" at bounding box center [870, 198] width 45 height 10
click at [1019, 197] on div "R$ 4.824,65" at bounding box center [991, 198] width 121 height 20
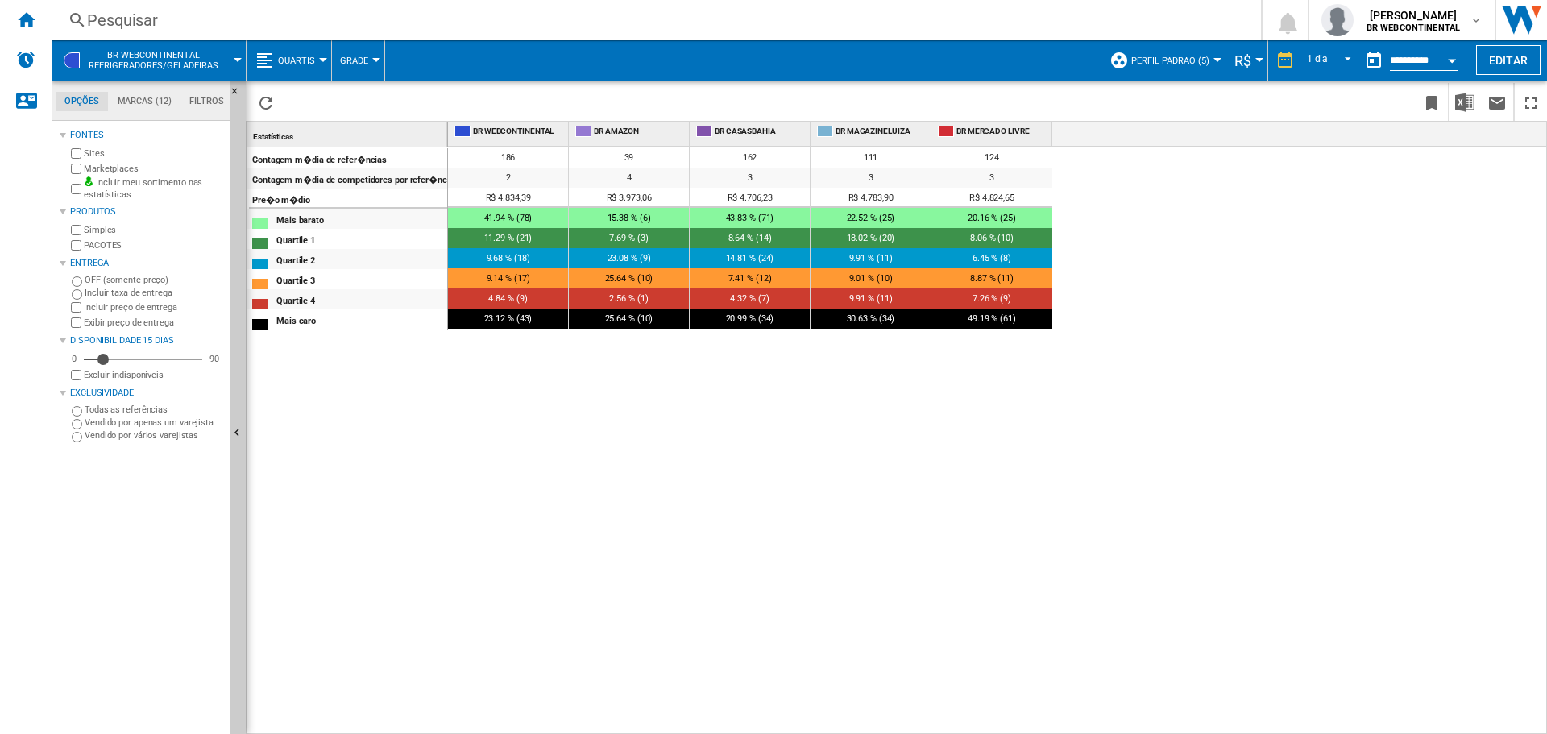
click at [1019, 197] on div "R$ 4.824,65" at bounding box center [991, 198] width 121 height 20
click at [499, 221] on span "41.94 % (78)" at bounding box center [508, 218] width 48 height 10
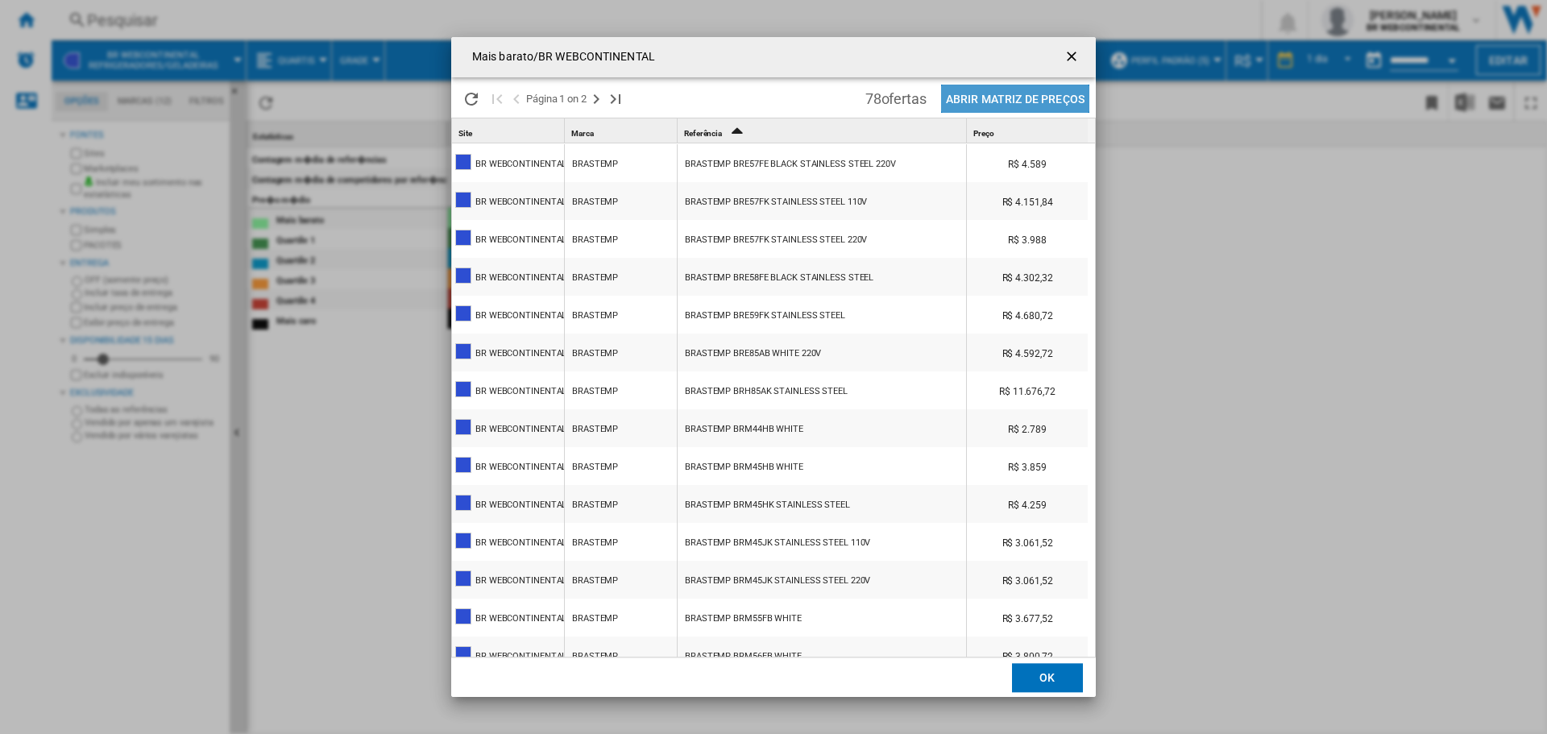
click at [1025, 94] on button "Abrir Matriz de preços" at bounding box center [1015, 99] width 148 height 28
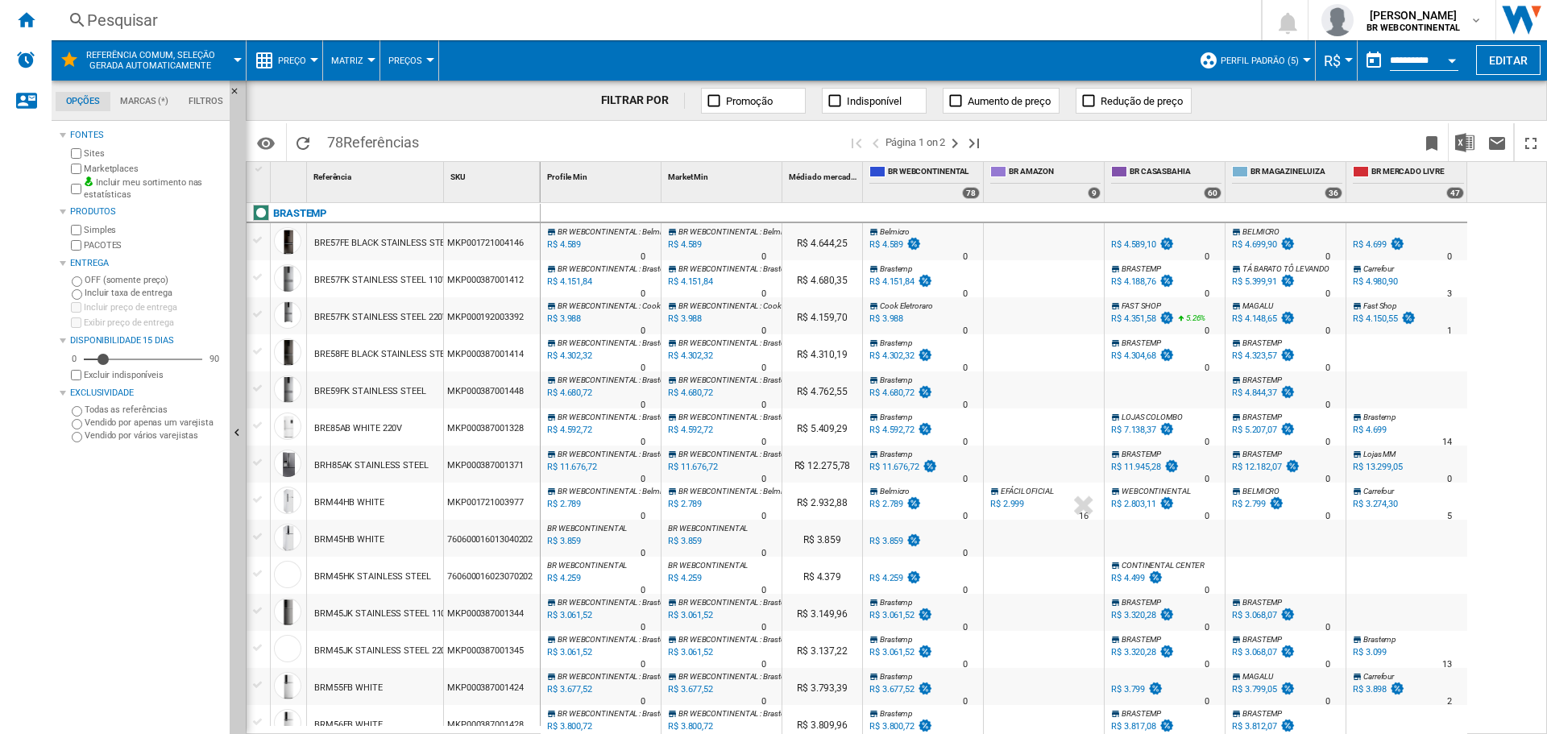
click at [312, 56] on button "Preço" at bounding box center [296, 60] width 36 height 40
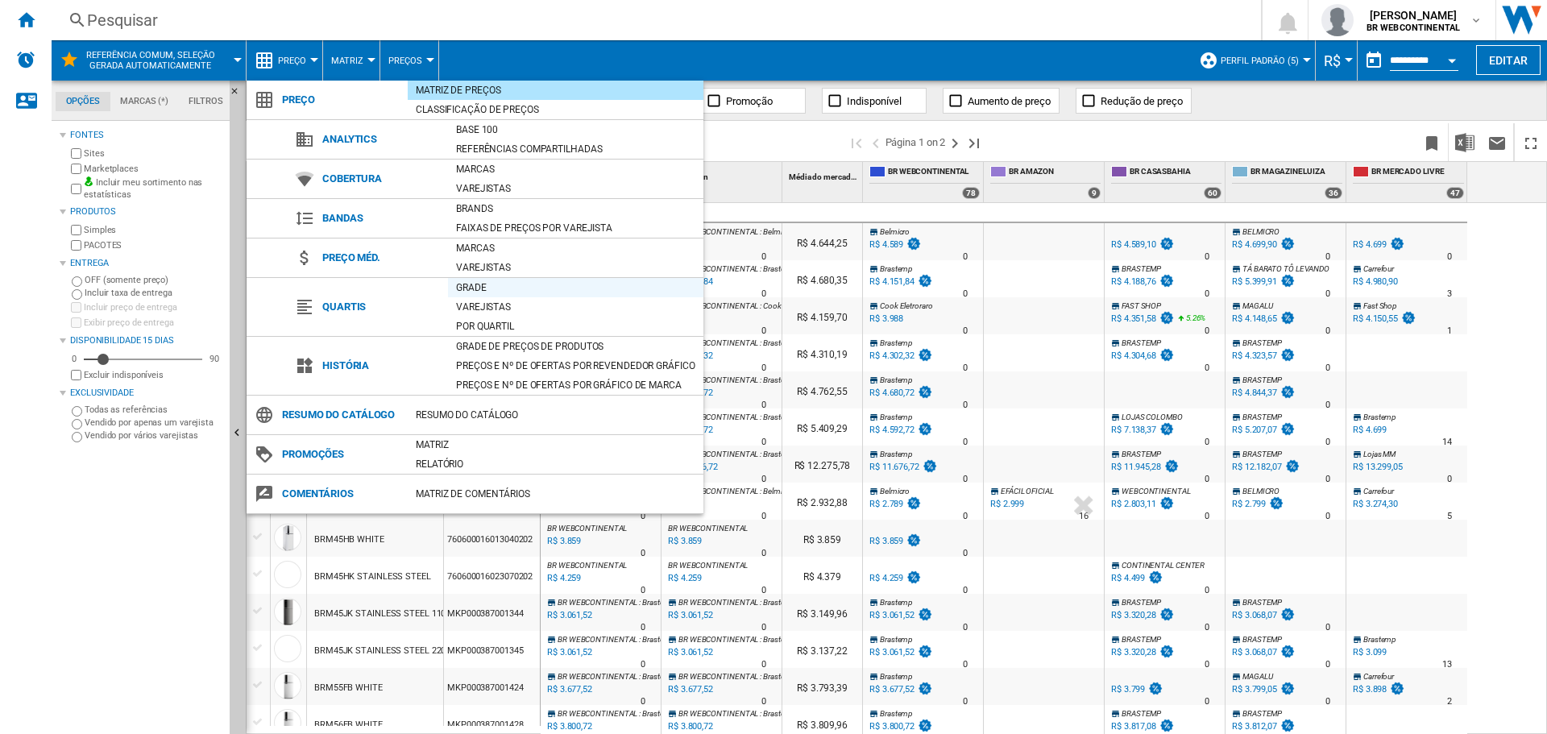
click at [470, 288] on div "Grade" at bounding box center [575, 288] width 255 height 16
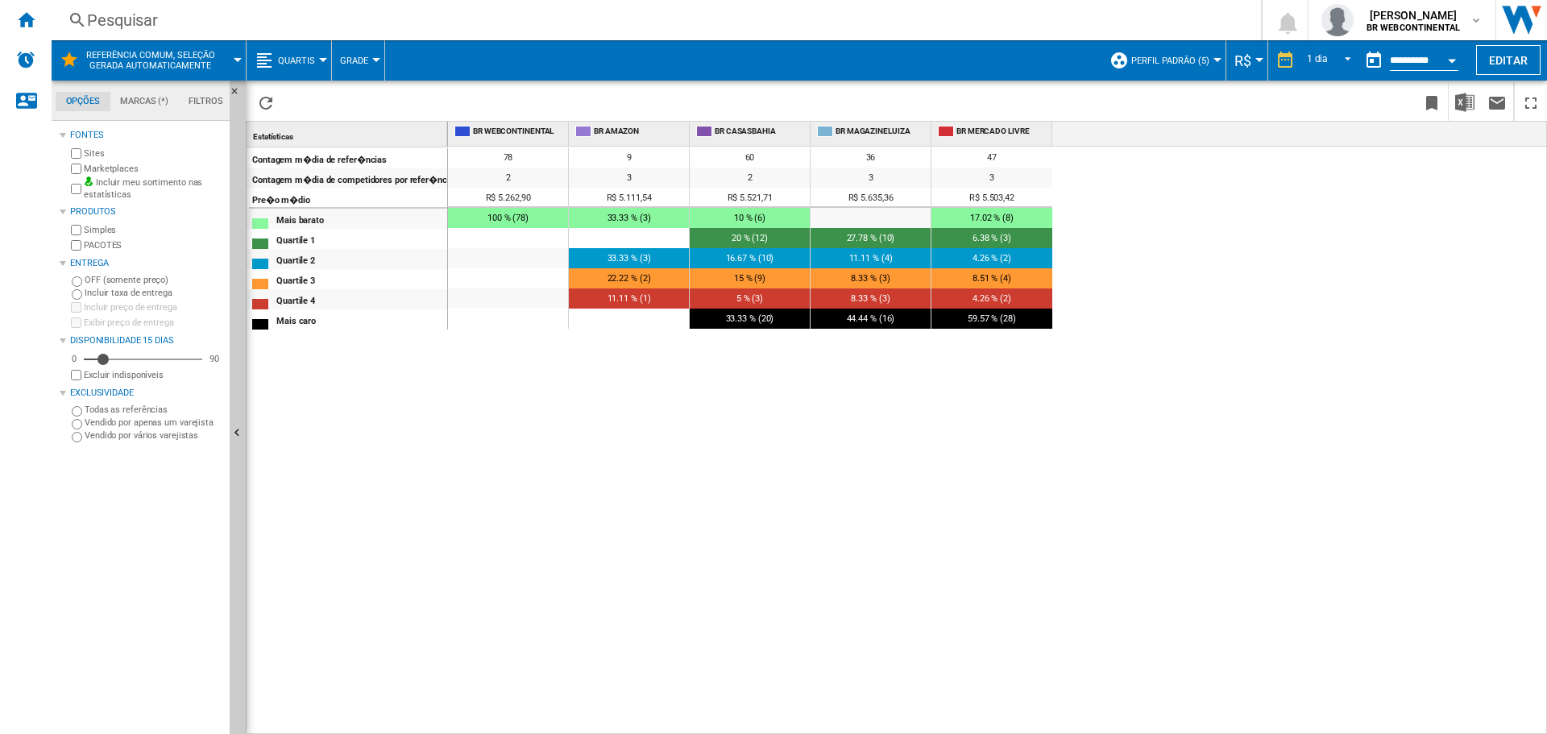
click at [226, 47] on button "Referência comum, seleção gerada automaticamente" at bounding box center [158, 60] width 146 height 40
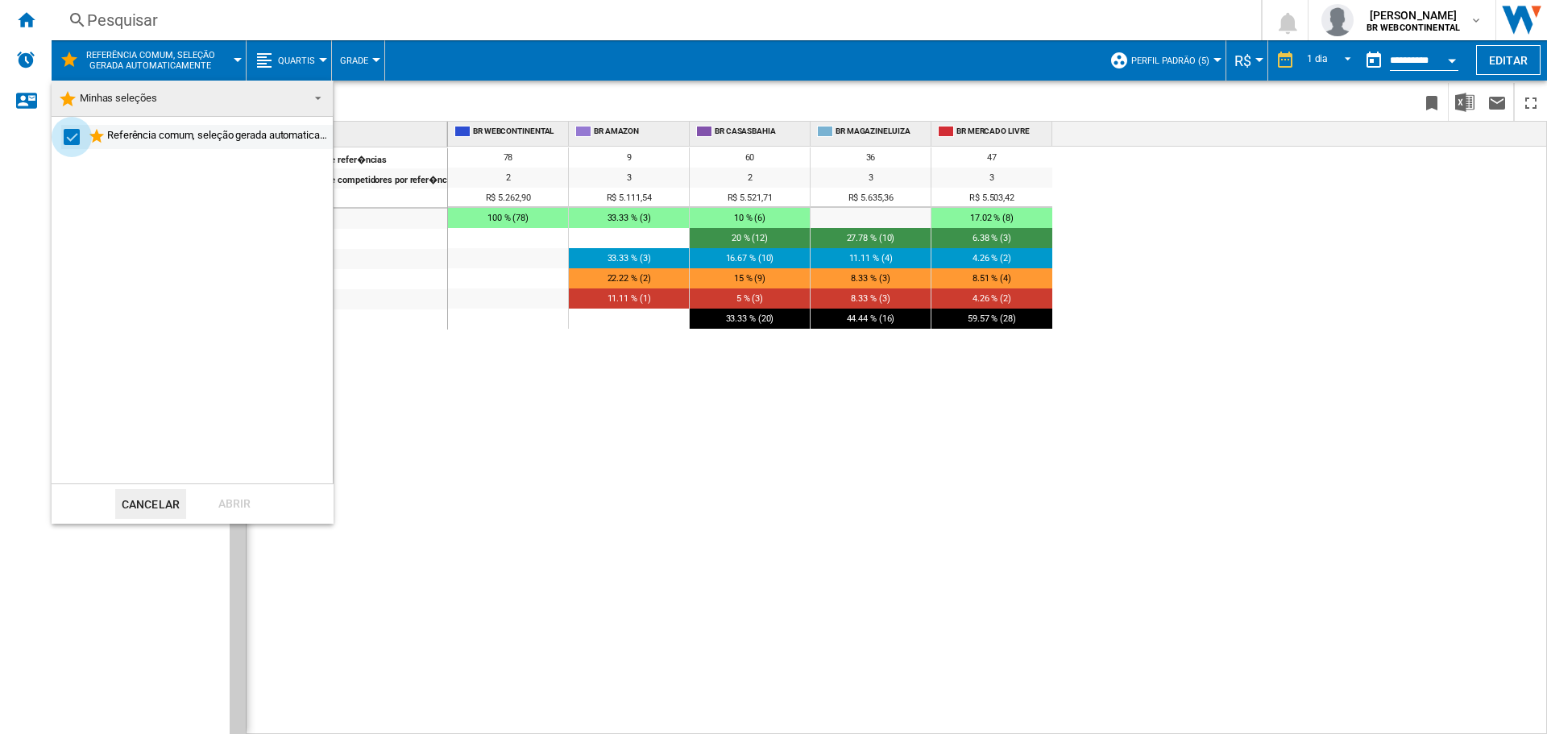
click at [72, 139] on div "Select" at bounding box center [72, 137] width 16 height 16
click at [164, 507] on button "Cancelar" at bounding box center [150, 504] width 71 height 30
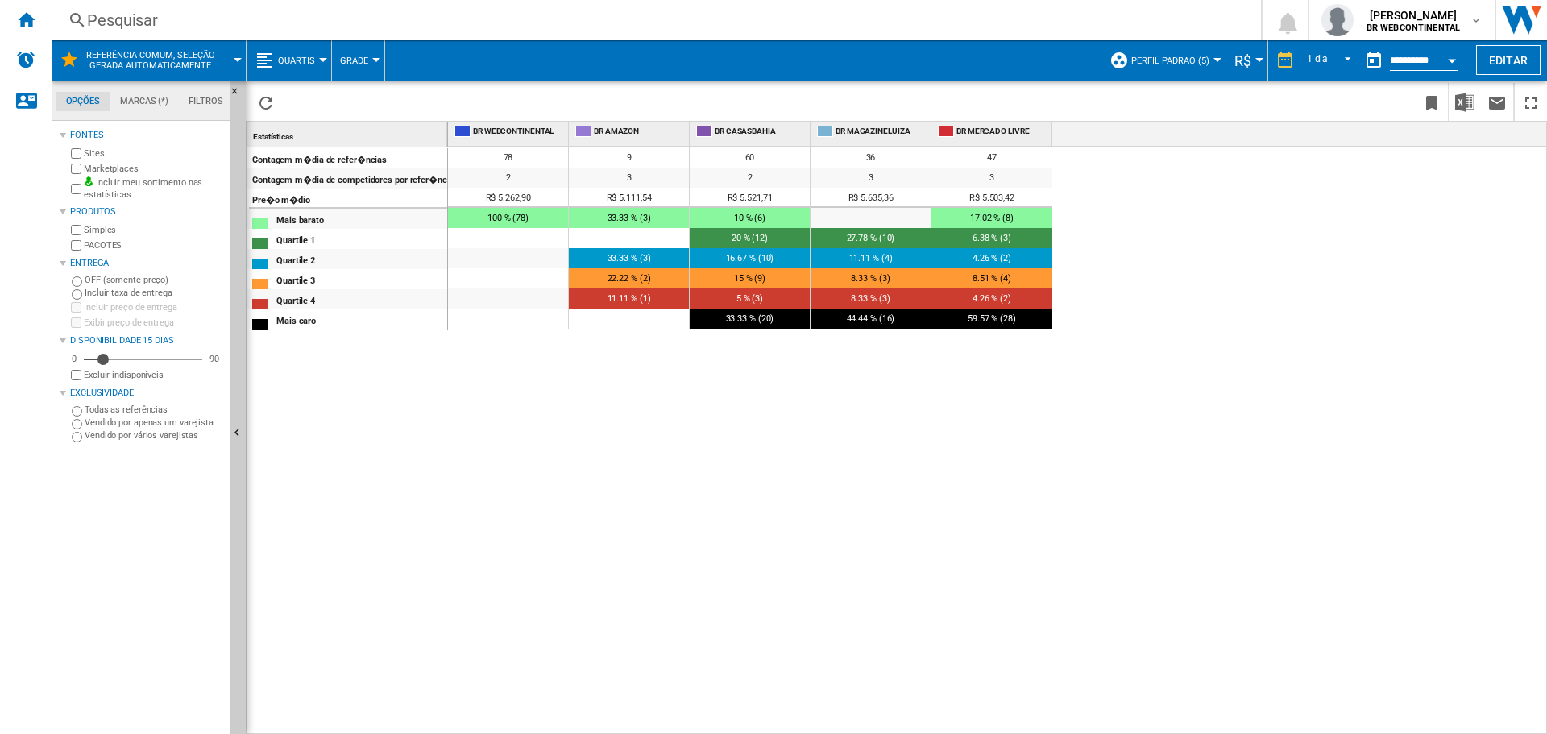
click at [107, 66] on span "Referência comum, seleção gerada automaticamente" at bounding box center [150, 60] width 130 height 21
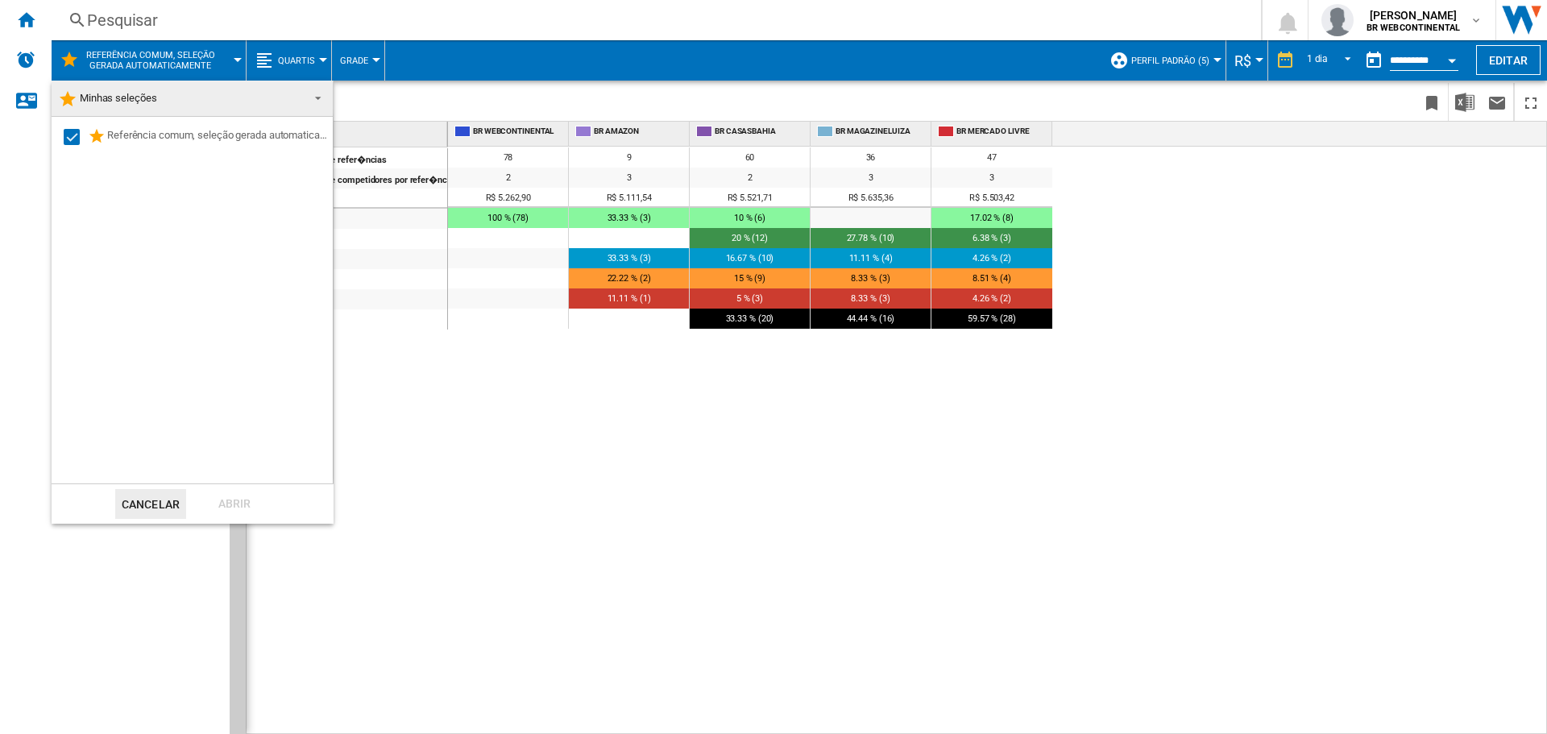
click at [157, 104] on span "Minhas seleções" at bounding box center [179, 98] width 242 height 23
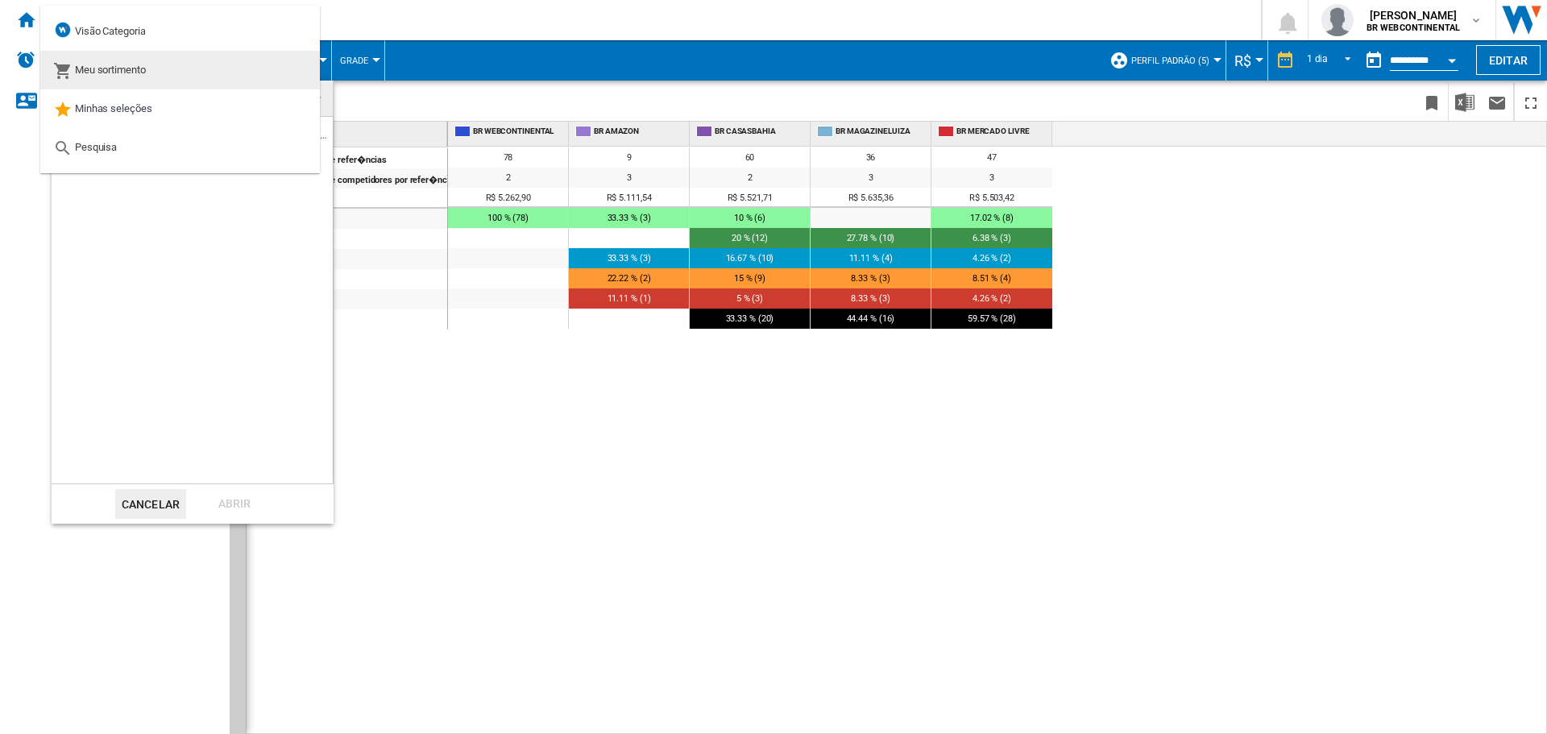
click at [118, 67] on span "Meu sortimento" at bounding box center [110, 70] width 71 height 12
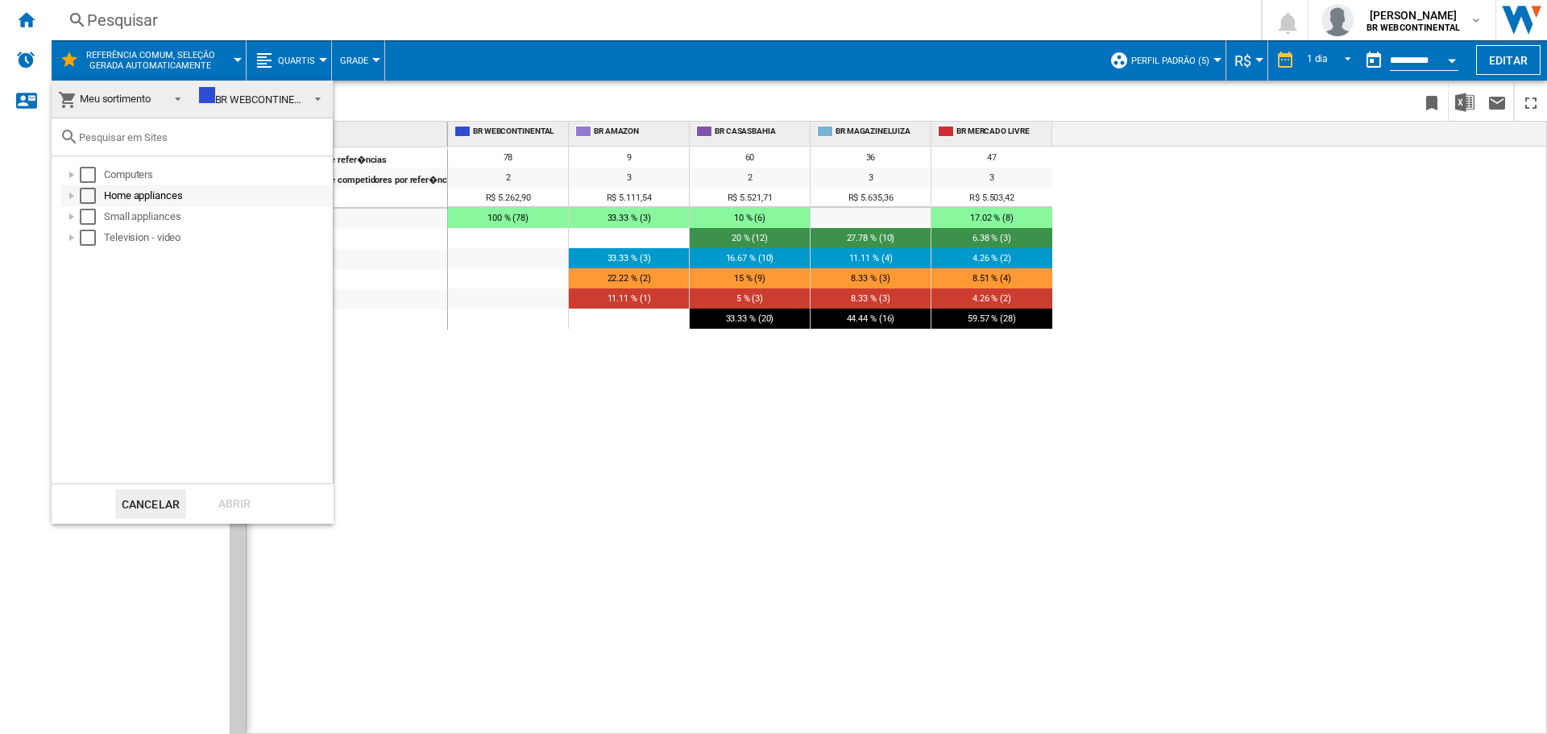
click at [155, 191] on div "Home appliances" at bounding box center [217, 196] width 226 height 16
click at [152, 209] on div "Eletrodomesticos" at bounding box center [226, 217] width 209 height 16
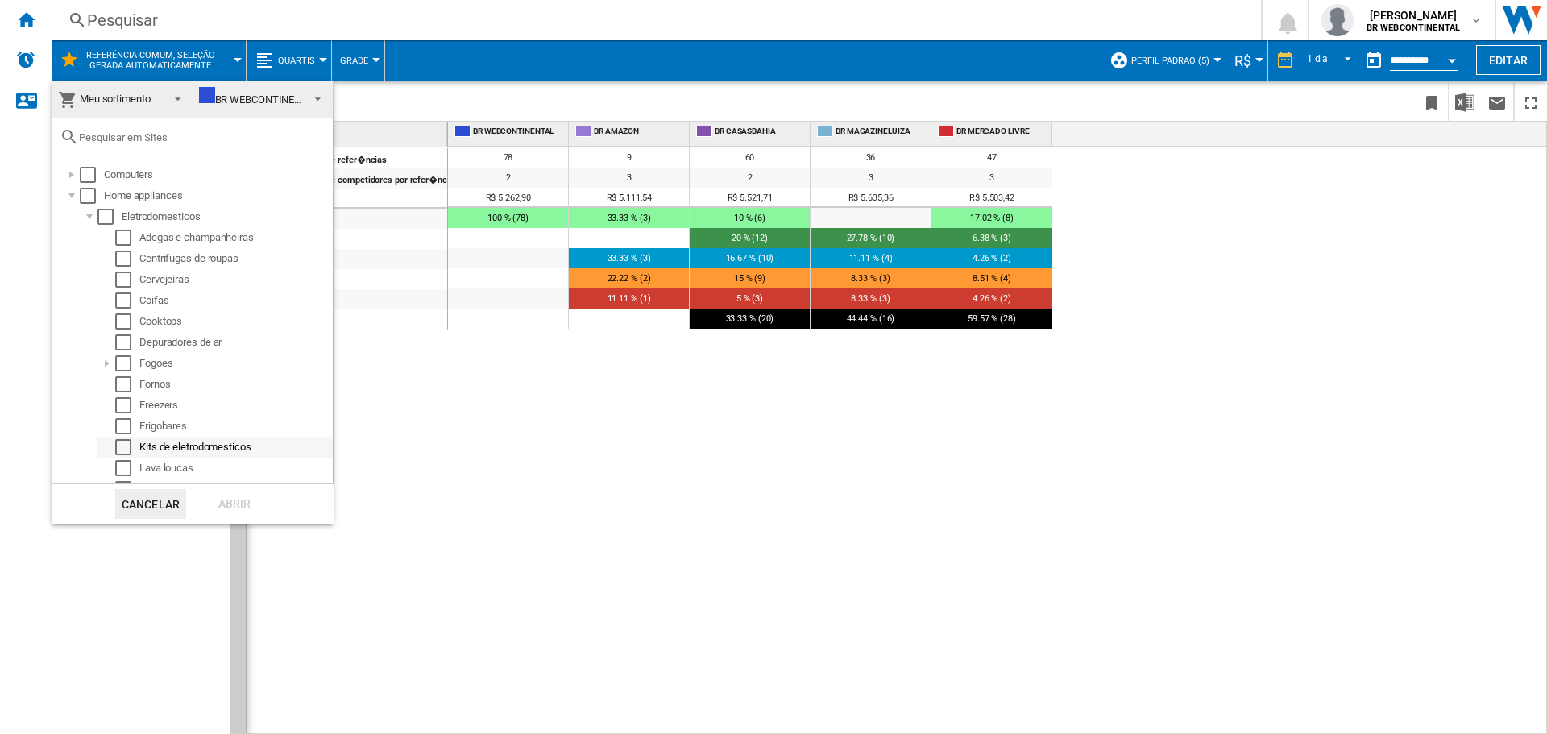
scroll to position [133, 0]
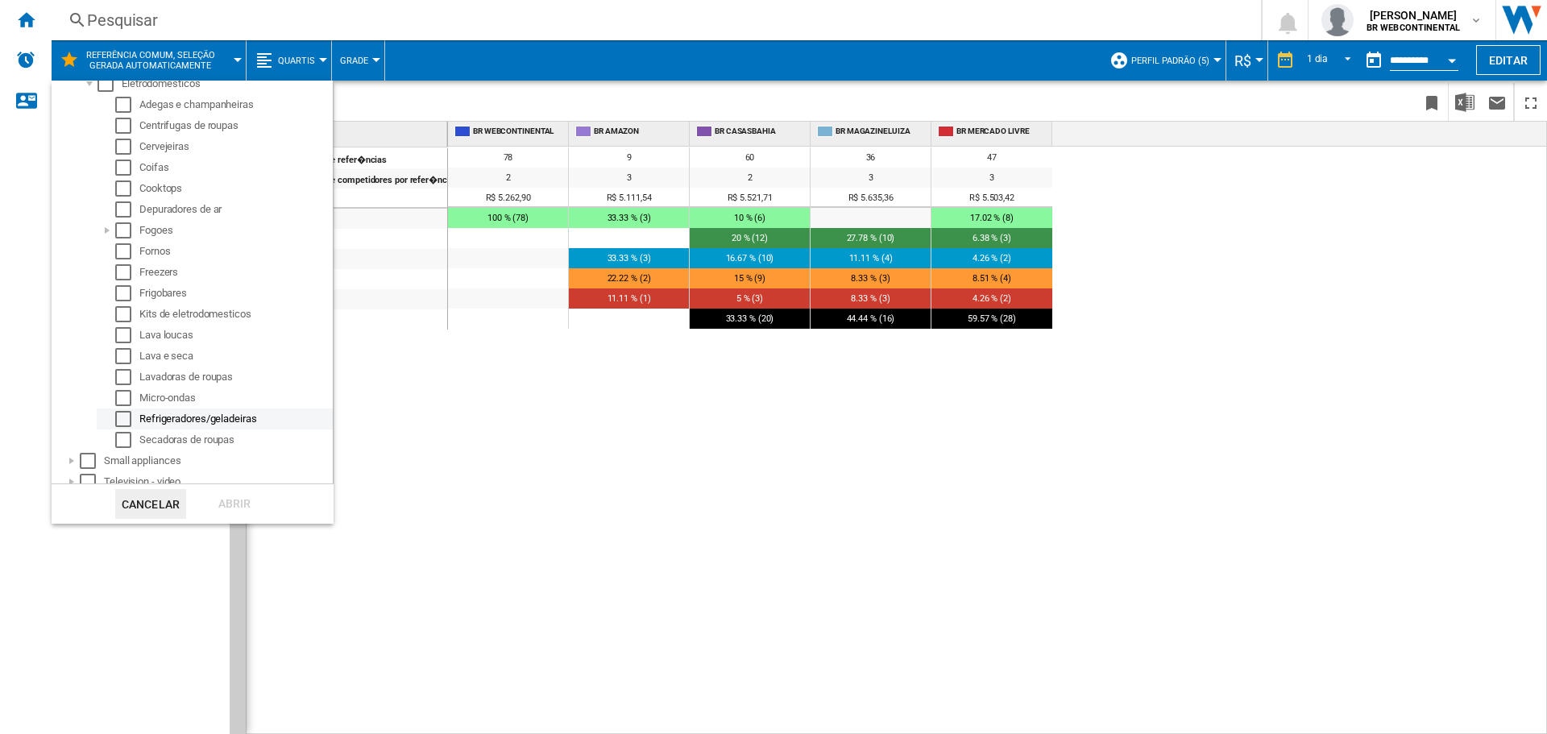
click at [234, 424] on div "Refrigeradores/geladeiras" at bounding box center [234, 419] width 191 height 16
click at [120, 415] on div "Select" at bounding box center [123, 419] width 16 height 16
click at [226, 511] on div "Abrir" at bounding box center [234, 504] width 71 height 30
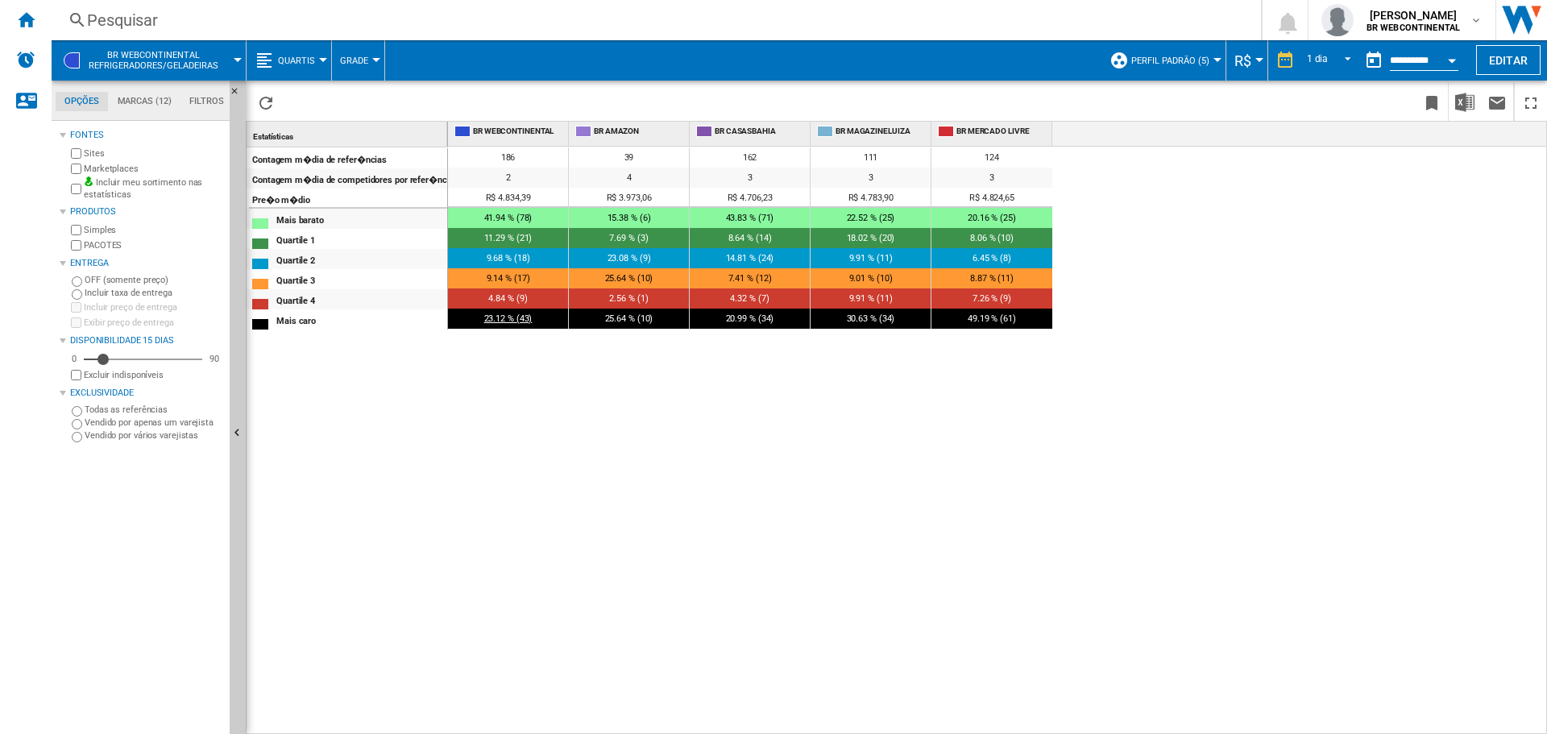
click at [523, 324] on div "23.12 % (43)" at bounding box center [508, 319] width 120 height 20
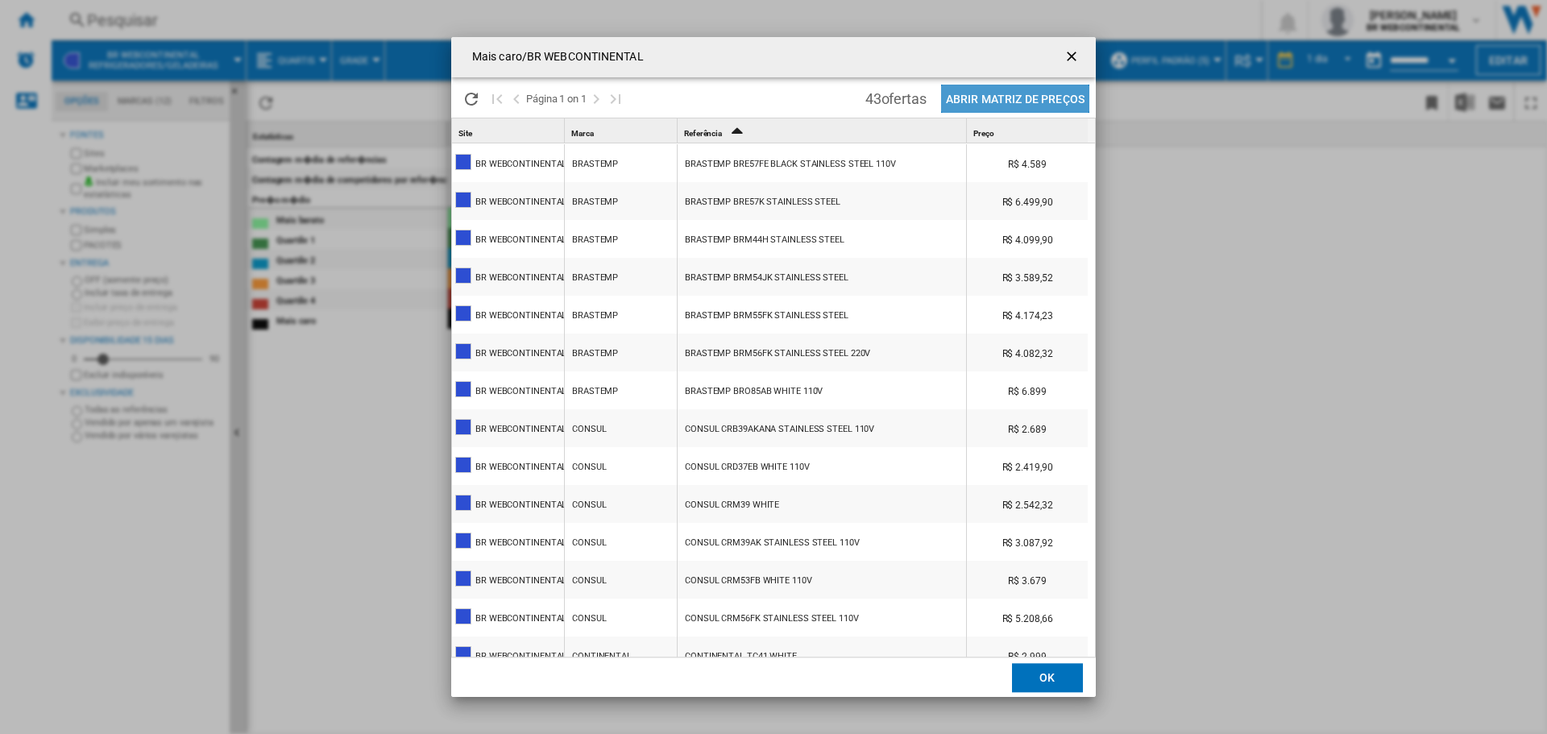
click at [1033, 110] on button "Abrir Matriz de preços" at bounding box center [1015, 99] width 148 height 28
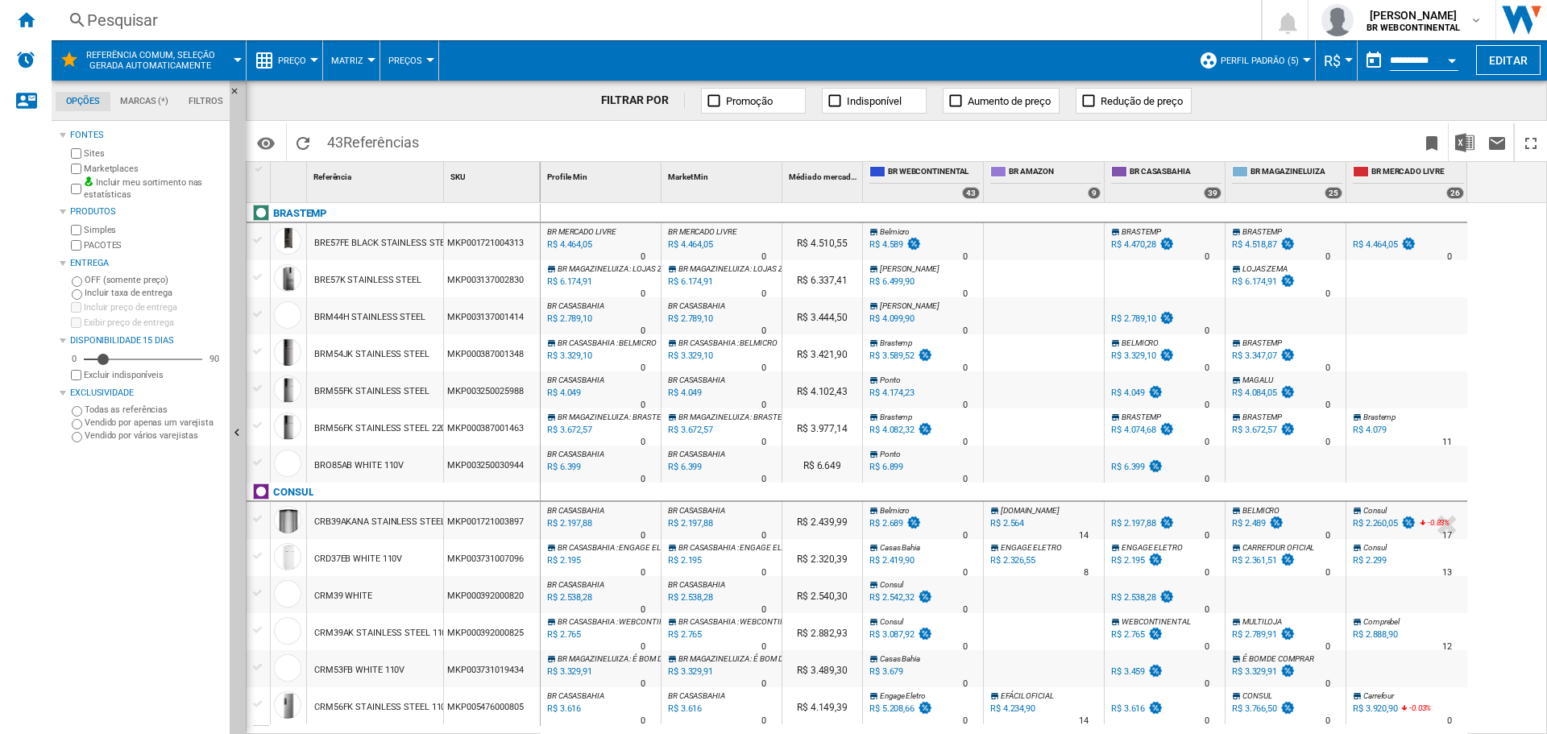
click at [314, 50] on md-menu "Preço Preço Matriz de preços Classificação de preços Analytics Base 100 Referên…" at bounding box center [284, 60] width 77 height 40
click at [313, 54] on button "Preço" at bounding box center [296, 60] width 36 height 40
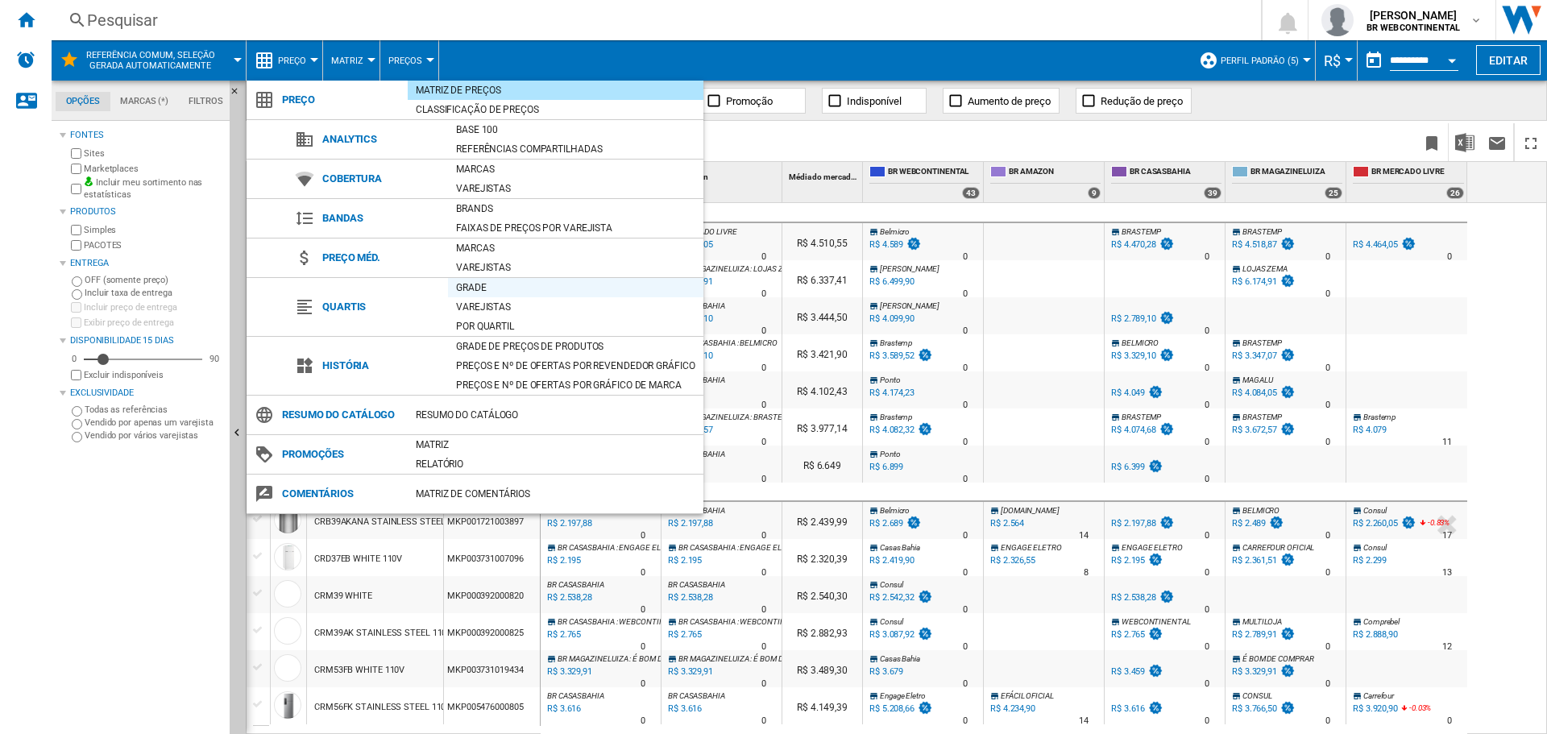
click at [472, 290] on div "Grade" at bounding box center [575, 288] width 255 height 16
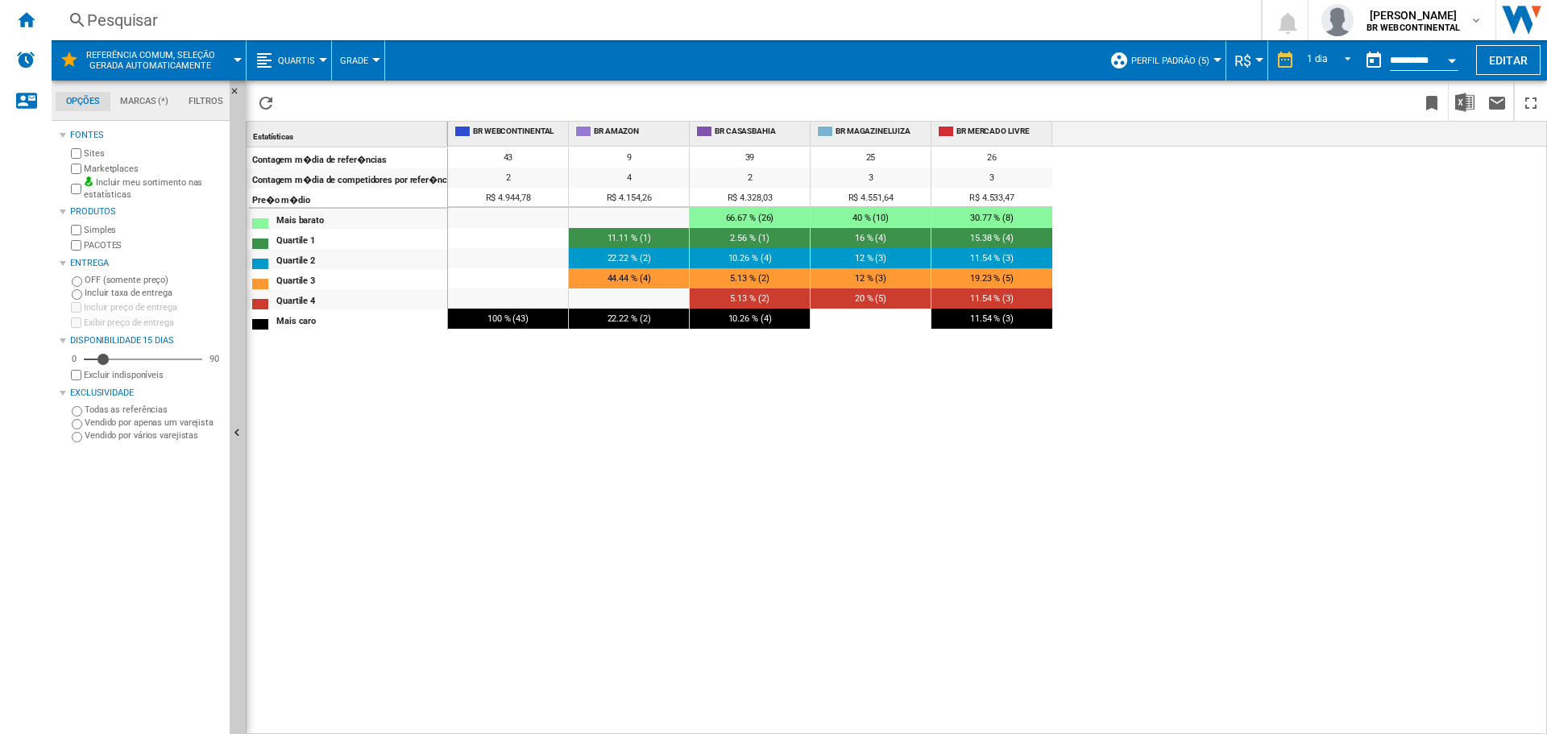
click at [180, 65] on span "Referência comum, seleção gerada automaticamente" at bounding box center [150, 60] width 130 height 21
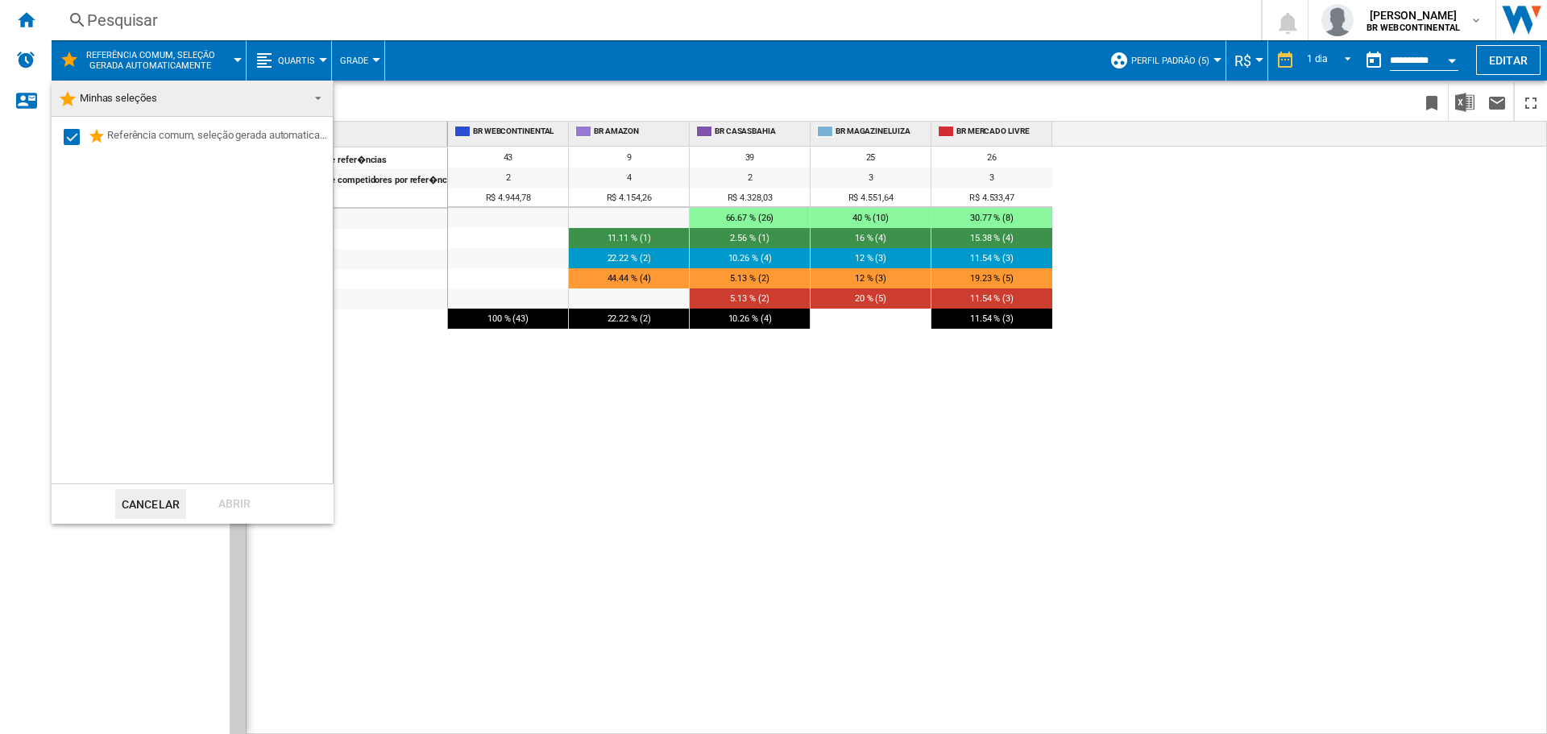
click at [279, 101] on span "Minhas seleções" at bounding box center [179, 98] width 242 height 23
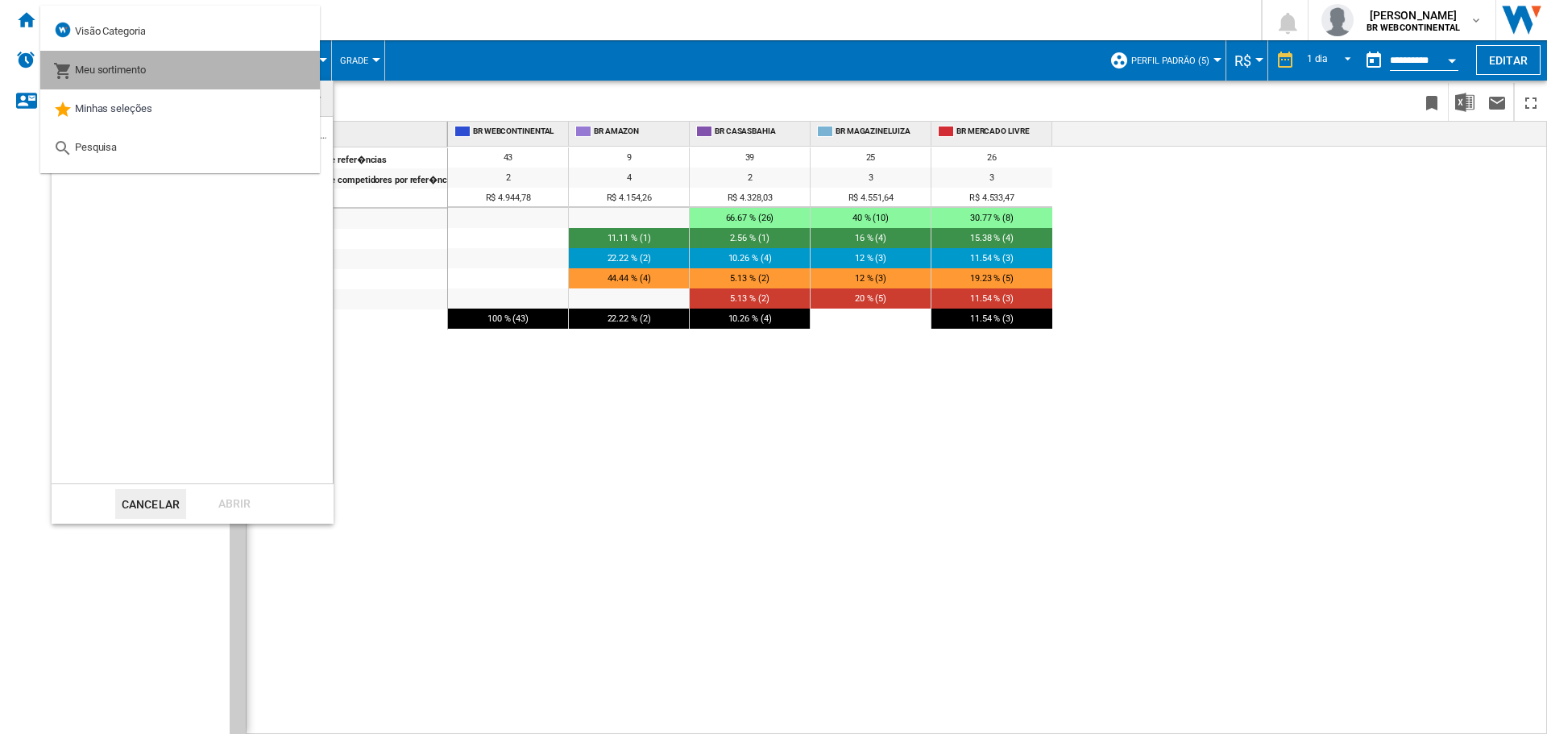
click at [135, 74] on span "Meu sortimento" at bounding box center [110, 70] width 71 height 12
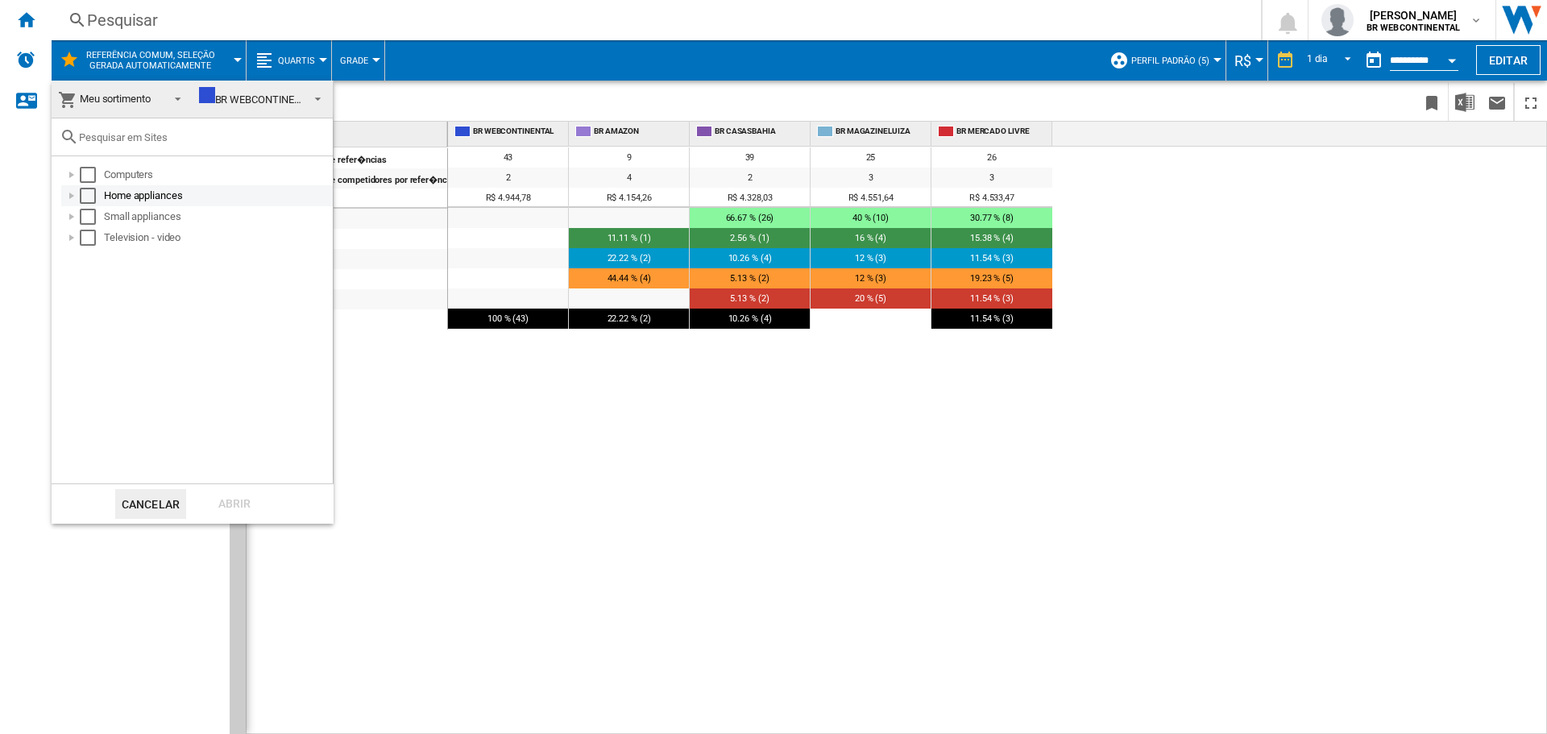
click at [114, 197] on div "Home appliances" at bounding box center [217, 196] width 226 height 16
click at [116, 197] on div "Home appliances" at bounding box center [217, 196] width 226 height 16
click at [125, 223] on div "Eletrodomesticos" at bounding box center [226, 217] width 209 height 16
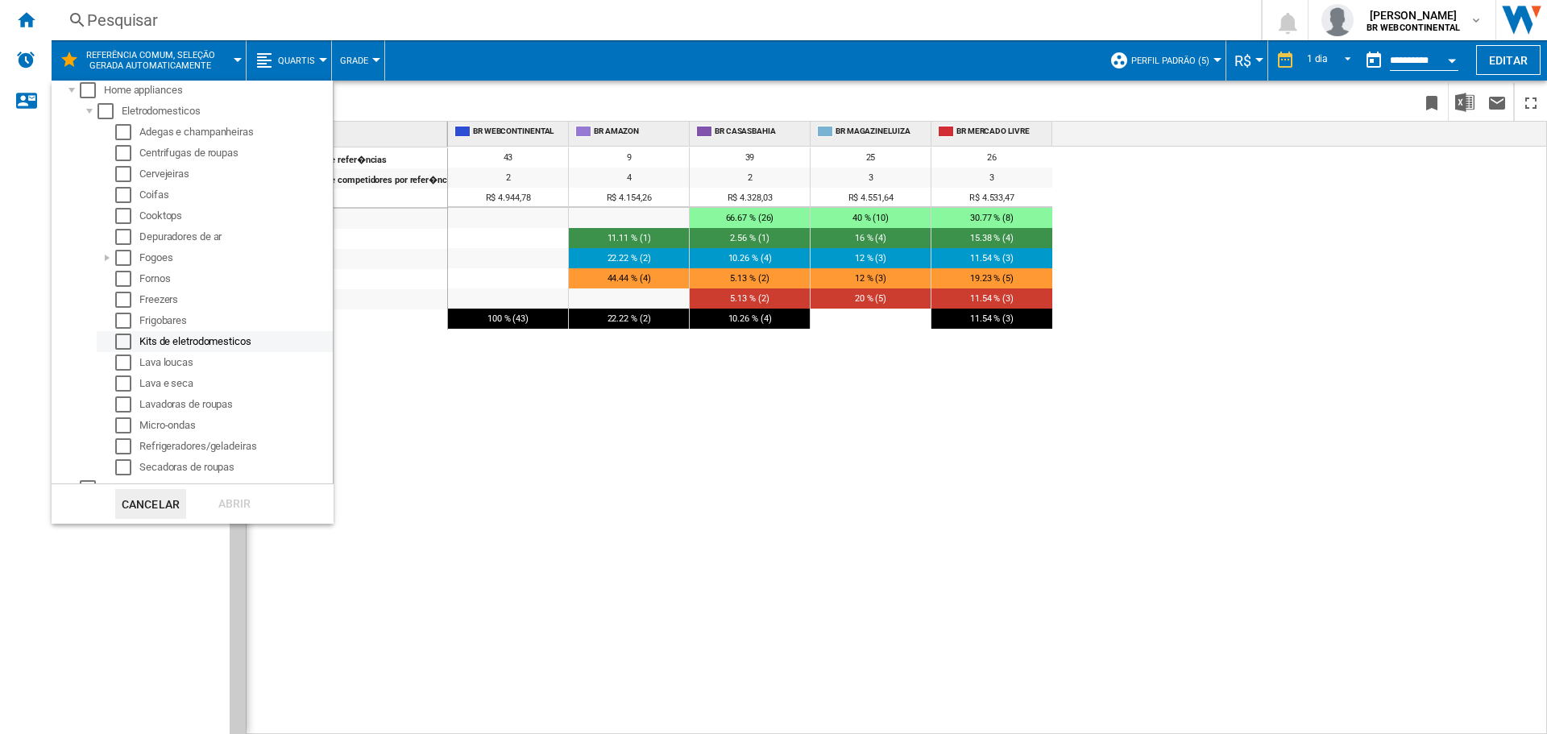
scroll to position [114, 0]
click at [184, 433] on div "Refrigeradores/geladeiras" at bounding box center [234, 437] width 191 height 16
click at [126, 434] on div "Select" at bounding box center [123, 437] width 16 height 16
click at [223, 501] on div "Abrir" at bounding box center [234, 504] width 71 height 30
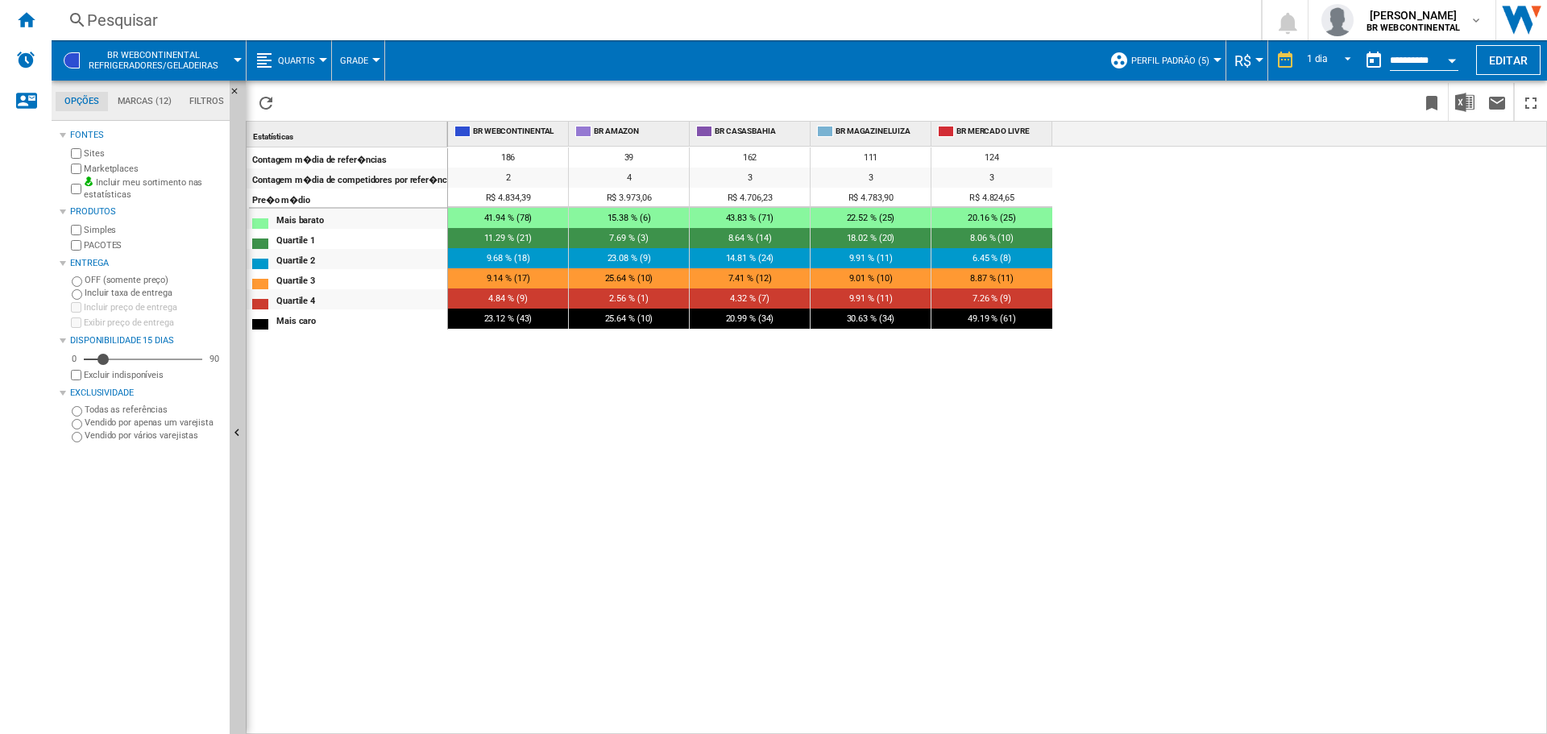
click at [311, 68] on button "Quartis" at bounding box center [300, 60] width 45 height 40
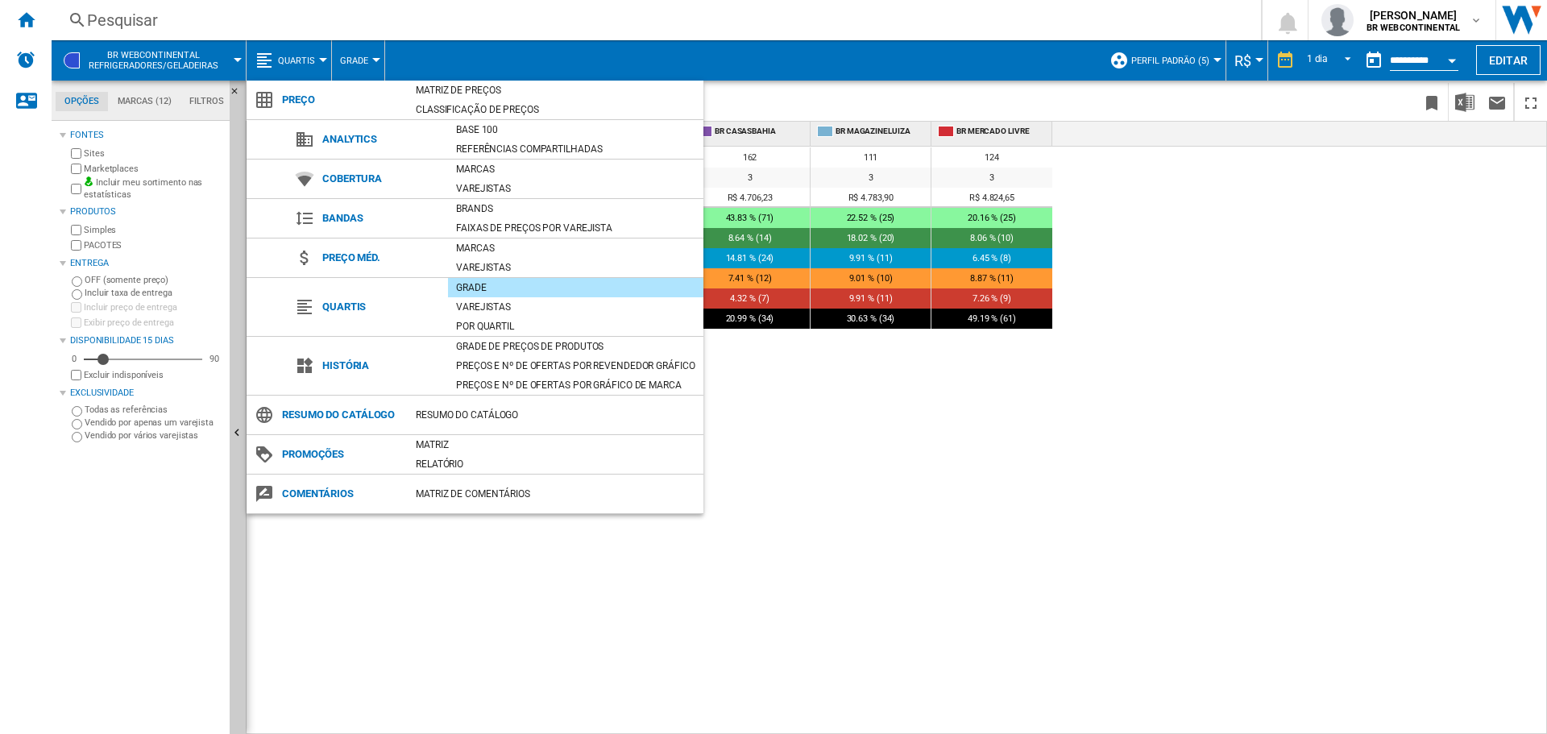
click at [371, 56] on md-backdrop at bounding box center [773, 367] width 1547 height 734
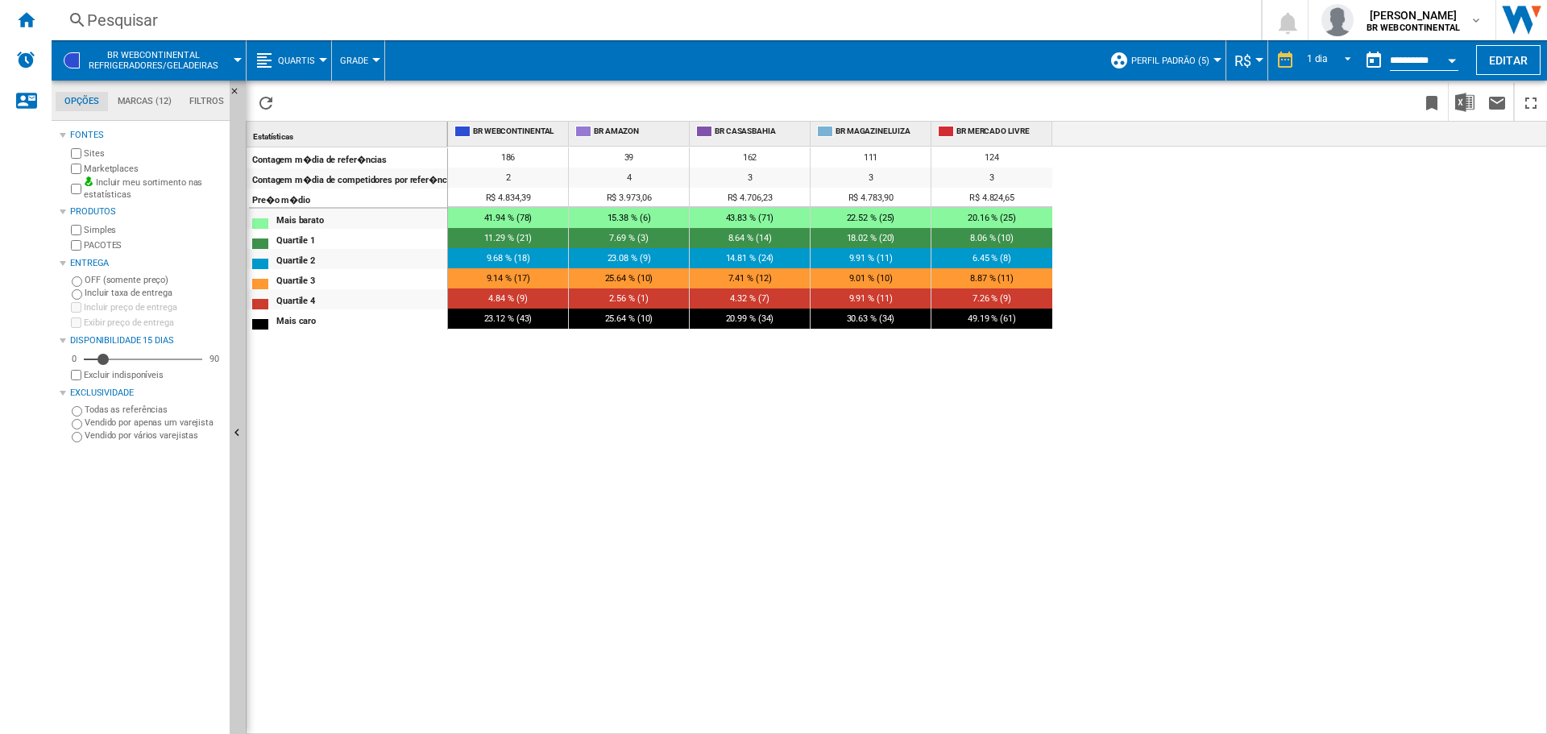
click at [367, 57] on button "Grade" at bounding box center [358, 60] width 36 height 40
click at [364, 141] on span "Varejistas" at bounding box center [371, 138] width 56 height 14
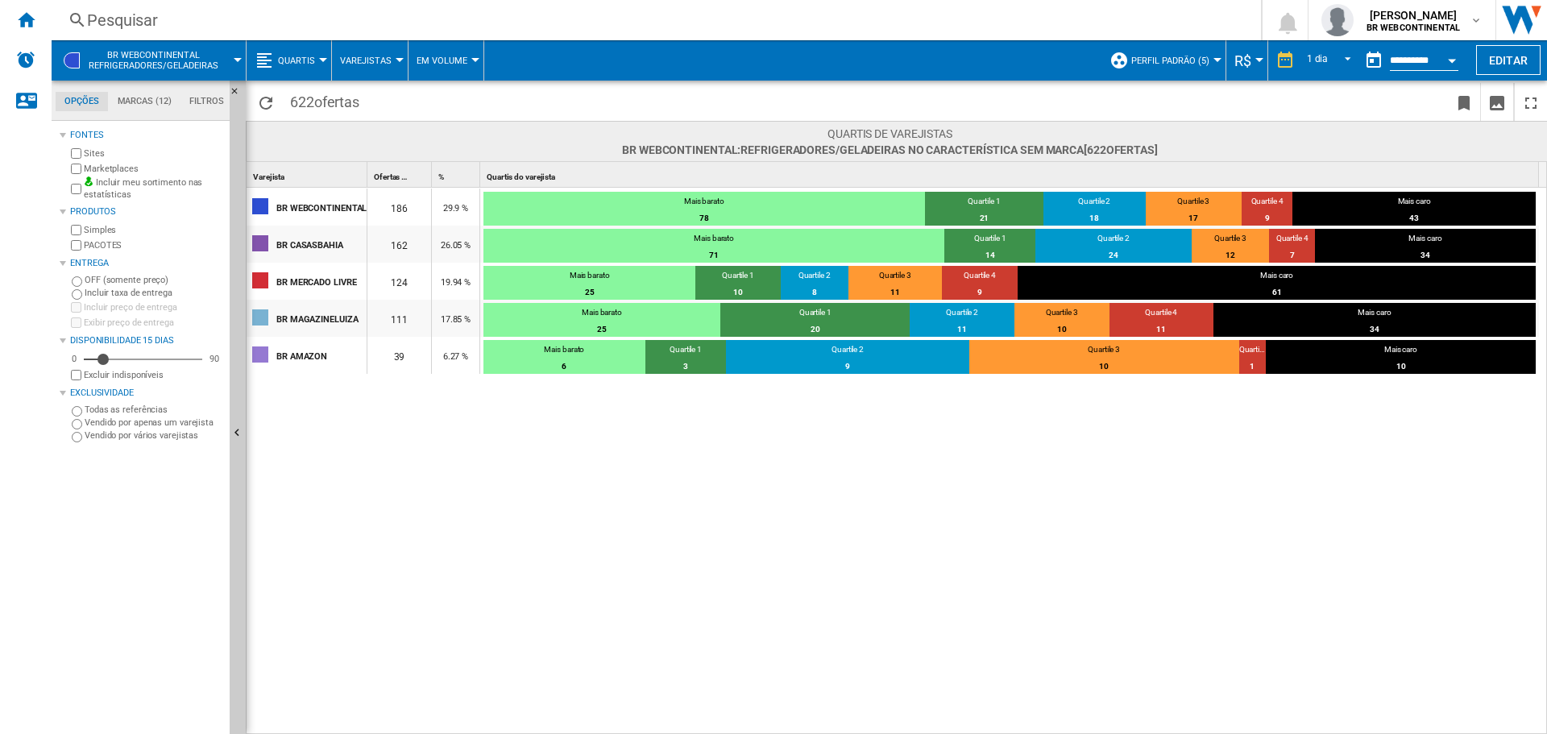
click at [445, 68] on button "Em volume" at bounding box center [445, 60] width 59 height 40
click at [462, 129] on button "Em porcentagem" at bounding box center [464, 138] width 119 height 39
click at [323, 54] on md-menu "Quartis Preço Matriz de preços Classificação de preços Analytics Base 100 Refer…" at bounding box center [288, 60] width 85 height 40
click at [316, 55] on button "Quartis" at bounding box center [300, 60] width 45 height 40
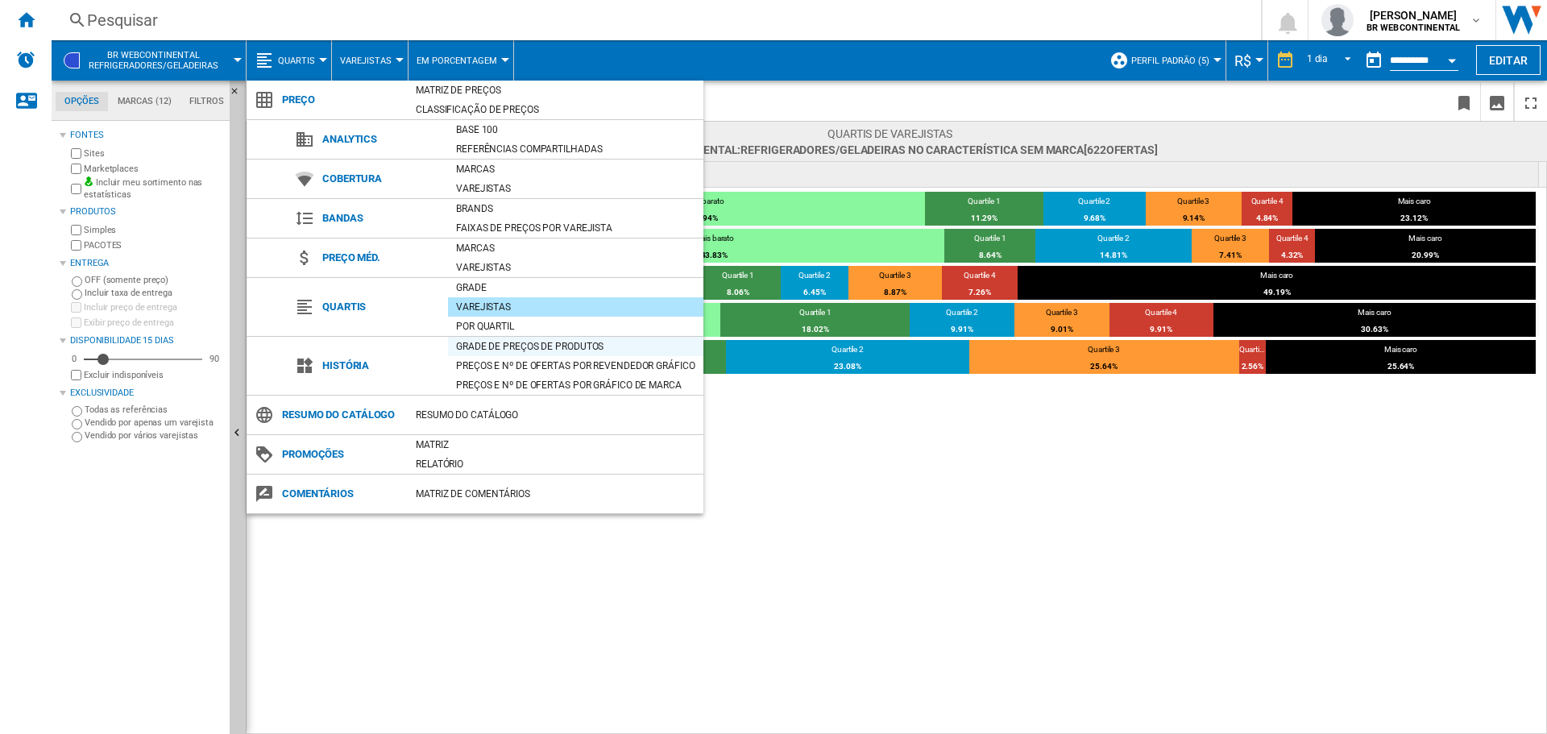
click at [464, 346] on div "Grade de preços de produtos" at bounding box center [575, 346] width 255 height 16
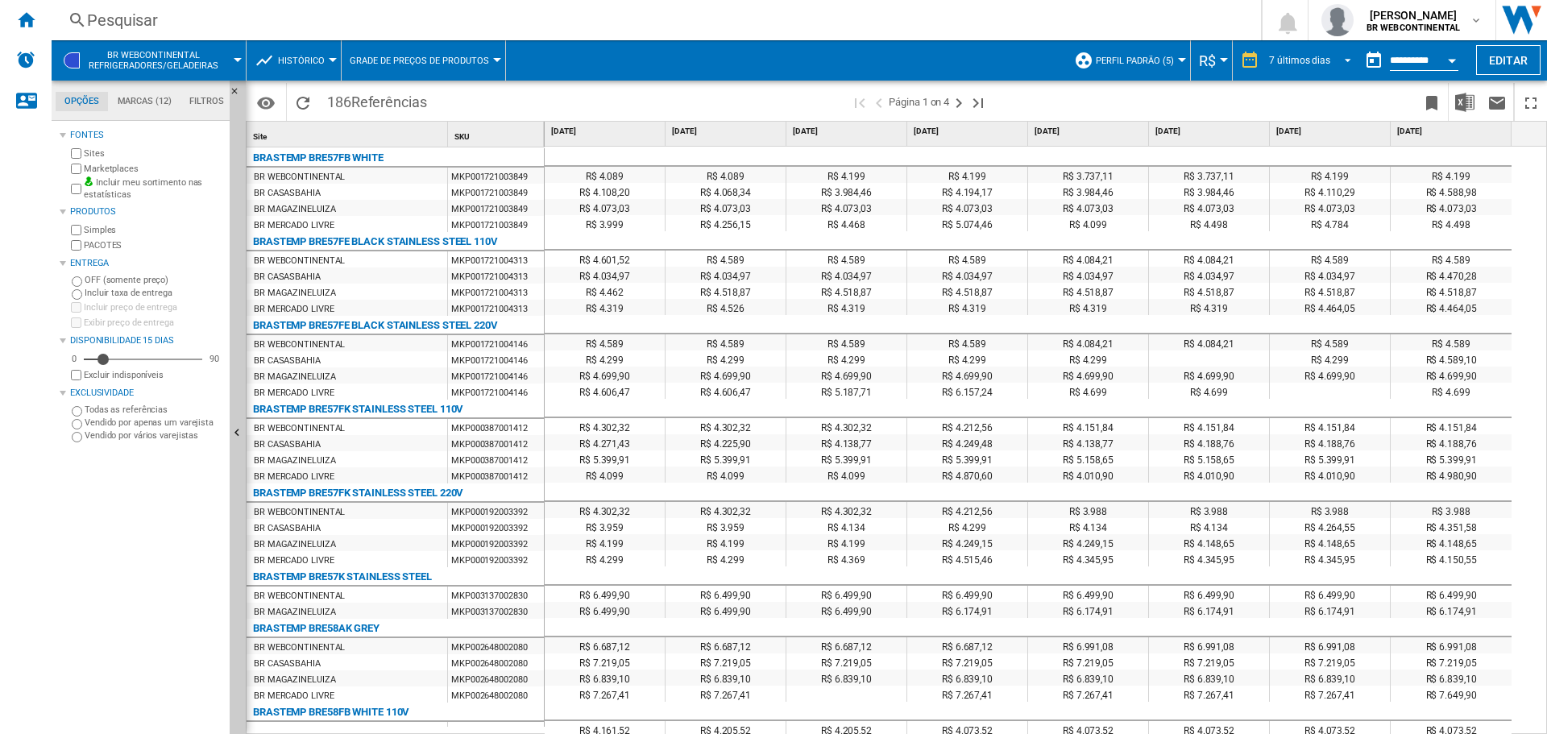
click at [1321, 55] on div "7 últimos dias" at bounding box center [1299, 60] width 61 height 11
click at [479, 446] on md-backdrop at bounding box center [773, 367] width 1547 height 734
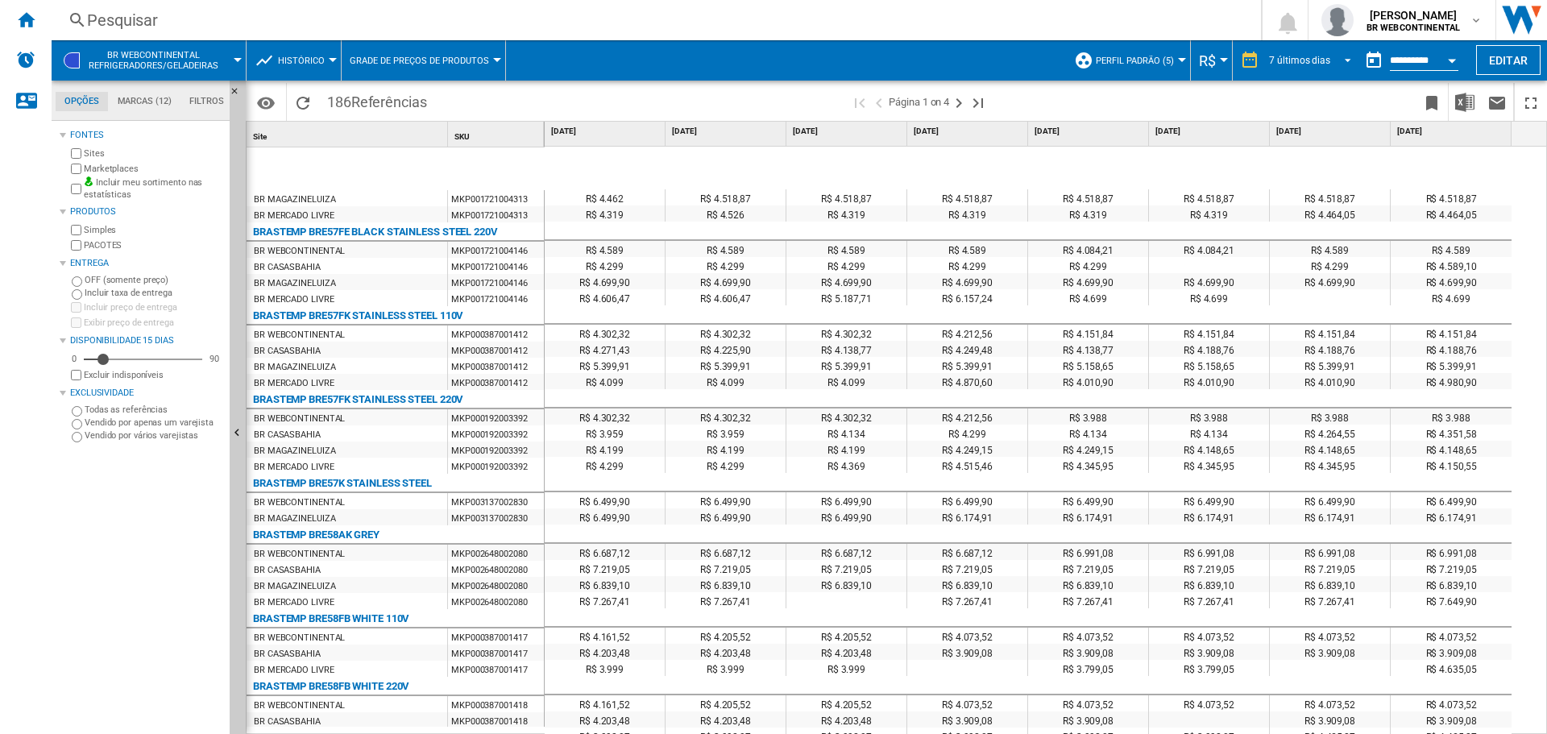
scroll to position [230, 0]
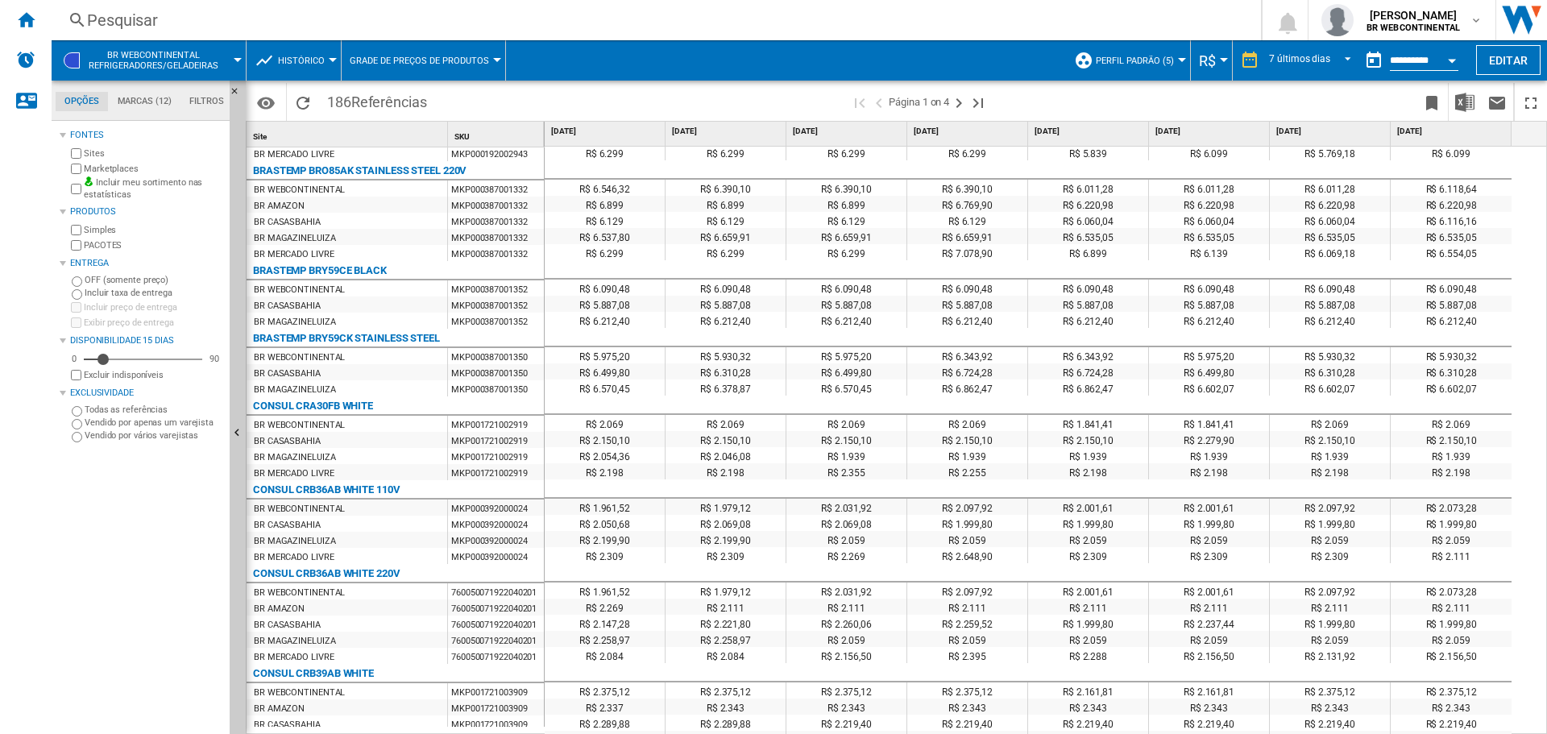
click at [486, 189] on div "MKP000387001332" at bounding box center [496, 188] width 96 height 16
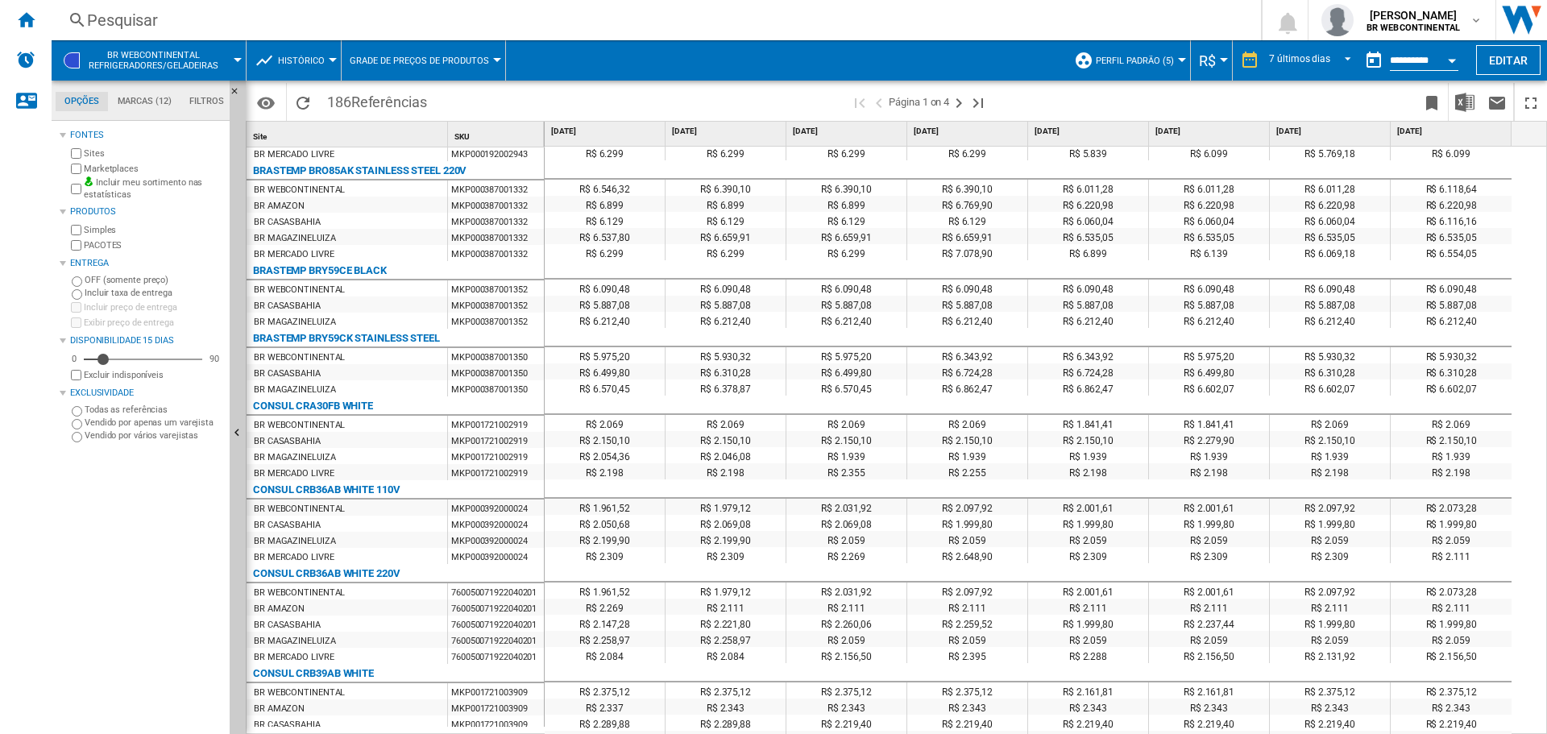
click at [486, 189] on div "MKP000387001332" at bounding box center [496, 188] width 96 height 16
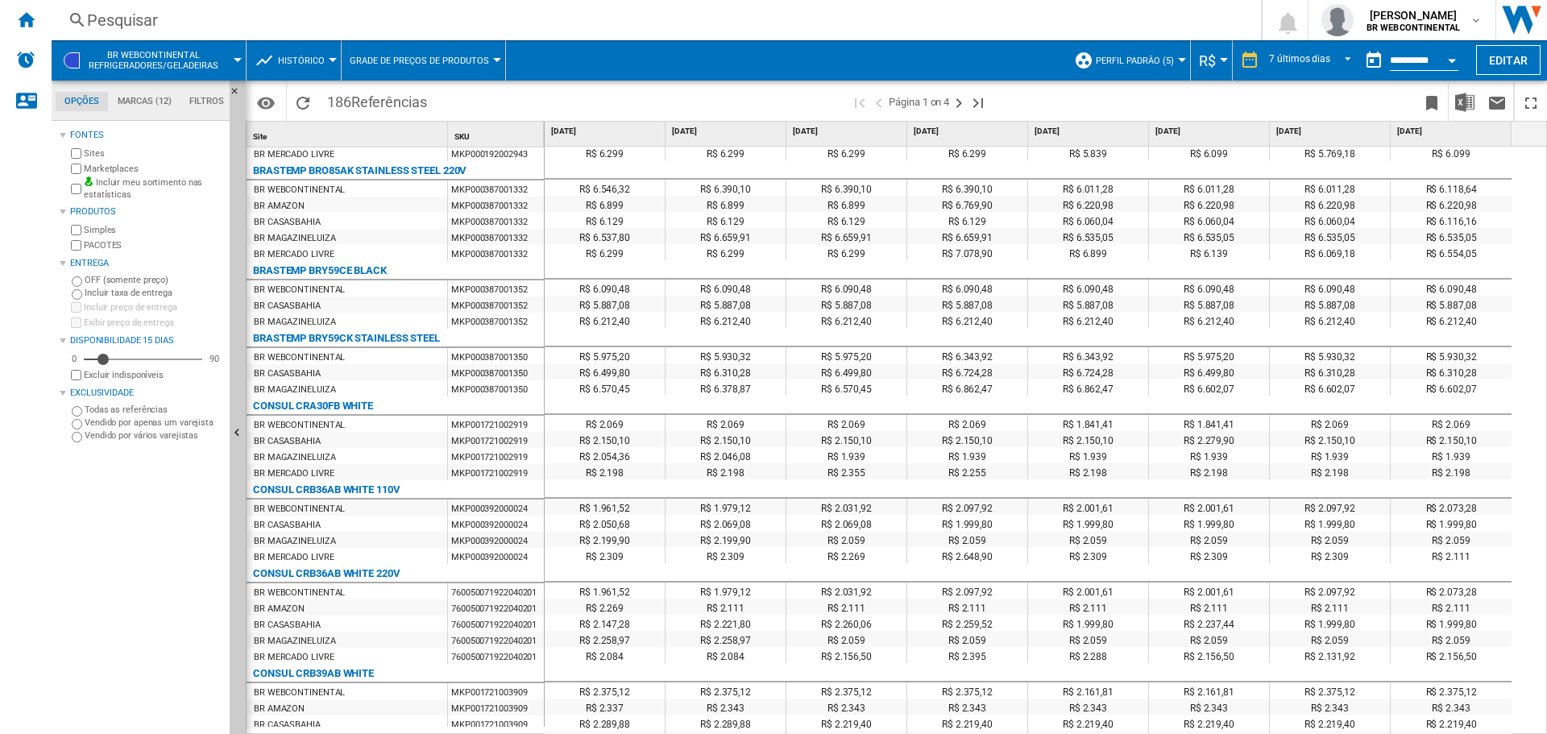
click at [486, 189] on div "MKP000387001332" at bounding box center [496, 188] width 96 height 16
click at [1464, 103] on img "Baixar em Excel" at bounding box center [1464, 102] width 19 height 19
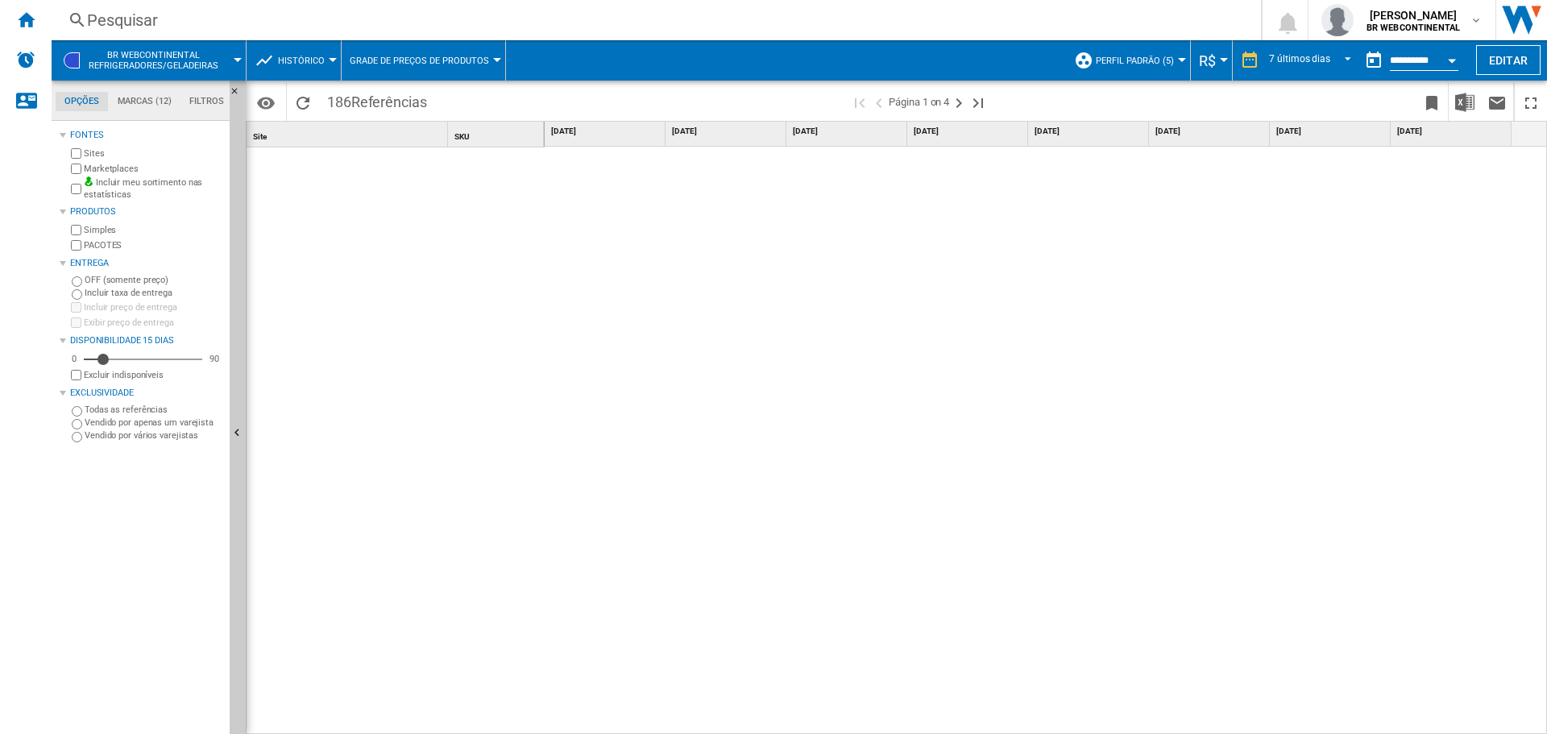
scroll to position [0, 0]
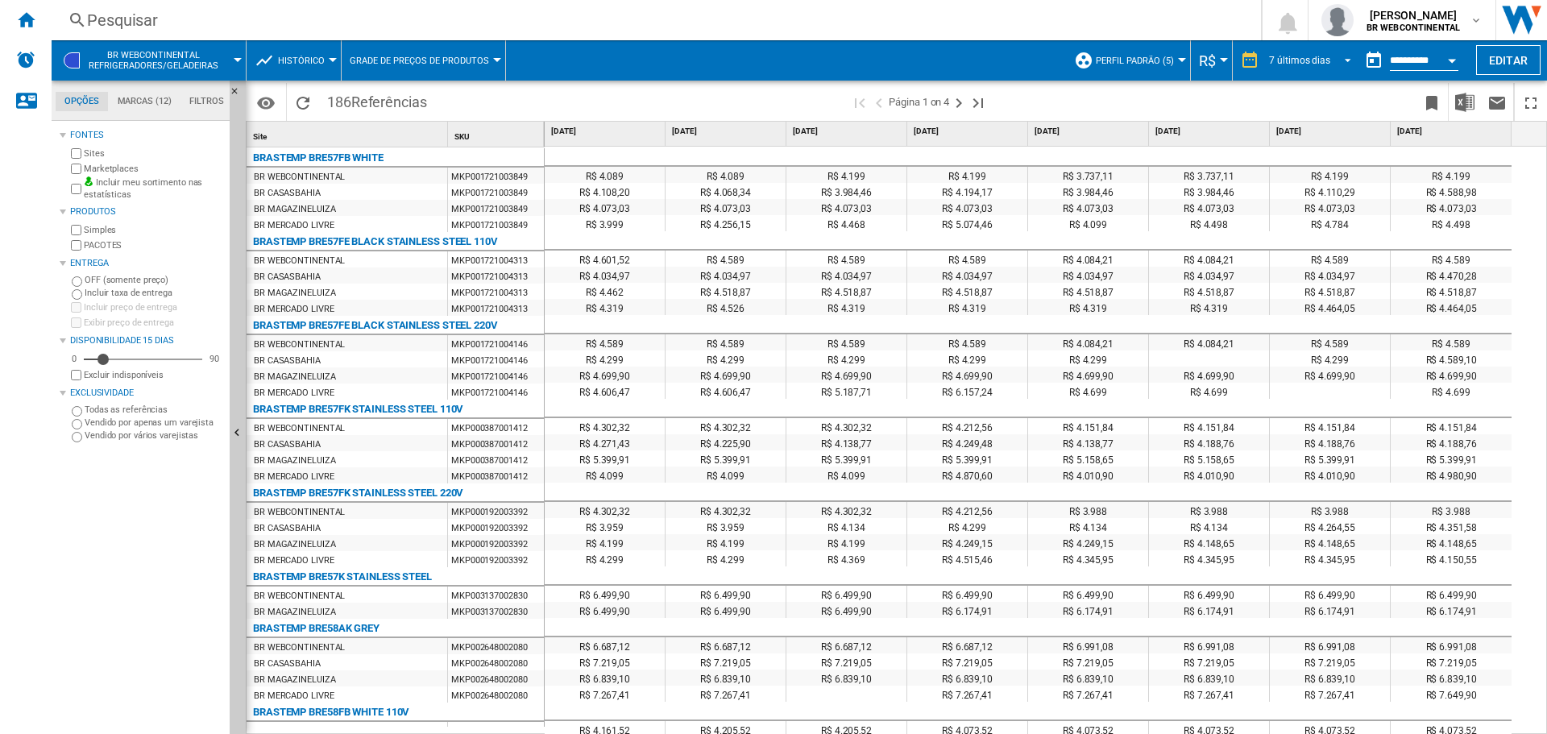
click at [1350, 52] on md-select-value "7 últimos dias" at bounding box center [1312, 60] width 90 height 24
click at [1224, 63] on md-backdrop at bounding box center [773, 367] width 1547 height 734
click at [1224, 63] on md-menu "R$ Argentin Peso Australian Dollar balboa Bolivia [GEOGRAPHIC_DATA] Bulgarian l…" at bounding box center [1212, 60] width 42 height 40
click at [1220, 57] on button "R$" at bounding box center [1211, 60] width 25 height 40
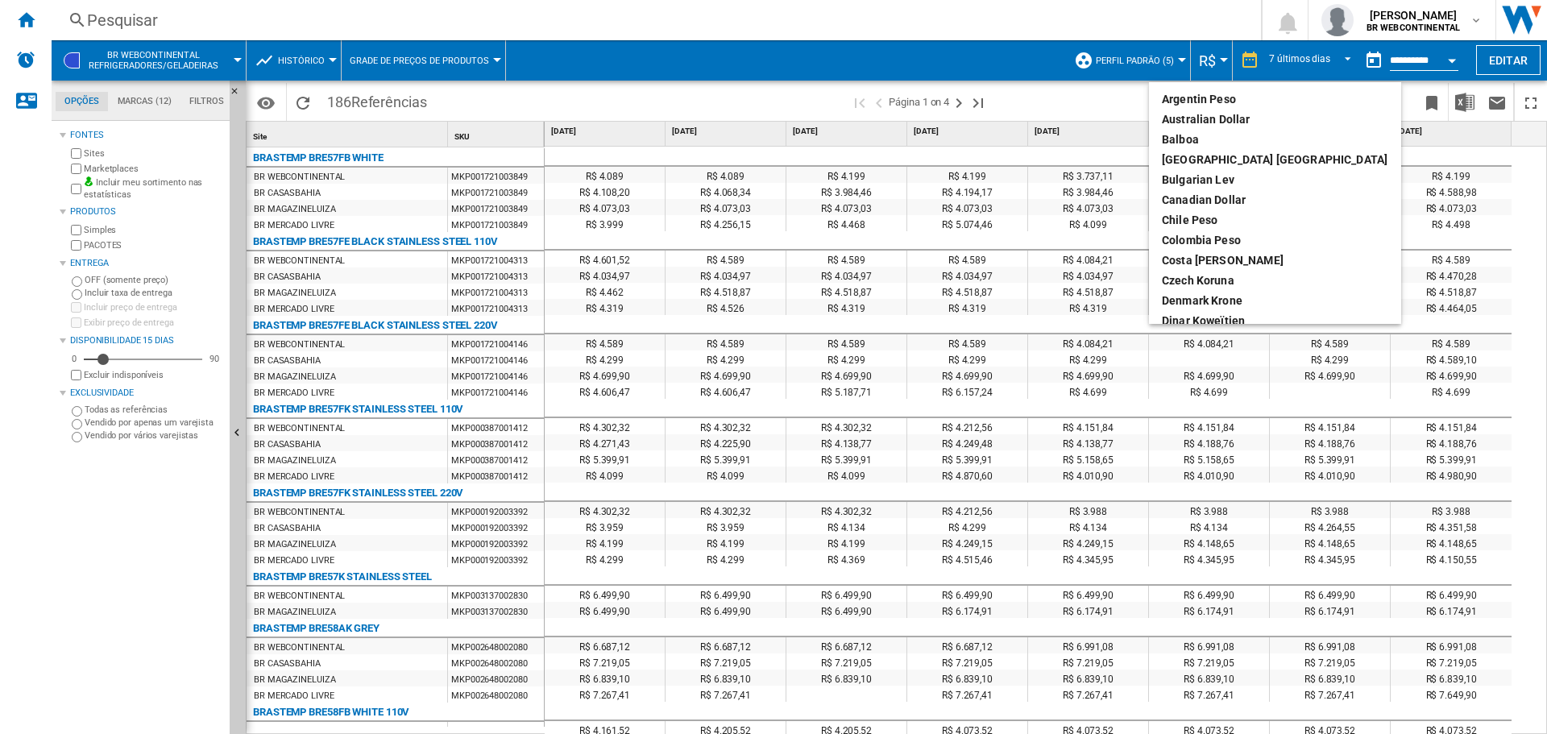
click at [1386, 105] on md-backdrop at bounding box center [773, 367] width 1547 height 734
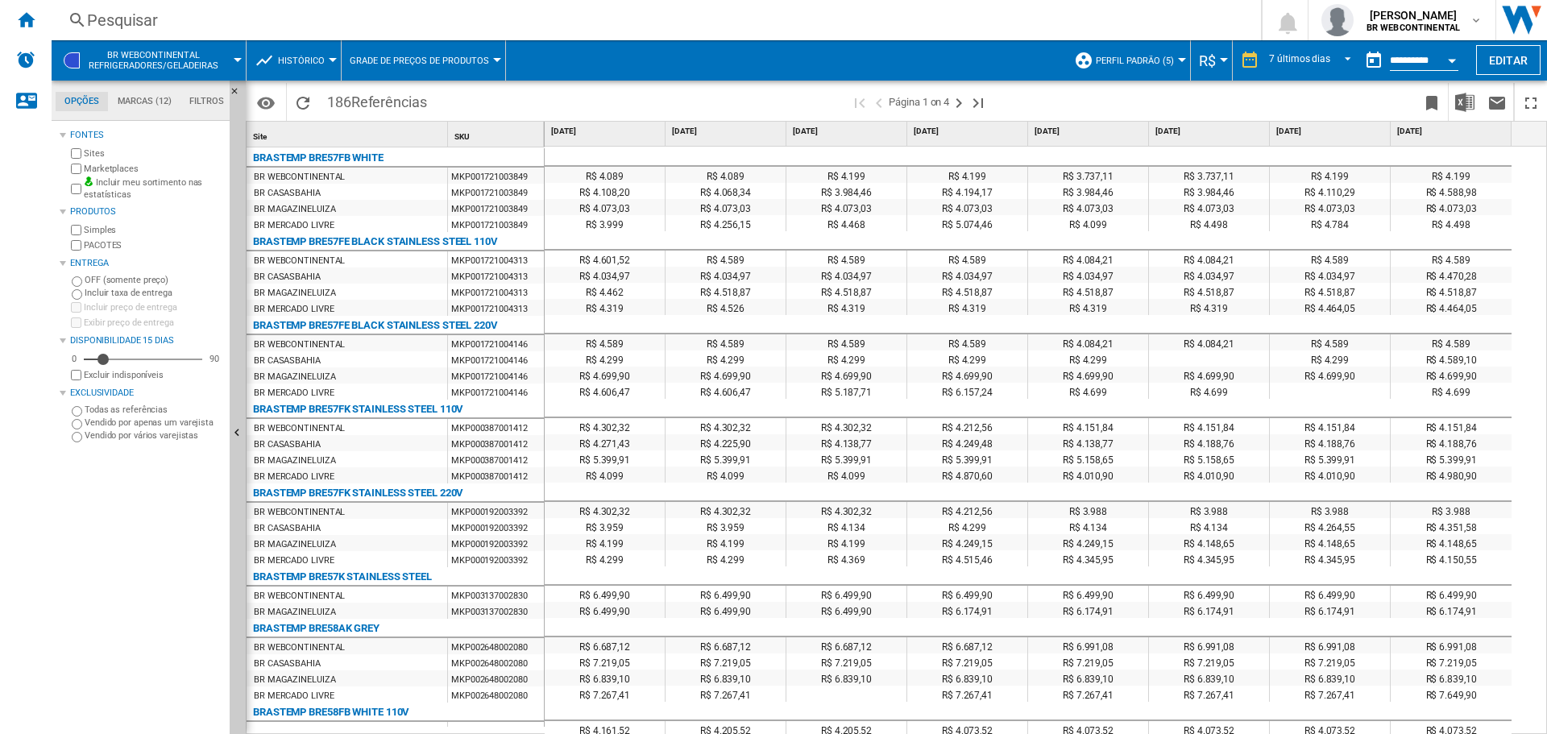
click at [494, 58] on div at bounding box center [497, 60] width 8 height 4
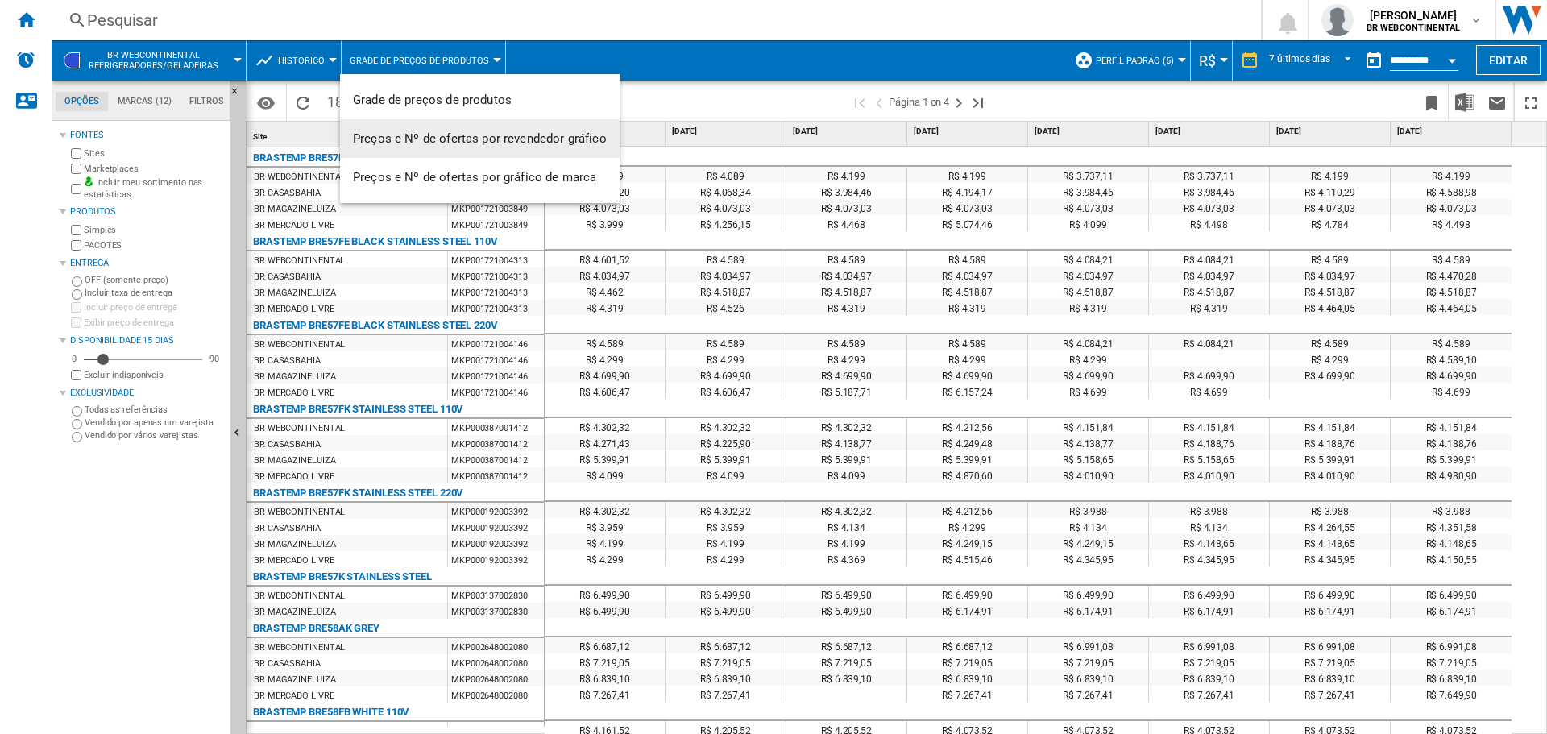
click at [561, 131] on span "Preços e Nº de ofertas por revendedor gráfico" at bounding box center [480, 138] width 254 height 14
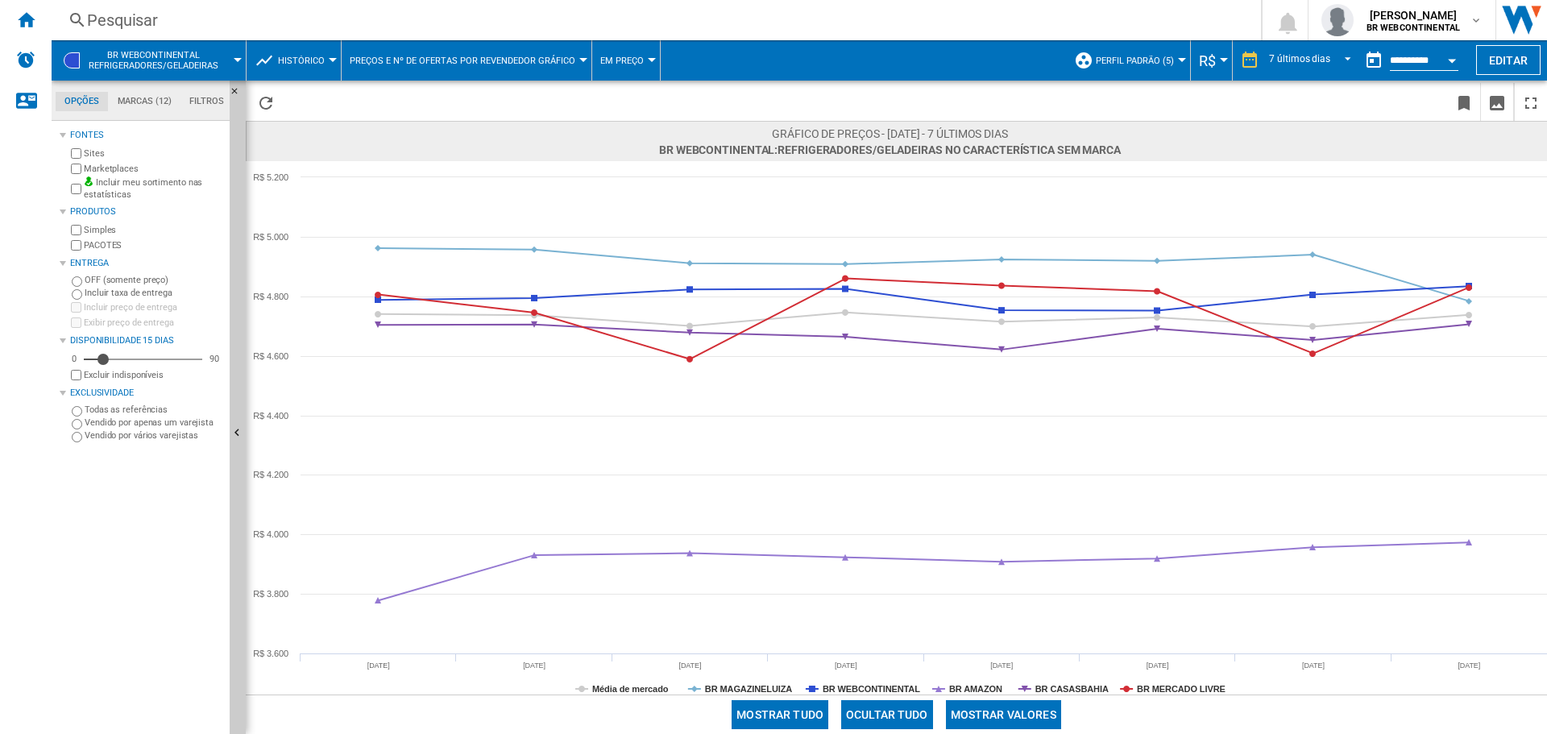
click at [633, 72] on button "Em preço" at bounding box center [626, 60] width 52 height 40
click at [636, 134] on span "Em Nº de ofertas" at bounding box center [646, 138] width 95 height 14
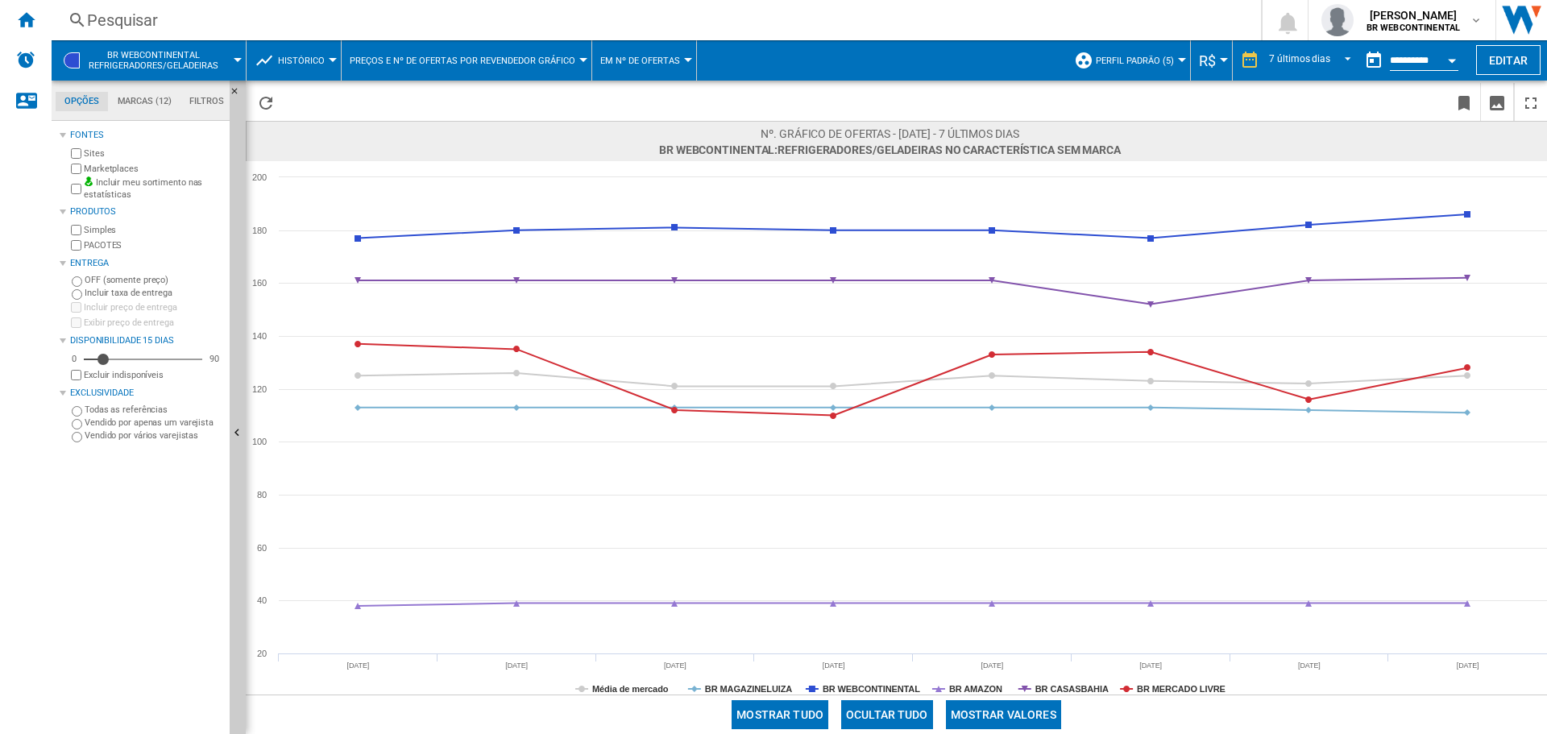
click at [669, 64] on span "Em Nº de ofertas" at bounding box center [640, 61] width 80 height 10
click at [559, 47] on md-backdrop at bounding box center [773, 367] width 1547 height 734
click at [579, 64] on md-menu "Preços e Nº de ofertas por revendedor gráfico Grade de preços de produtos Preço…" at bounding box center [467, 60] width 251 height 40
click at [565, 59] on span "Preços e Nº de ofertas por revendedor gráfico" at bounding box center [463, 61] width 226 height 10
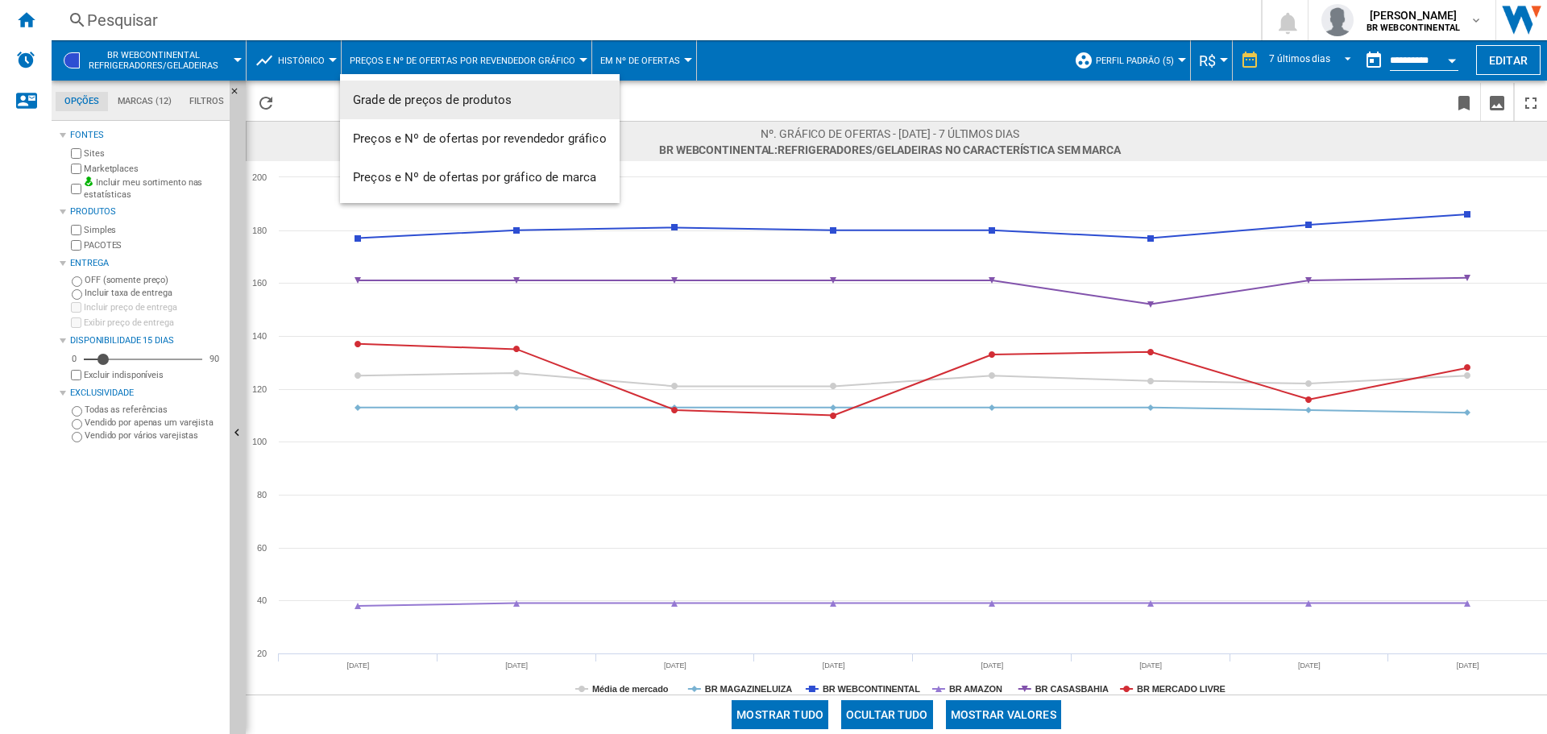
click at [481, 102] on span "Grade de preços de produtos" at bounding box center [432, 100] width 159 height 14
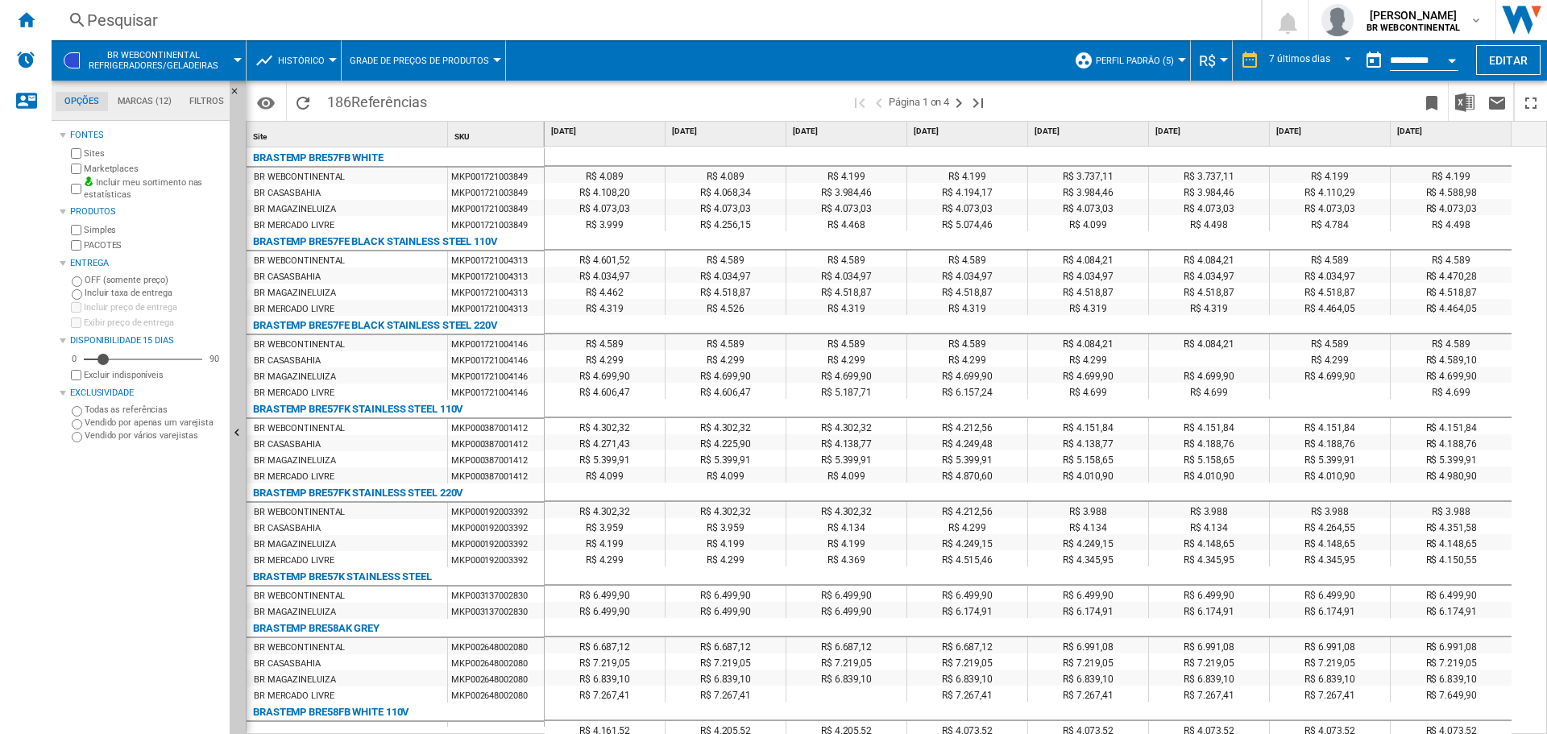
click at [351, 168] on div "BR WEBCONTINENTAL" at bounding box center [346, 176] width 201 height 16
click at [360, 155] on div "BRASTEMP BRE57FB WHITE" at bounding box center [318, 157] width 130 height 19
click at [205, 98] on md-tab-item "Filtros" at bounding box center [206, 101] width 52 height 19
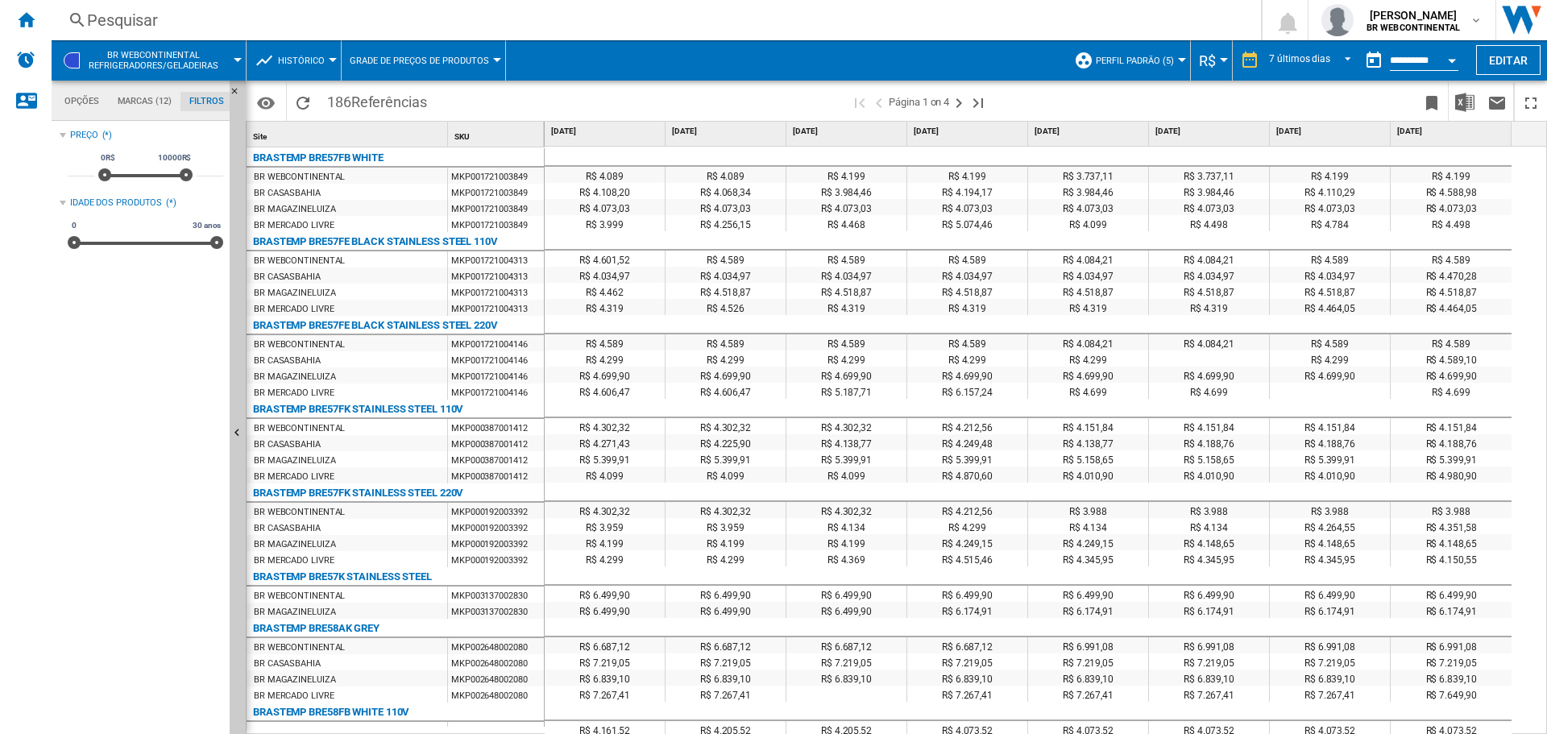
click at [81, 100] on md-tab-item "Opções" at bounding box center [82, 101] width 52 height 19
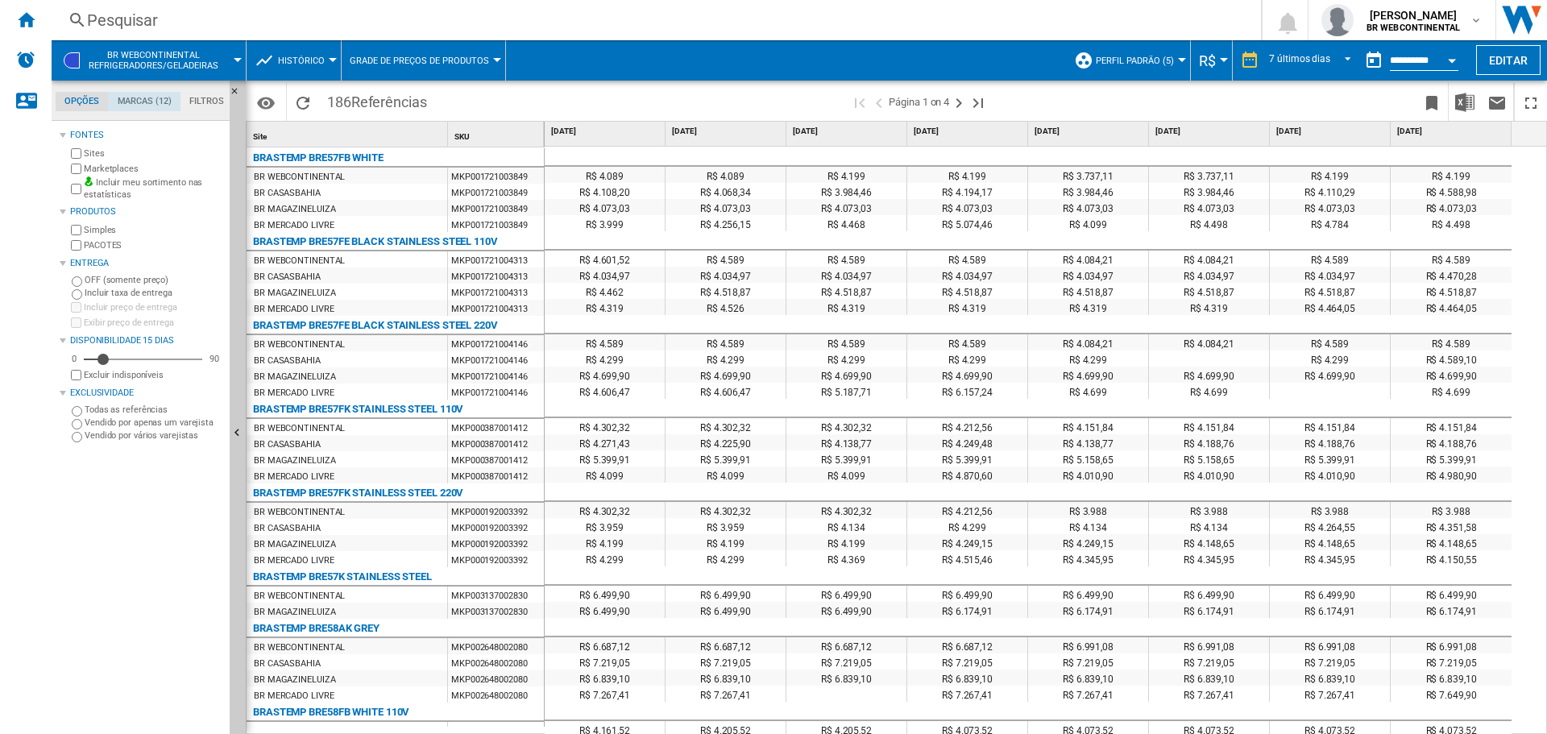
click at [148, 92] on md-tab-item "Marcas (12)" at bounding box center [144, 101] width 72 height 19
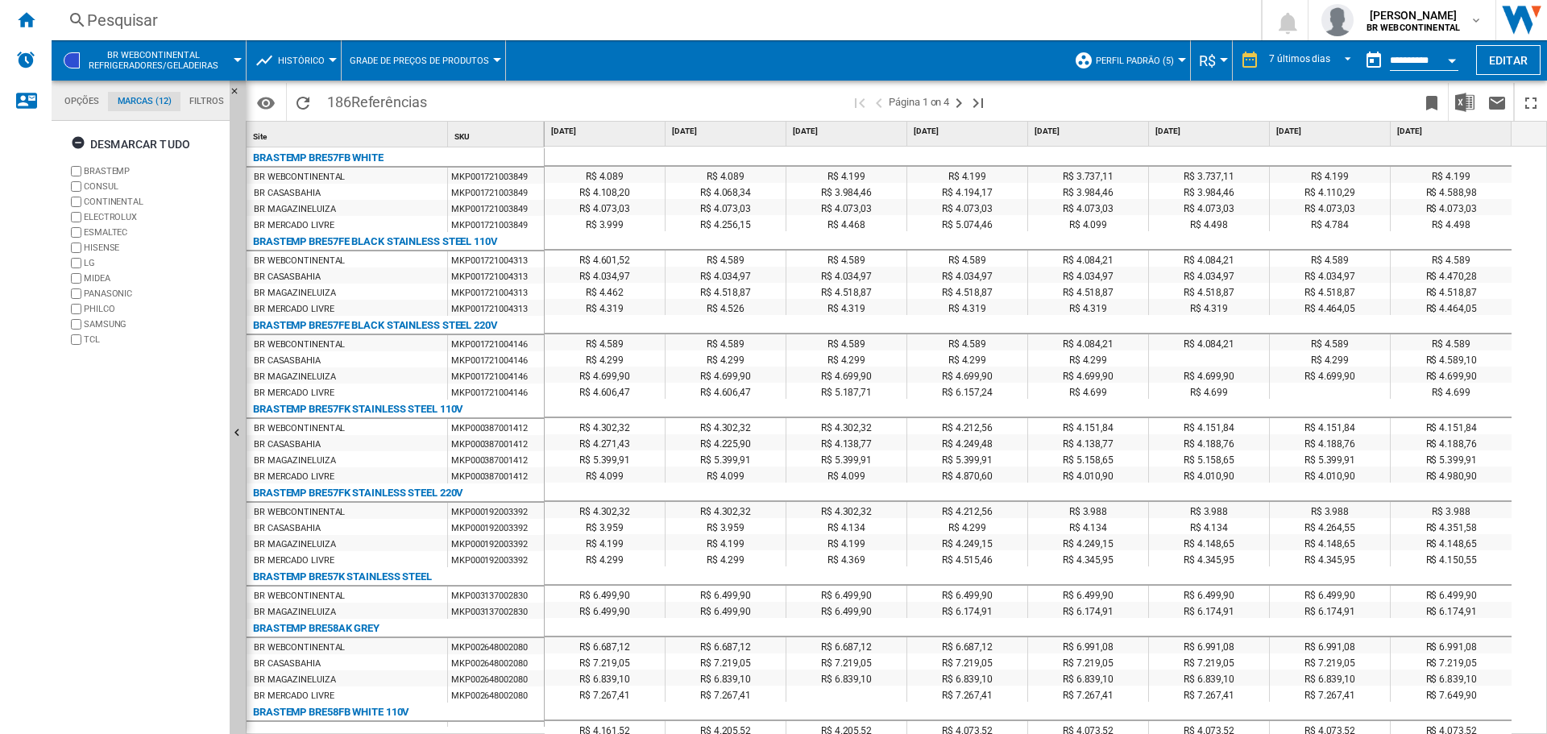
scroll to position [62, 0]
click at [329, 60] on div at bounding box center [333, 60] width 8 height 4
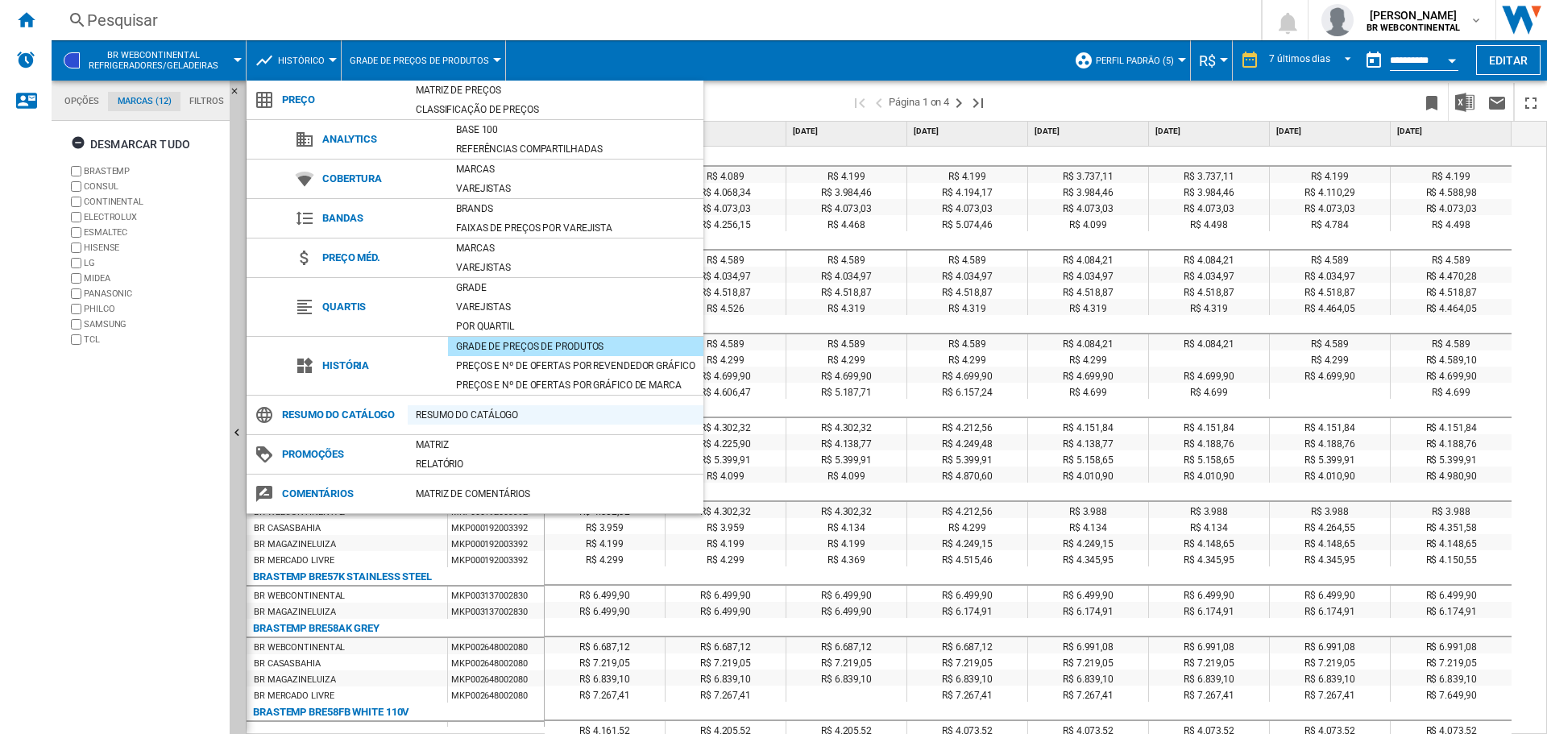
click at [470, 412] on div "Resumo do catálogo" at bounding box center [556, 415] width 296 height 16
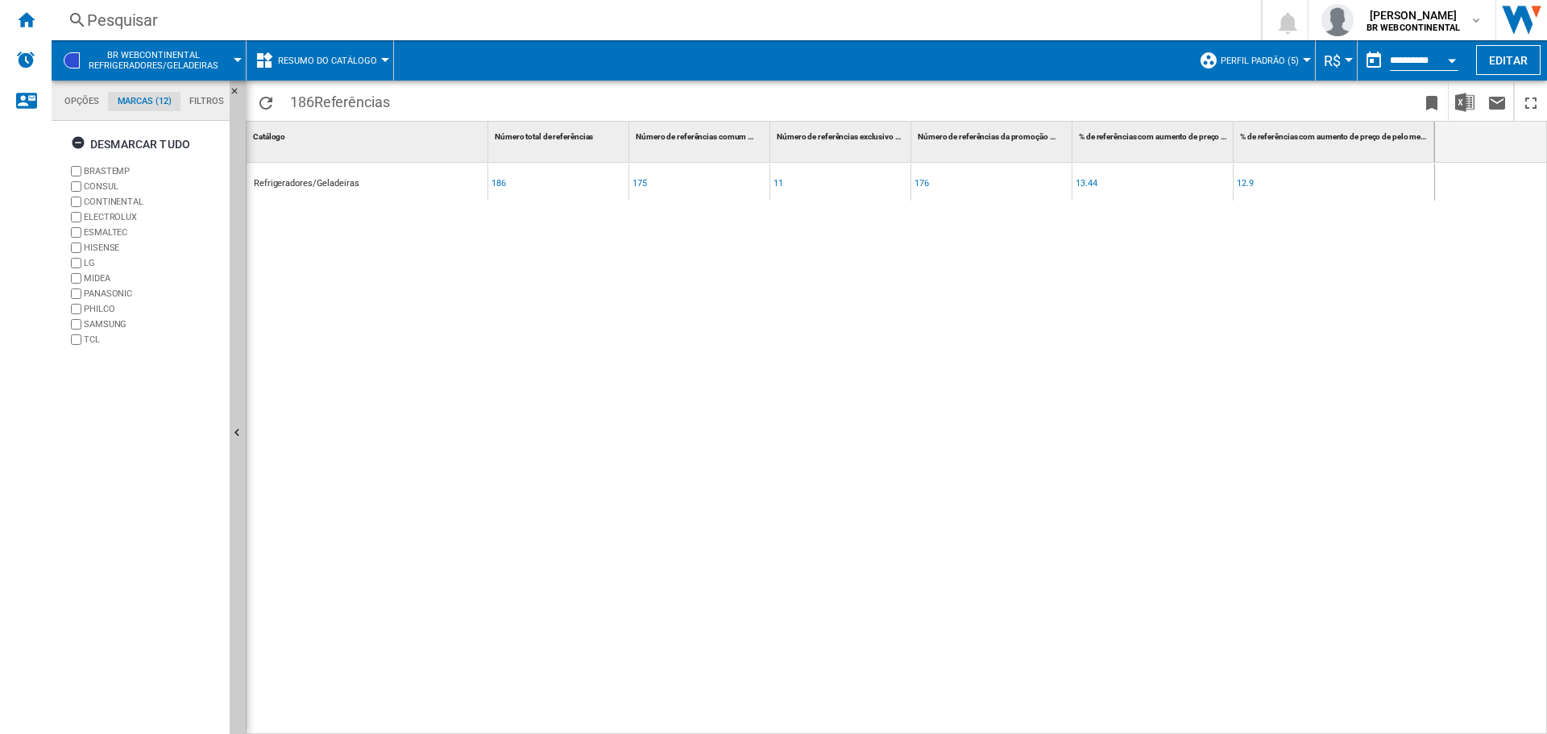
click at [360, 73] on button "Resumo do catálogo" at bounding box center [331, 60] width 107 height 40
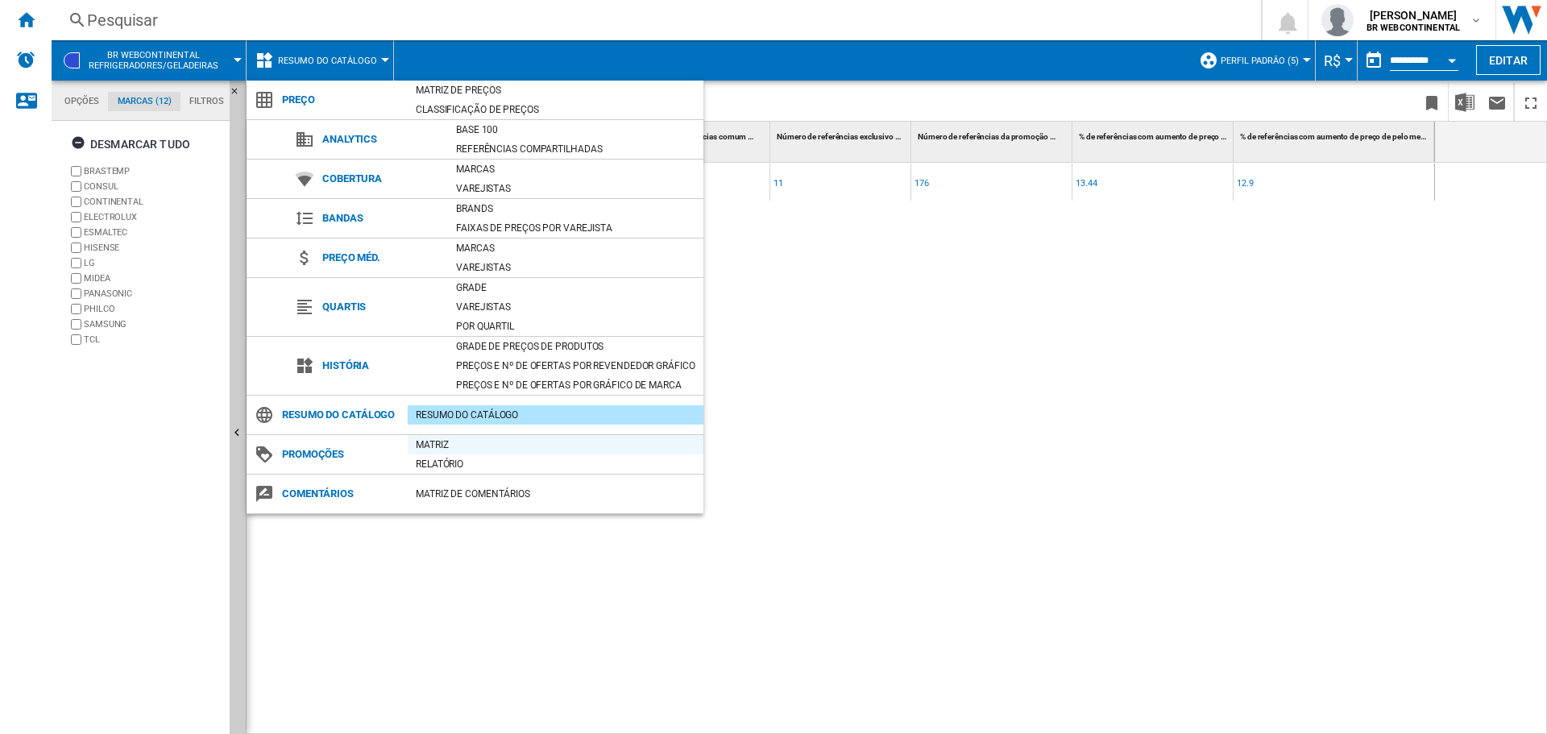
click at [435, 445] on div "Matriz" at bounding box center [556, 445] width 296 height 16
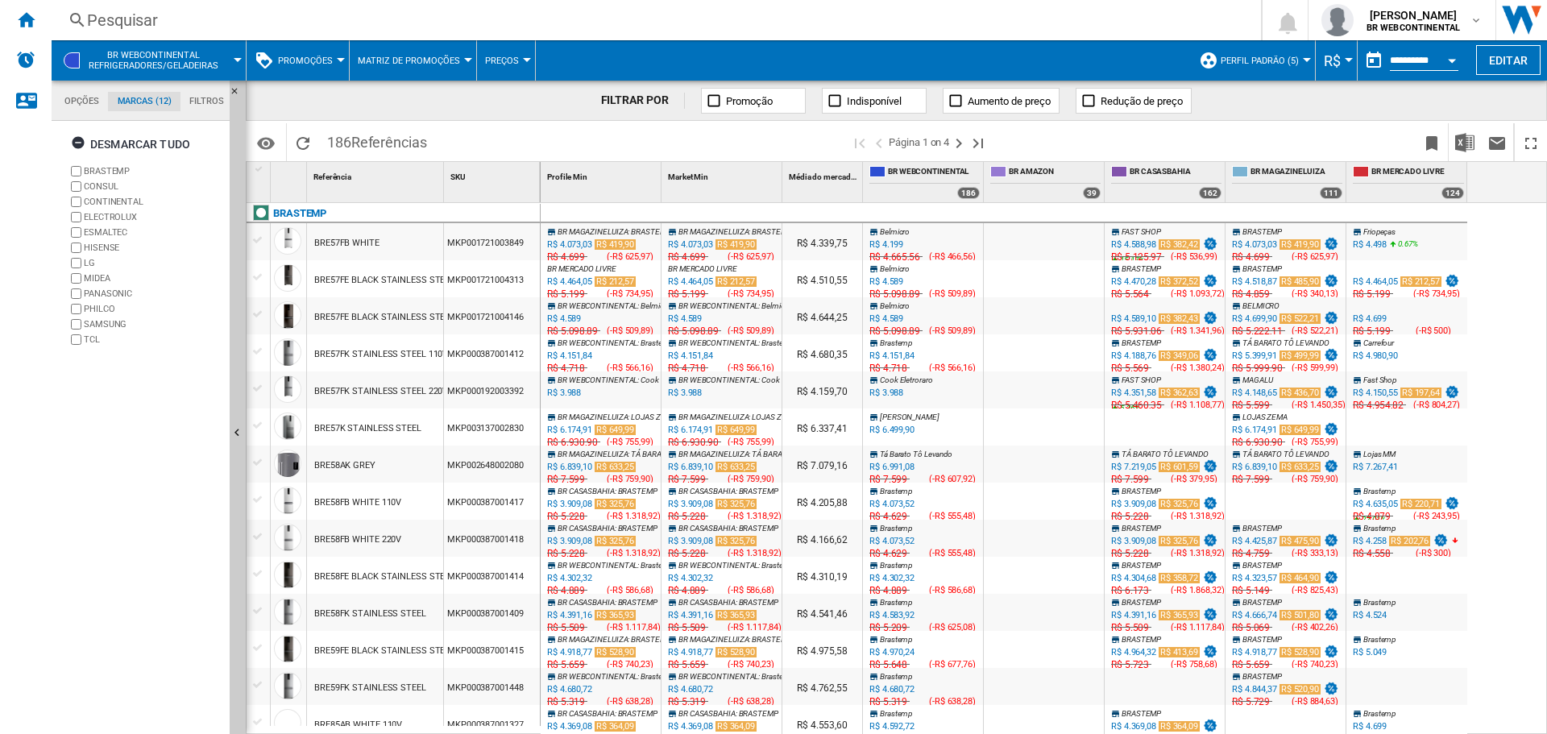
click at [74, 94] on md-tab-item "Opções" at bounding box center [82, 101] width 52 height 19
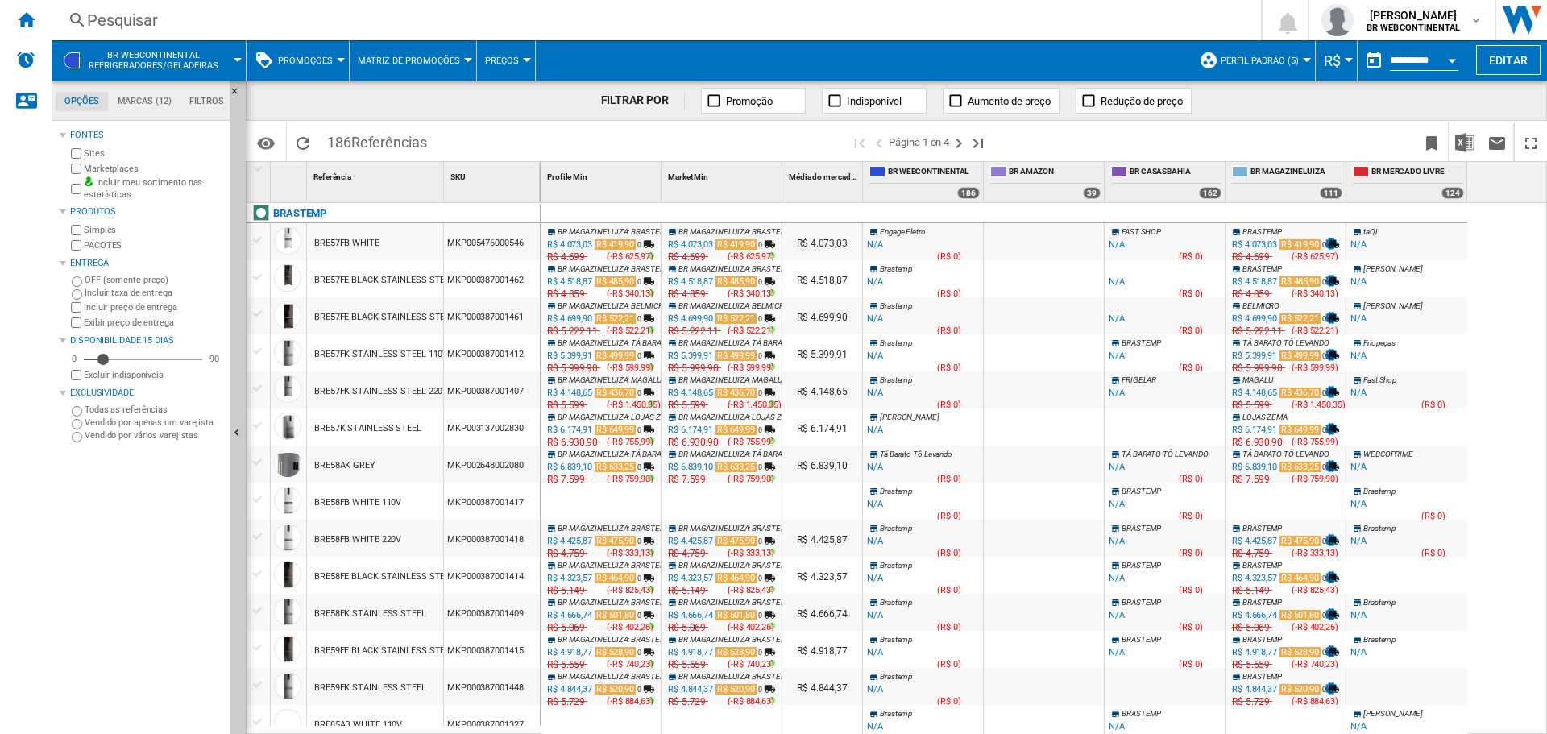
click at [84, 275] on div "OFF (somente preço)" at bounding box center [145, 280] width 155 height 13
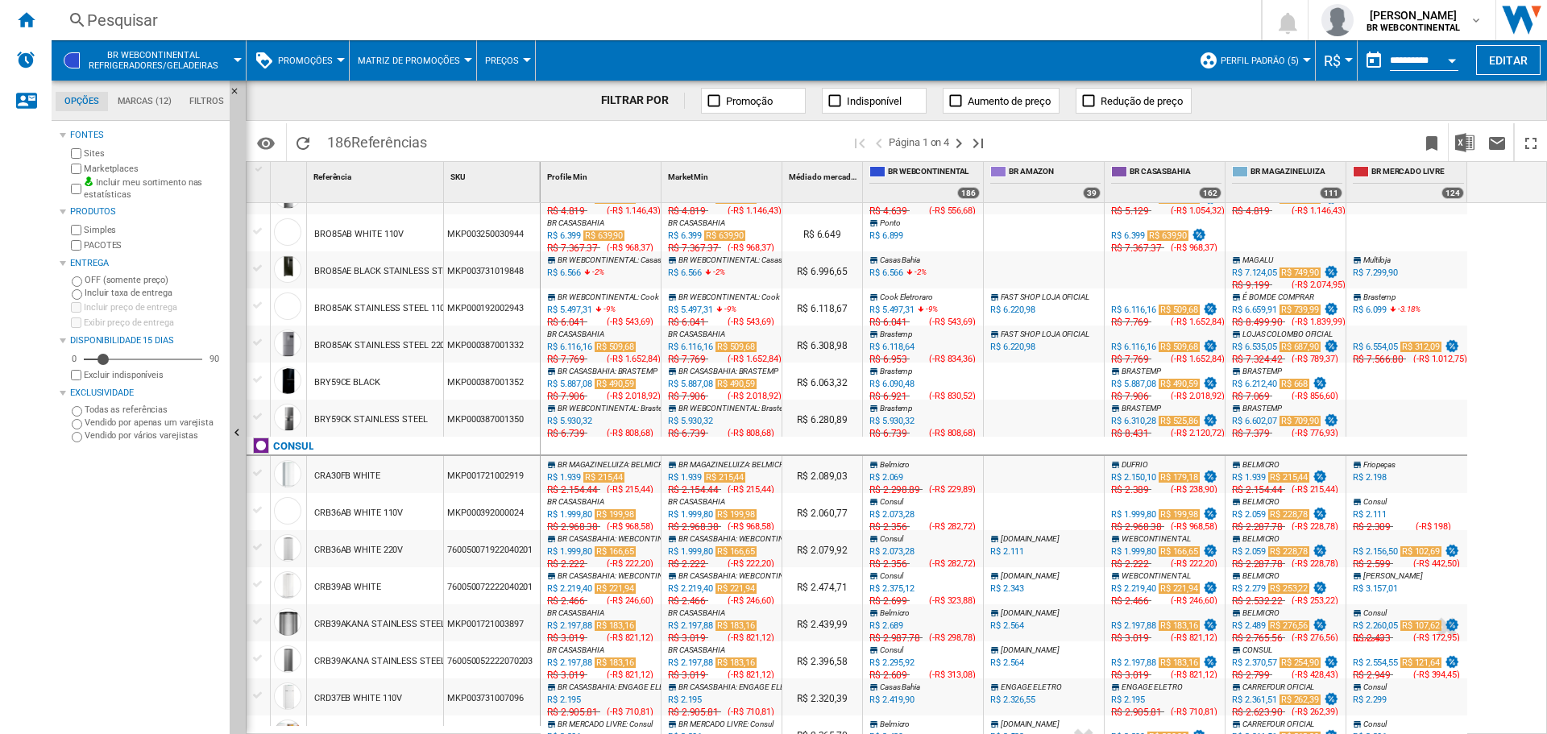
scroll to position [1165, 0]
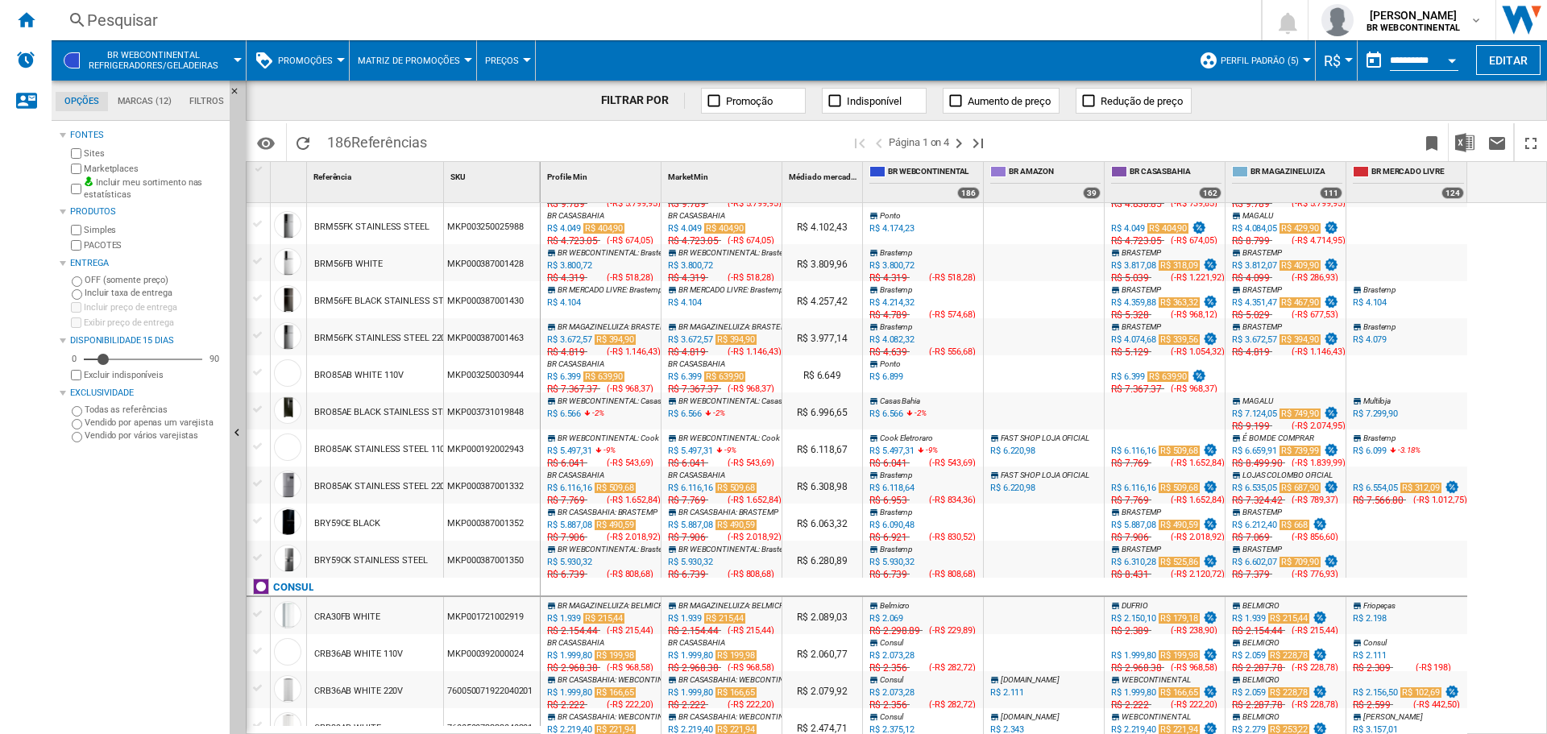
click at [336, 53] on button "Promoções" at bounding box center [309, 60] width 63 height 40
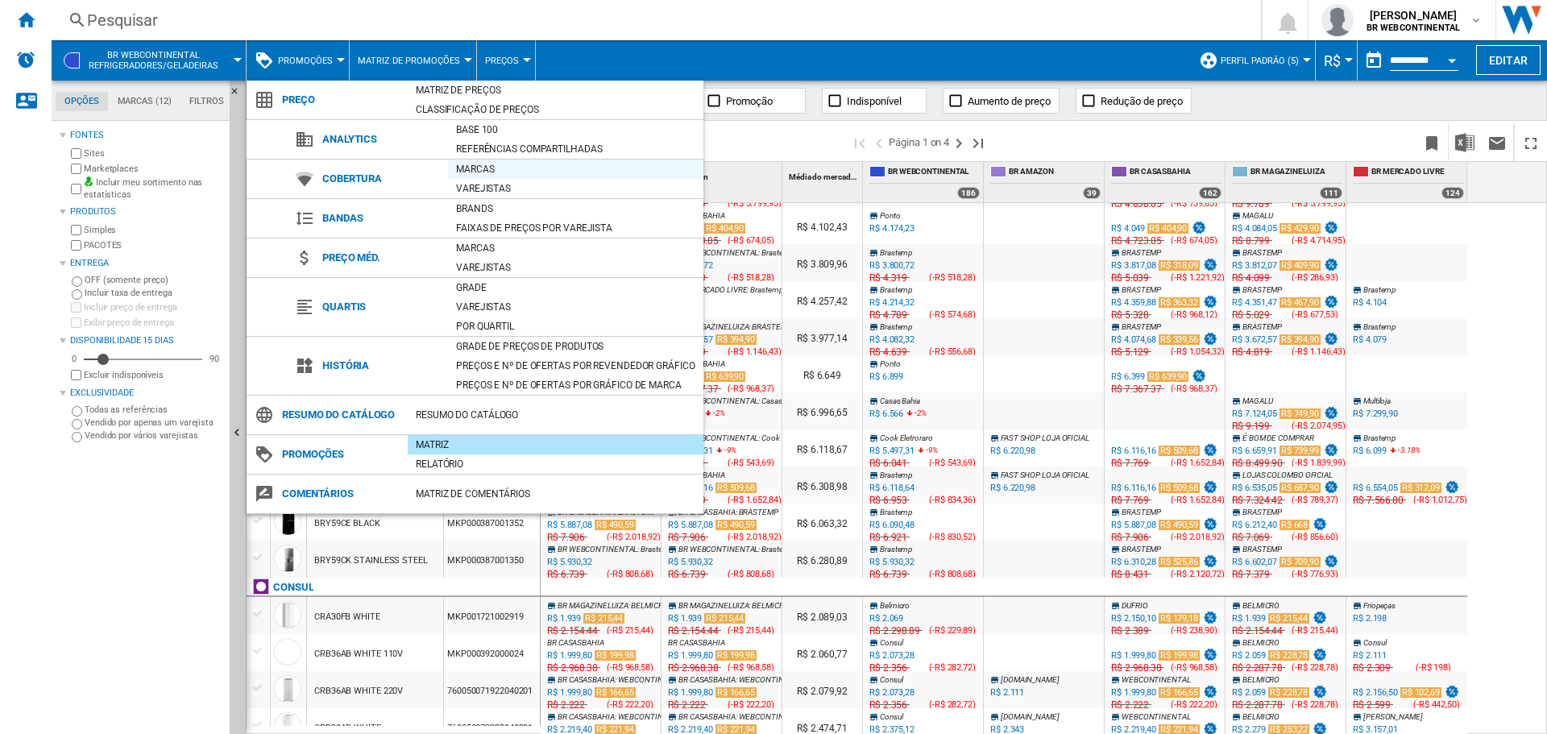
click at [457, 170] on div "Marcas" at bounding box center [575, 169] width 255 height 16
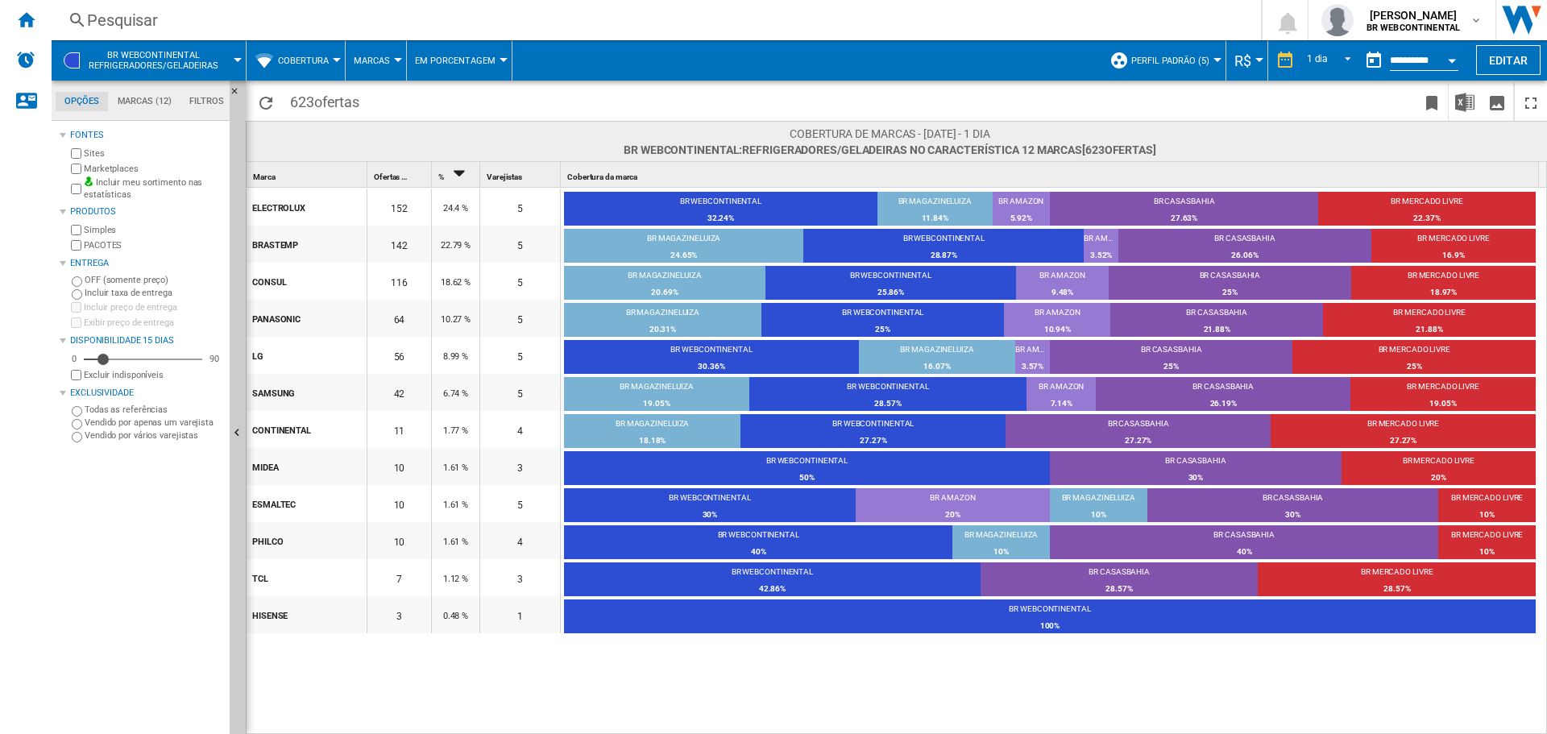
click at [393, 619] on div "3" at bounding box center [399, 614] width 64 height 37
click at [1034, 610] on div "BR WEBCONTINENTAL" at bounding box center [1049, 610] width 971 height 14
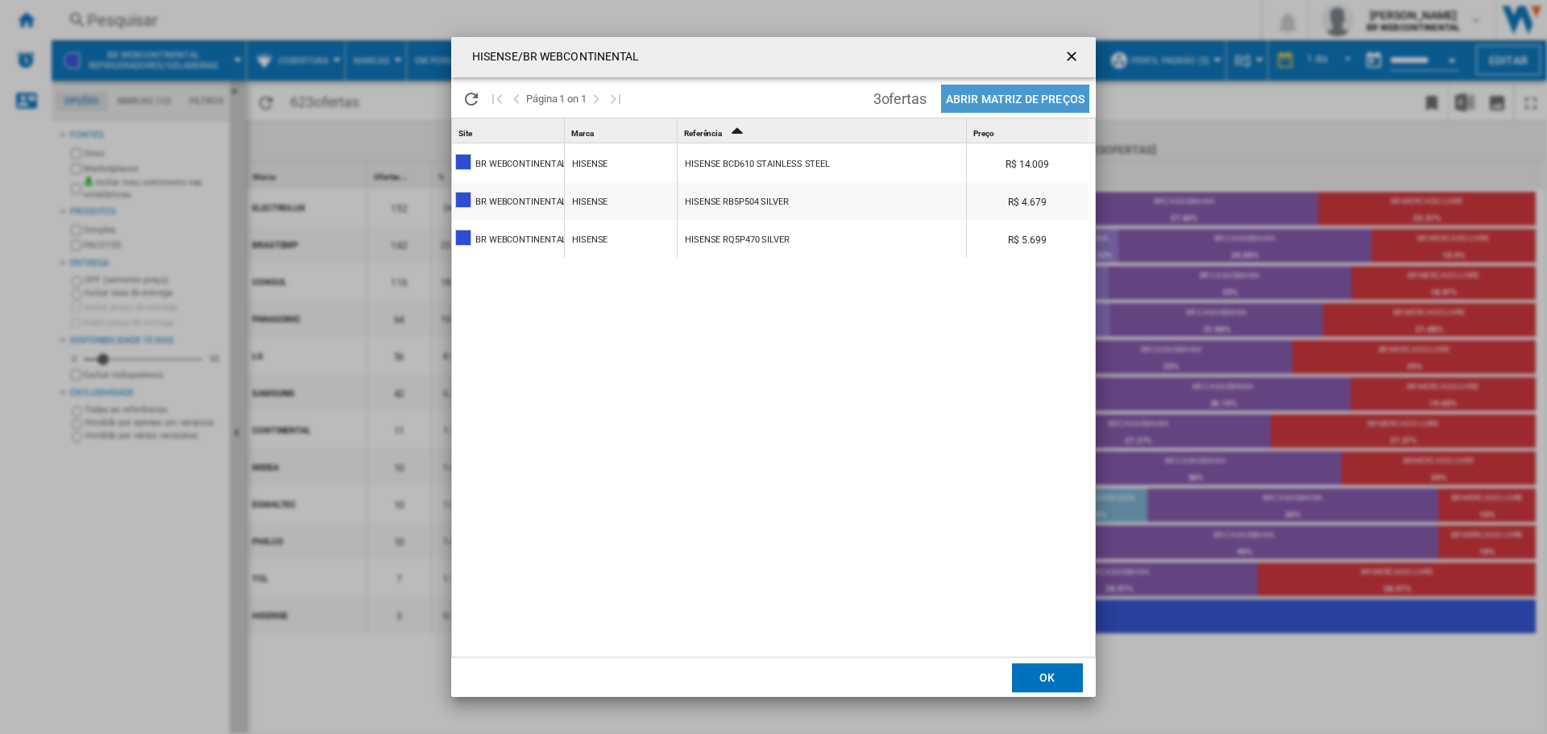
click at [1043, 90] on button "Abrir Matriz de preços" at bounding box center [1015, 99] width 148 height 28
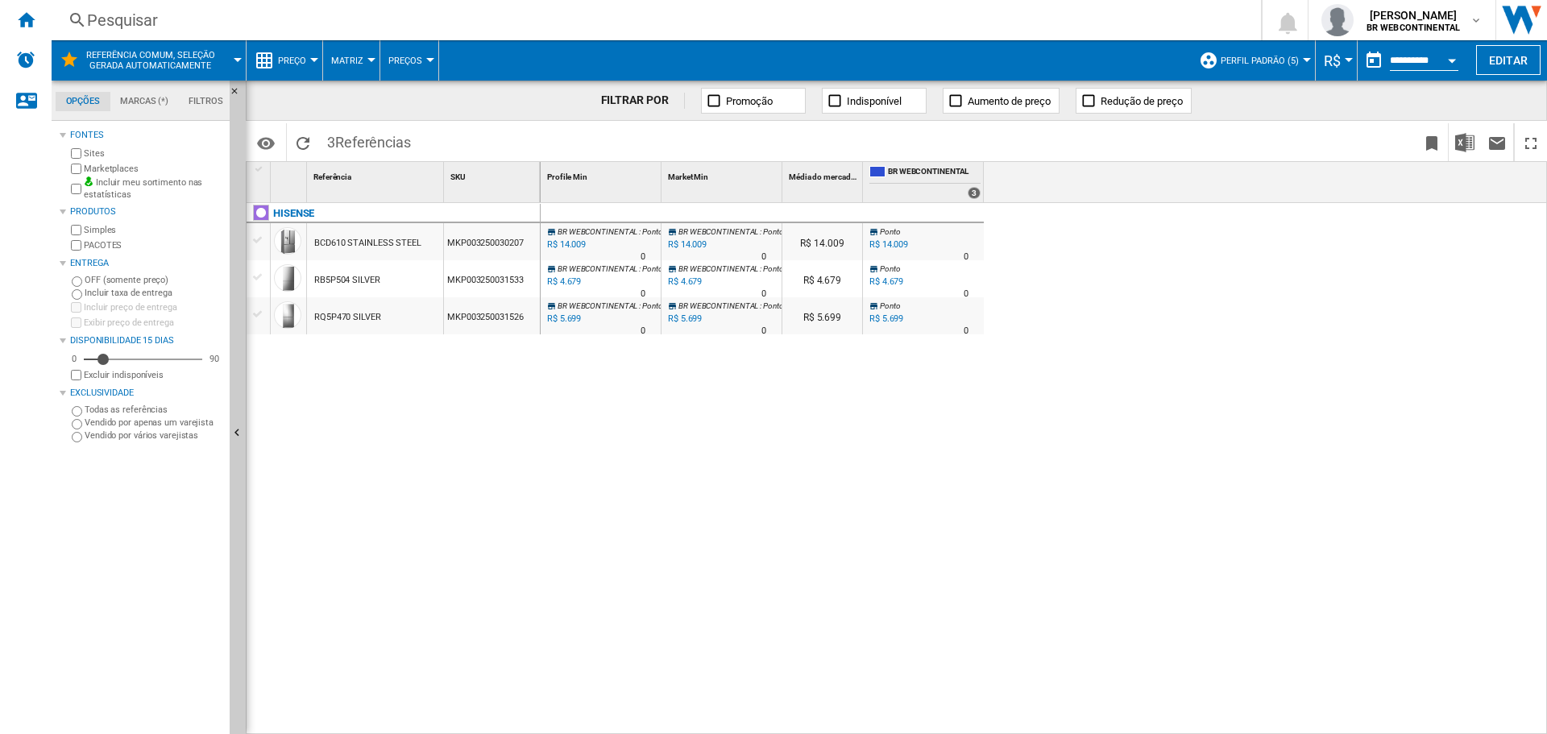
click at [308, 60] on button "Preço" at bounding box center [296, 60] width 36 height 40
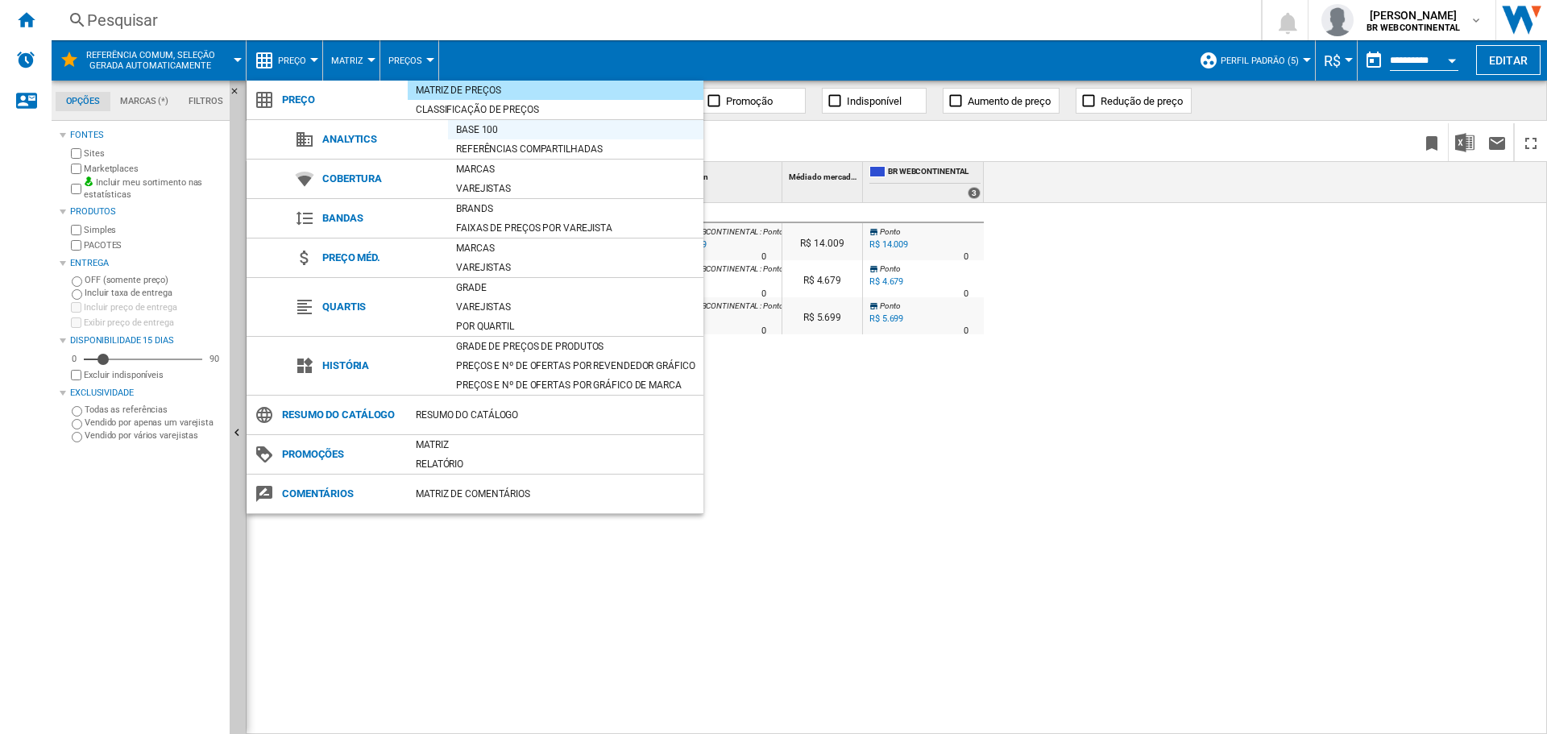
click at [474, 127] on div "Base 100" at bounding box center [575, 130] width 255 height 16
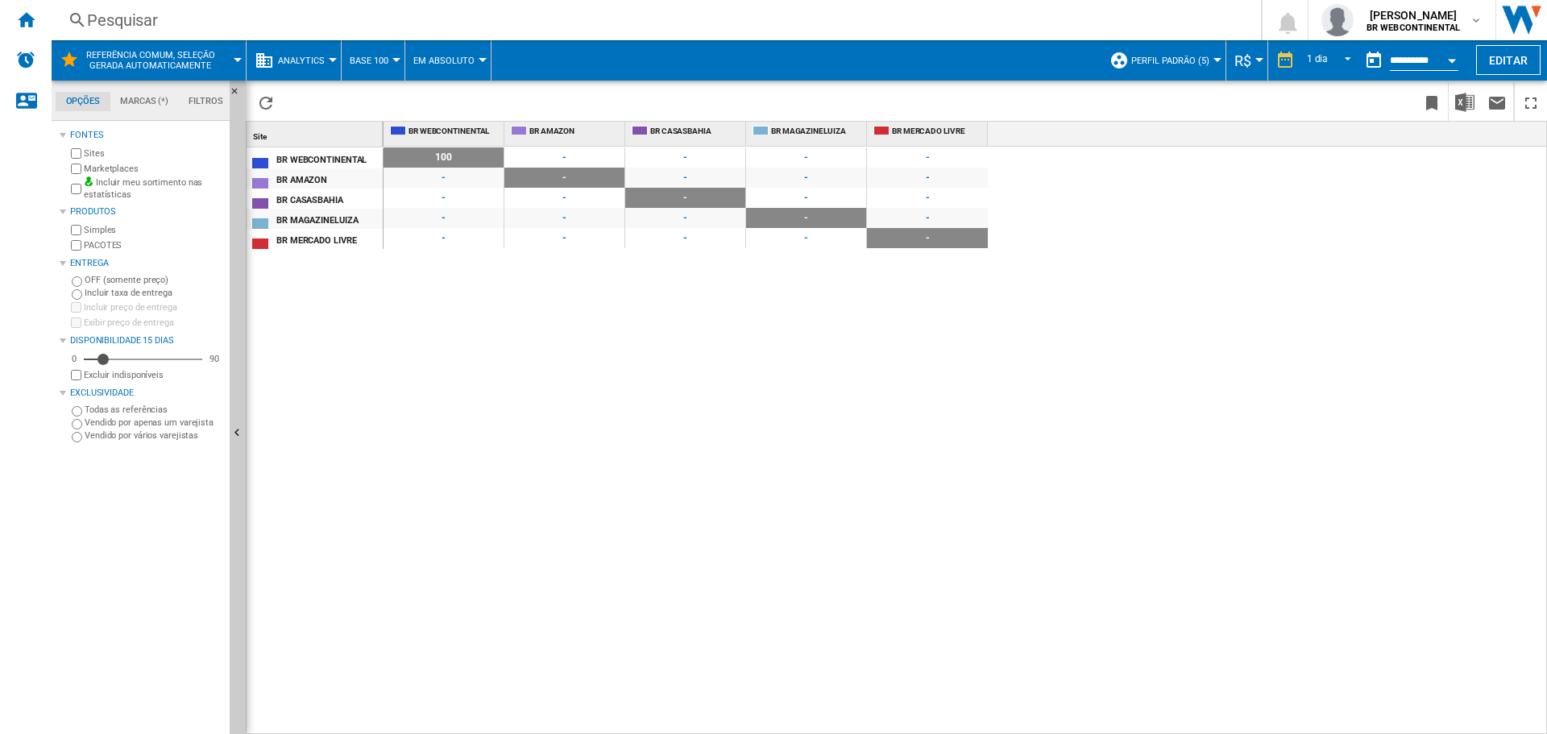
click at [434, 153] on span "100" at bounding box center [443, 157] width 120 height 20
click at [457, 54] on button "Em Absoluto" at bounding box center [447, 60] width 69 height 40
click at [457, 125] on button "Em Relativo" at bounding box center [452, 138] width 97 height 39
click at [449, 64] on span "Em Relativo" at bounding box center [441, 61] width 56 height 10
click at [342, 101] on md-backdrop at bounding box center [773, 367] width 1547 height 734
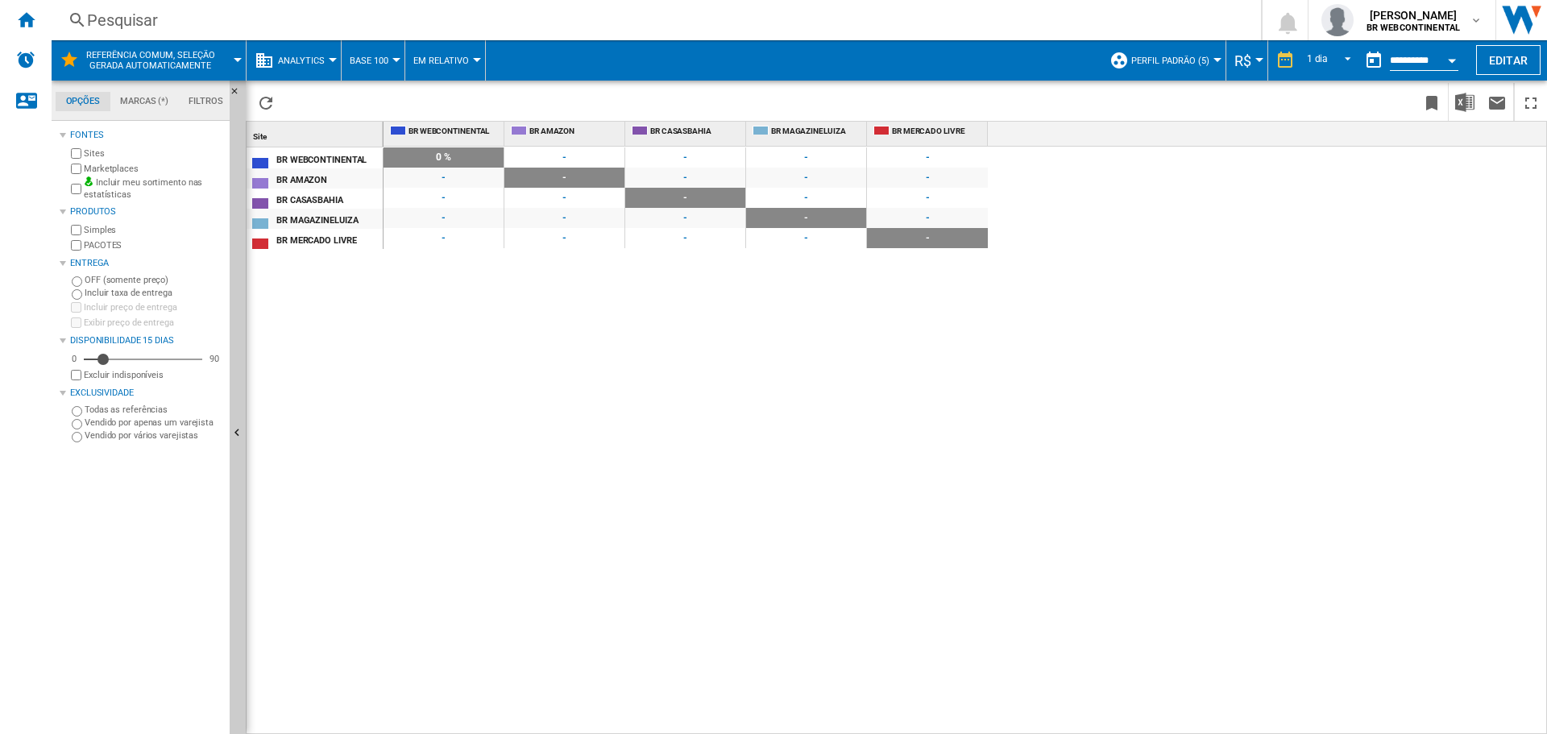
click at [392, 56] on button "Base 100" at bounding box center [373, 60] width 47 height 40
click at [389, 134] on span "Referências Compartilhadas" at bounding box center [431, 138] width 155 height 14
click at [329, 49] on button "Analytics" at bounding box center [305, 60] width 55 height 40
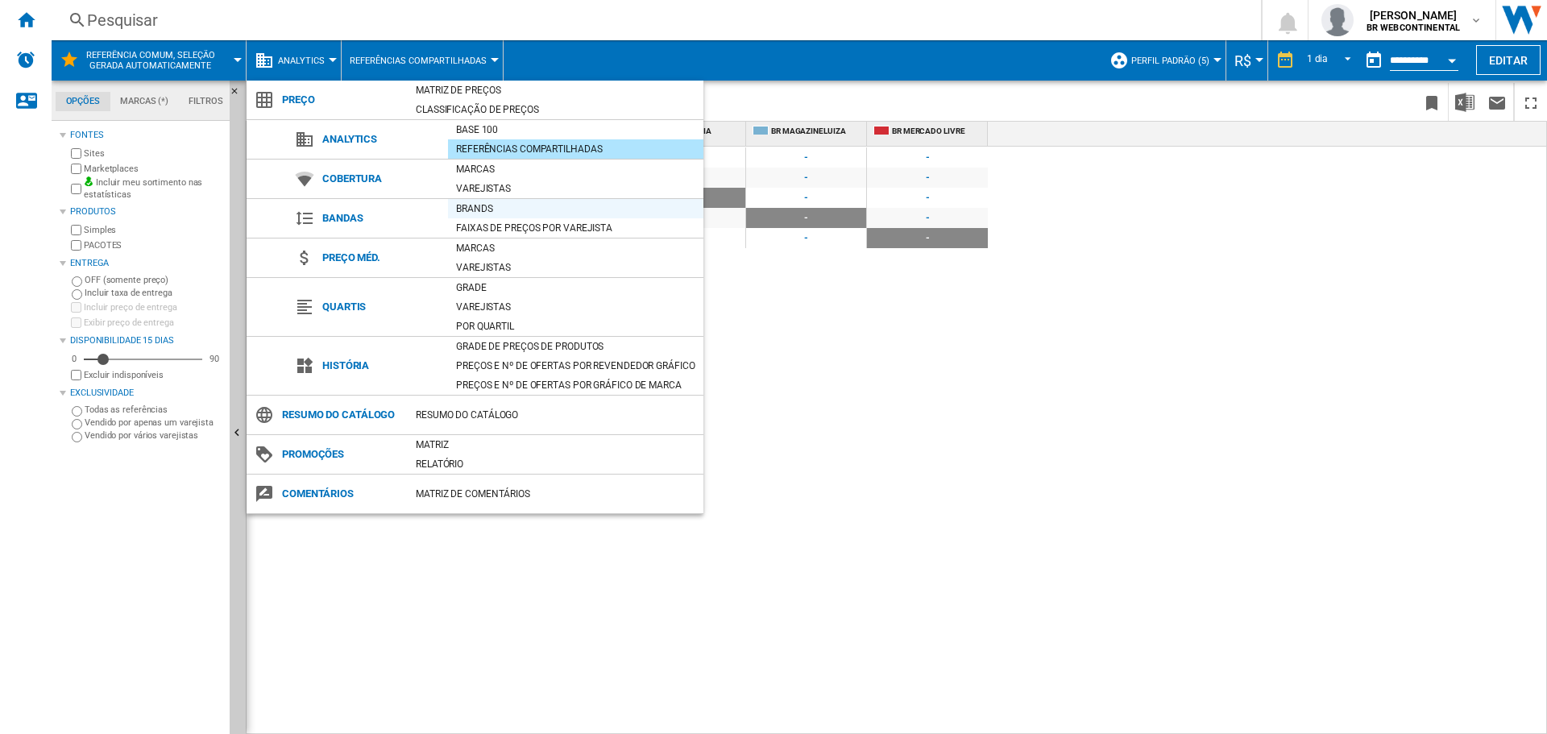
click at [482, 207] on div "Brands" at bounding box center [575, 209] width 255 height 16
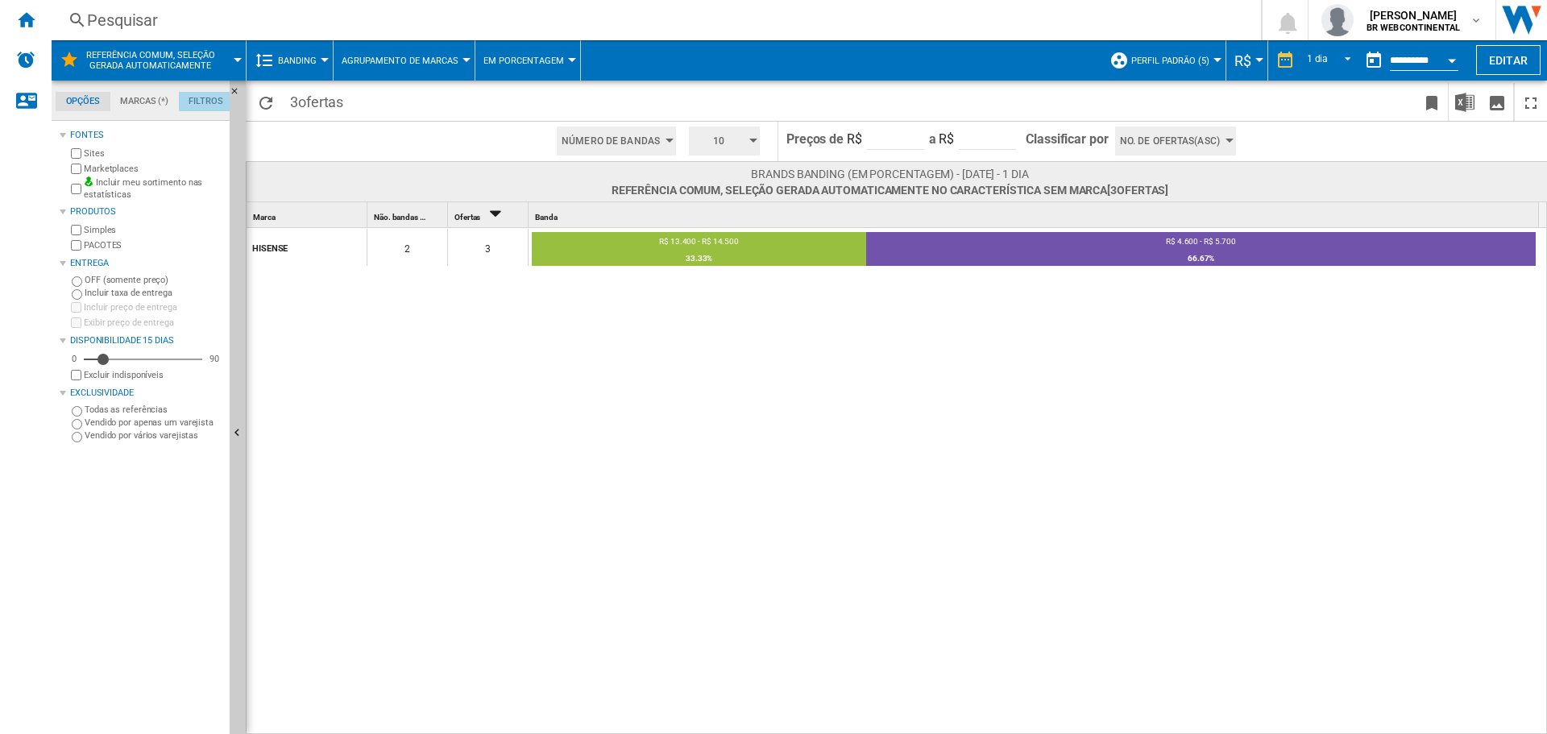
click at [191, 105] on md-tab-item "Filtros" at bounding box center [206, 101] width 54 height 19
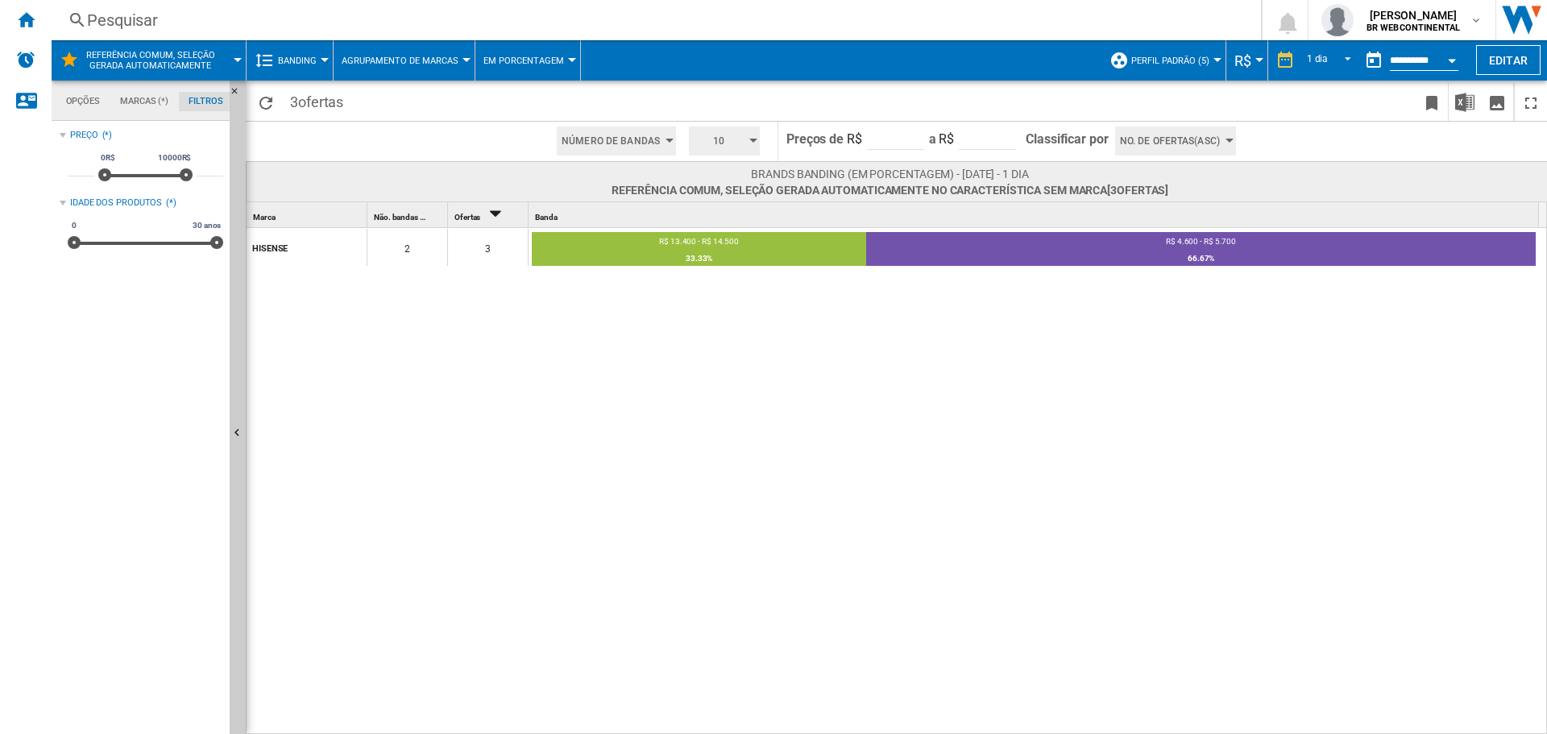
scroll to position [105, 0]
click at [124, 86] on md-tabs-canvas "Opções Marcas (*) Filtros Opções Marcas (*) Filtros" at bounding box center [148, 101] width 193 height 40
click at [151, 102] on md-tab-item "Marcas (*)" at bounding box center [144, 101] width 68 height 19
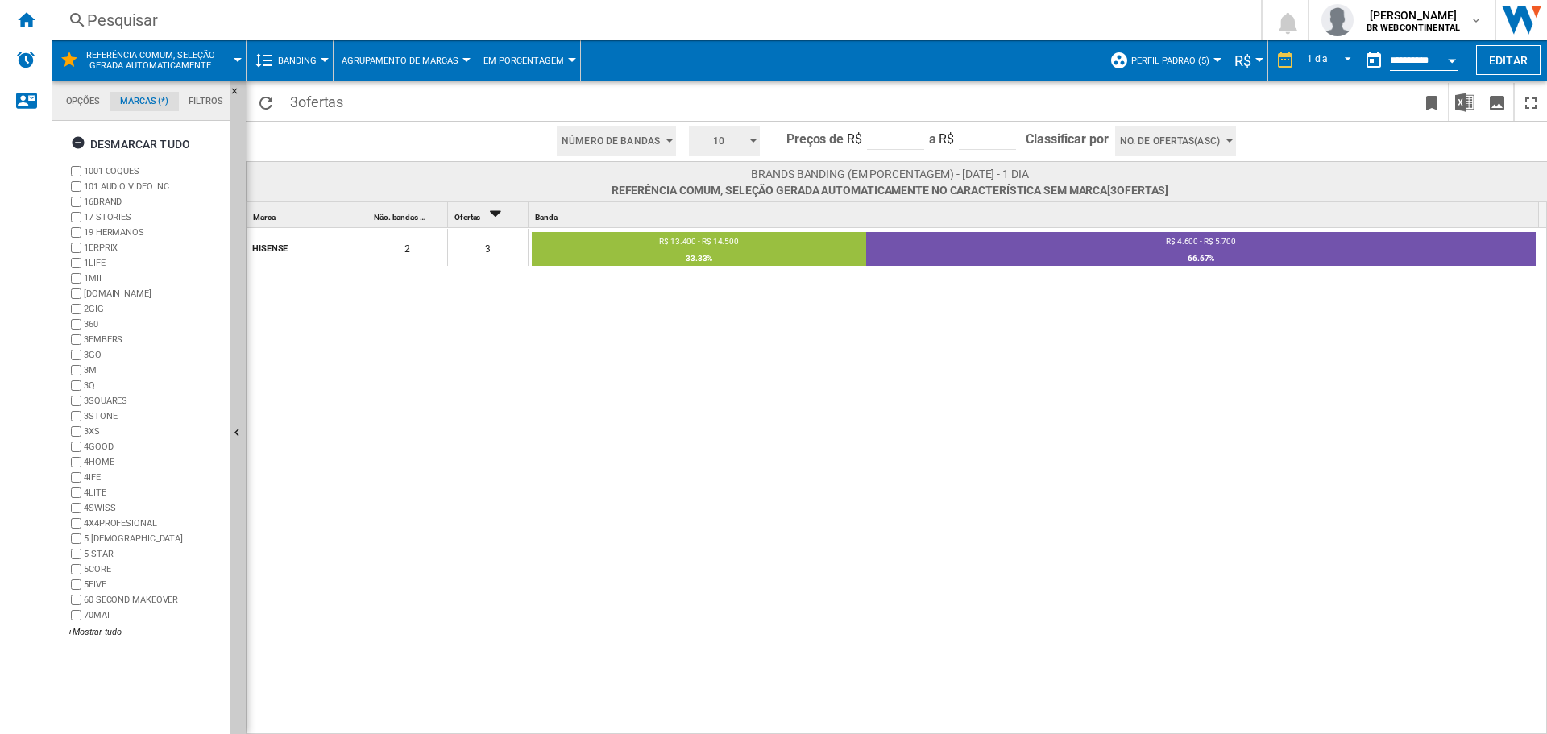
scroll to position [62, 0]
click at [321, 60] on div at bounding box center [325, 60] width 8 height 4
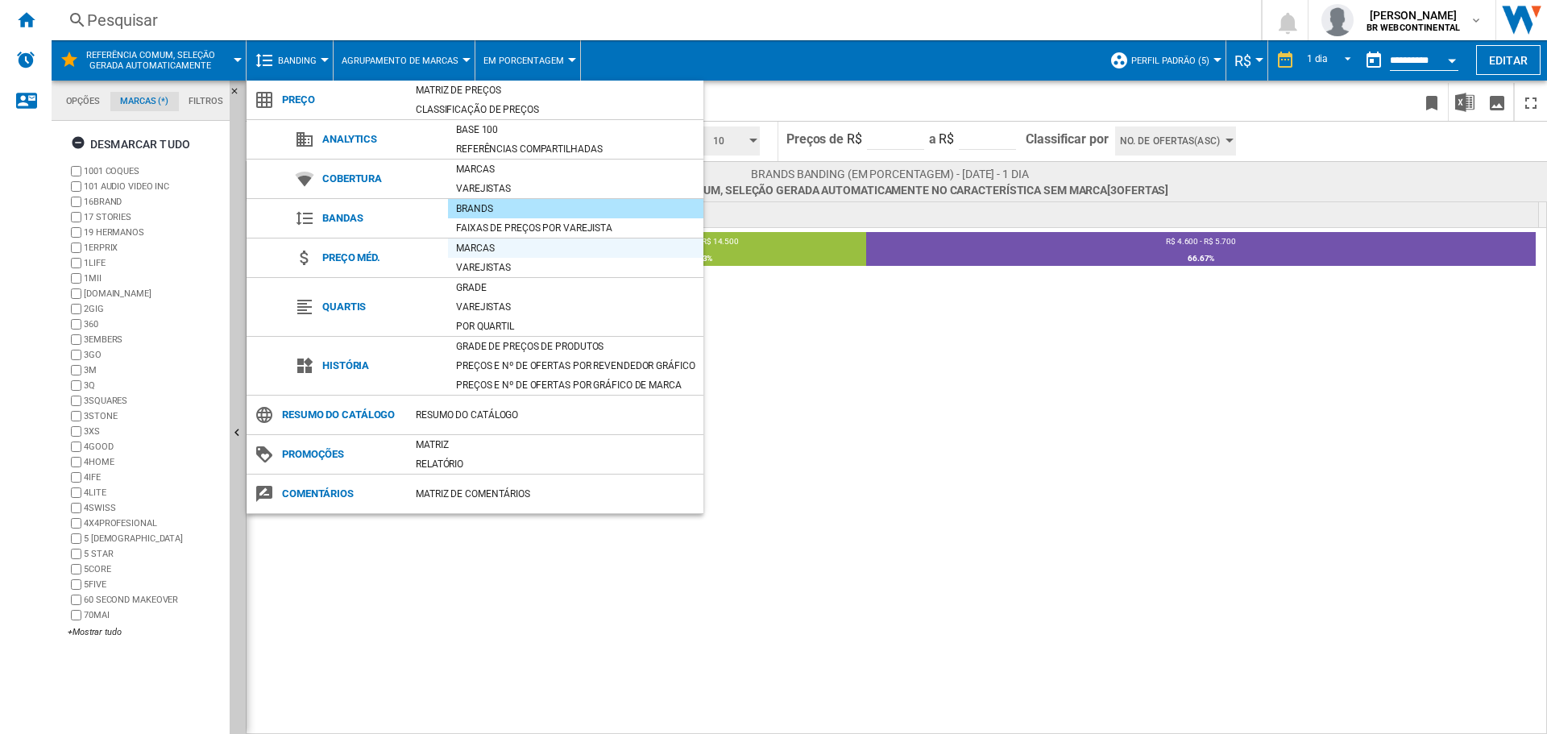
click at [508, 245] on div "Marcas" at bounding box center [575, 248] width 255 height 16
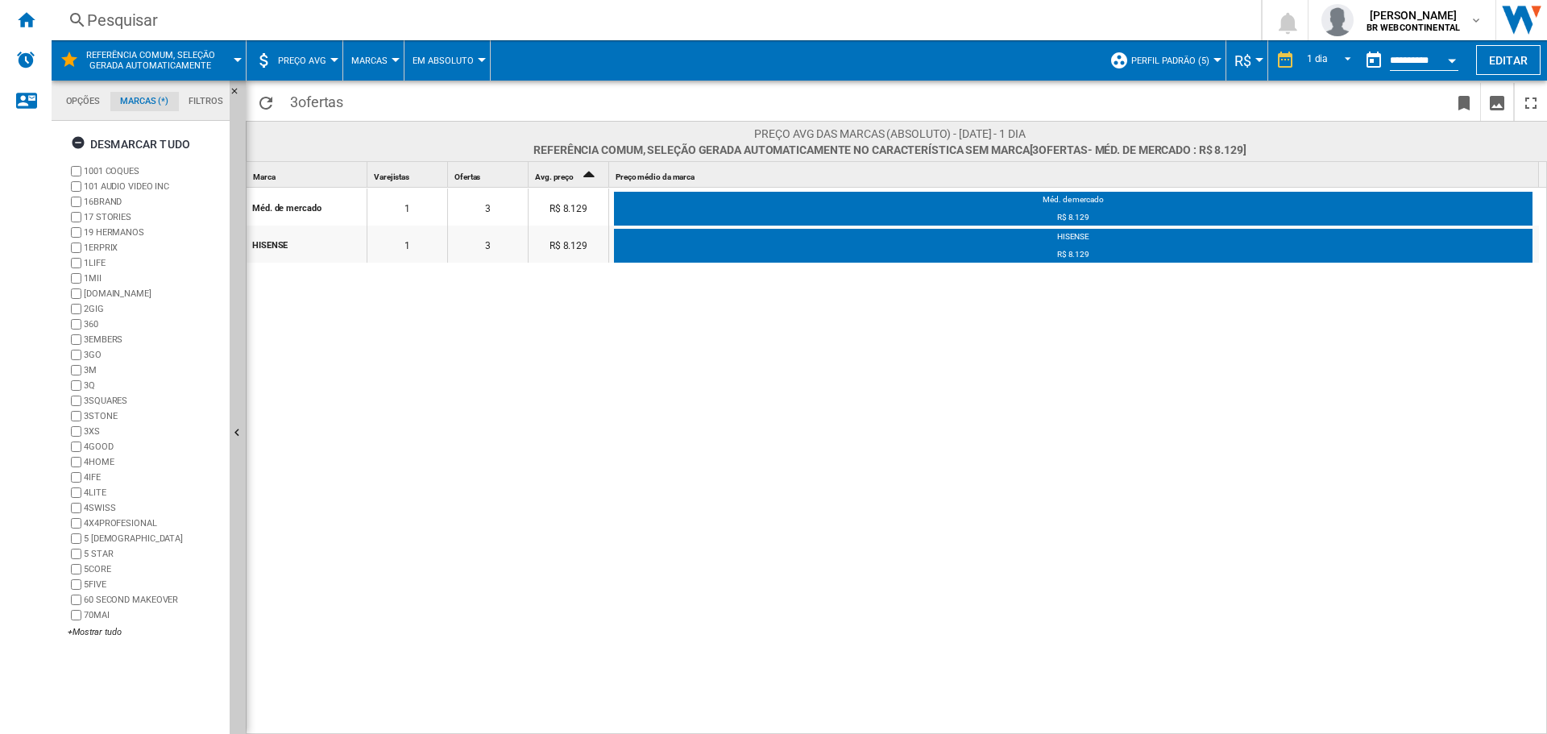
click at [234, 56] on div "Referência comum, seleção gerada automaticamente" at bounding box center [149, 60] width 178 height 40
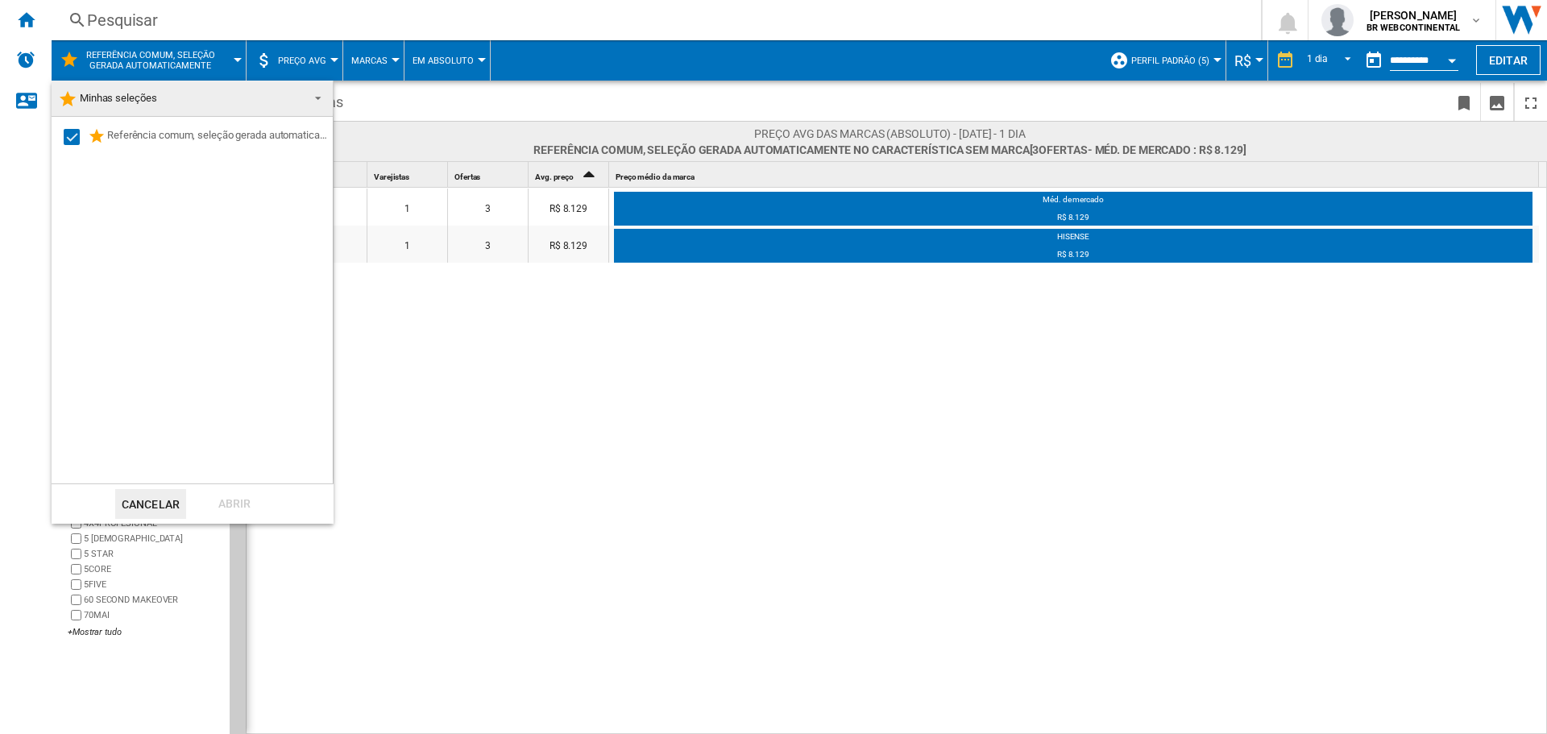
click at [763, 68] on md-backdrop at bounding box center [773, 367] width 1547 height 734
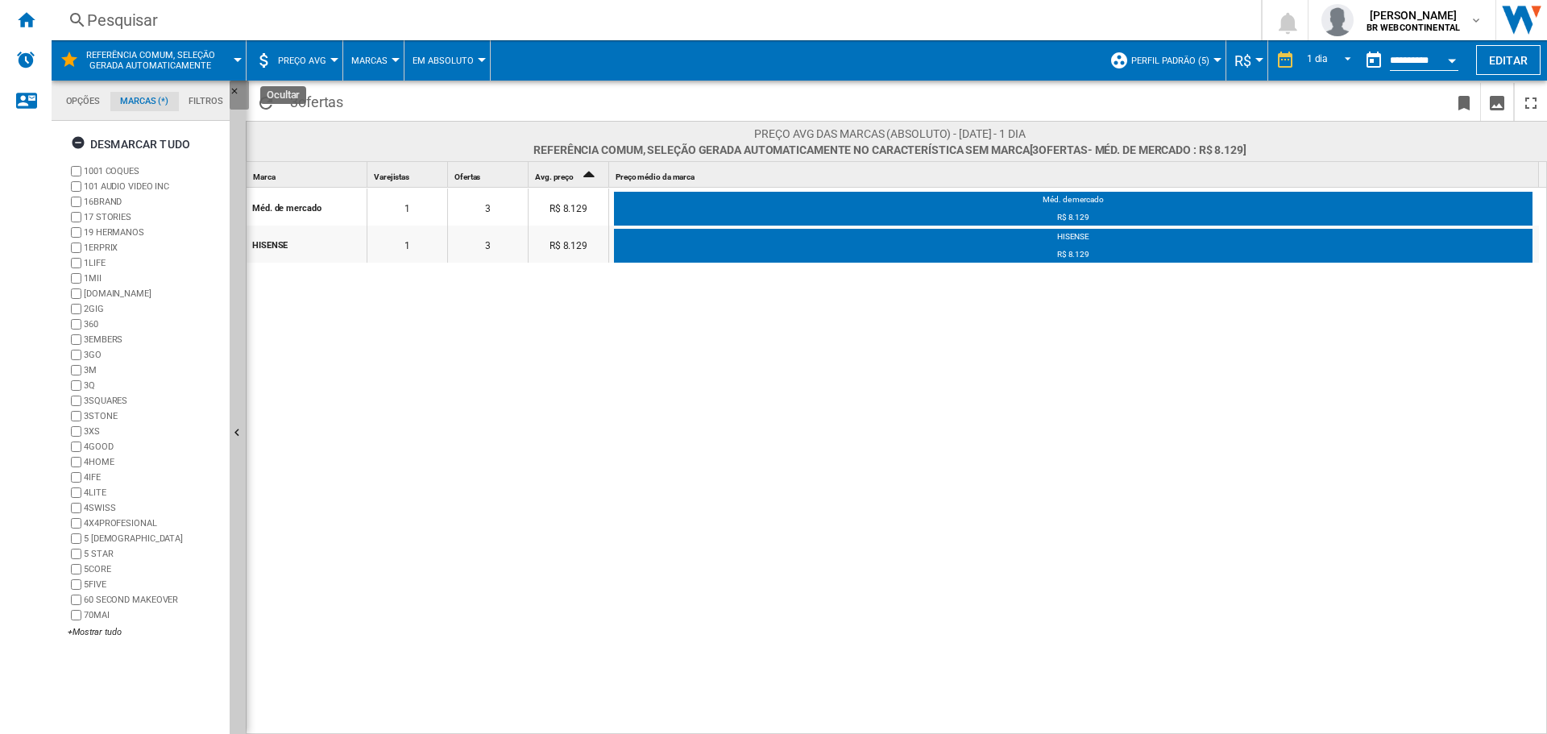
click at [238, 86] on ng-md-icon "Ocultar" at bounding box center [239, 95] width 19 height 19
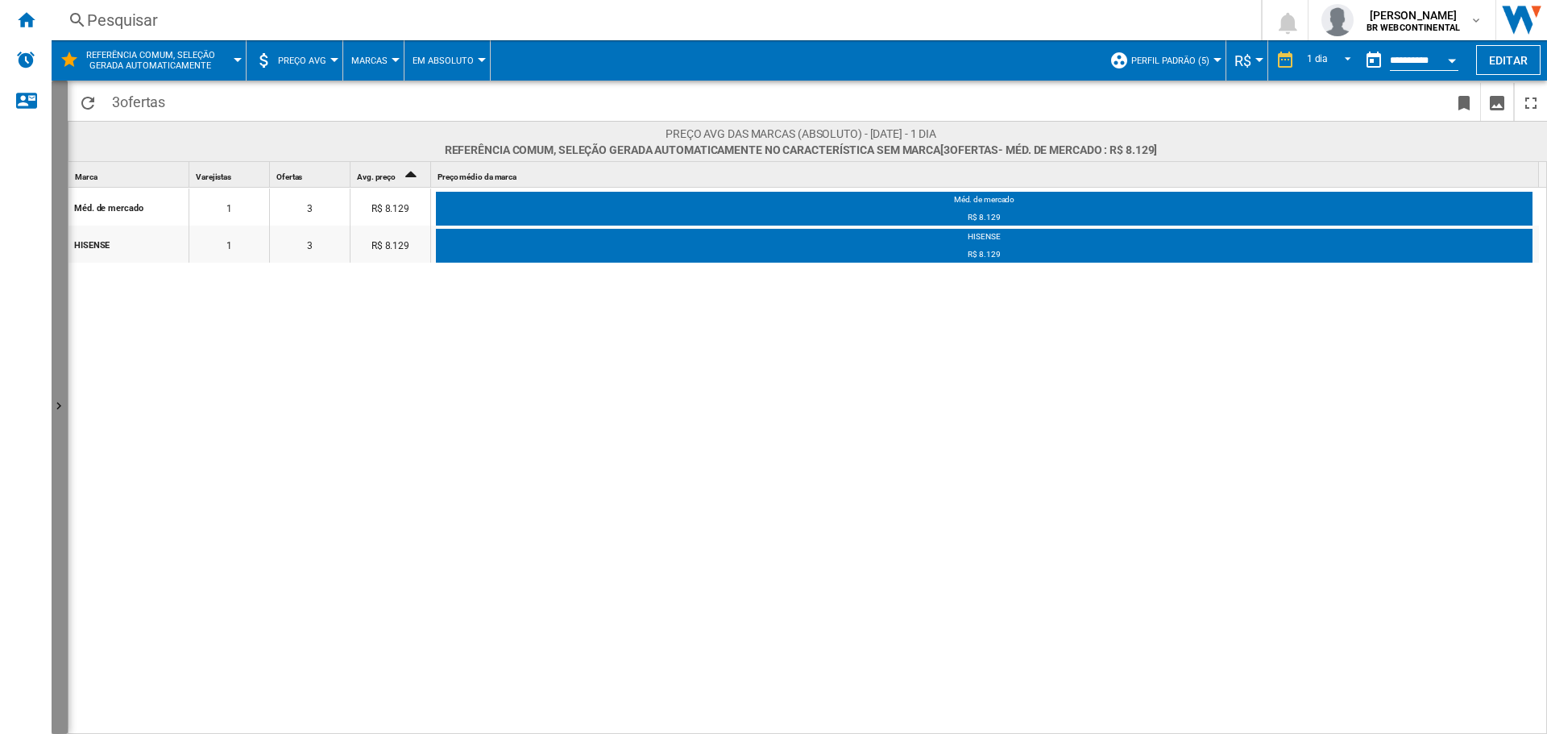
click at [57, 173] on button "Mostrar" at bounding box center [60, 407] width 16 height 653
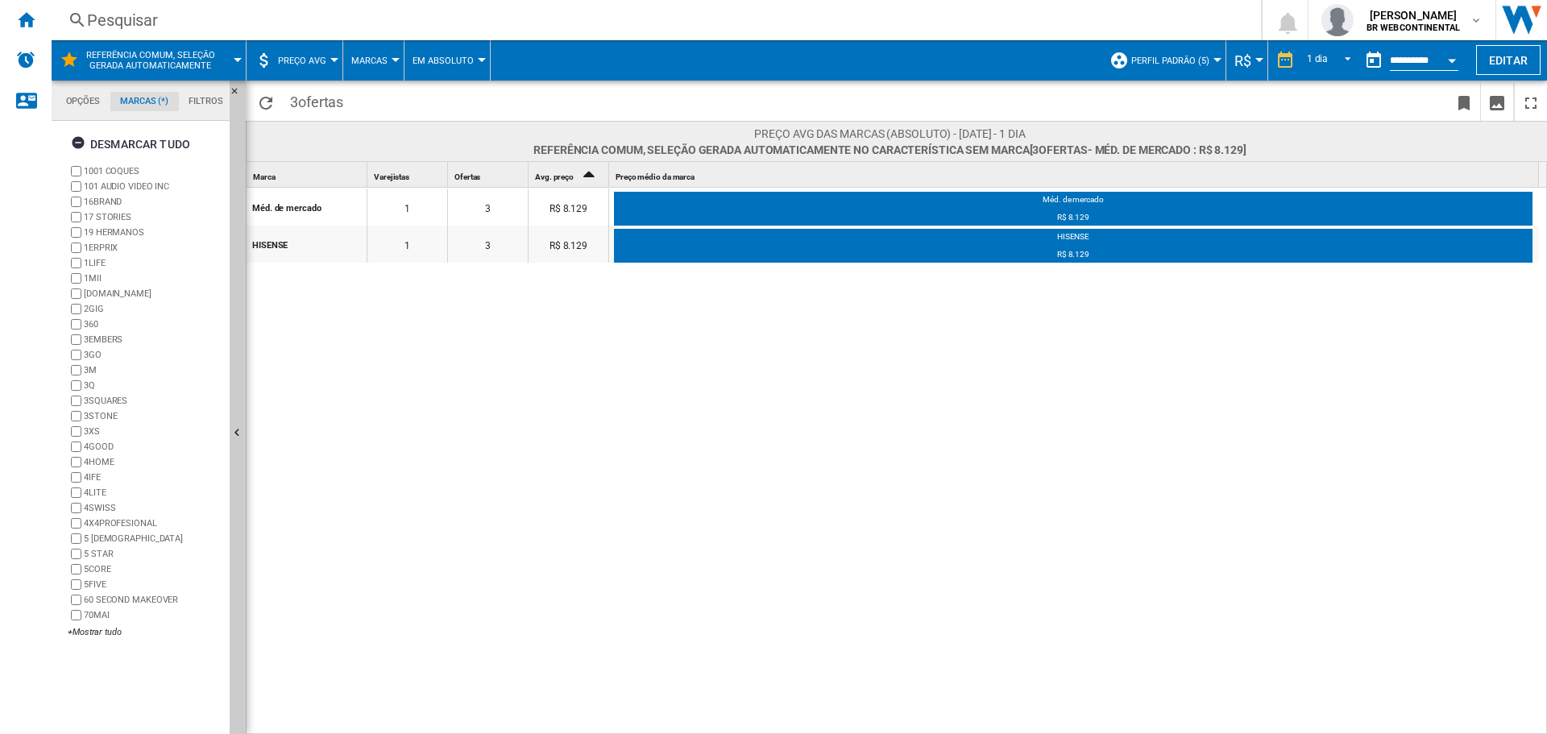
click at [204, 58] on span "Referência comum, seleção gerada automaticamente" at bounding box center [150, 60] width 130 height 21
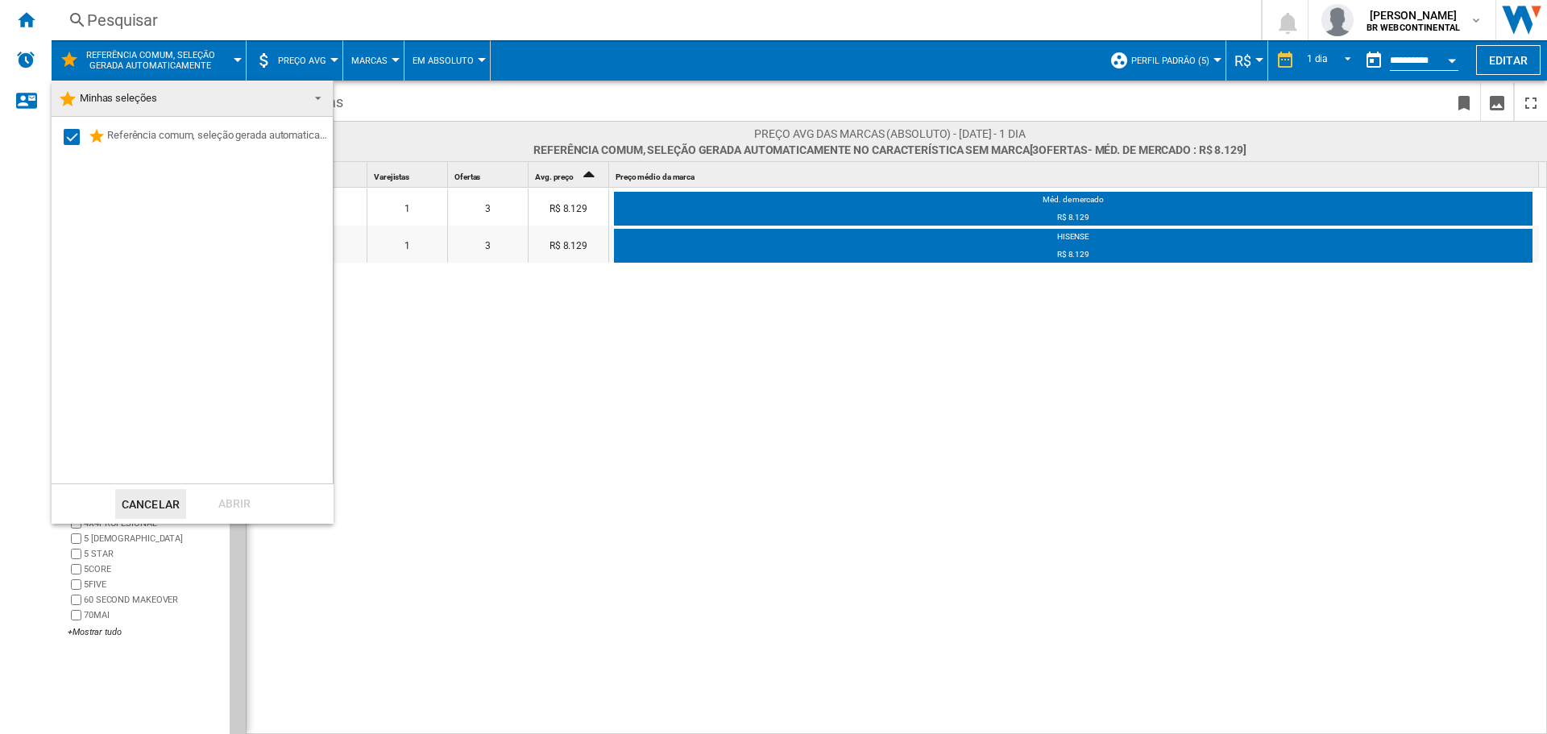
click at [323, 97] on md-select-value "Minhas seleções" at bounding box center [192, 99] width 281 height 36
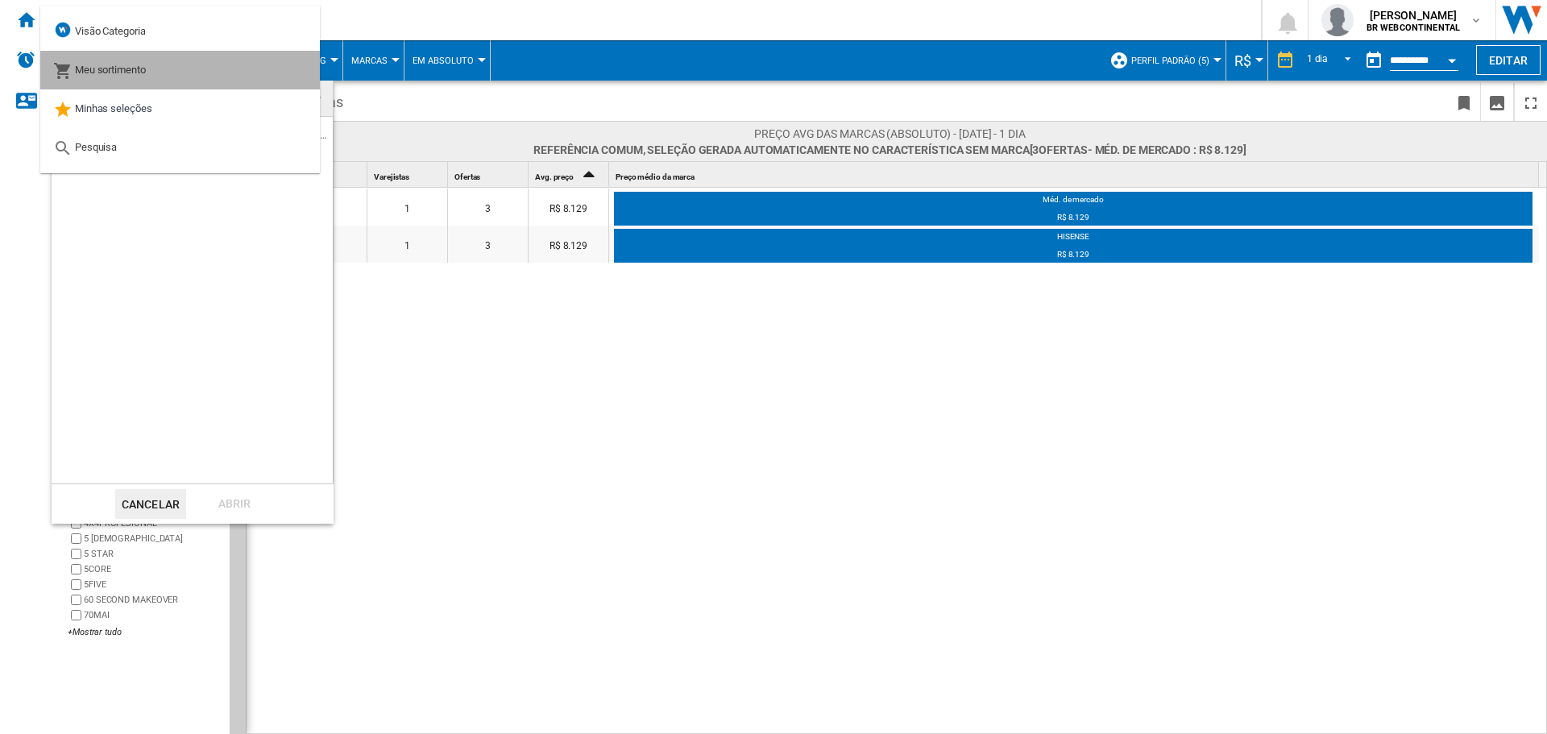
click at [144, 64] on span "Meu sortimento" at bounding box center [110, 70] width 71 height 12
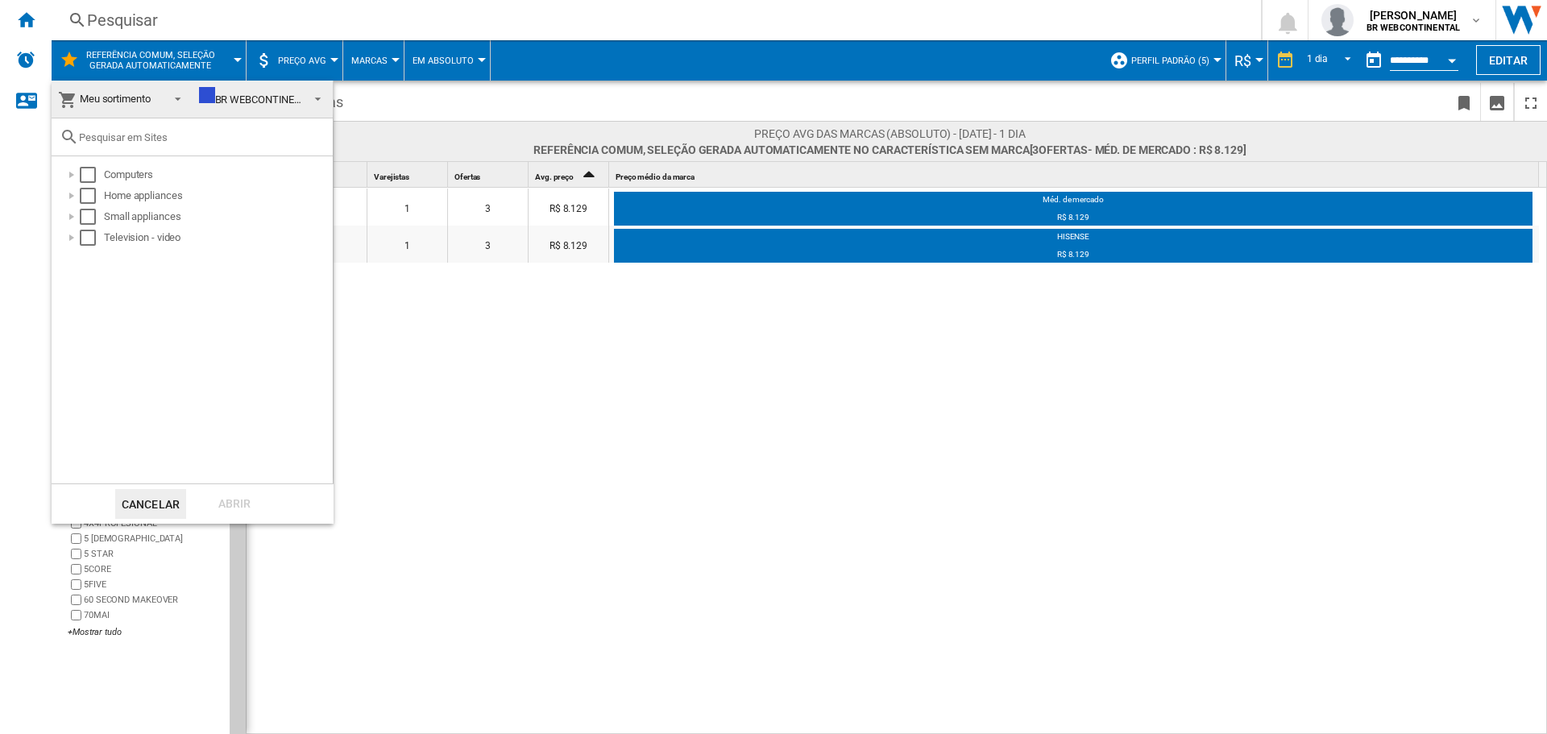
click at [306, 97] on span at bounding box center [314, 97] width 17 height 23
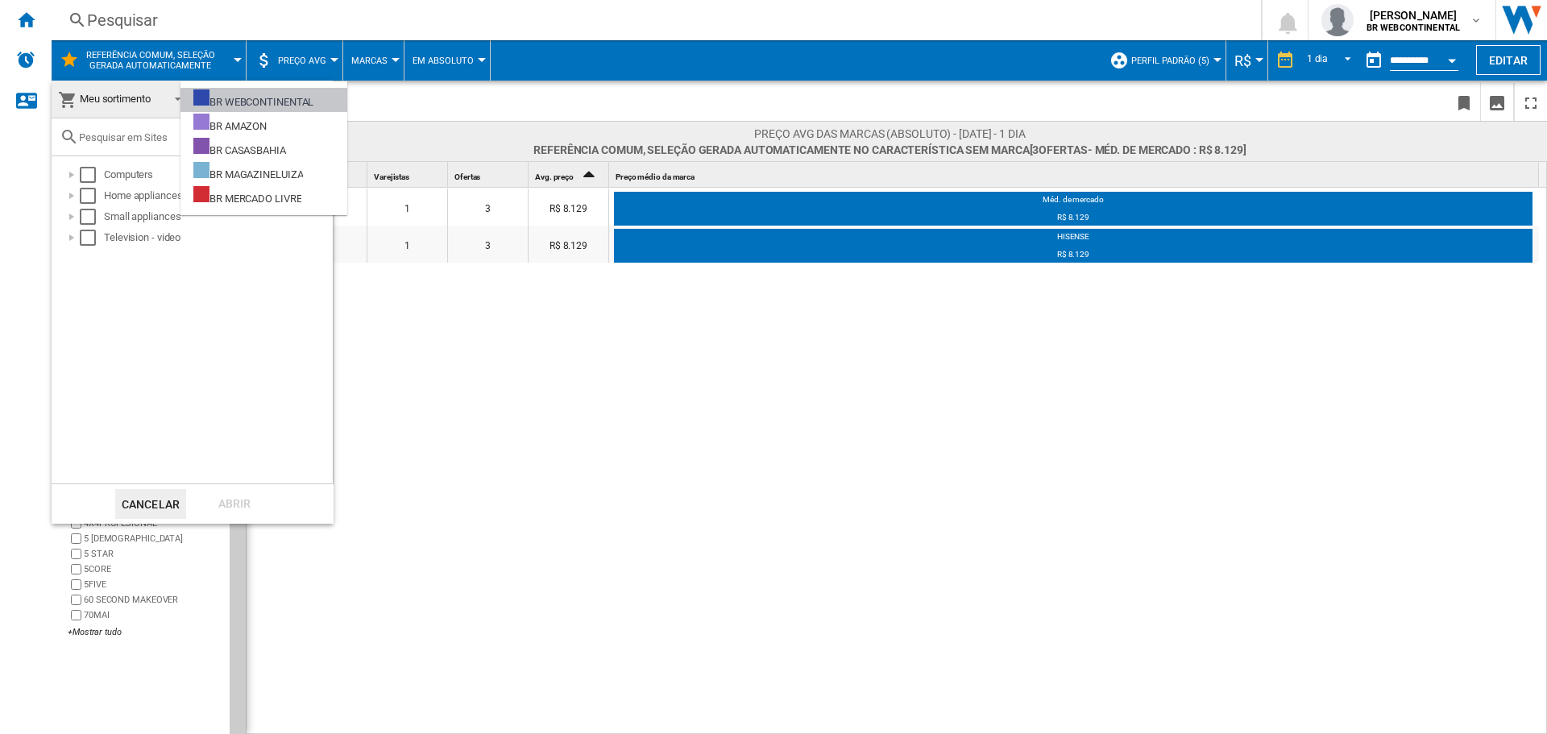
click at [306, 97] on div "BR WEBCONTINENTAL" at bounding box center [253, 99] width 120 height 20
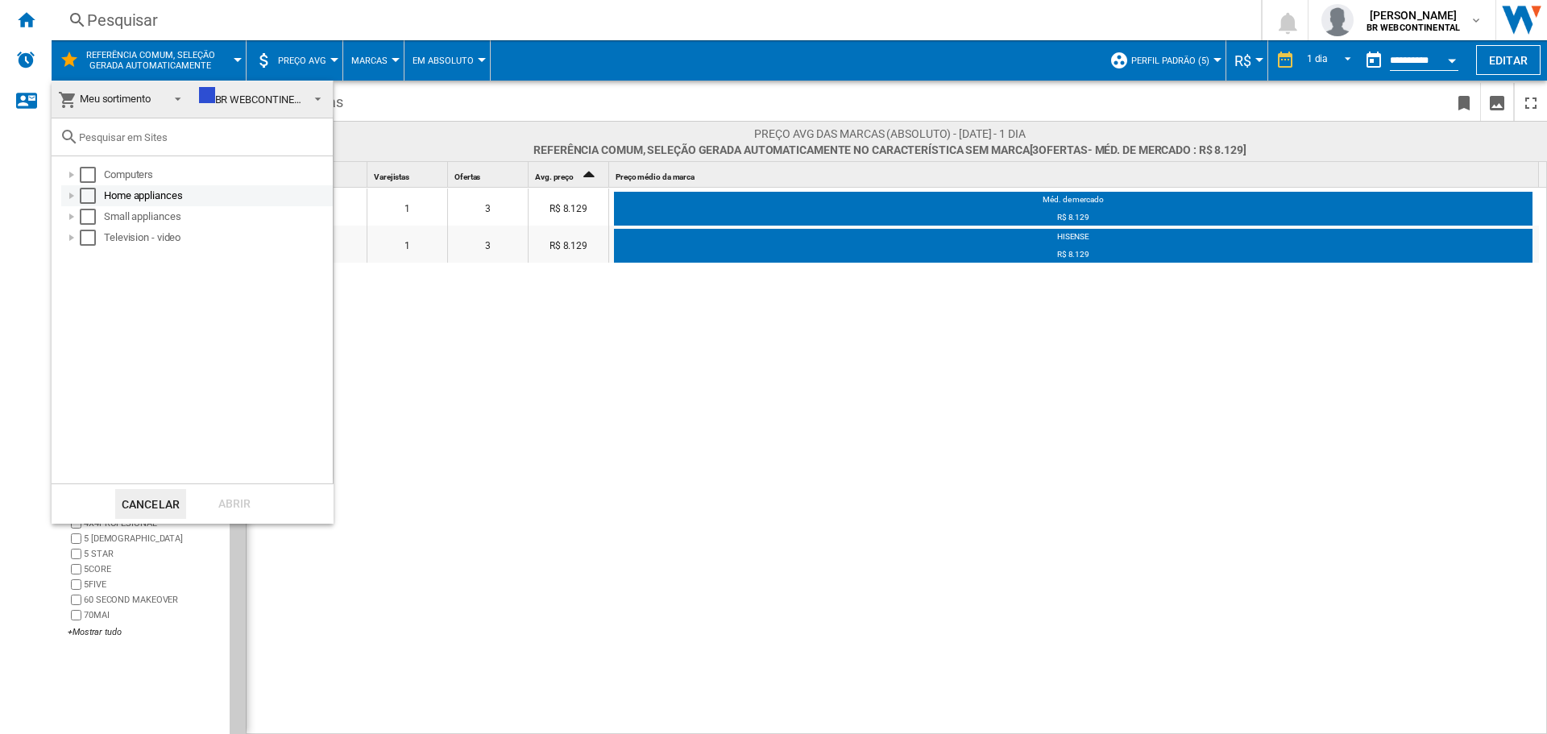
click at [136, 199] on div "Home appliances" at bounding box center [217, 196] width 226 height 16
click at [70, 193] on div at bounding box center [72, 196] width 16 height 16
click at [74, 214] on div at bounding box center [72, 217] width 16 height 16
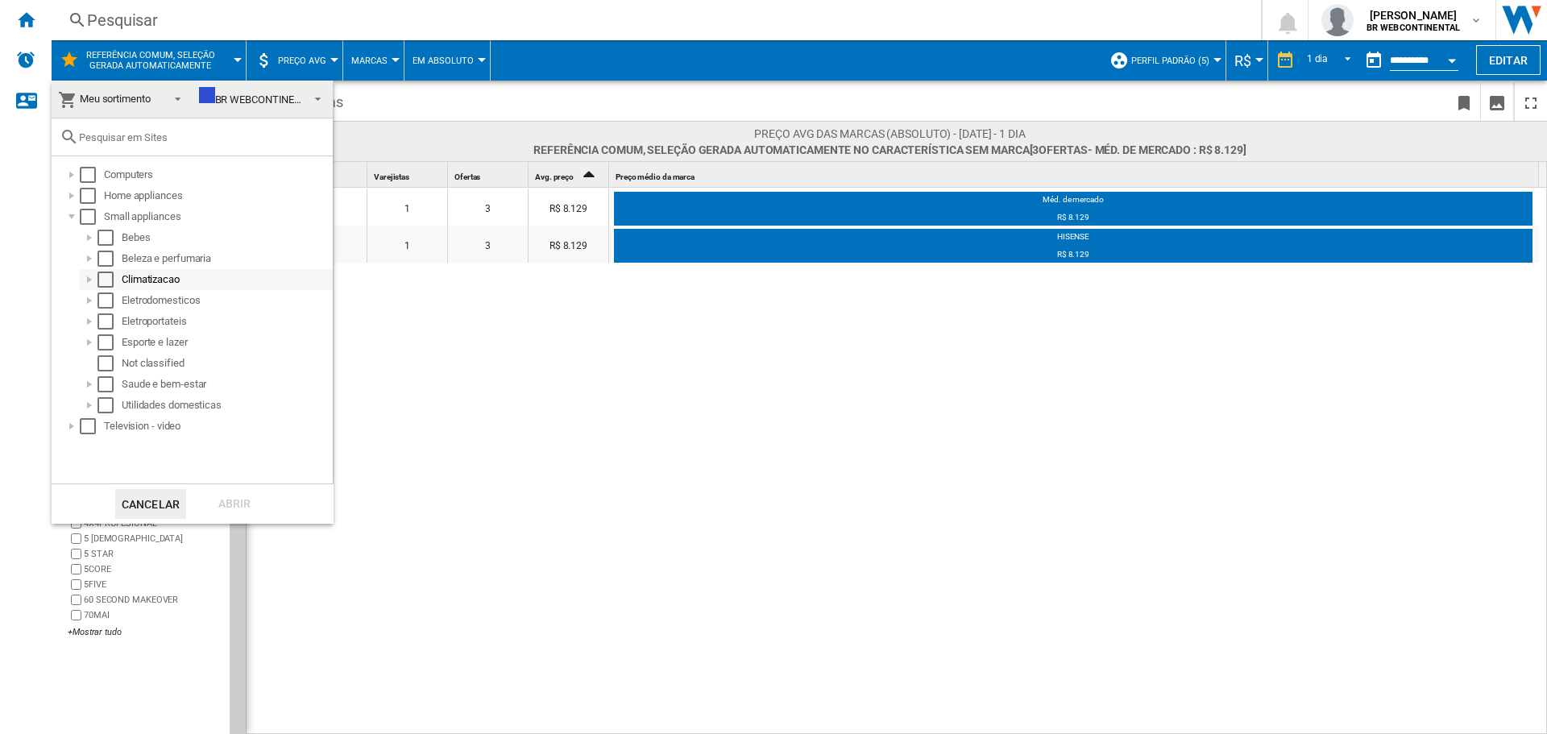
click at [86, 285] on div at bounding box center [89, 279] width 16 height 16
click at [110, 326] on div at bounding box center [107, 321] width 16 height 16
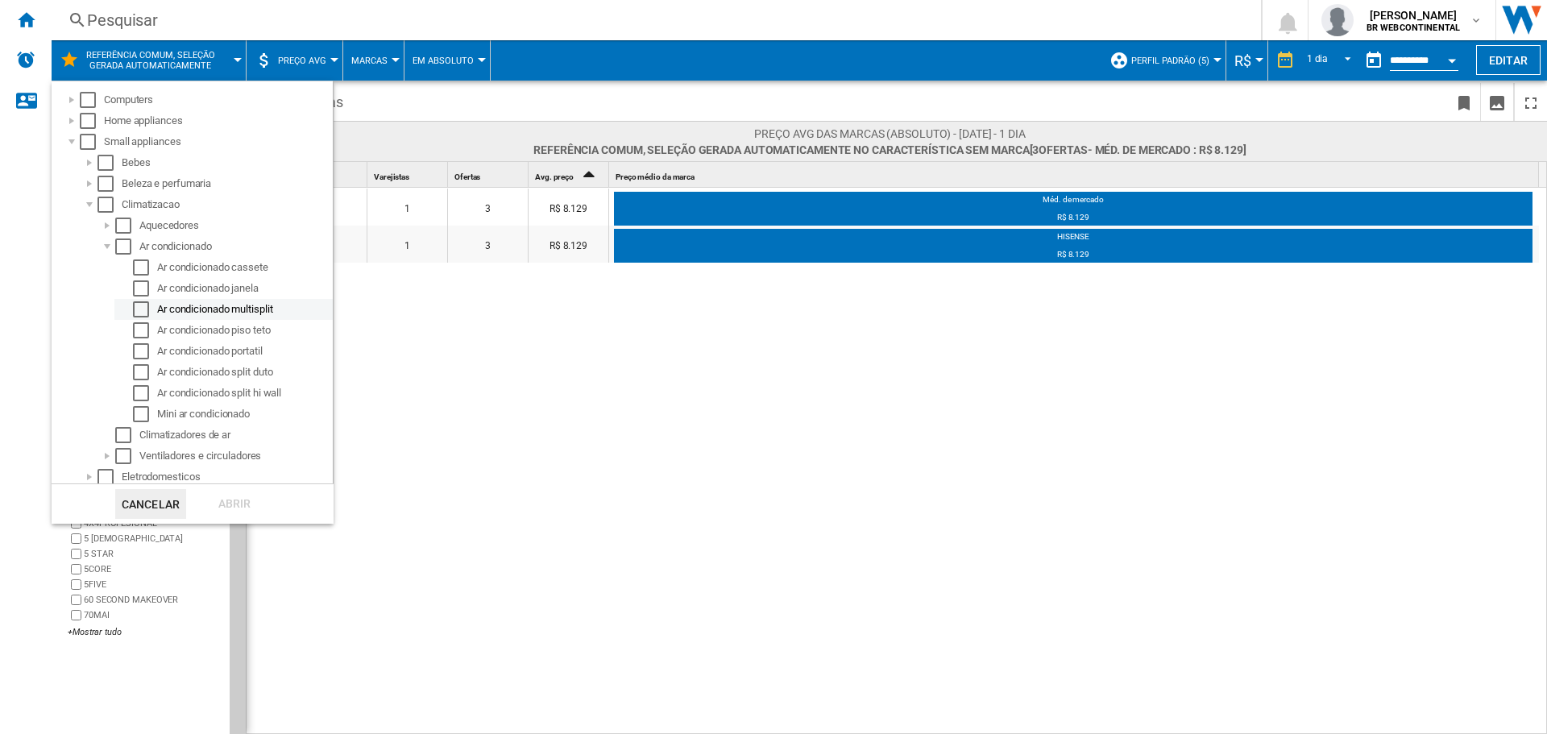
scroll to position [78, 0]
click at [269, 389] on div "Ar condicionado split hi wall" at bounding box center [243, 390] width 173 height 16
click at [135, 383] on div "Select" at bounding box center [141, 390] width 16 height 16
click at [242, 486] on md-dialog-actions "Cancelar Abrir" at bounding box center [193, 503] width 282 height 40
click at [241, 491] on div "Abrir" at bounding box center [234, 504] width 71 height 30
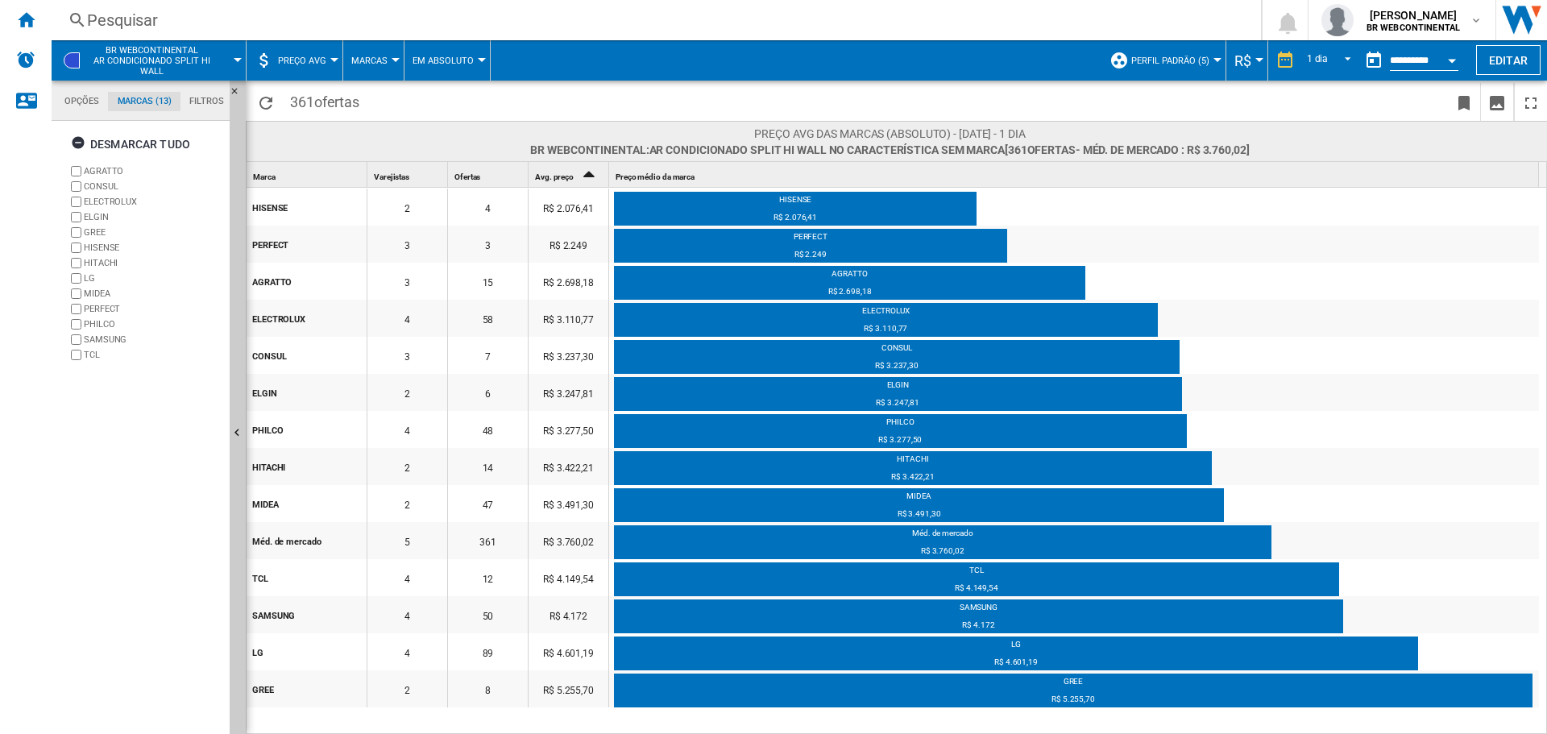
click at [324, 51] on button "Preço AVG" at bounding box center [306, 60] width 56 height 40
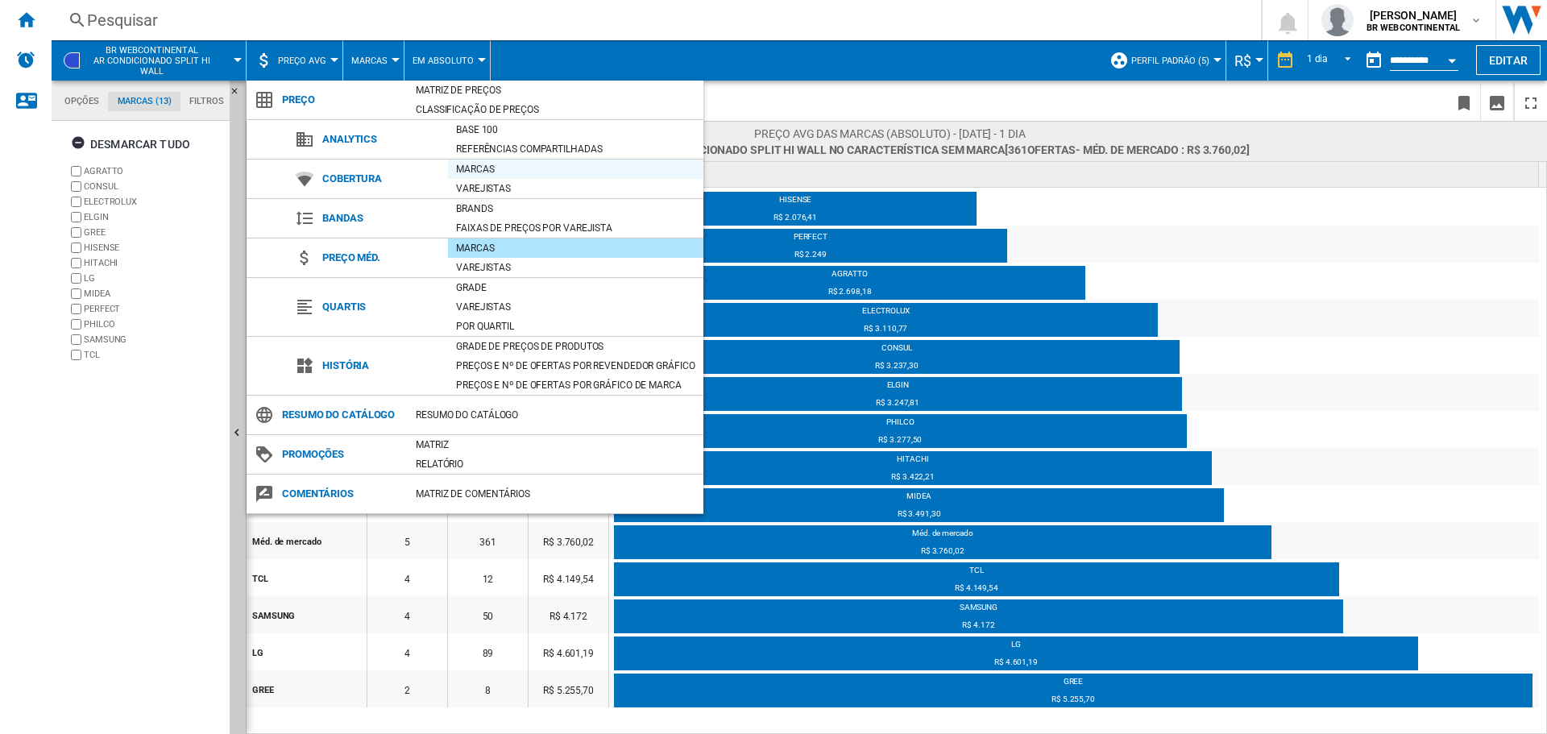
click at [487, 165] on div "Marcas" at bounding box center [575, 169] width 255 height 16
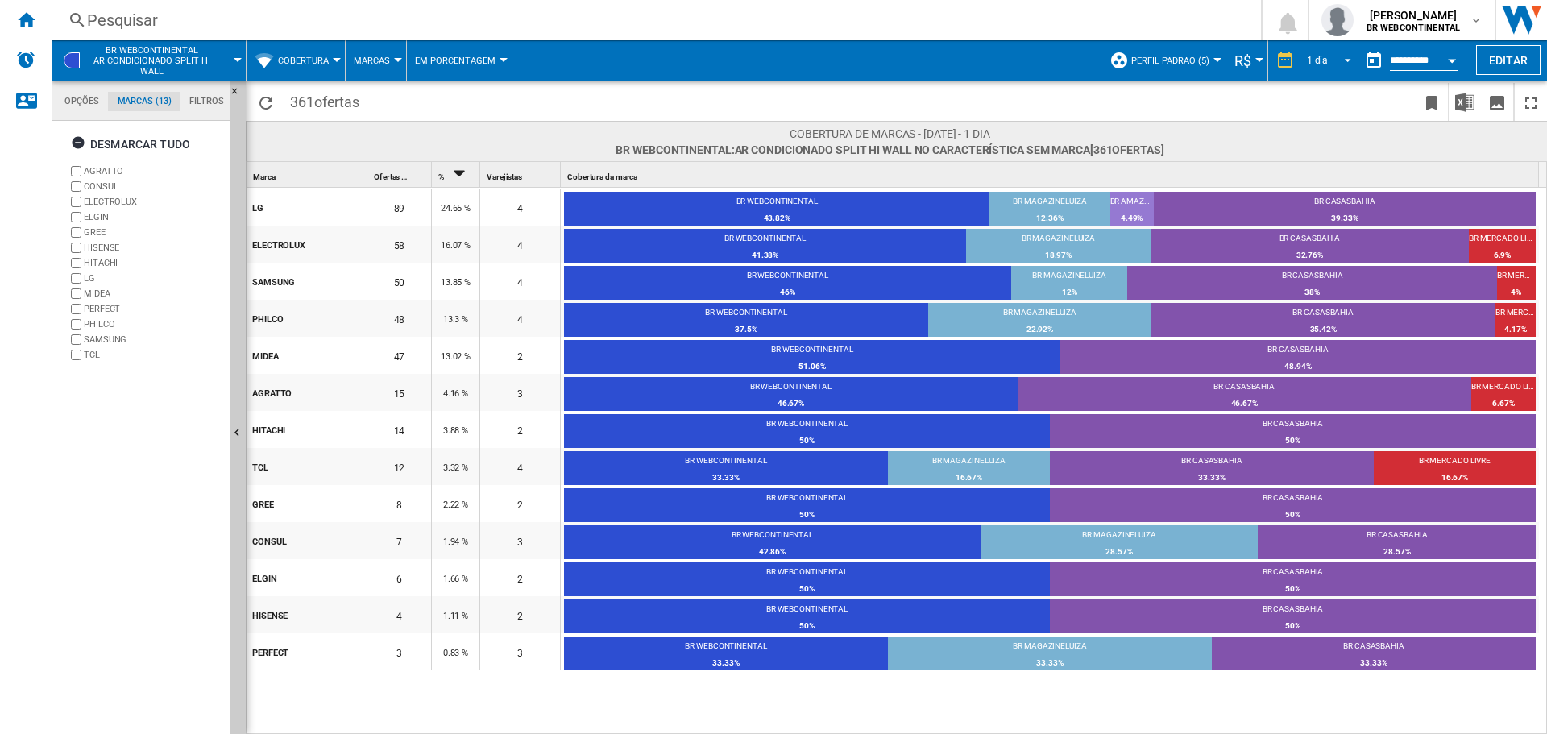
click at [1333, 60] on span "REPORTS.WIZARD.STEPS.REPORT.STEPS.REPORT_OPTIONS.PERIOD: 1 dia" at bounding box center [1342, 59] width 19 height 14
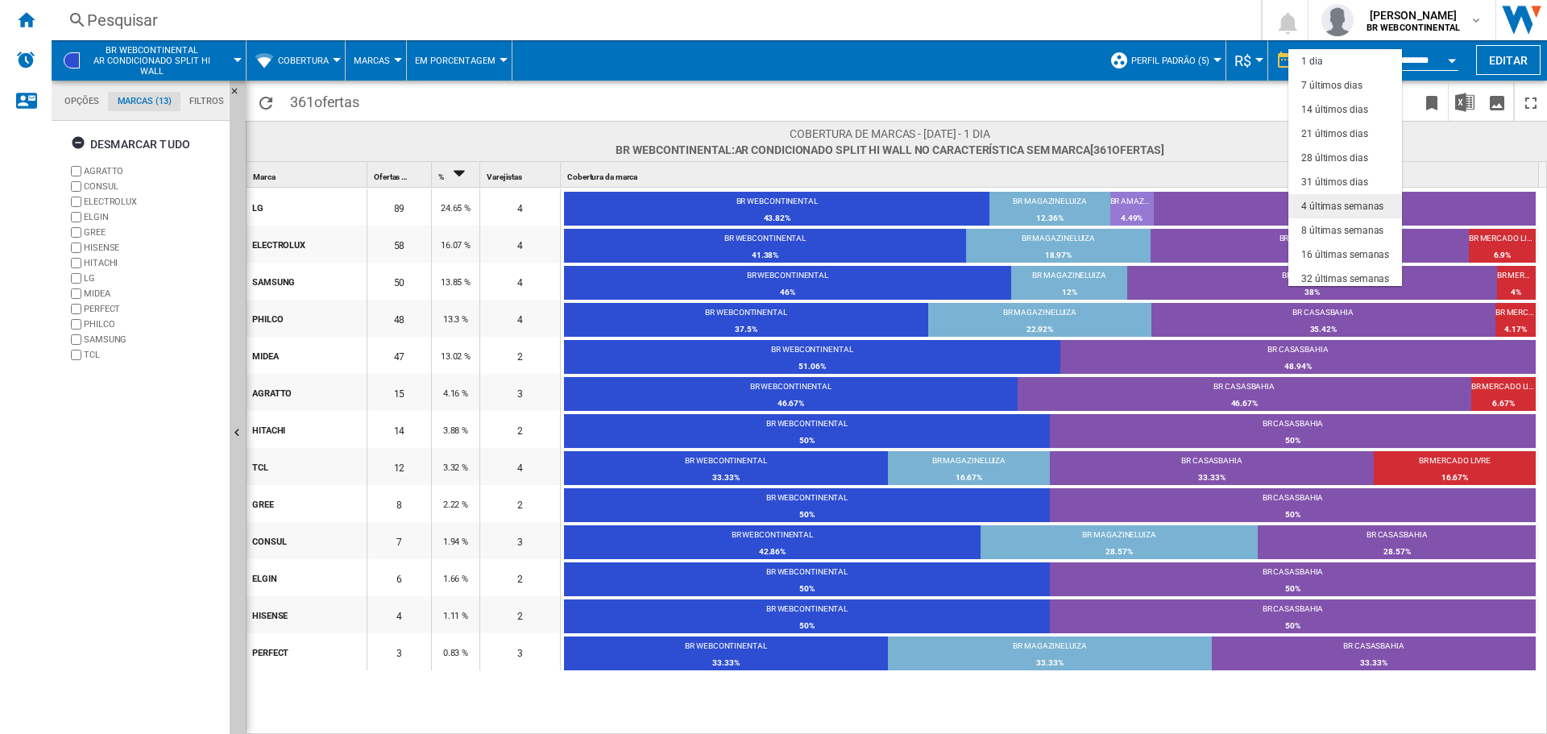
scroll to position [101, 0]
click at [828, 32] on md-backdrop at bounding box center [773, 367] width 1547 height 734
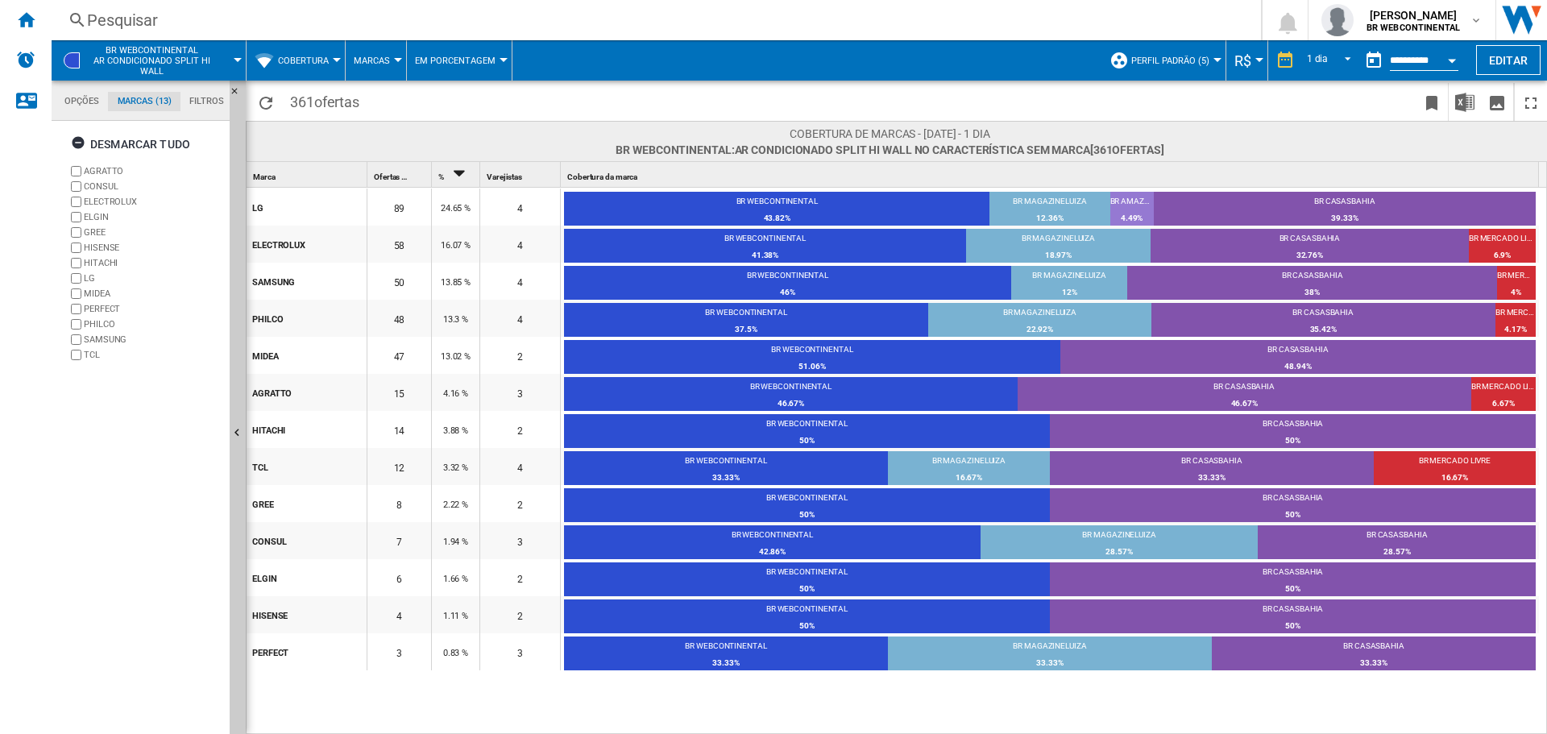
click at [1415, 51] on md-datepicker "**********" at bounding box center [1414, 60] width 115 height 32
click at [1423, 61] on input "**********" at bounding box center [1423, 63] width 68 height 14
click at [1539, 55] on button "Editar" at bounding box center [1508, 60] width 64 height 30
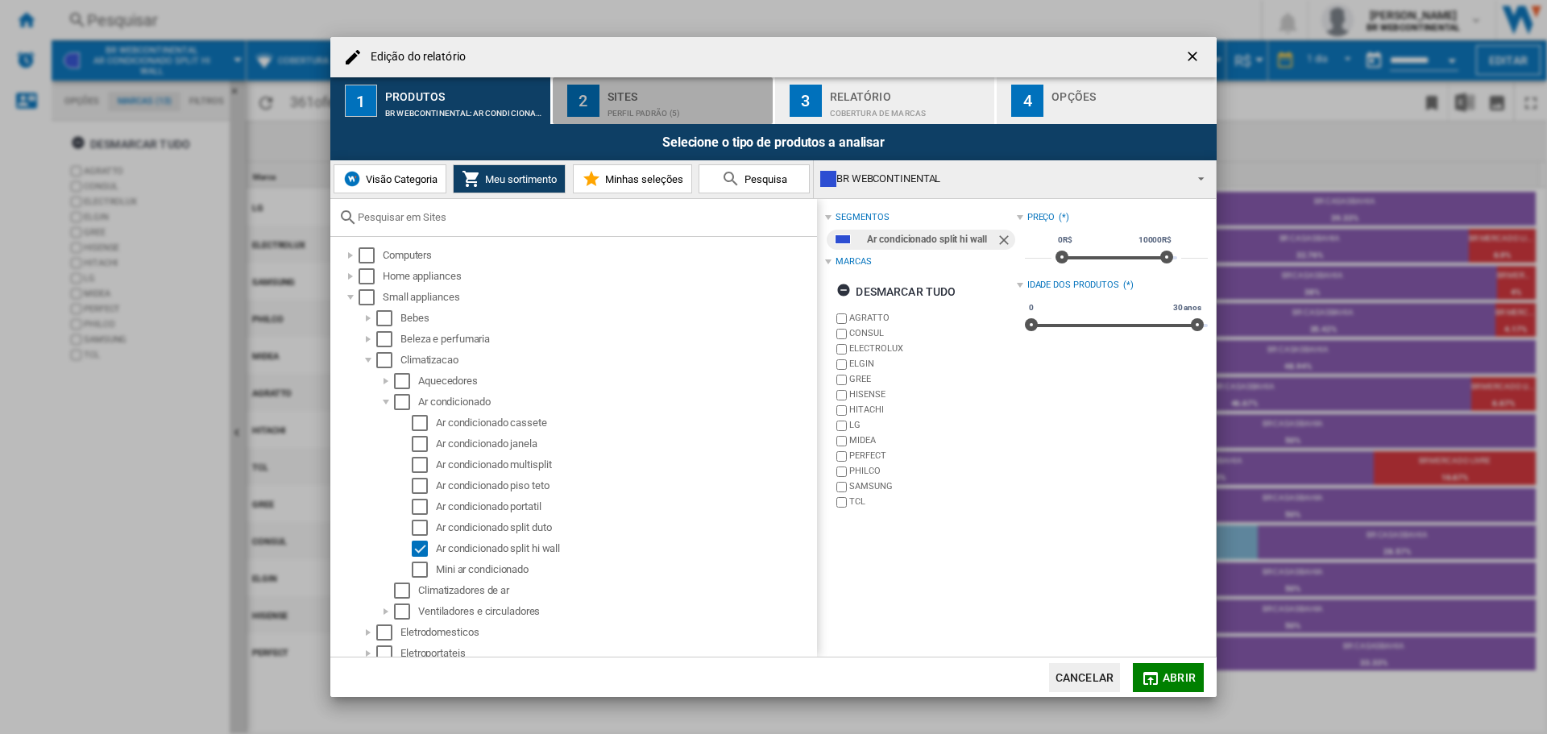
click at [710, 103] on div "Perfil padrão (5)" at bounding box center [686, 109] width 159 height 17
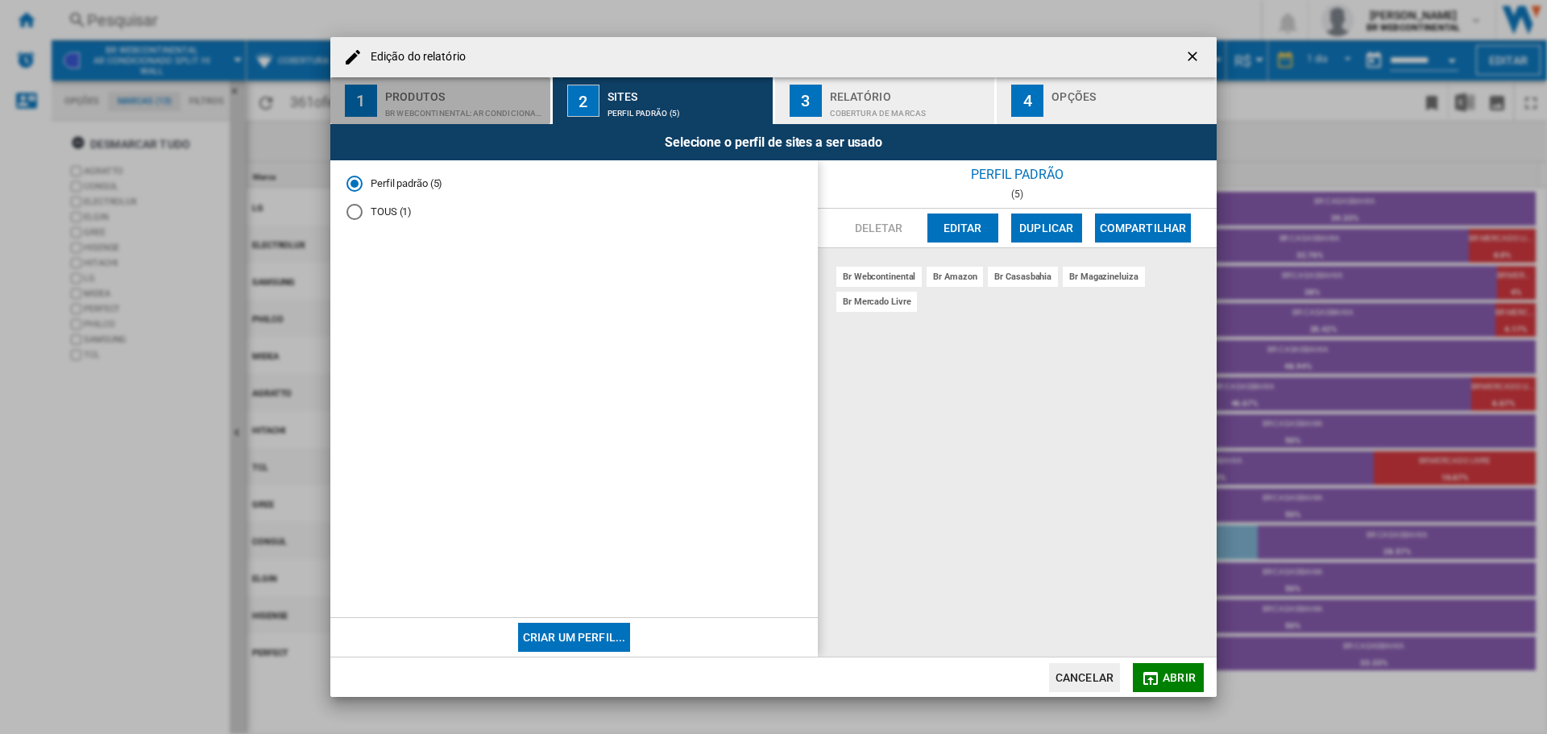
click at [463, 77] on button "1 Produtos BR WEBCONTINENTAL:Ar condicionado split hi wall" at bounding box center [441, 100] width 222 height 47
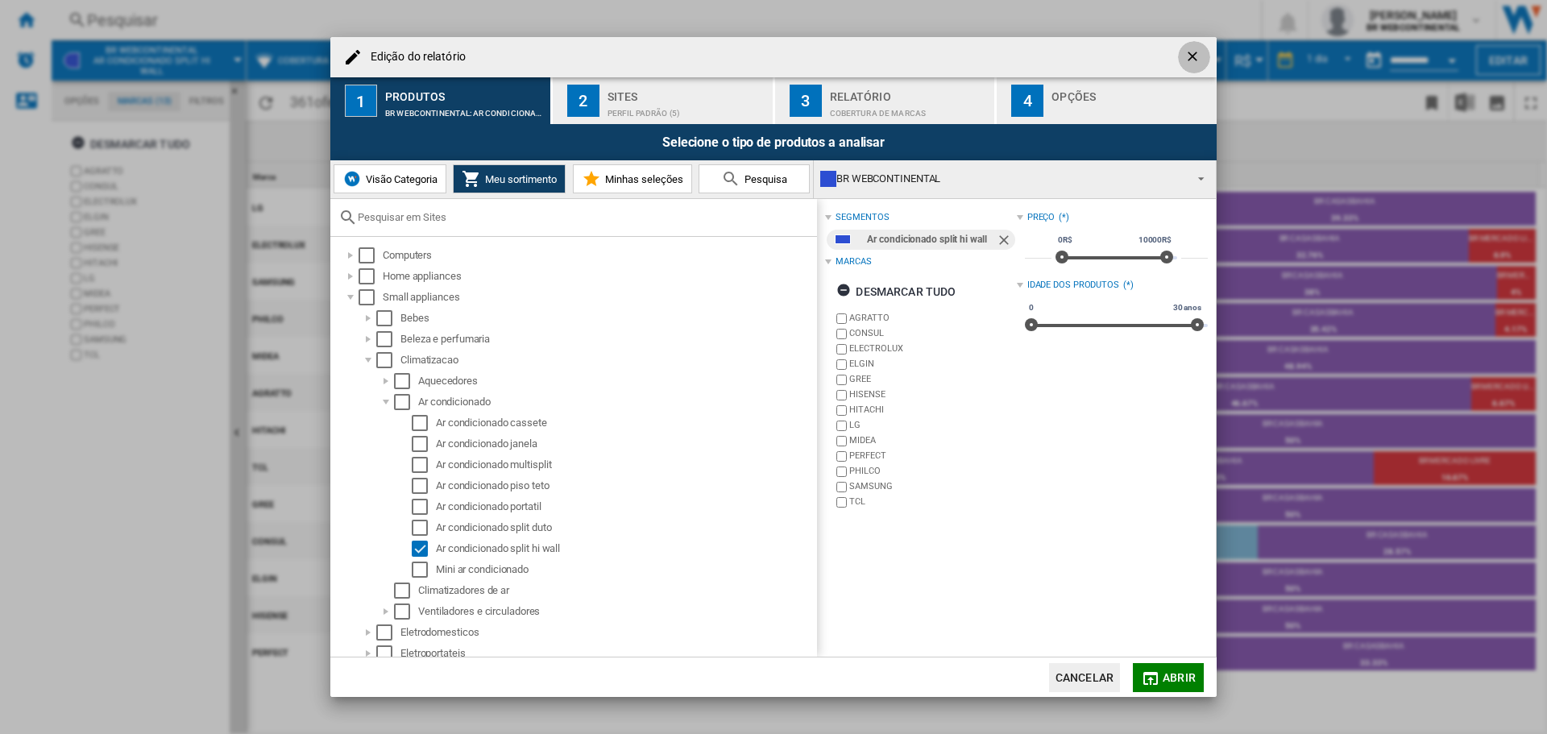
click at [1190, 54] on ng-md-icon "getI18NText('BUTTONS.CLOSE_DIALOG')" at bounding box center [1193, 57] width 19 height 19
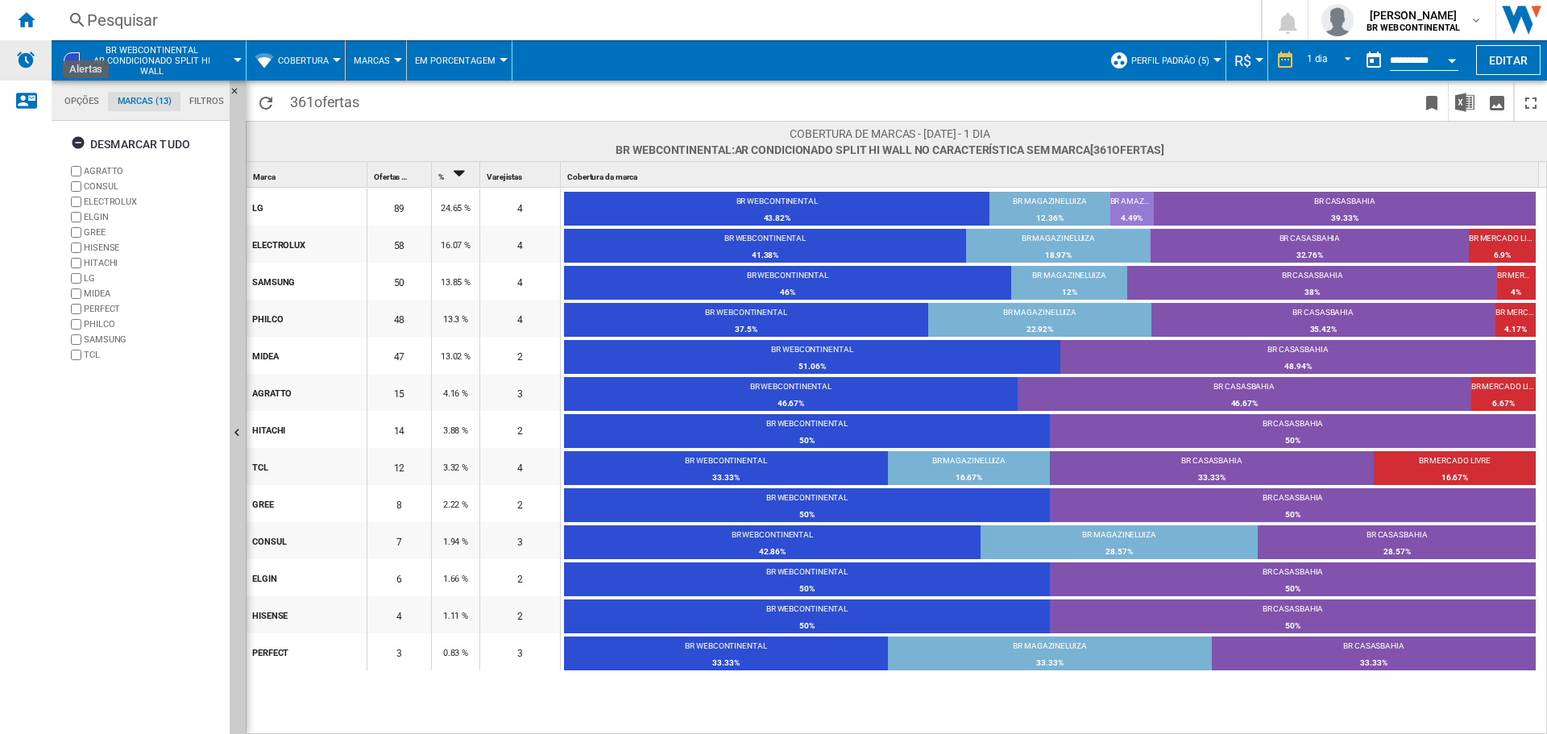
click at [35, 63] on img "Alertas" at bounding box center [25, 59] width 19 height 19
click at [71, 97] on md-tab-item "Opções" at bounding box center [82, 101] width 52 height 19
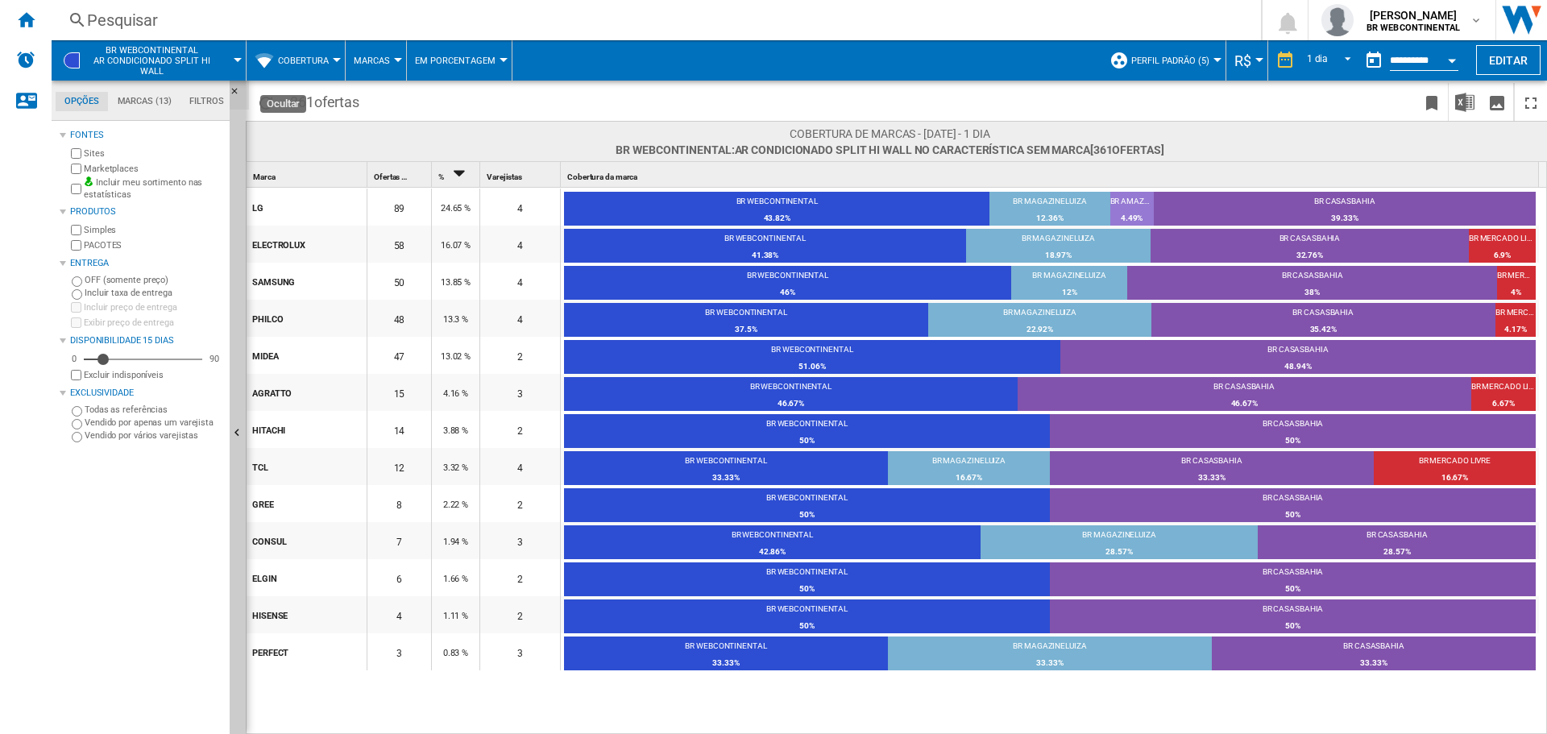
click at [234, 89] on ng-md-icon "Ocultar" at bounding box center [239, 95] width 19 height 19
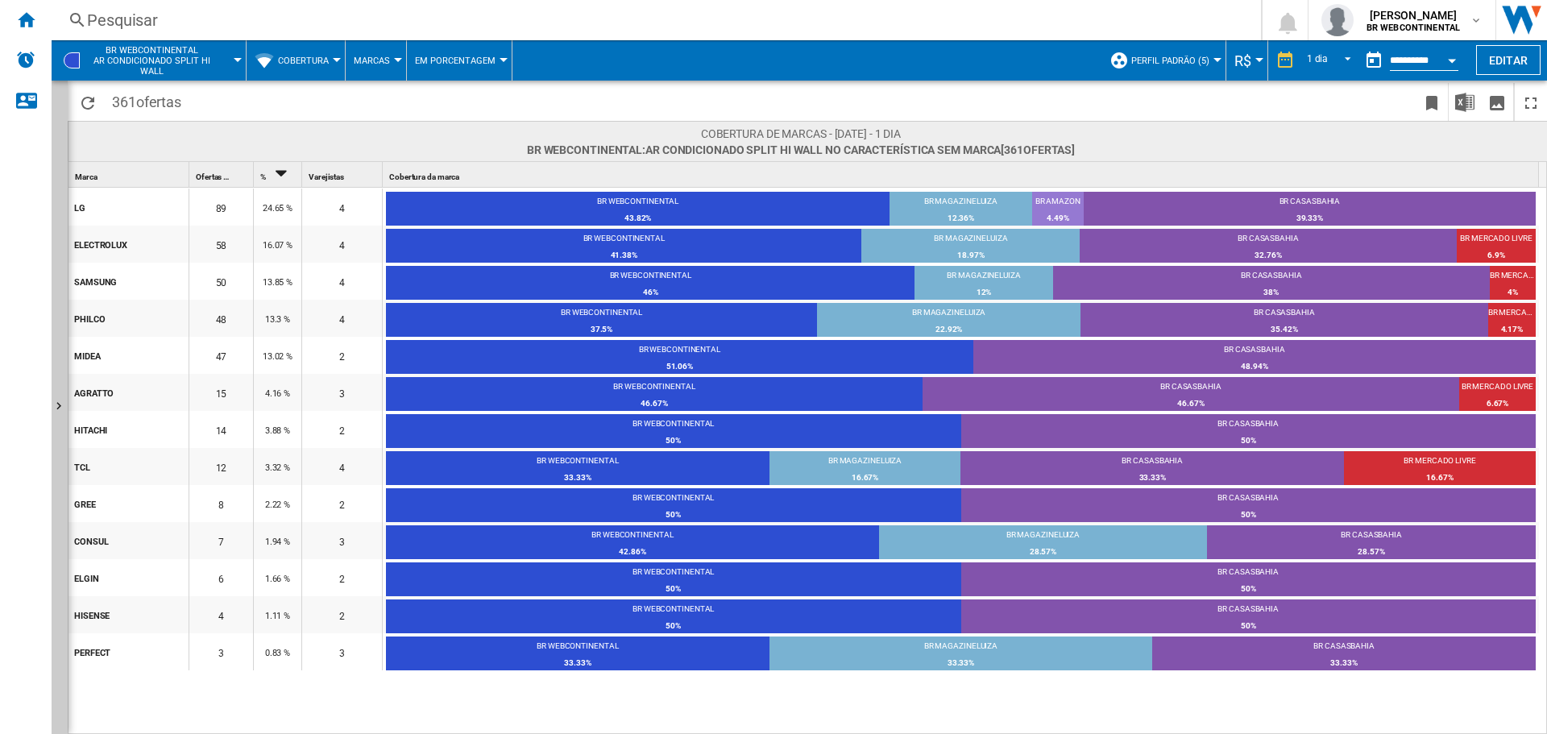
click at [308, 53] on button "Cobertura" at bounding box center [307, 60] width 59 height 40
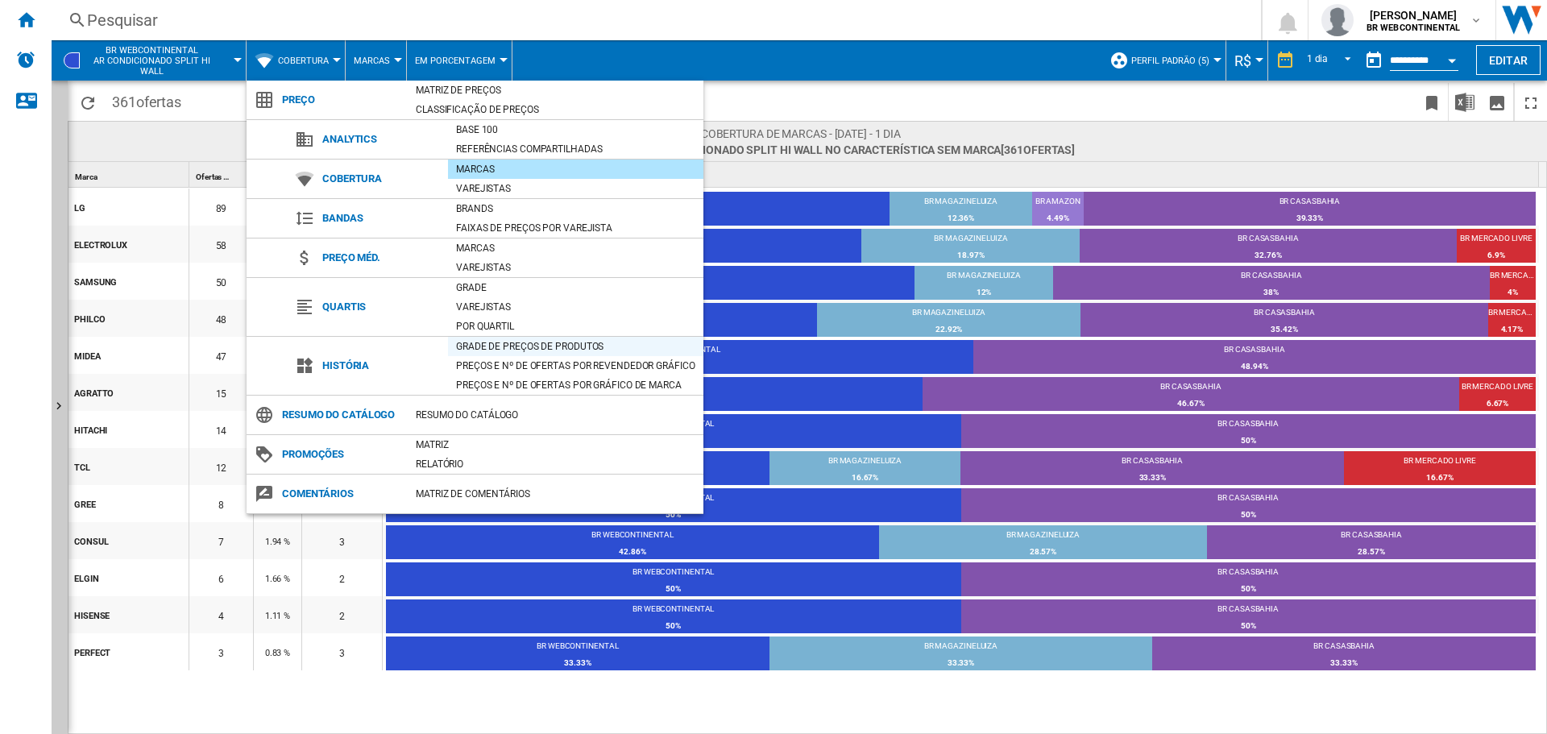
click at [495, 346] on div "Grade de preços de produtos" at bounding box center [575, 346] width 255 height 16
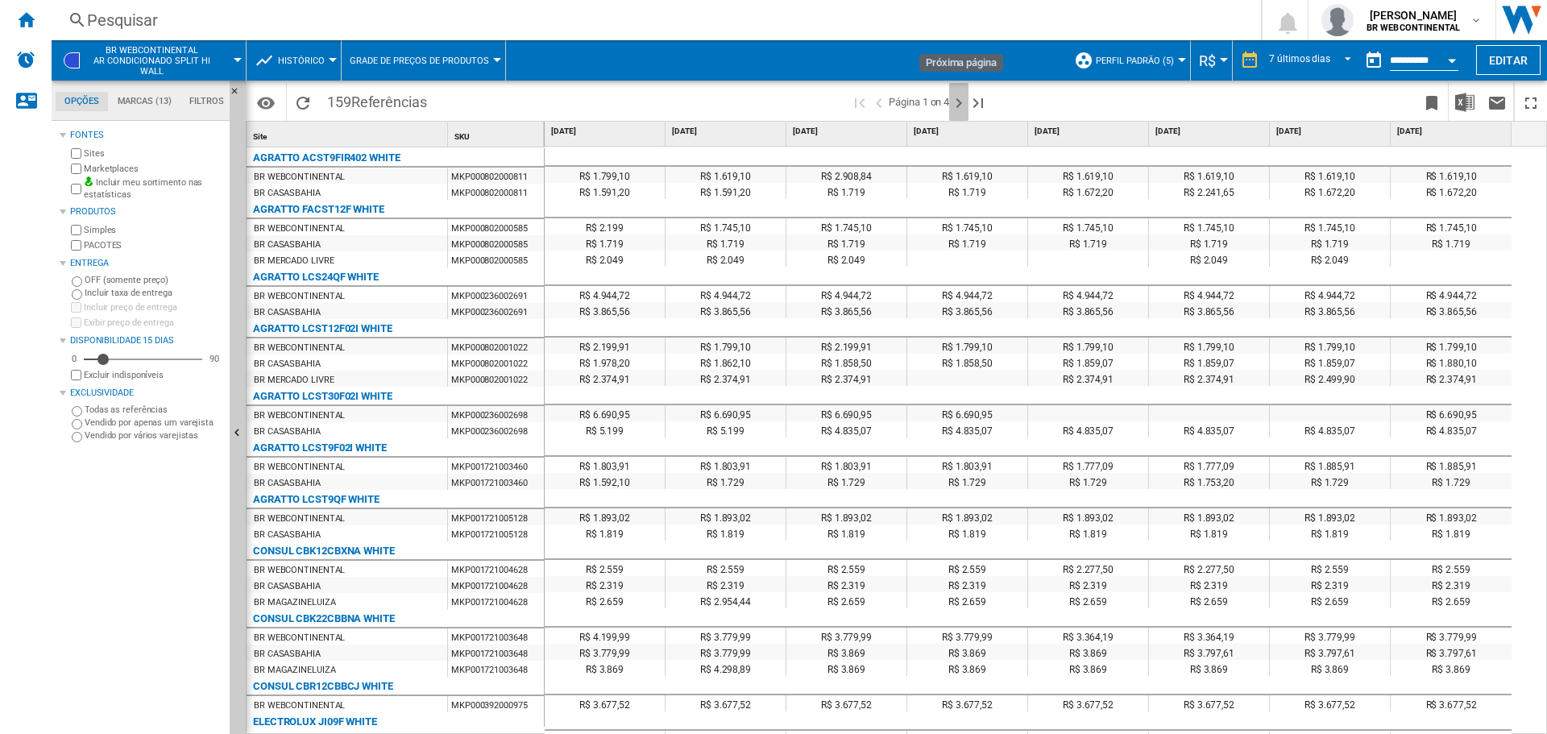
click at [962, 100] on ng-md-icon "Próxima página" at bounding box center [958, 102] width 19 height 19
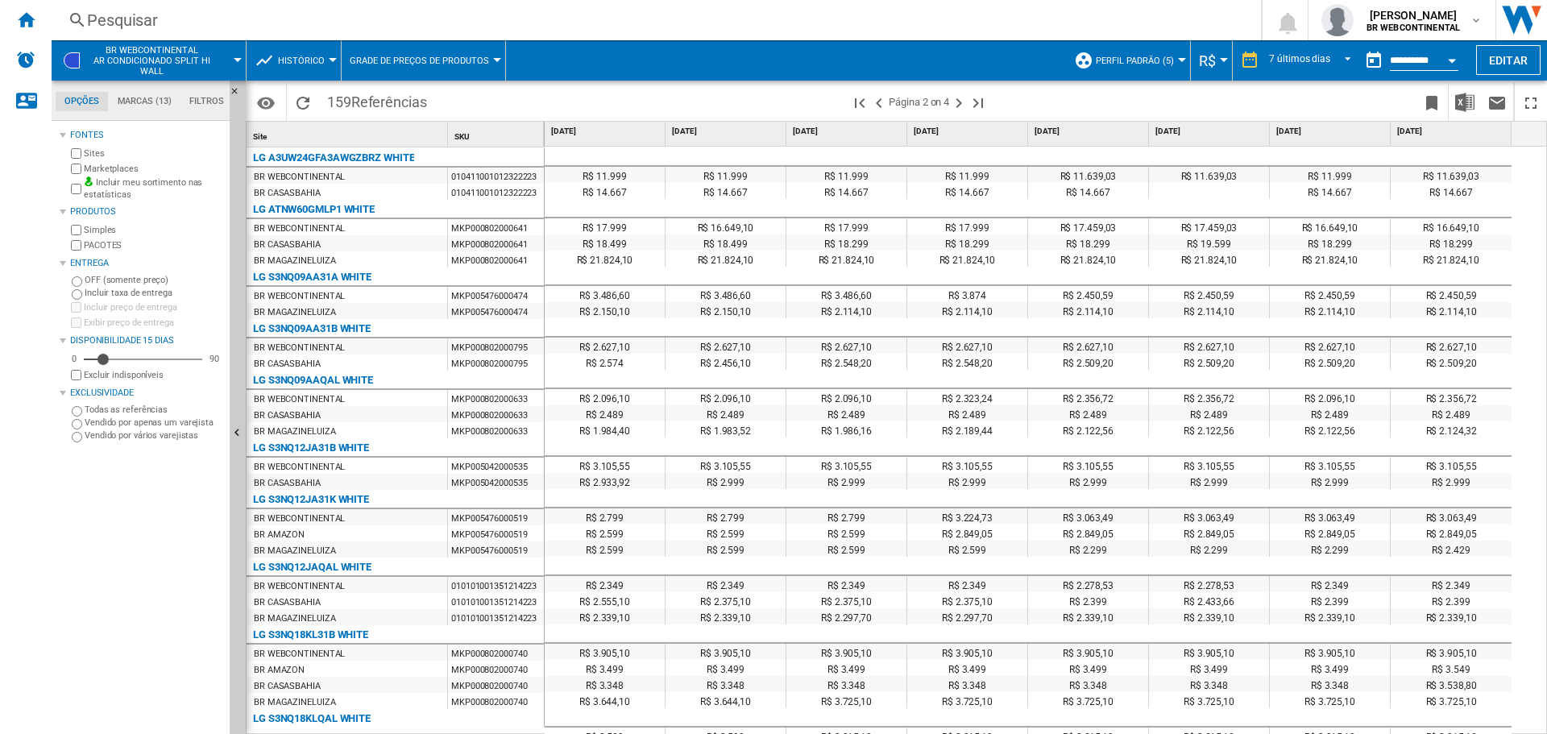
click at [507, 178] on div "010411001012322223" at bounding box center [496, 176] width 96 height 16
click at [319, 153] on div "LG A3UW24GFA3AWGZBRZ WHITE" at bounding box center [333, 157] width 161 height 19
click at [1174, 57] on button "Perfil padrão (5)" at bounding box center [1138, 60] width 86 height 40
click at [1174, 57] on md-backdrop at bounding box center [773, 367] width 1547 height 734
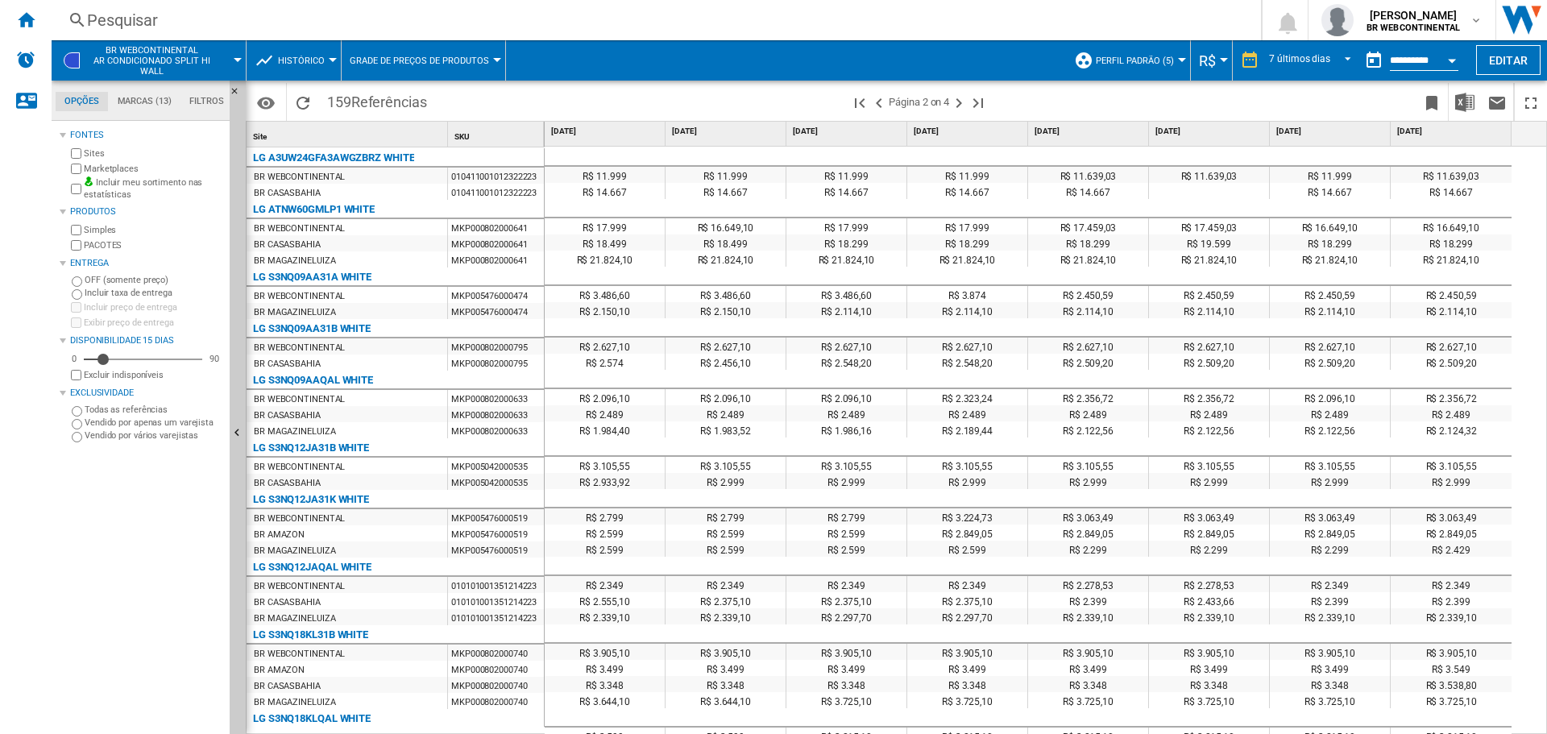
click at [1075, 98] on span at bounding box center [1208, 102] width 416 height 38
click at [333, 52] on md-menu "Histórico Preço Matriz de preços Classificação de preços Analytics Base 100 Ref…" at bounding box center [293, 60] width 95 height 40
click at [329, 60] on div at bounding box center [333, 60] width 8 height 4
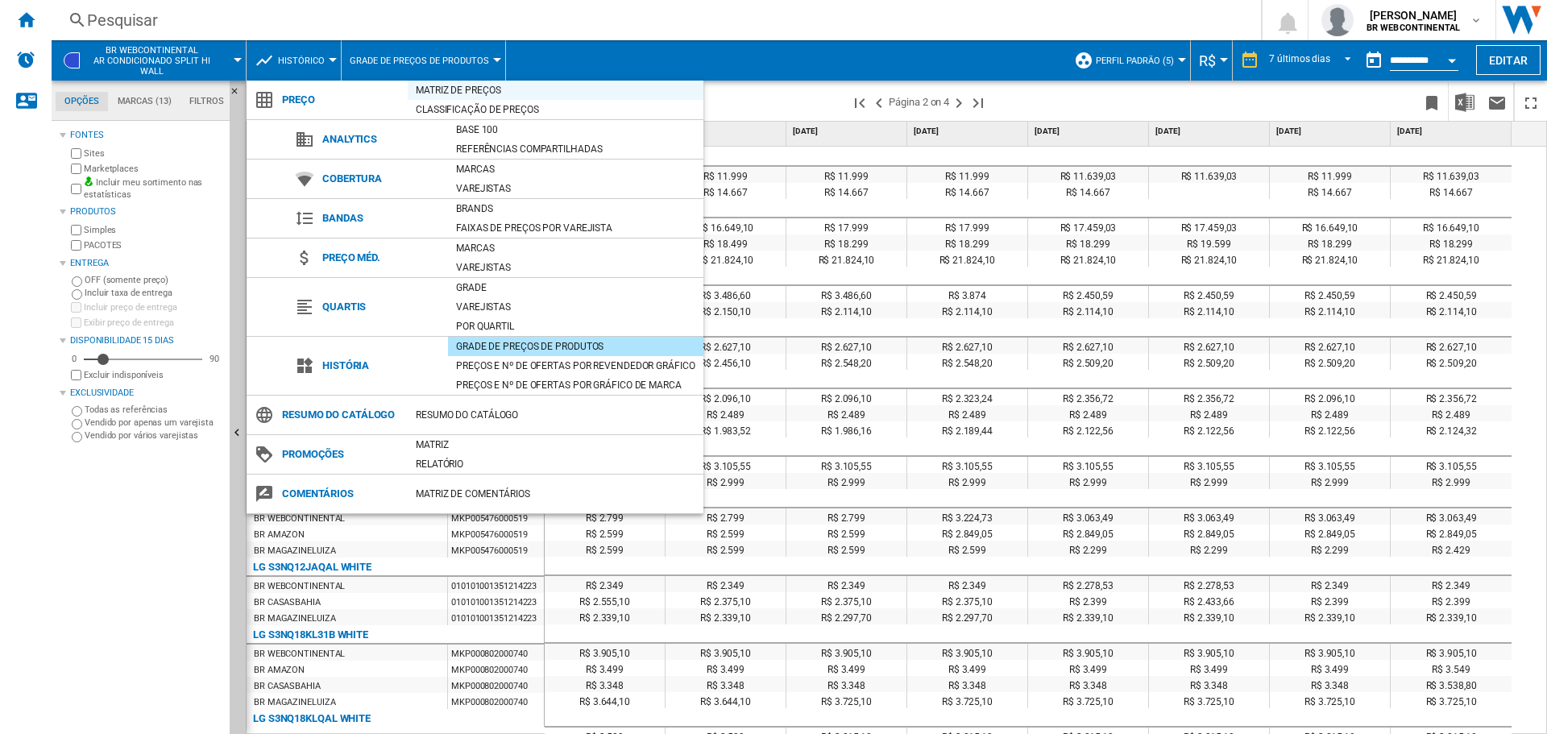
click at [431, 97] on div "Matriz de preços" at bounding box center [556, 90] width 296 height 16
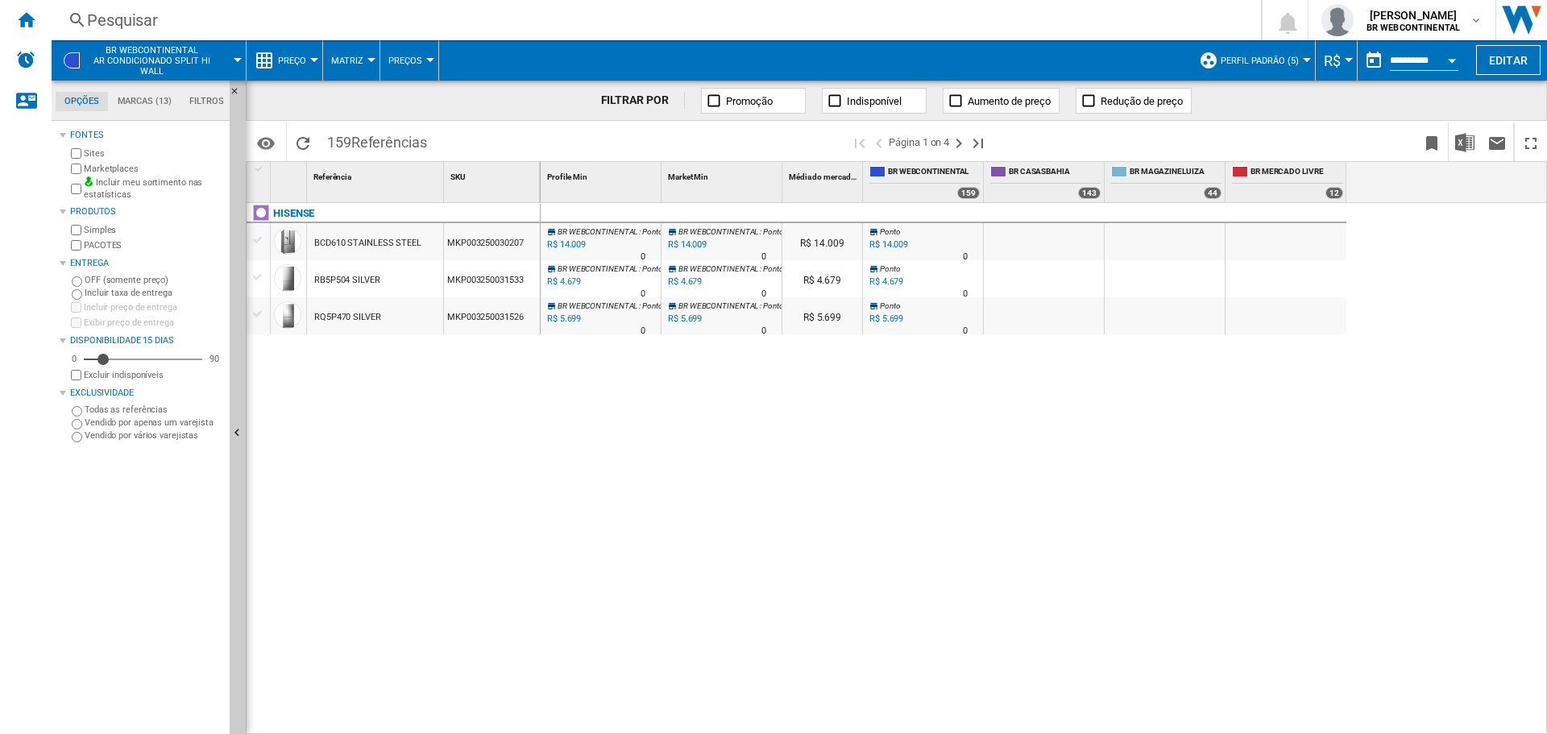
click at [425, 64] on button "Preços" at bounding box center [409, 60] width 42 height 40
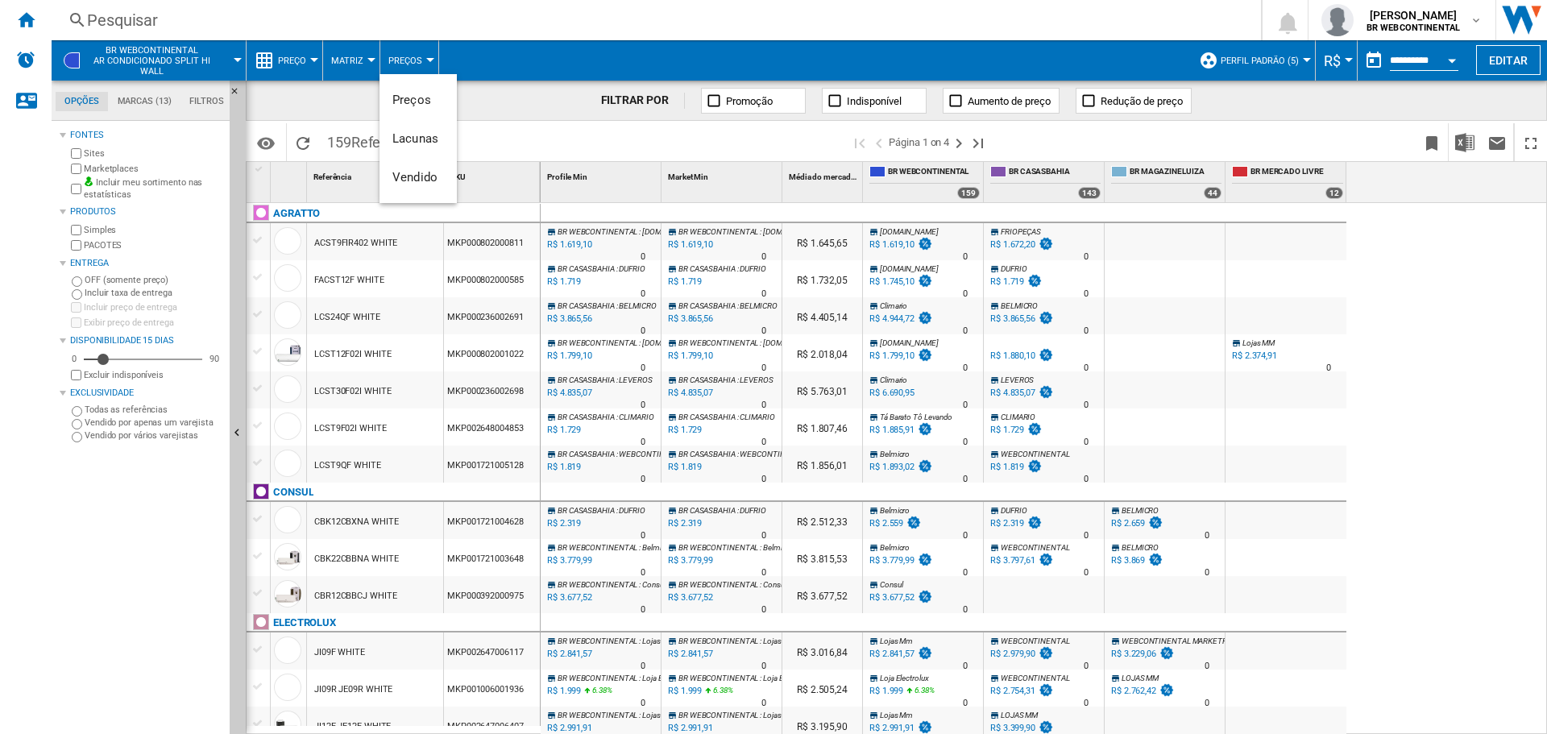
click at [371, 57] on md-backdrop at bounding box center [773, 367] width 1547 height 734
click at [371, 57] on md-menu "Matriz [GEOGRAPHIC_DATA] Ranking" at bounding box center [351, 60] width 57 height 40
click at [356, 54] on button "Matriz" at bounding box center [351, 60] width 40 height 40
click at [363, 143] on span "Ranking" at bounding box center [357, 138] width 43 height 14
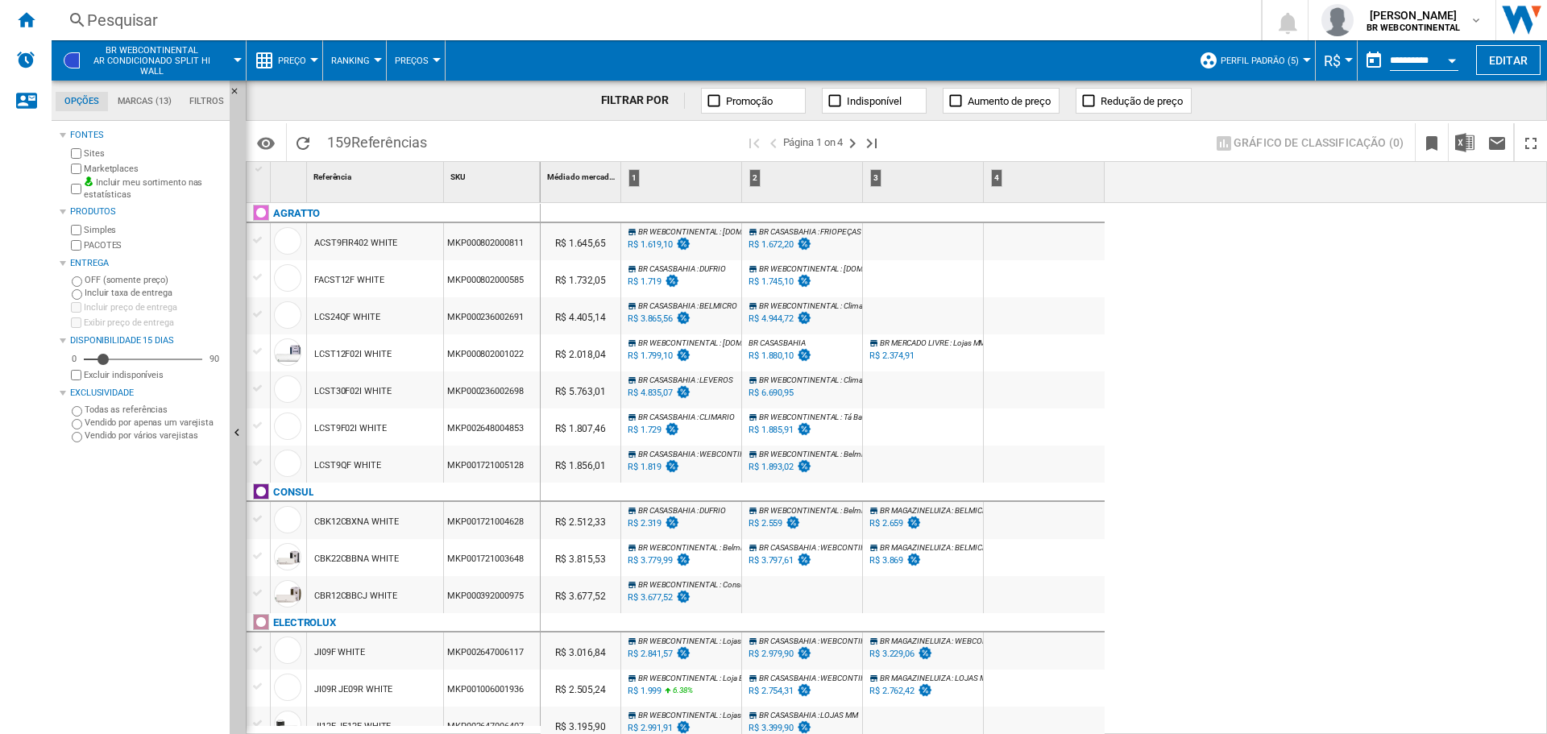
click at [757, 177] on div "2" at bounding box center [754, 178] width 11 height 18
click at [635, 181] on div "1" at bounding box center [633, 178] width 11 height 18
click at [507, 180] on div "SKU 1" at bounding box center [493, 174] width 93 height 25
click at [265, 150] on md-icon "Opções" at bounding box center [265, 143] width 19 height 19
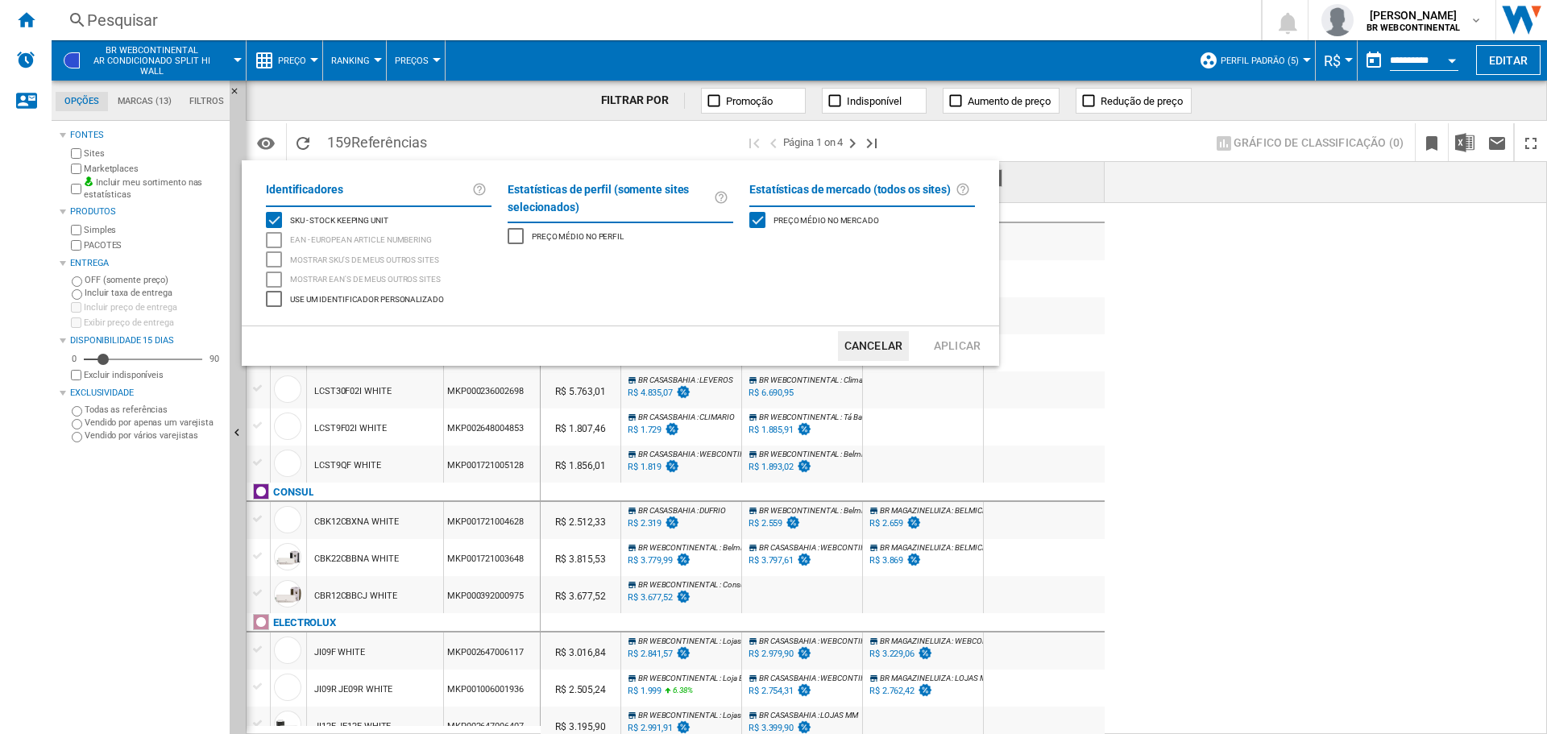
click at [876, 338] on button "Cancelar" at bounding box center [873, 346] width 71 height 30
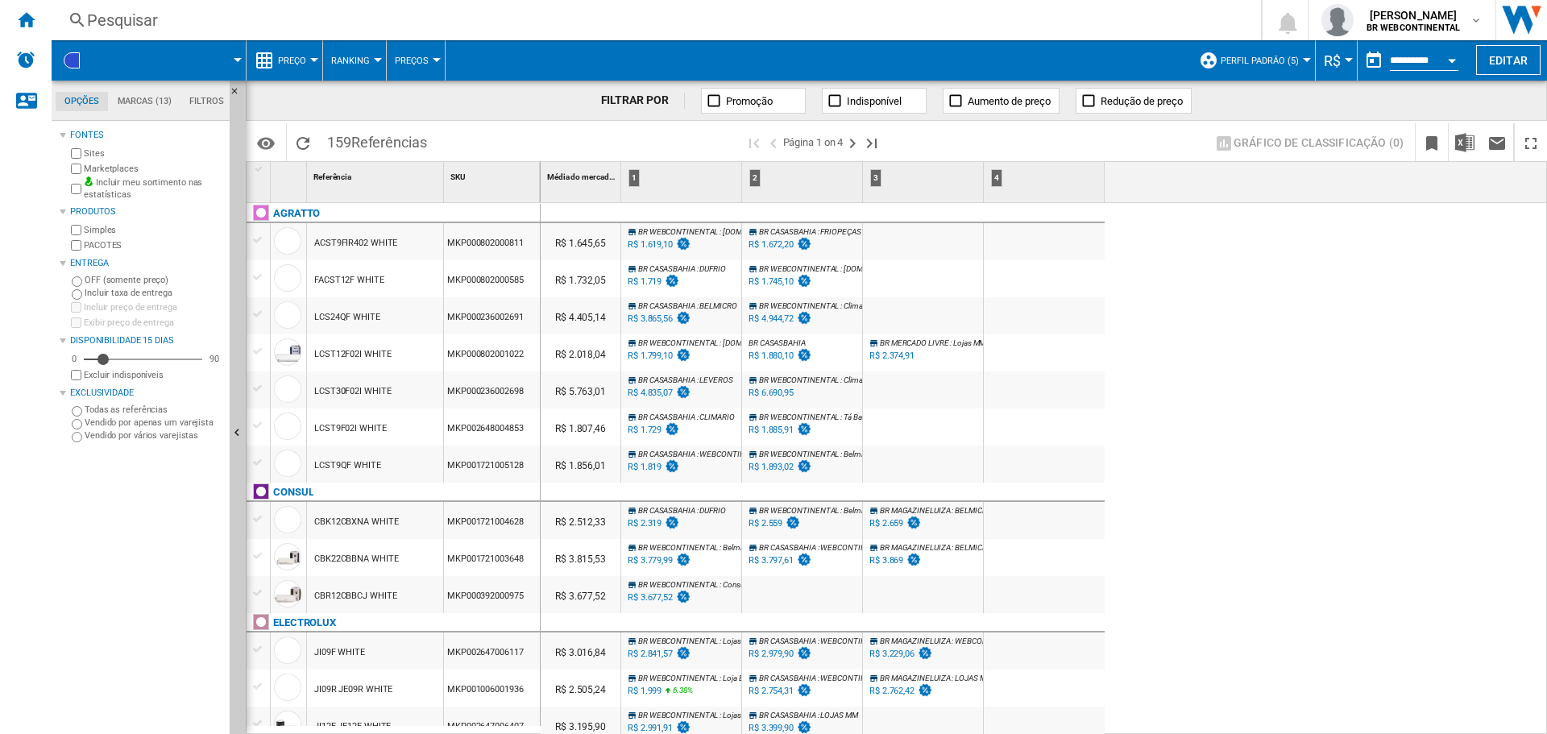
click at [726, 106] on span "Promoção" at bounding box center [749, 101] width 47 height 12
click at [309, 57] on button "Preço" at bounding box center [296, 60] width 36 height 40
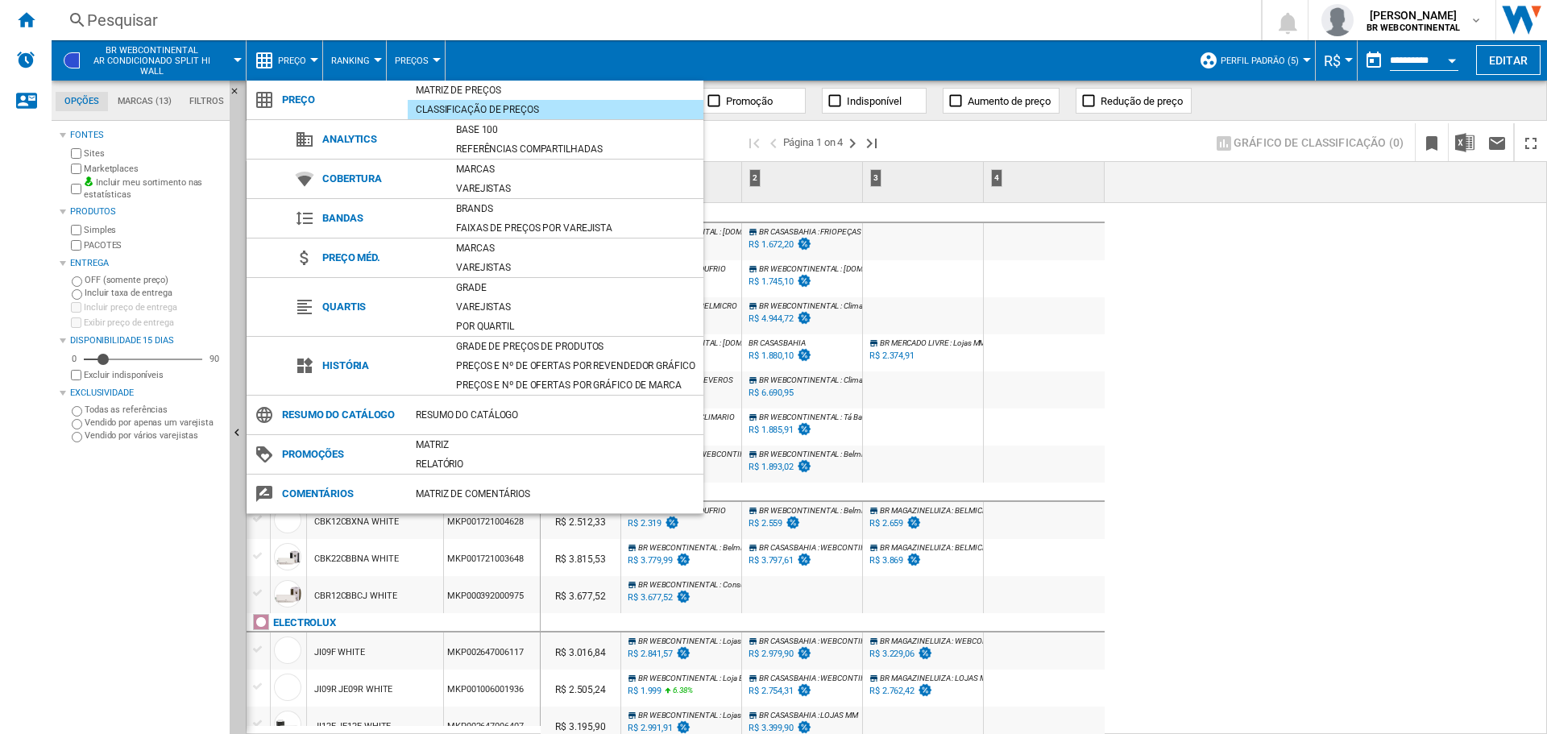
click at [1211, 308] on md-backdrop at bounding box center [773, 367] width 1547 height 734
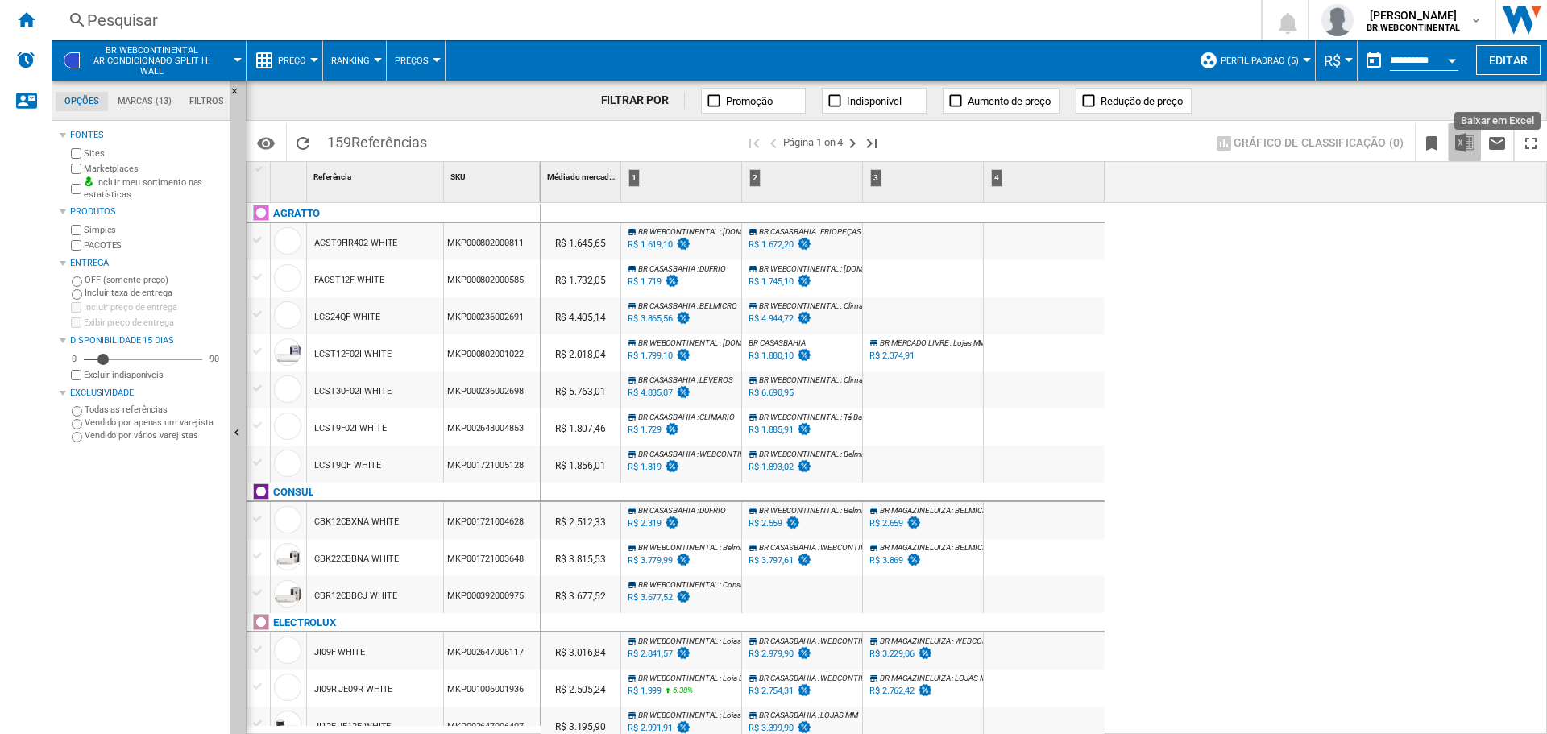
click at [1472, 143] on img "Baixar em Excel" at bounding box center [1464, 142] width 19 height 19
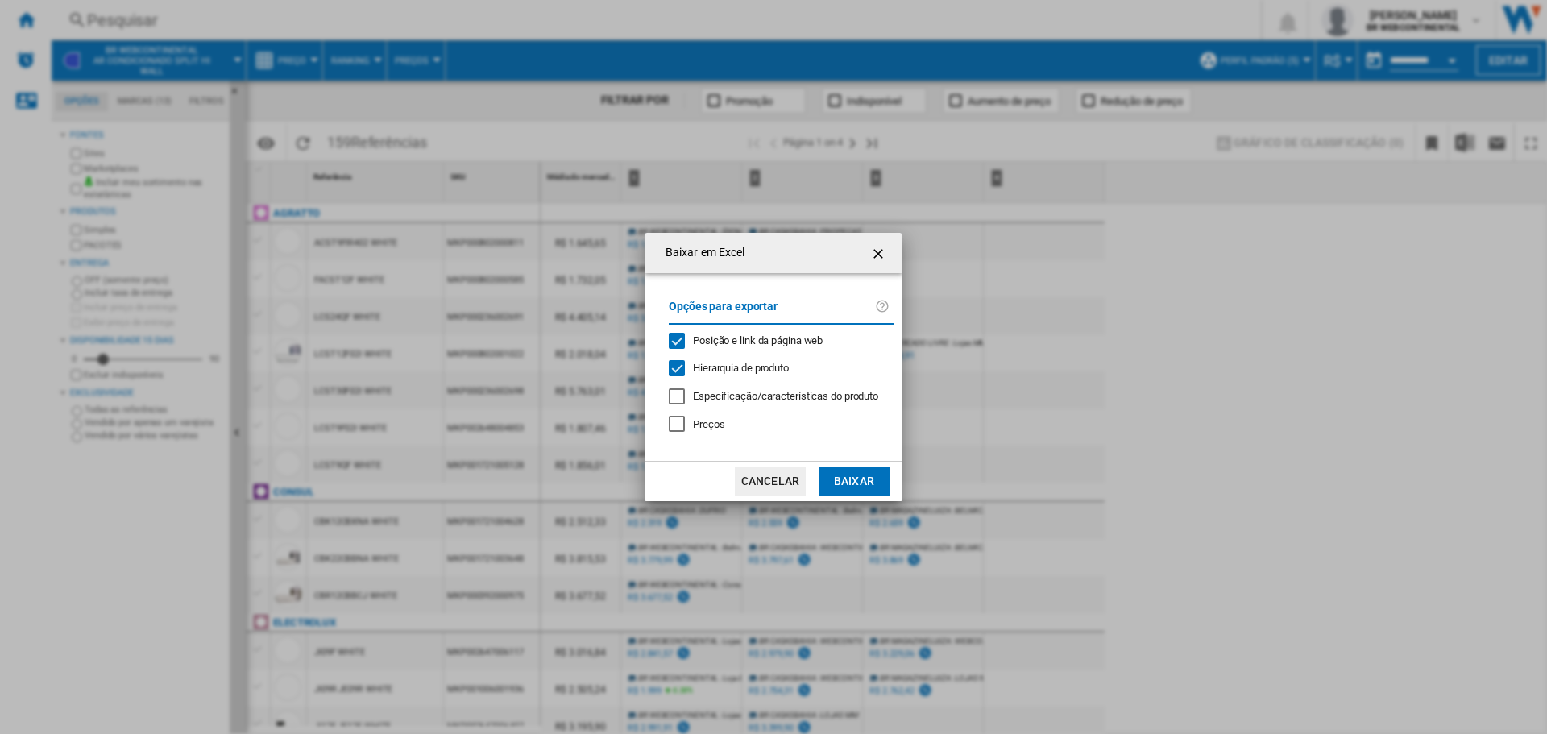
click at [877, 246] on ng-md-icon "getI18NText('BUTTONS.CLOSE_DIALOG')" at bounding box center [879, 253] width 19 height 19
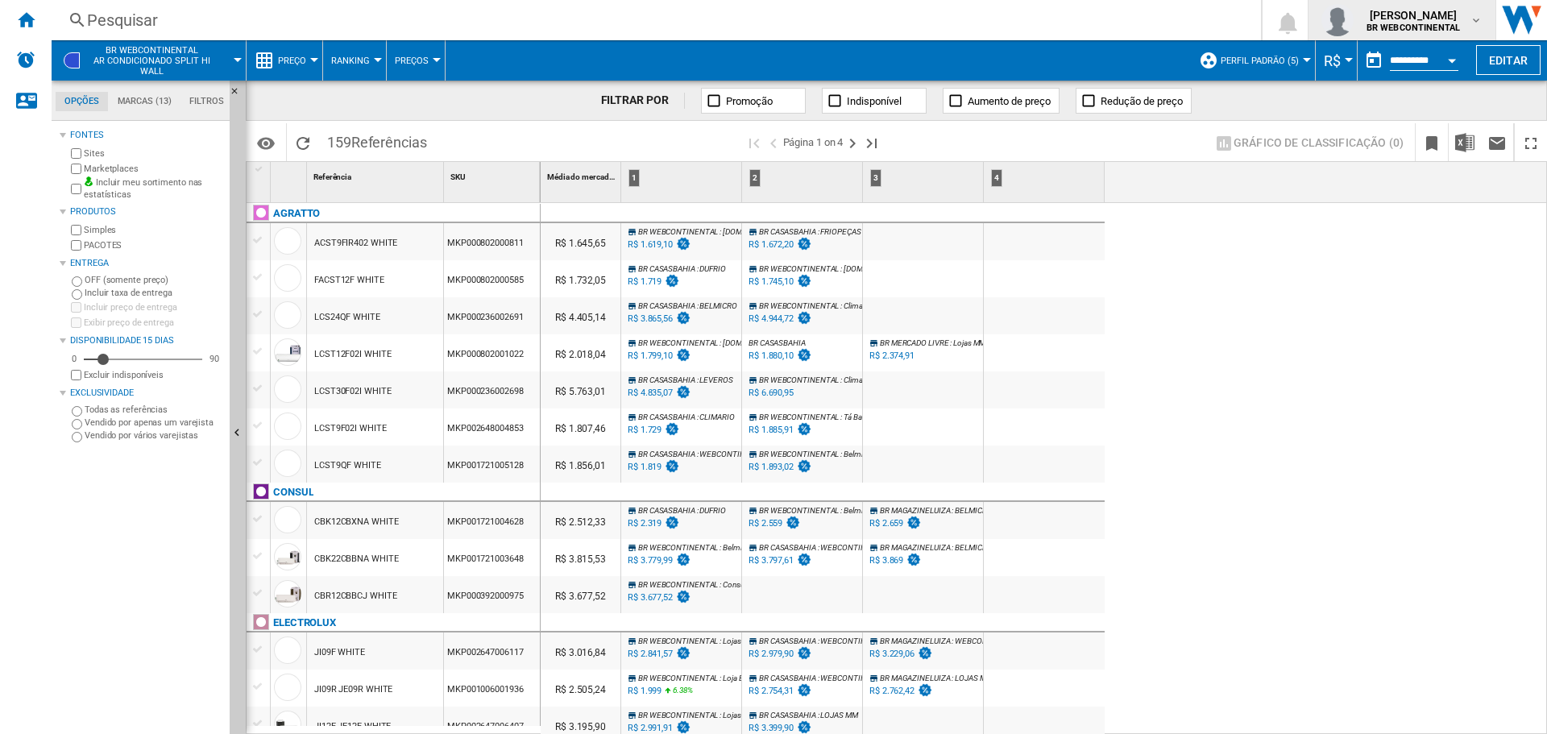
click at [1459, 6] on div "[PERSON_NAME] BR WEBCONTINENTAL" at bounding box center [1401, 20] width 161 height 32
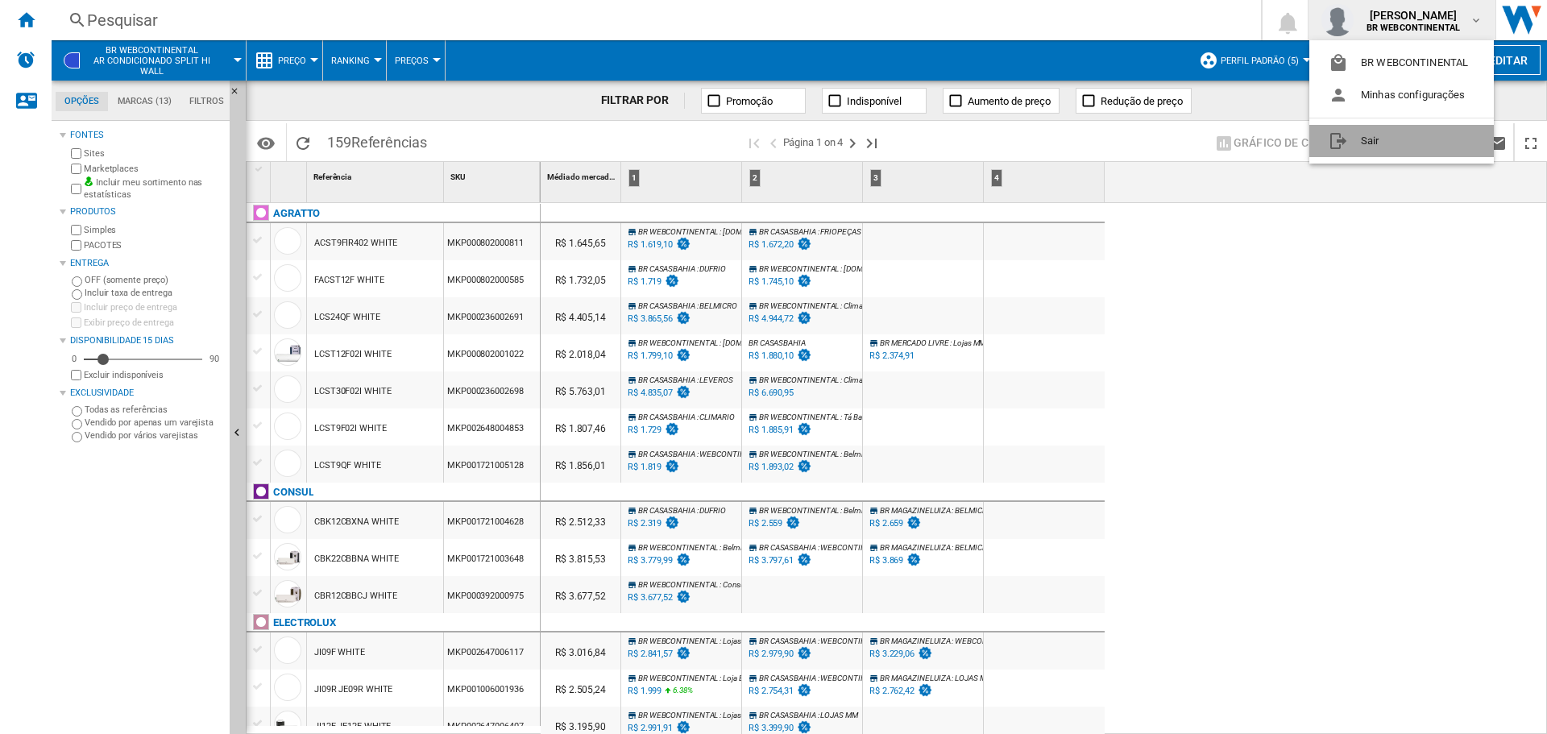
click at [1356, 134] on button "Sair" at bounding box center [1401, 141] width 184 height 32
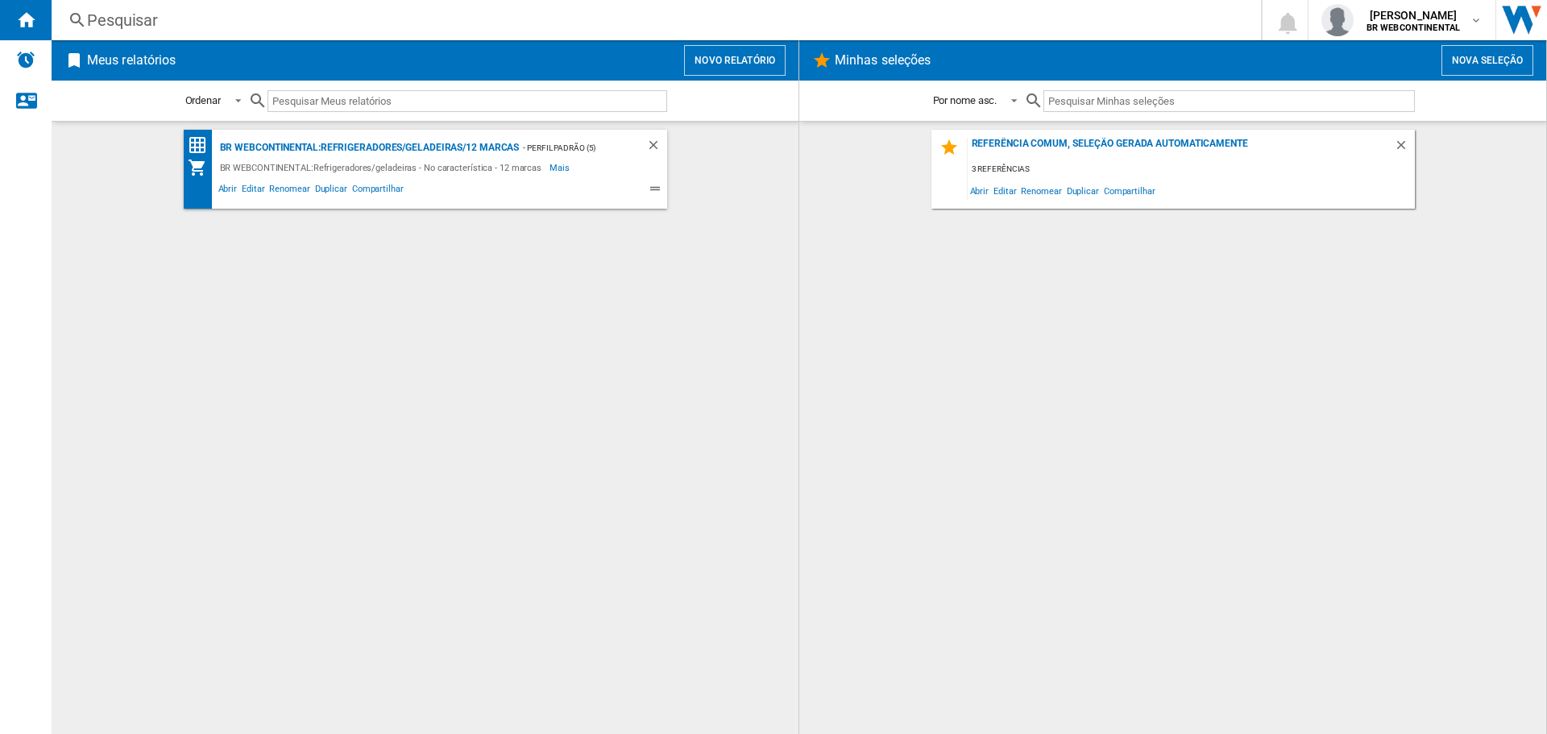
click at [434, 160] on div "BR WEBCONTINENTAL:Refrigeradores/geladeiras - No característica - 12 marcas" at bounding box center [383, 167] width 334 height 19
click at [433, 141] on div "BR WEBCONTINENTAL:Refrigeradores/geladeiras/12 marcas" at bounding box center [368, 148] width 304 height 20
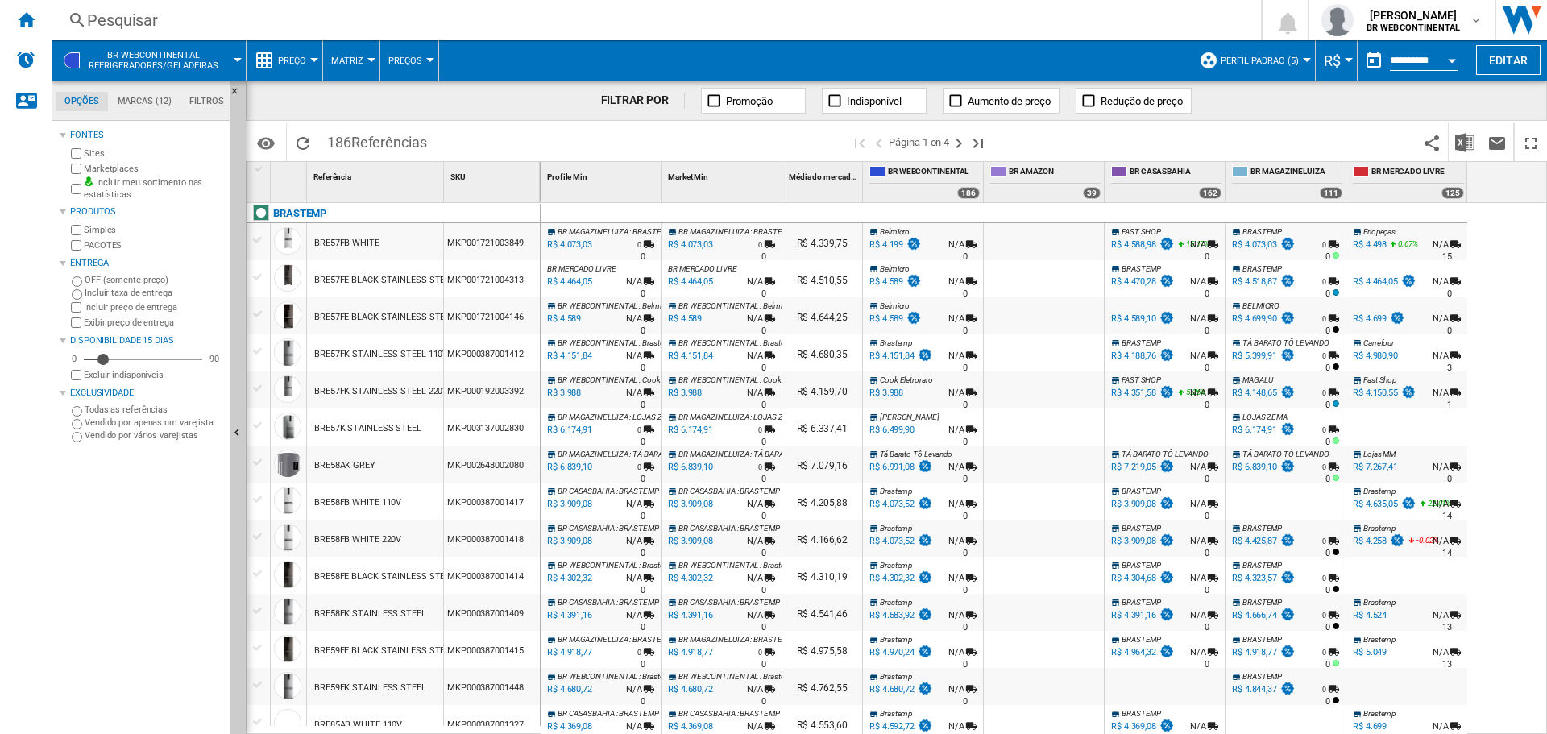
click at [242, 64] on md-menu "BR WEBCONTINENTAL Refrigeradores/geladeiras" at bounding box center [149, 60] width 195 height 40
click at [226, 65] on button "BR WEBCONTINENTAL Refrigeradores/geladeiras" at bounding box center [162, 60] width 146 height 40
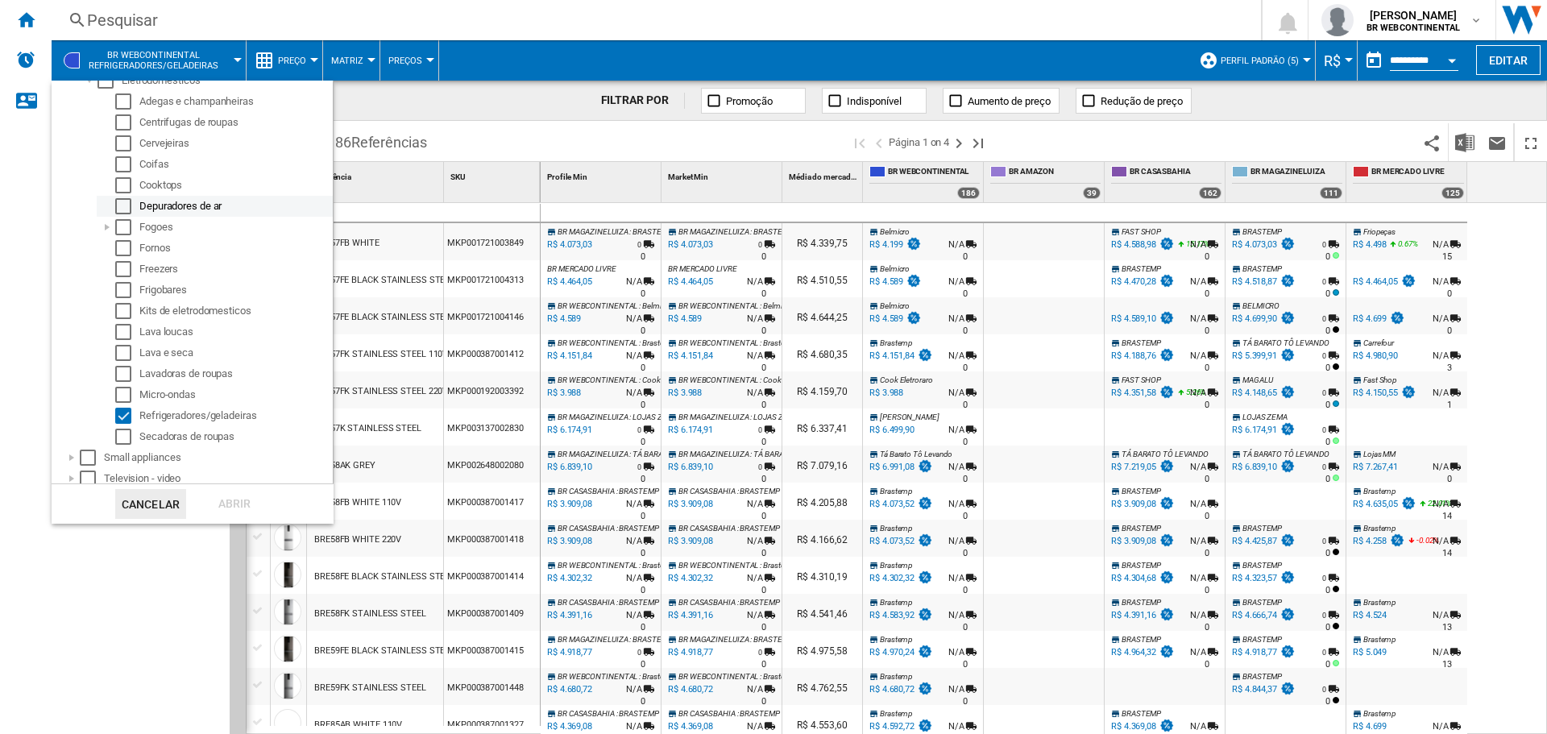
scroll to position [142, 0]
click at [132, 404] on md-checkbox "Select" at bounding box center [127, 410] width 24 height 16
click at [74, 453] on div at bounding box center [72, 452] width 16 height 16
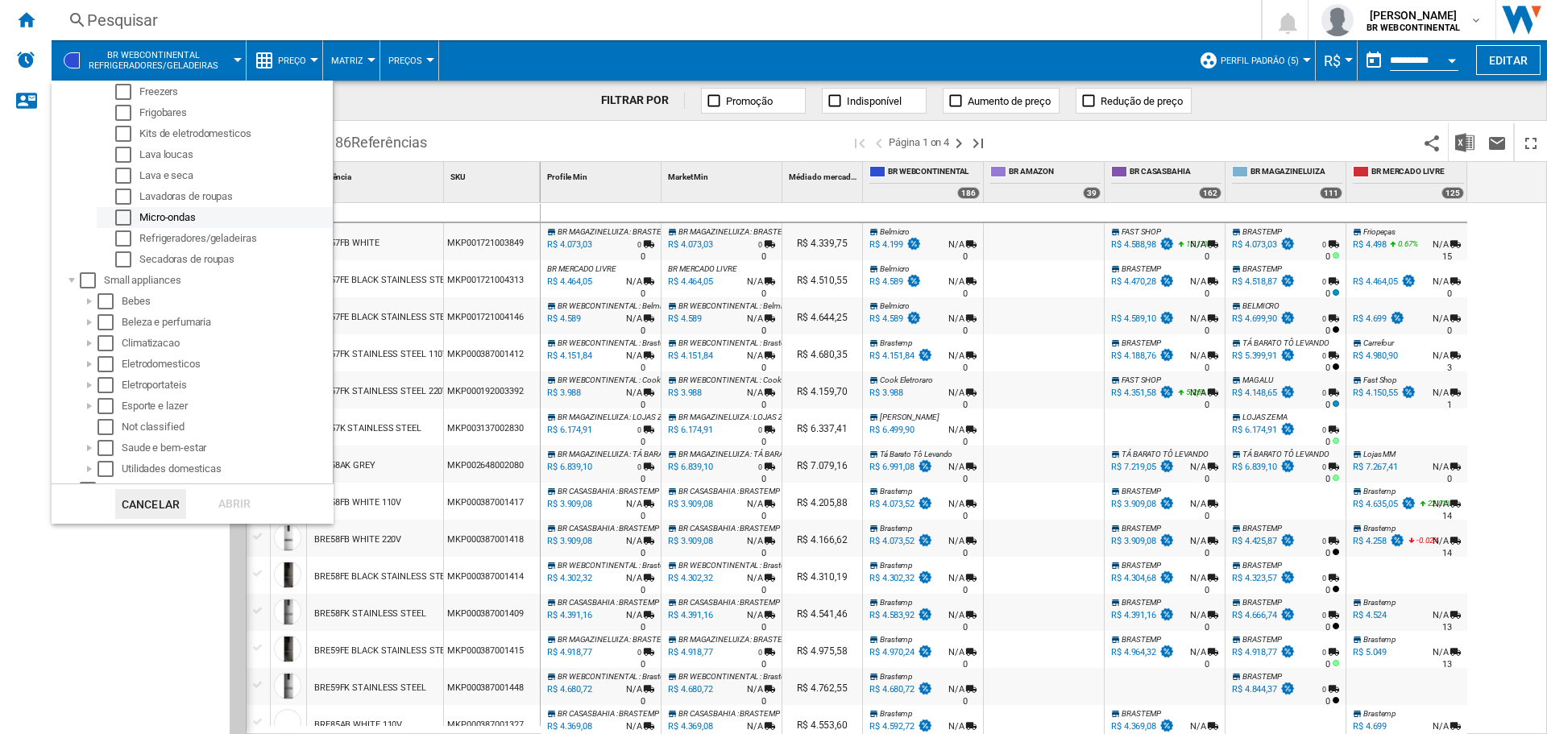
scroll to position [330, 0]
click at [64, 472] on div at bounding box center [72, 473] width 16 height 16
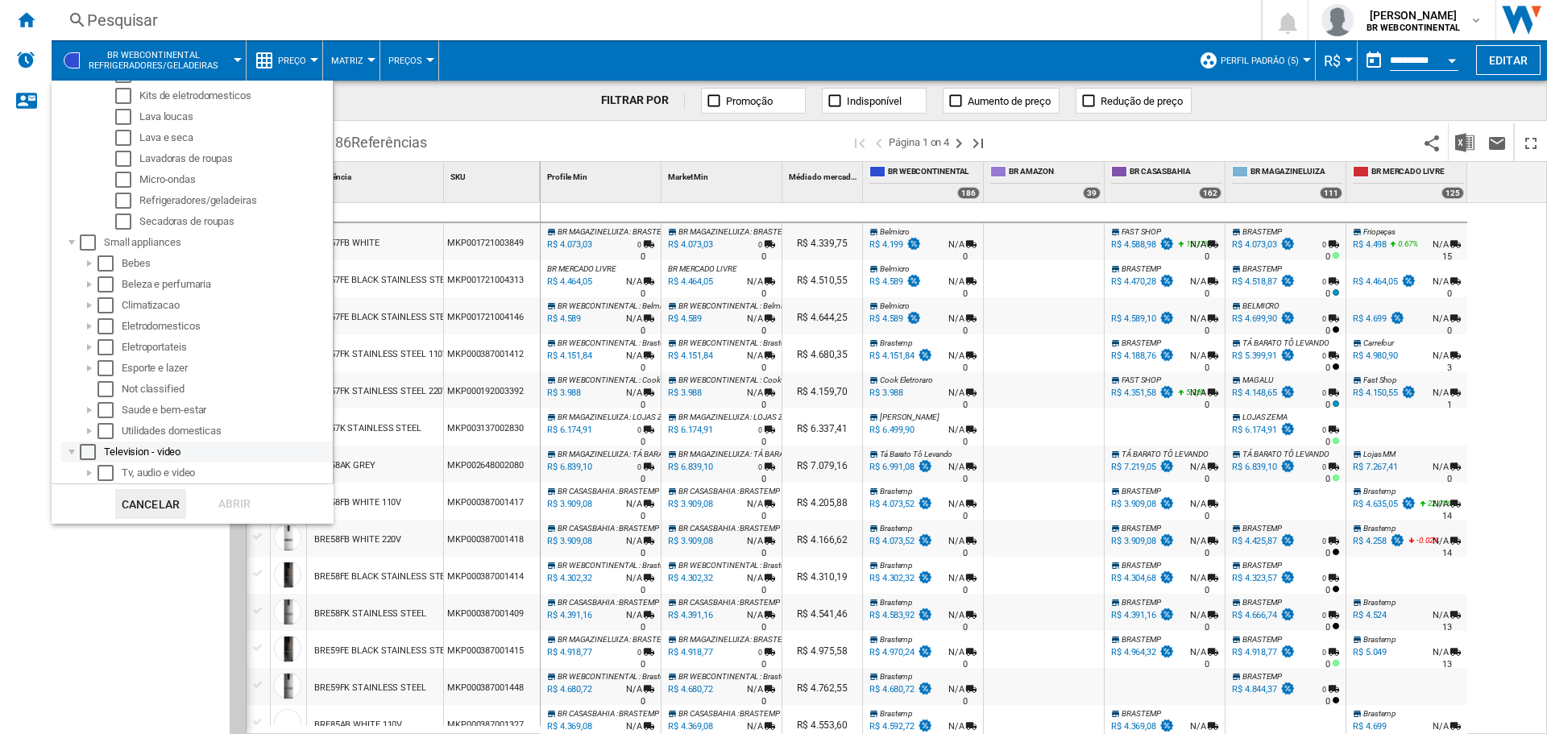
click at [68, 450] on div at bounding box center [72, 452] width 16 height 16
click at [171, 412] on div "Not classified" at bounding box center [226, 410] width 209 height 16
click at [109, 411] on div "Select" at bounding box center [105, 410] width 16 height 16
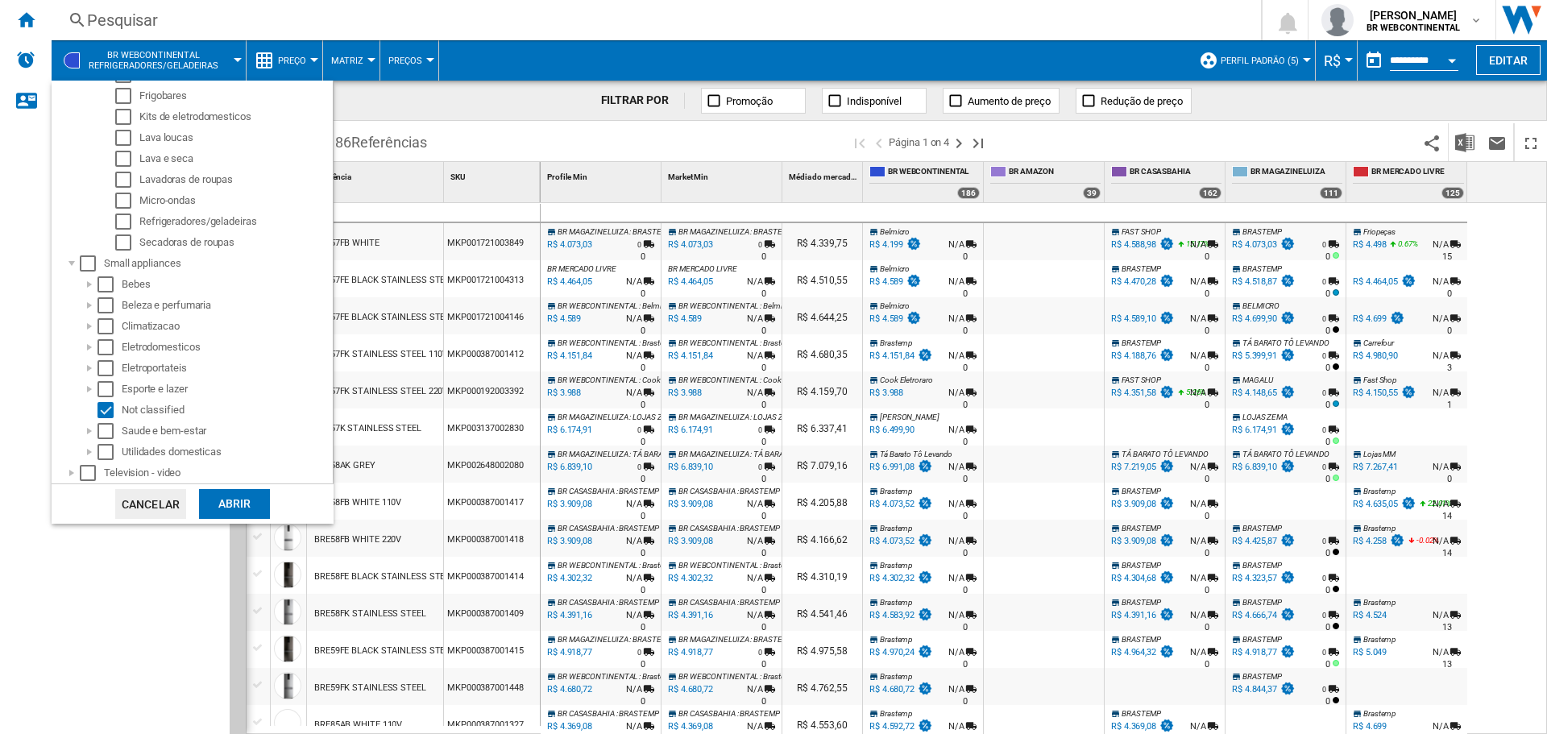
click at [230, 510] on div "Abrir" at bounding box center [234, 504] width 71 height 30
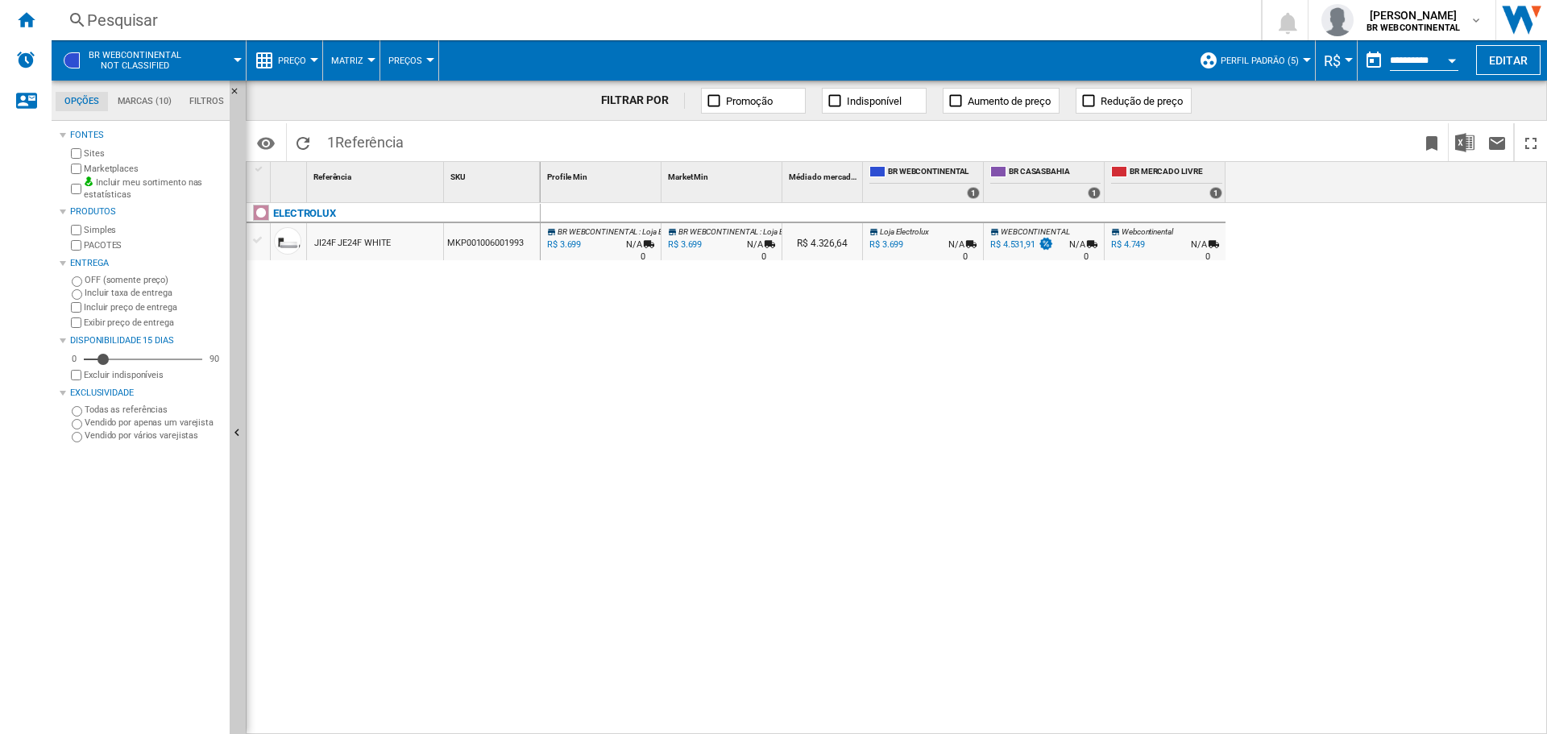
click at [217, 56] on span at bounding box center [221, 60] width 34 height 40
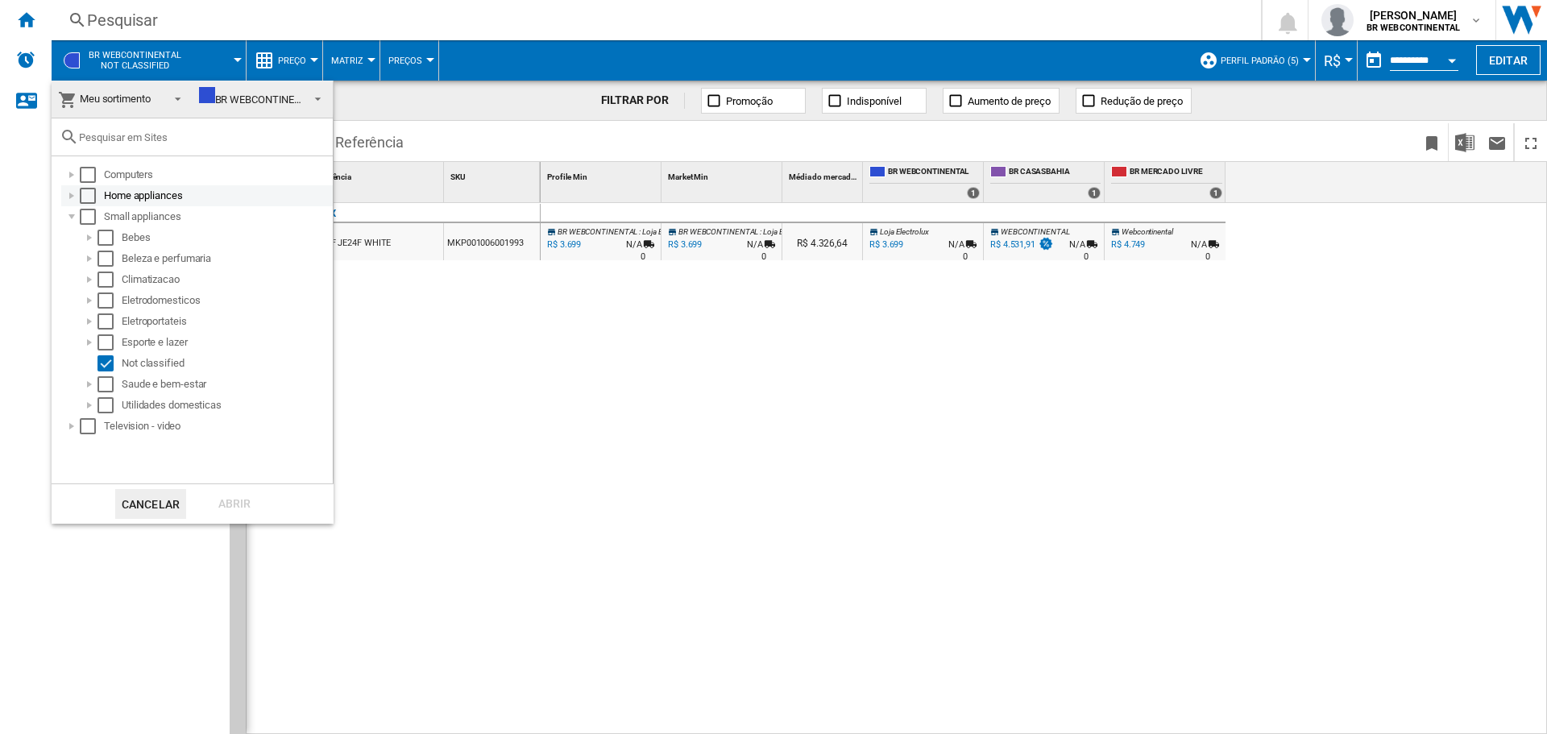
click at [120, 199] on div "Home appliances" at bounding box center [217, 196] width 226 height 16
click at [139, 213] on div "Eletrodomesticos" at bounding box center [226, 217] width 209 height 16
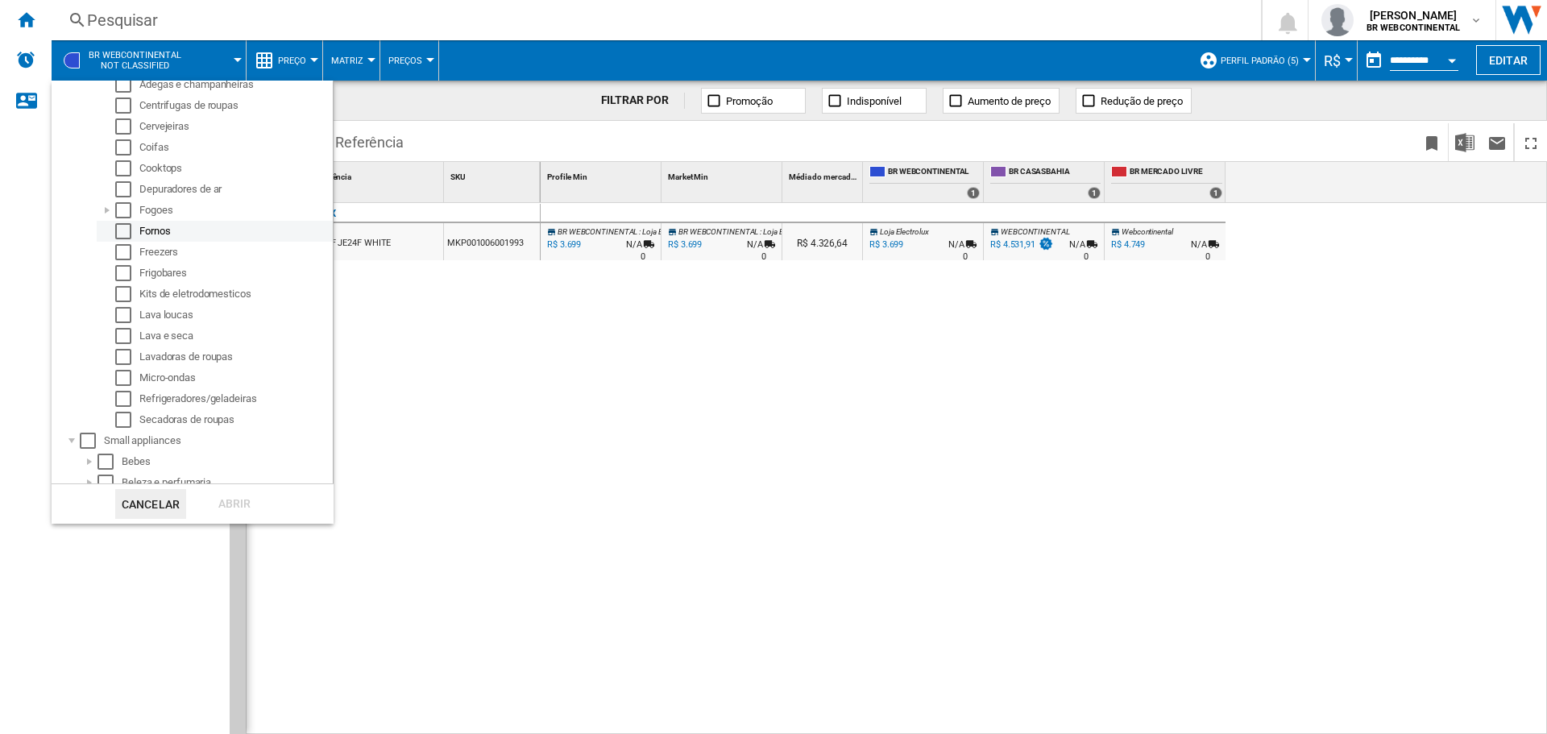
scroll to position [152, 0]
click at [127, 397] on div "Select" at bounding box center [123, 399] width 16 height 16
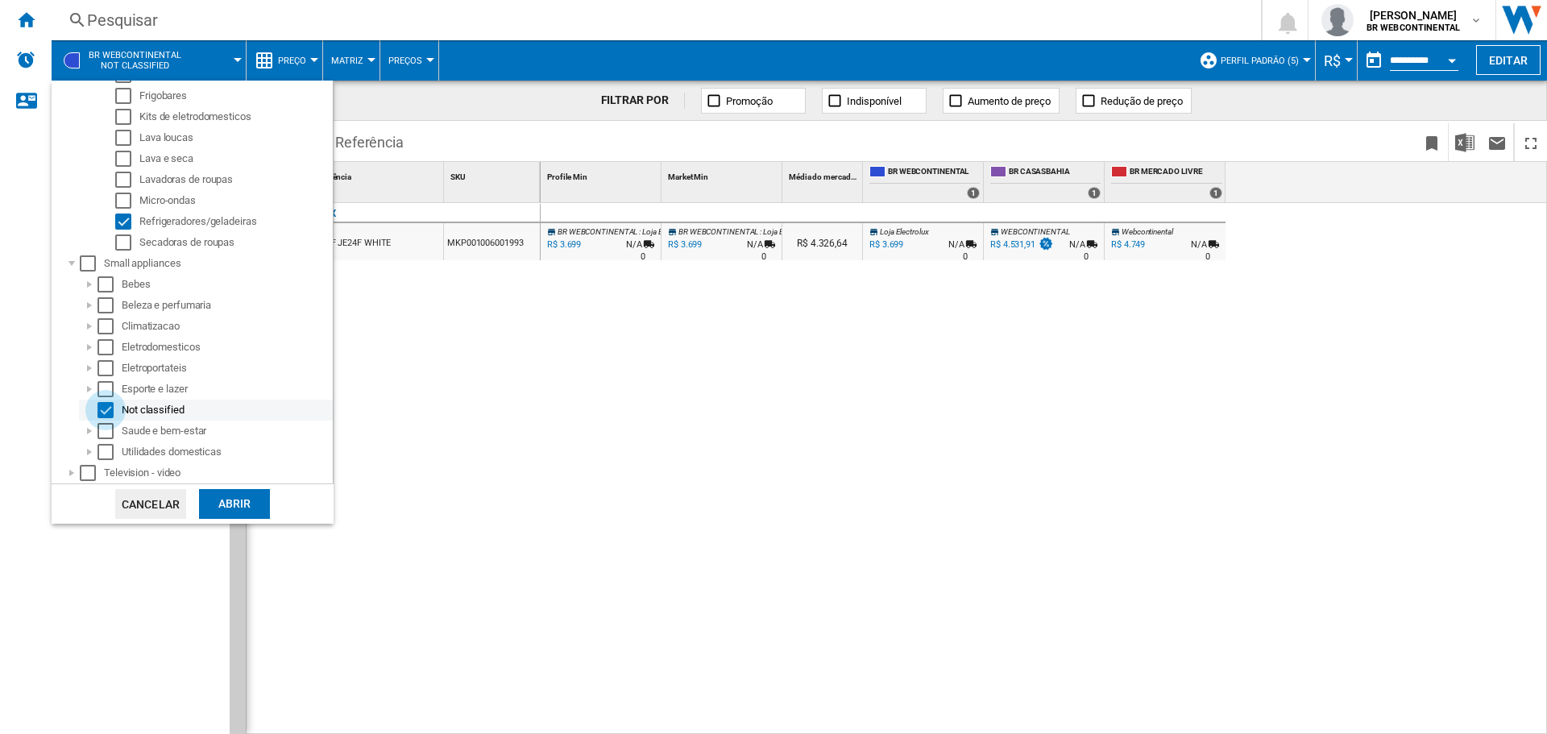
click at [106, 416] on div "Select" at bounding box center [105, 410] width 16 height 16
click at [226, 505] on div "Abrir" at bounding box center [234, 504] width 71 height 30
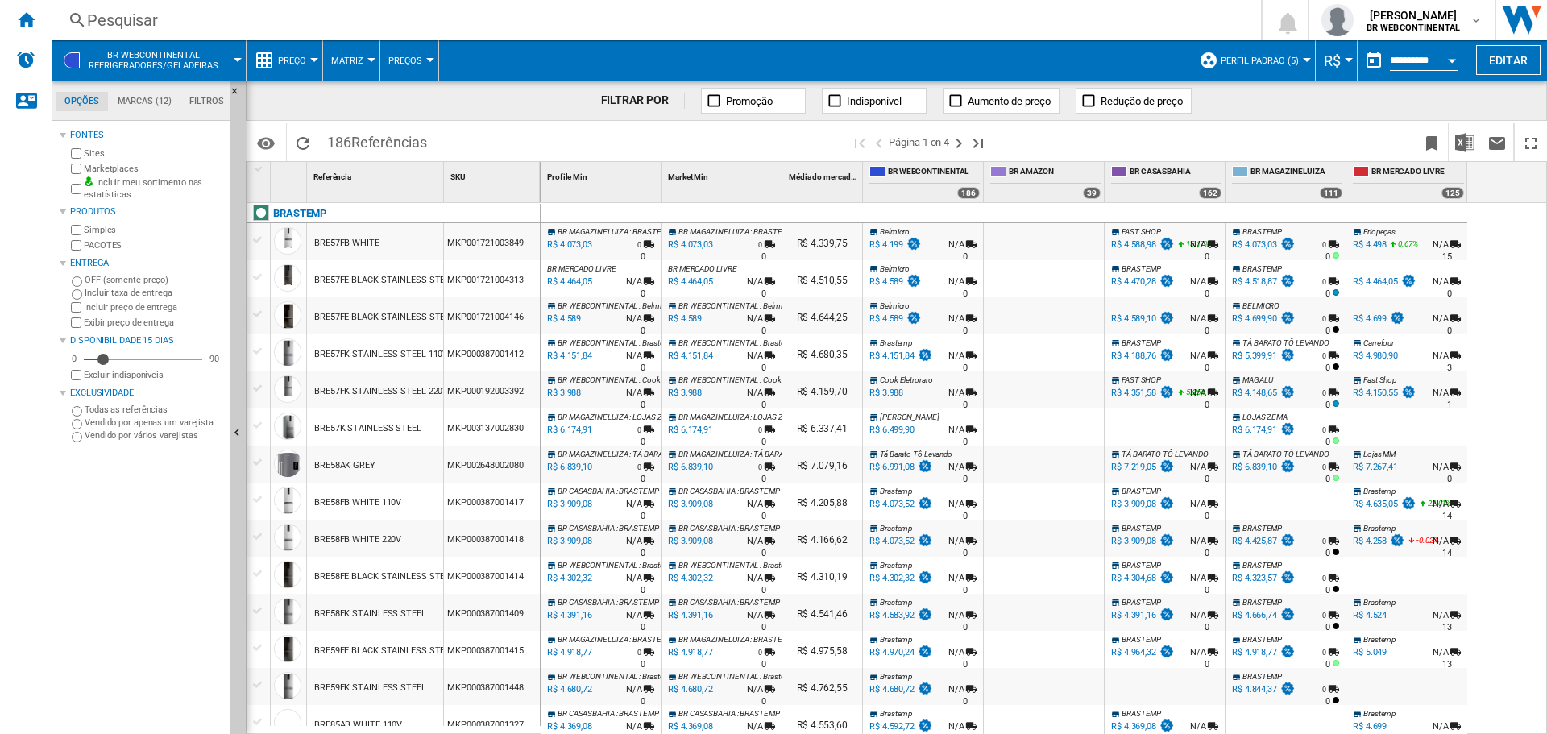
click at [306, 56] on button "Preço" at bounding box center [296, 60] width 36 height 40
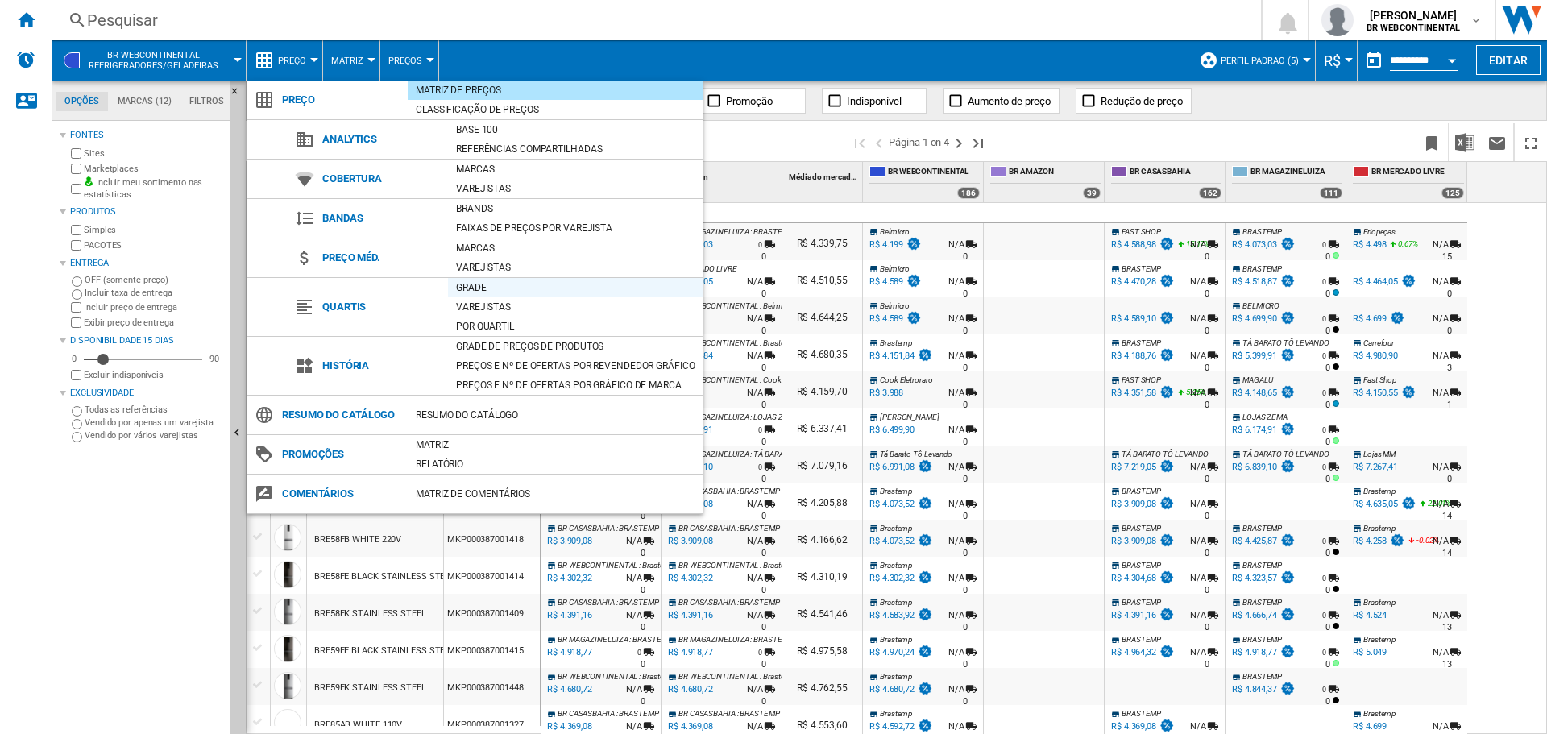
click at [467, 293] on div "Grade" at bounding box center [575, 288] width 255 height 16
